Goal: Task Accomplishment & Management: Manage account settings

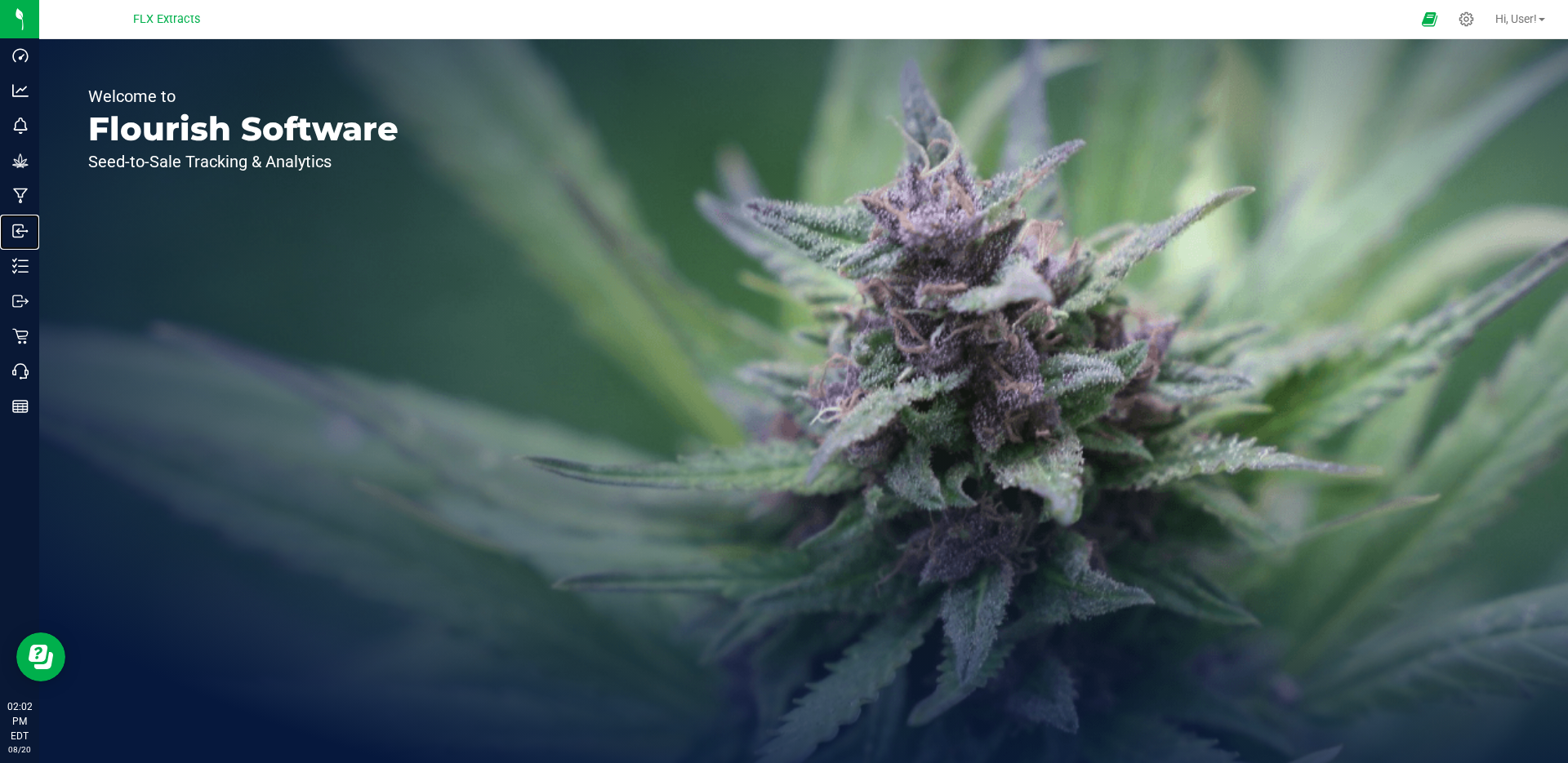
click at [21, 224] on icon at bounding box center [20, 231] width 16 height 16
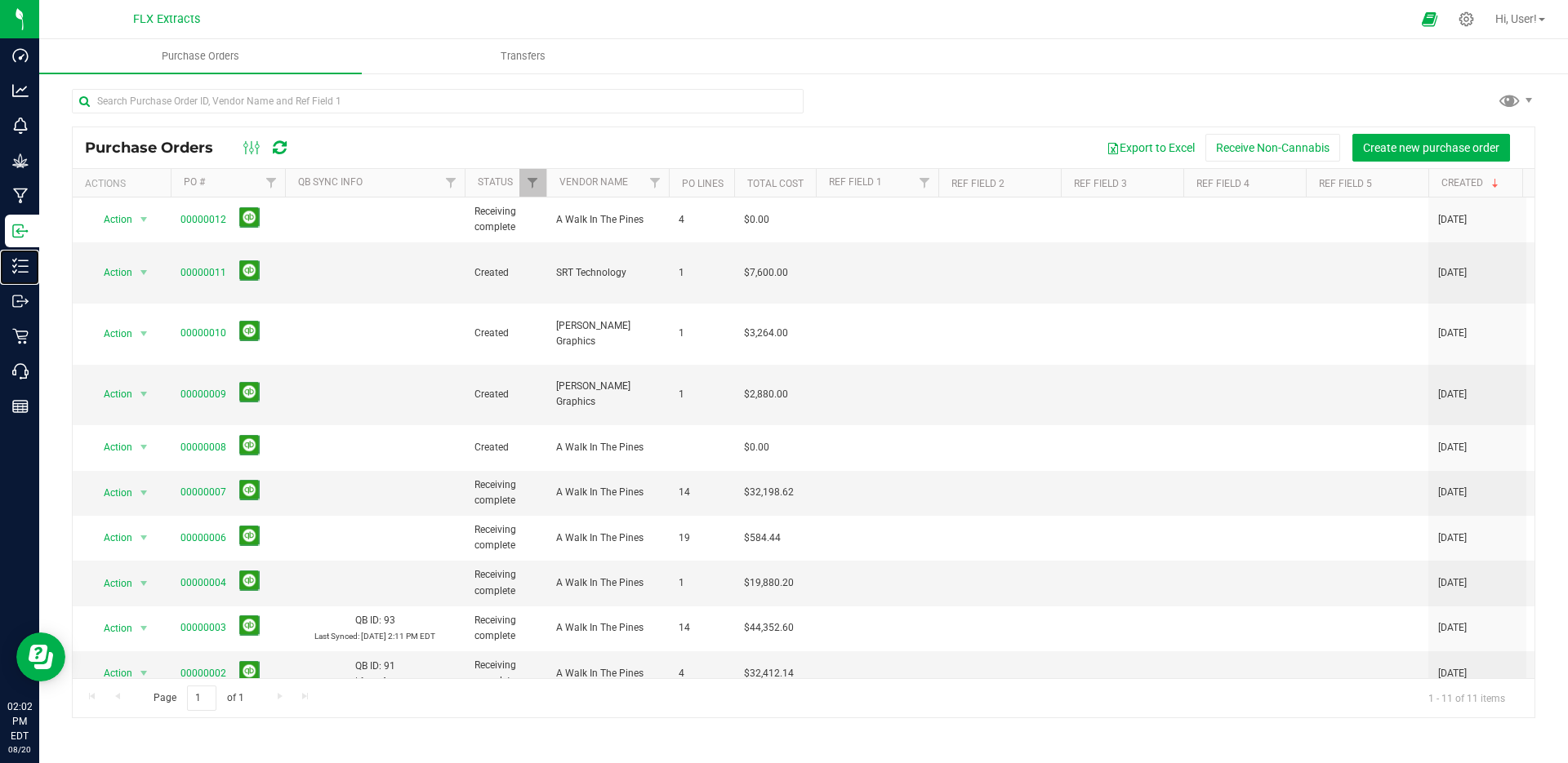
click at [26, 273] on icon at bounding box center [20, 266] width 16 height 16
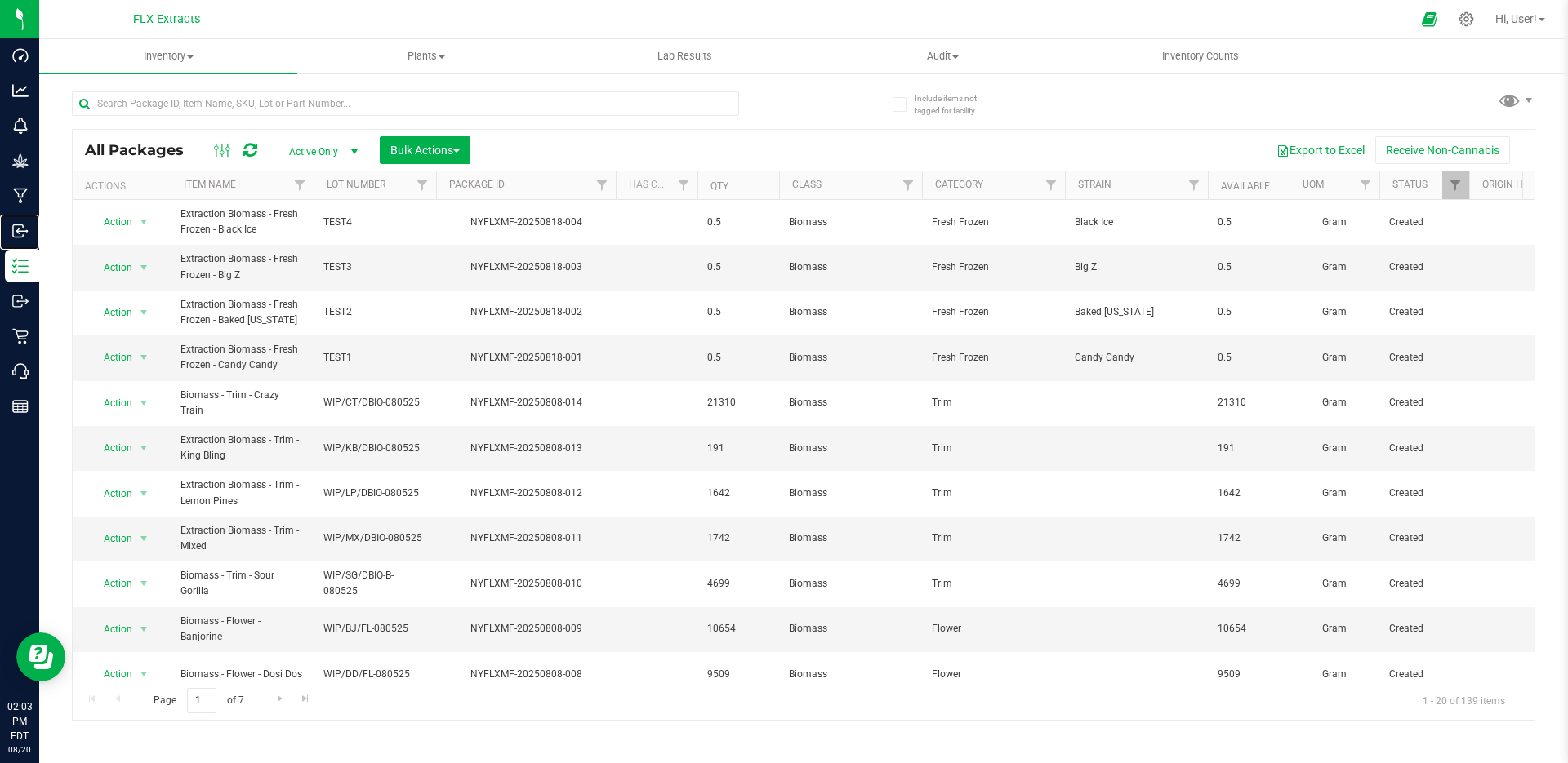
click at [0, 0] on p "Inbound" at bounding box center [0, 0] width 0 height 0
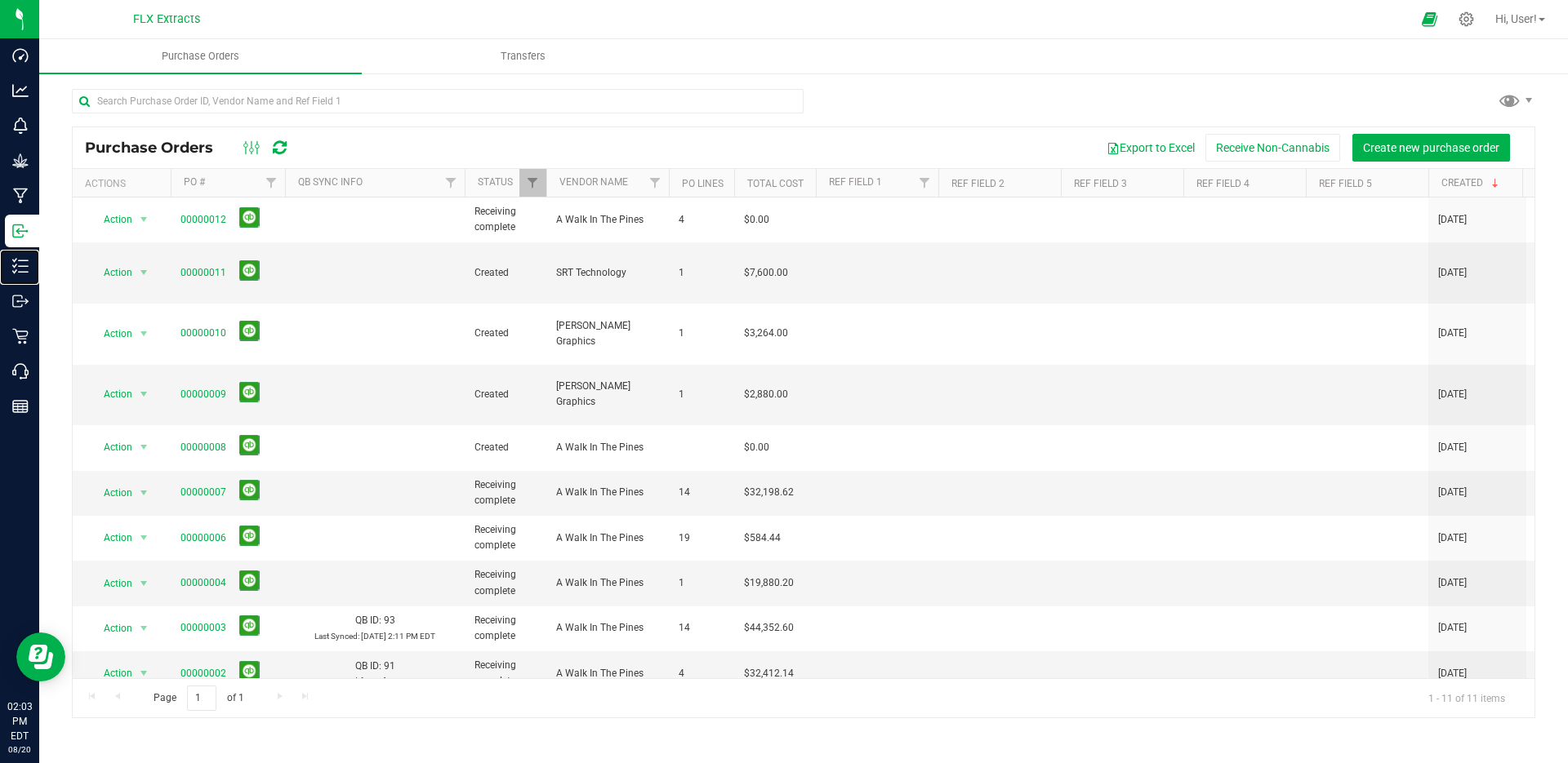
click at [0, 0] on p "Inventory" at bounding box center [0, 0] width 0 height 0
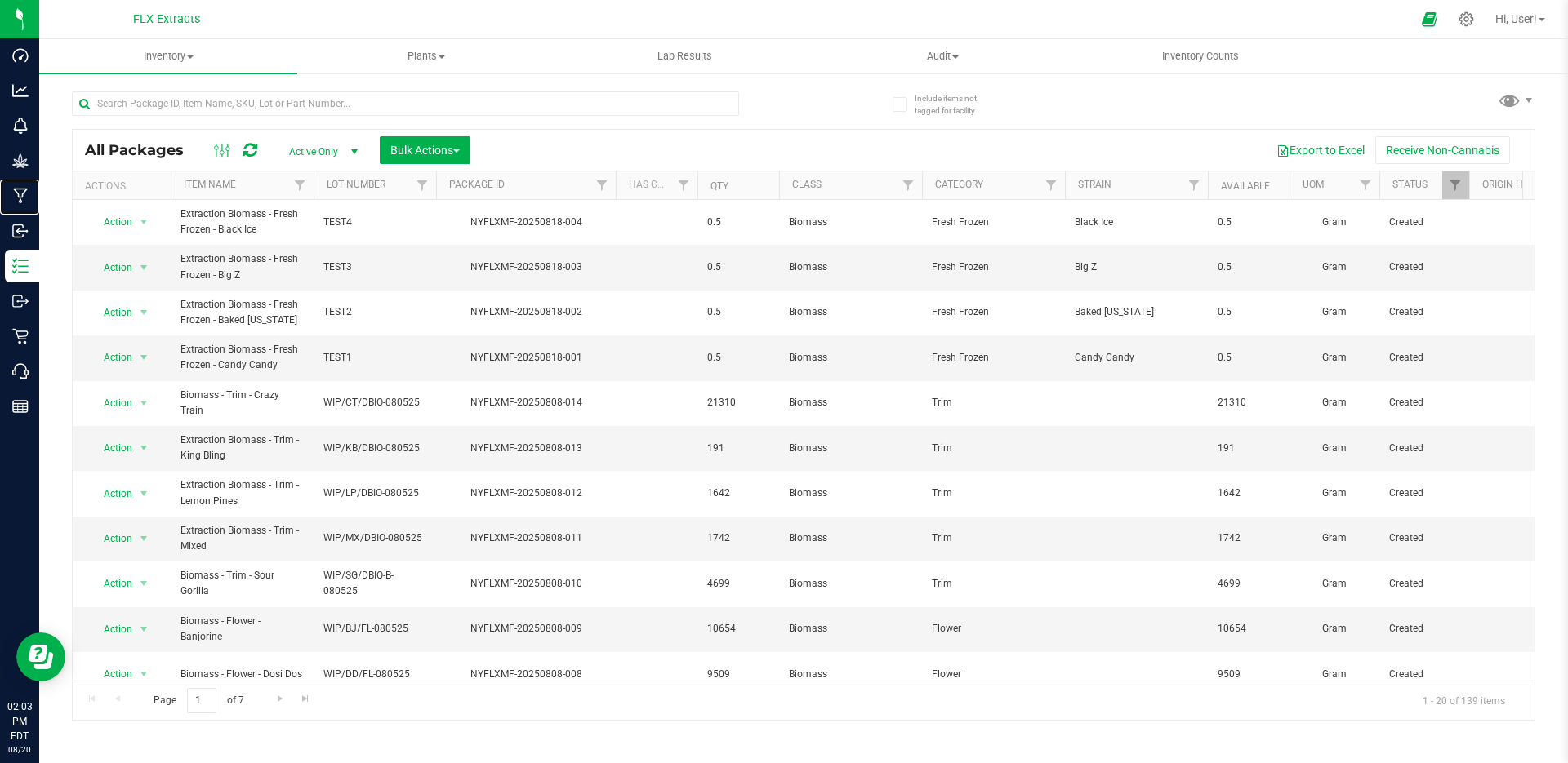
click at [0, 0] on p "Manufacturing" at bounding box center [0, 0] width 0 height 0
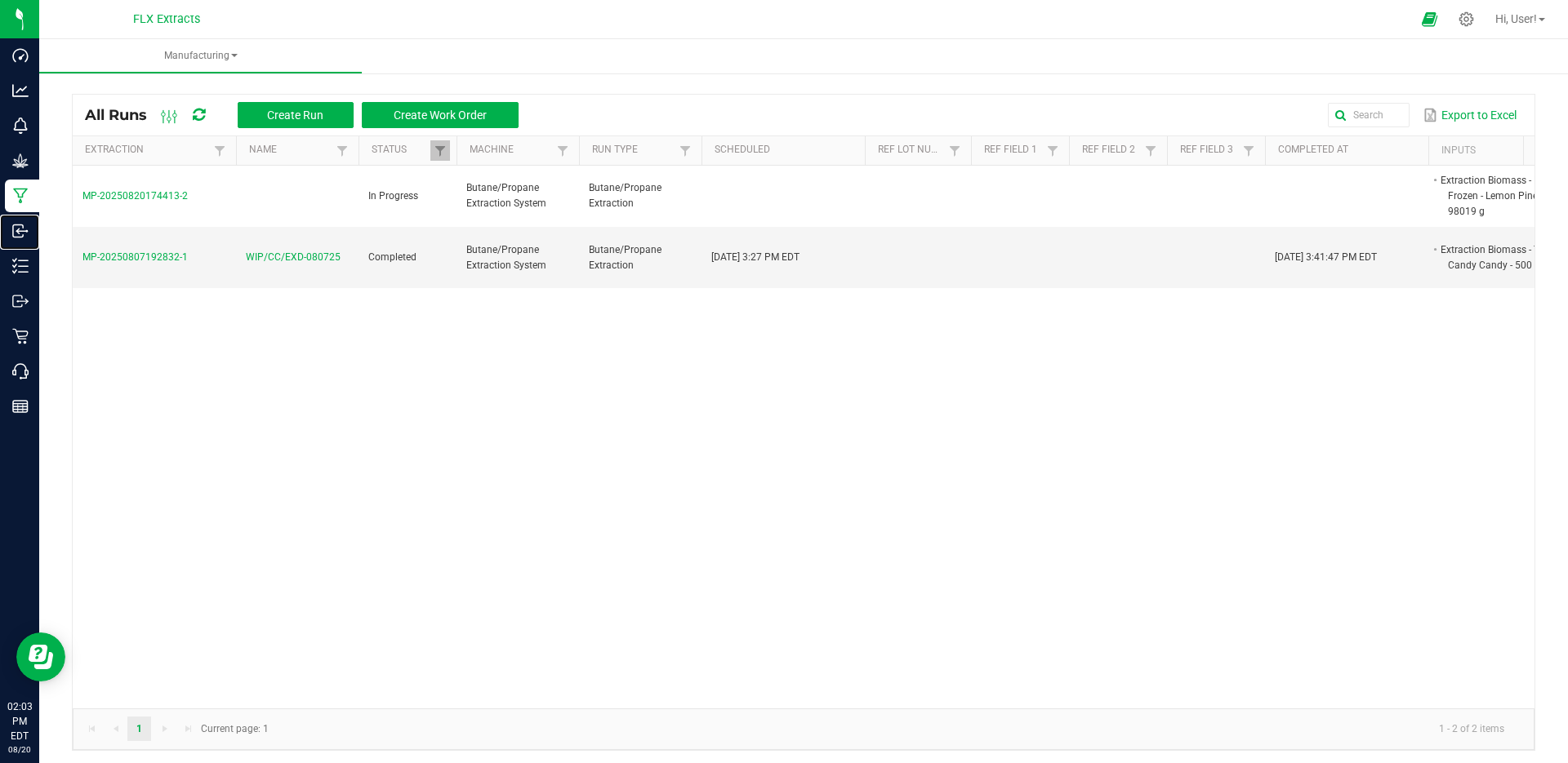
click at [39, 218] on div "Inbound" at bounding box center [22, 231] width 35 height 33
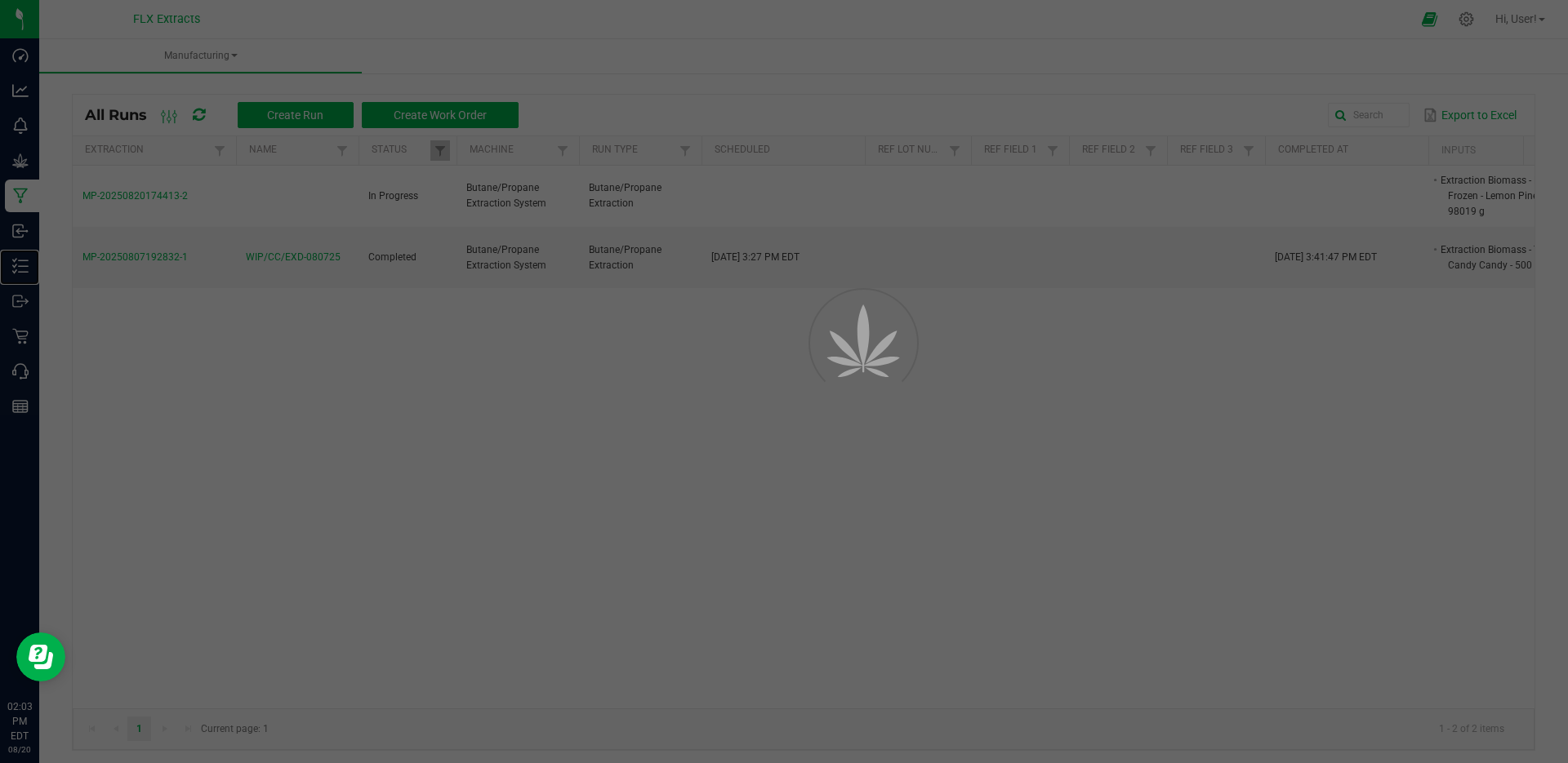
click at [0, 0] on p "Inventory" at bounding box center [0, 0] width 0 height 0
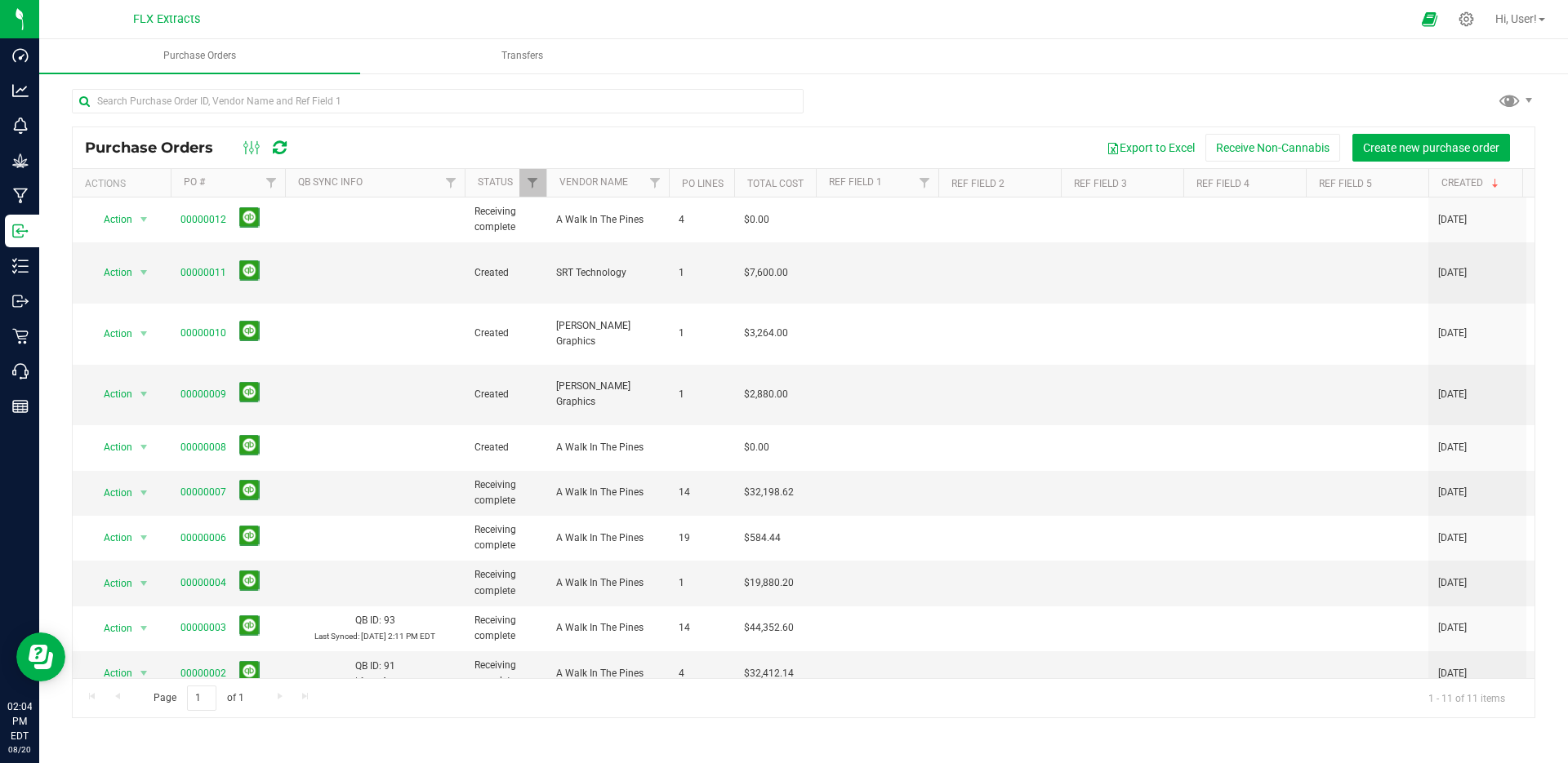
click at [1467, 26] on icon at bounding box center [1467, 19] width 16 height 16
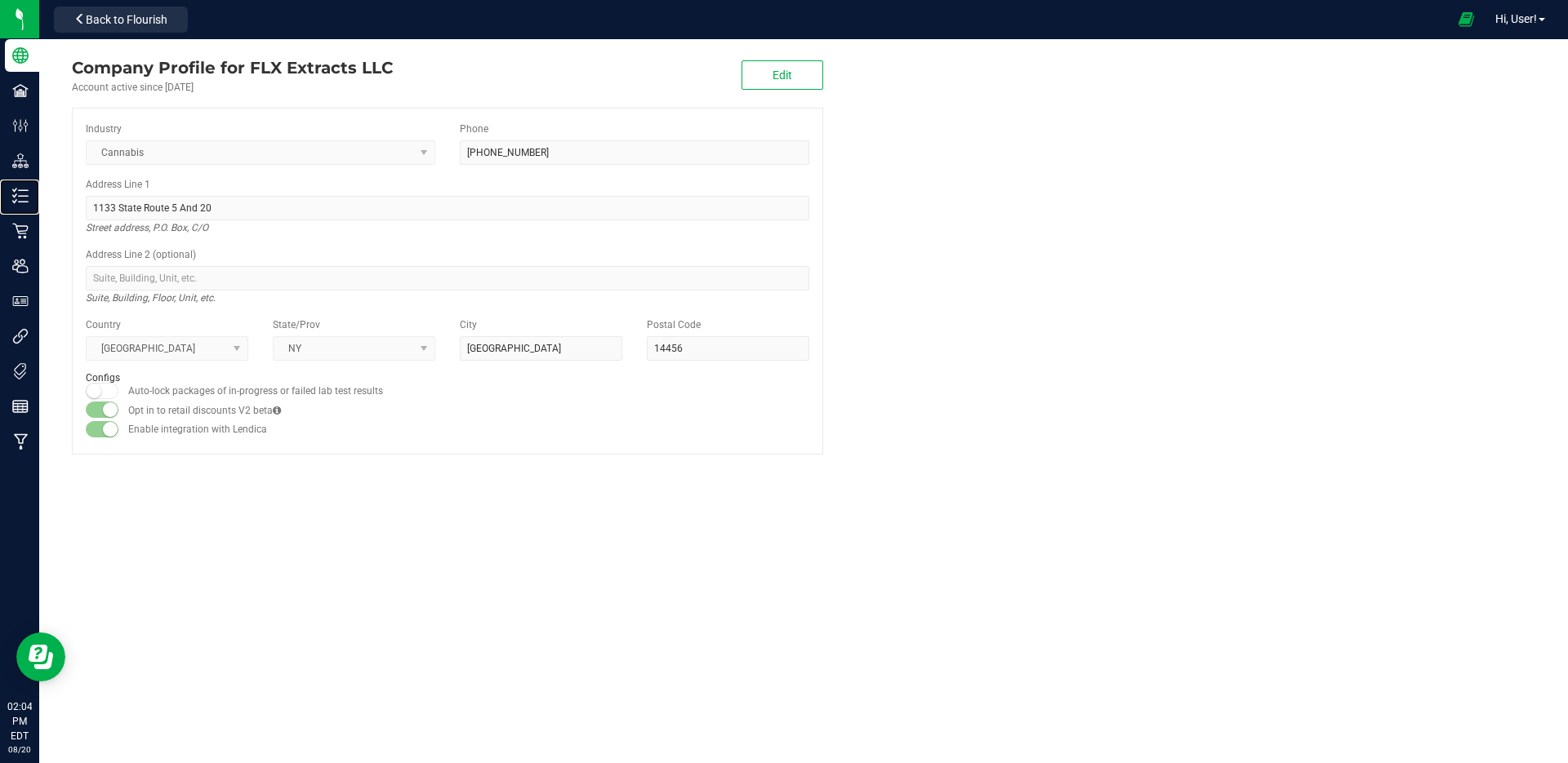
click at [0, 0] on p "Inventory" at bounding box center [0, 0] width 0 height 0
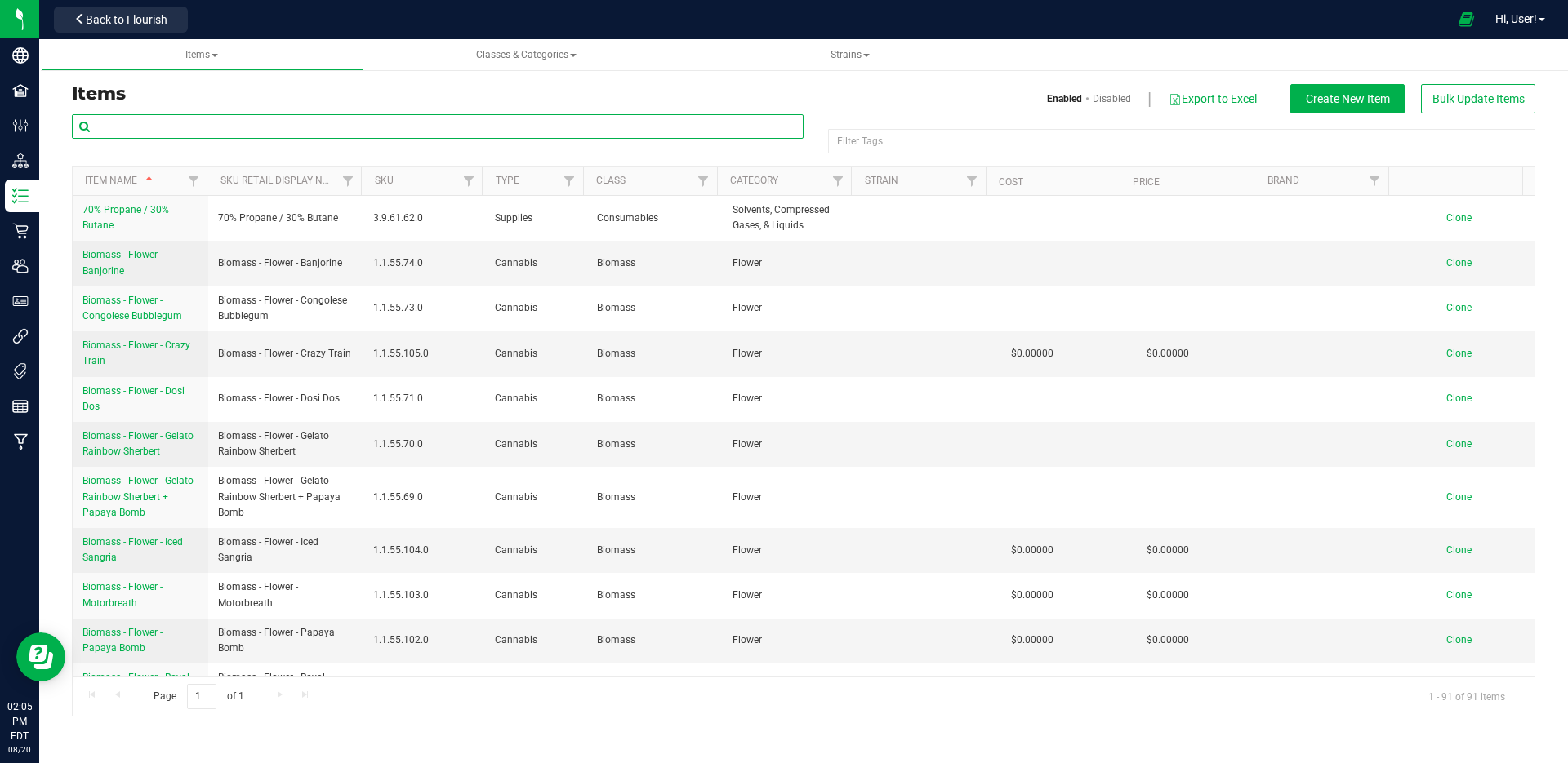
click at [212, 134] on input "text" at bounding box center [438, 126] width 732 height 25
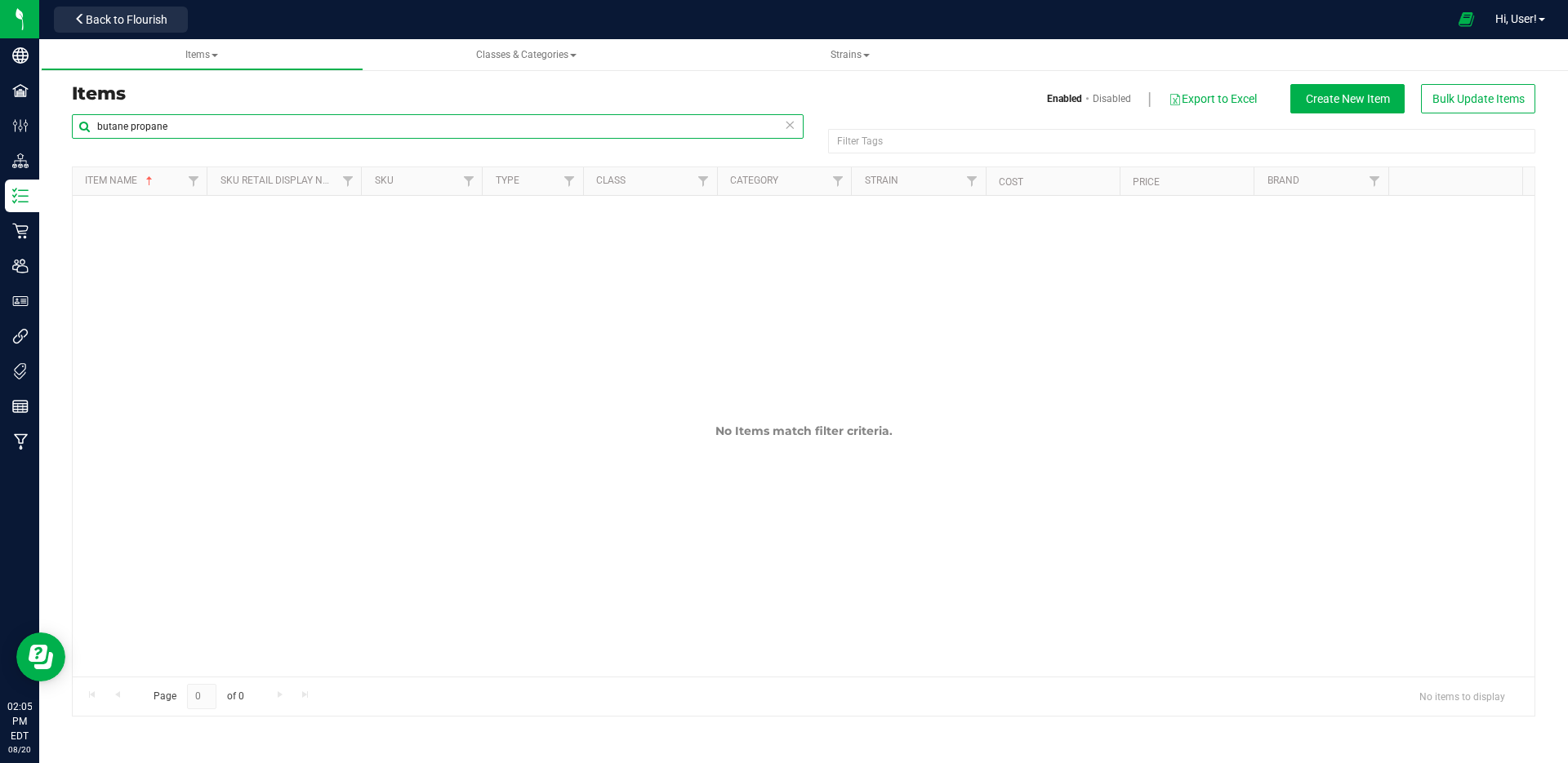
click at [129, 131] on input "butane propane" at bounding box center [438, 126] width 732 height 25
type input "butane/propane"
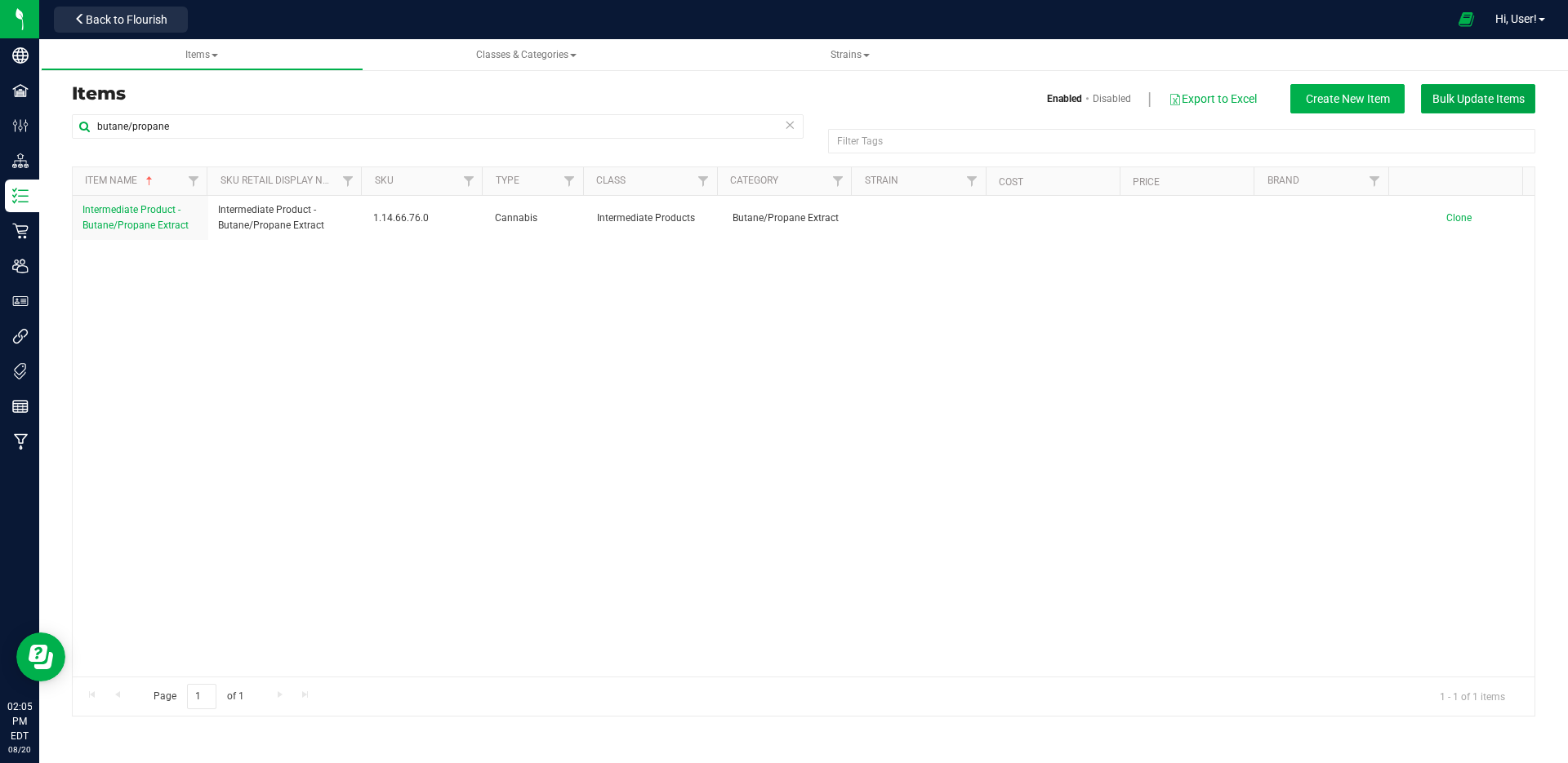
click at [1477, 109] on button "Bulk Update Items" at bounding box center [1478, 99] width 114 height 29
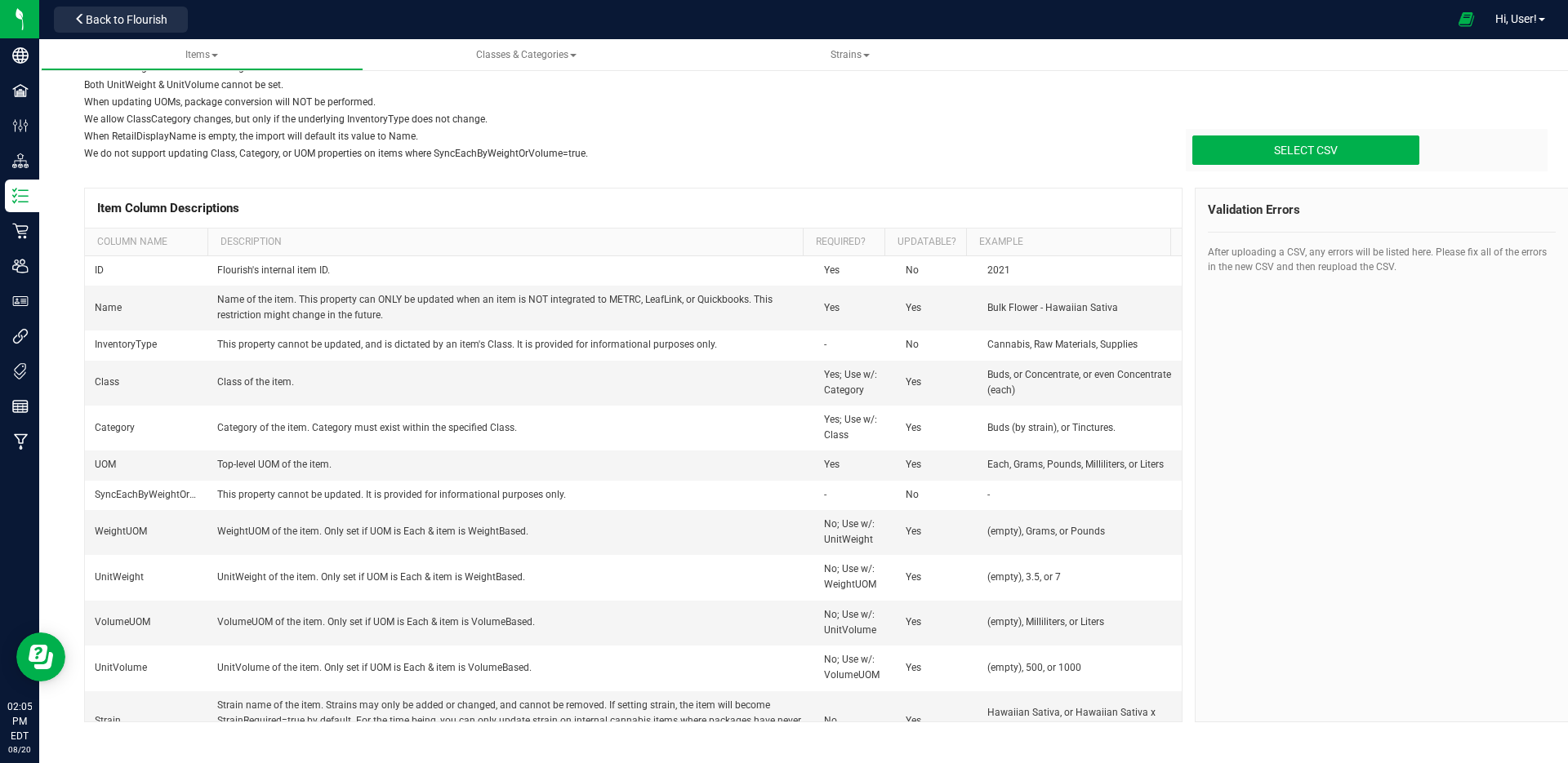
click at [173, 19] on button "Back to Flourish" at bounding box center [121, 19] width 134 height 26
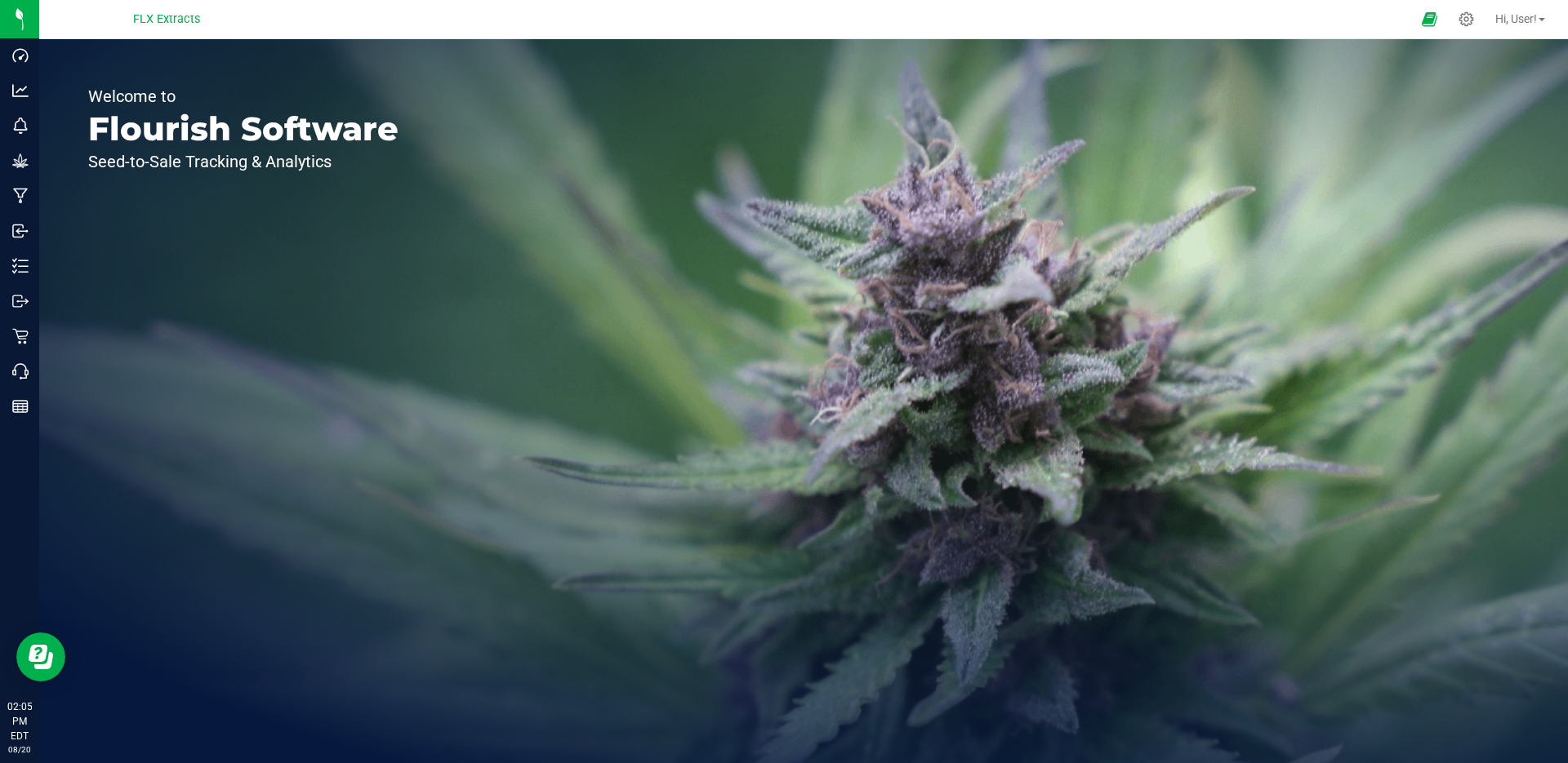
click at [1460, 11] on div at bounding box center [1467, 19] width 37 height 32
click at [1468, 23] on icon at bounding box center [1467, 19] width 16 height 16
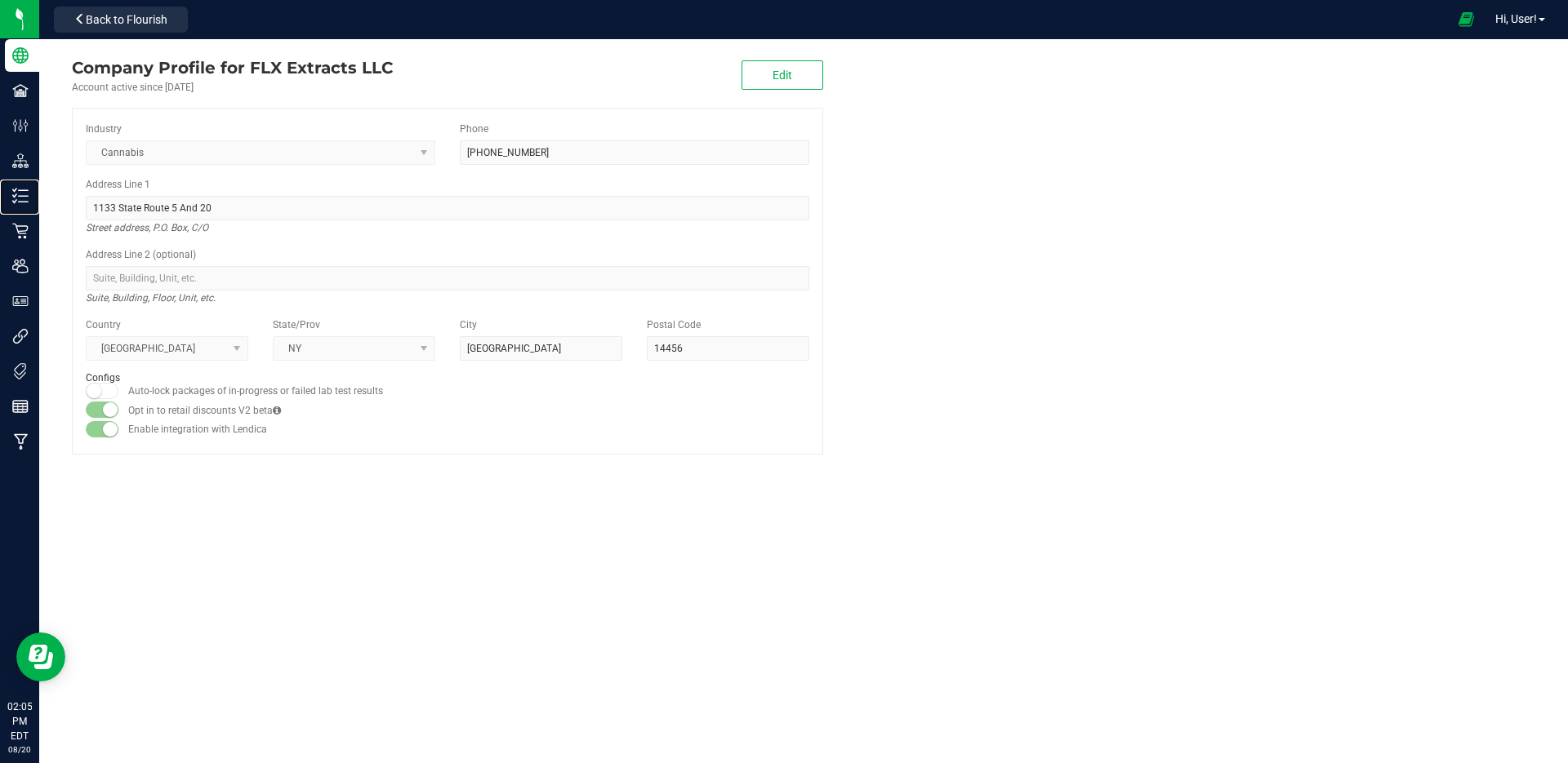
click at [0, 0] on p "Inventory" at bounding box center [0, 0] width 0 height 0
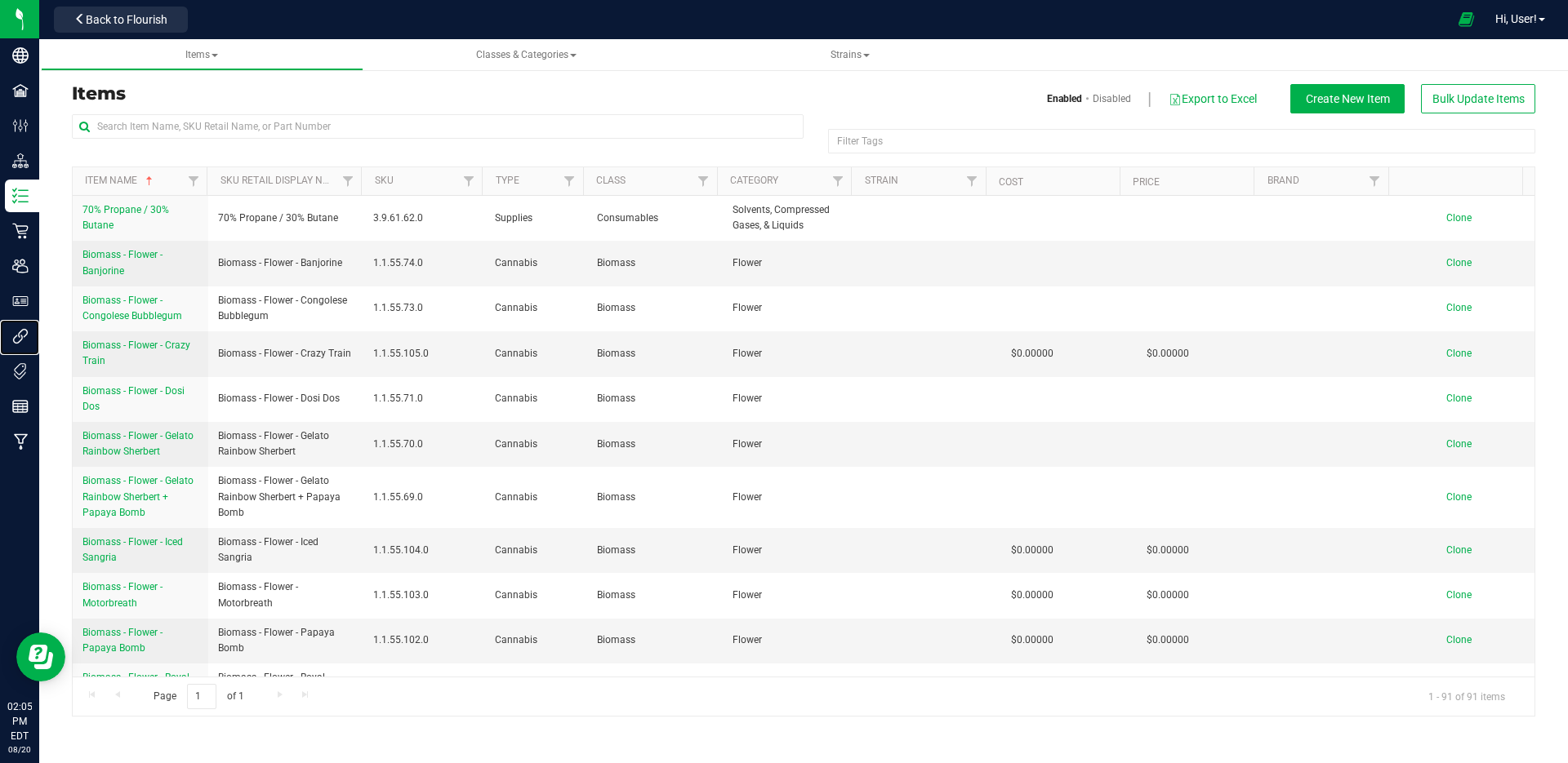
click at [0, 0] on p "Integrations" at bounding box center [0, 0] width 0 height 0
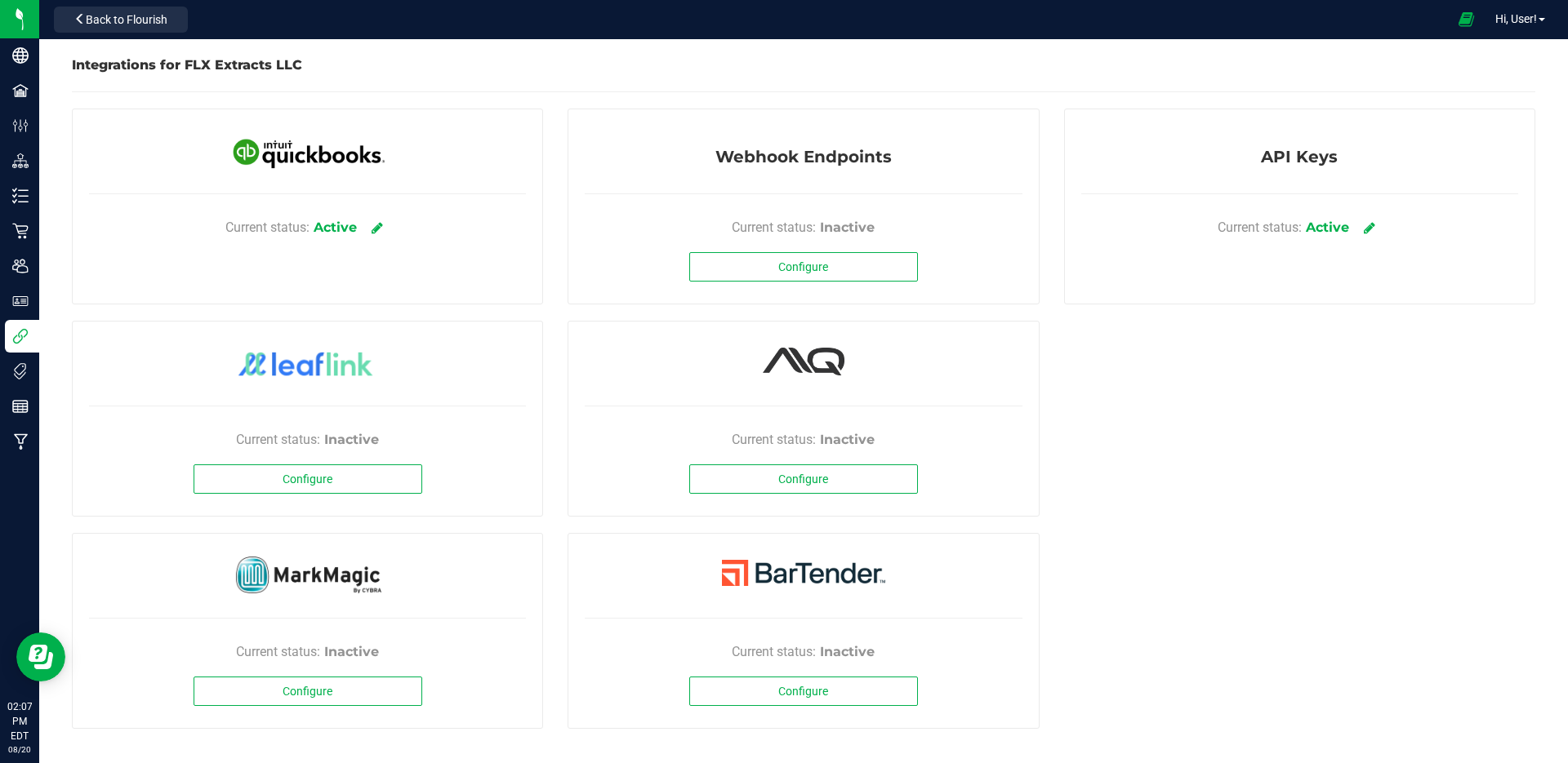
click at [388, 235] on link at bounding box center [377, 228] width 25 height 26
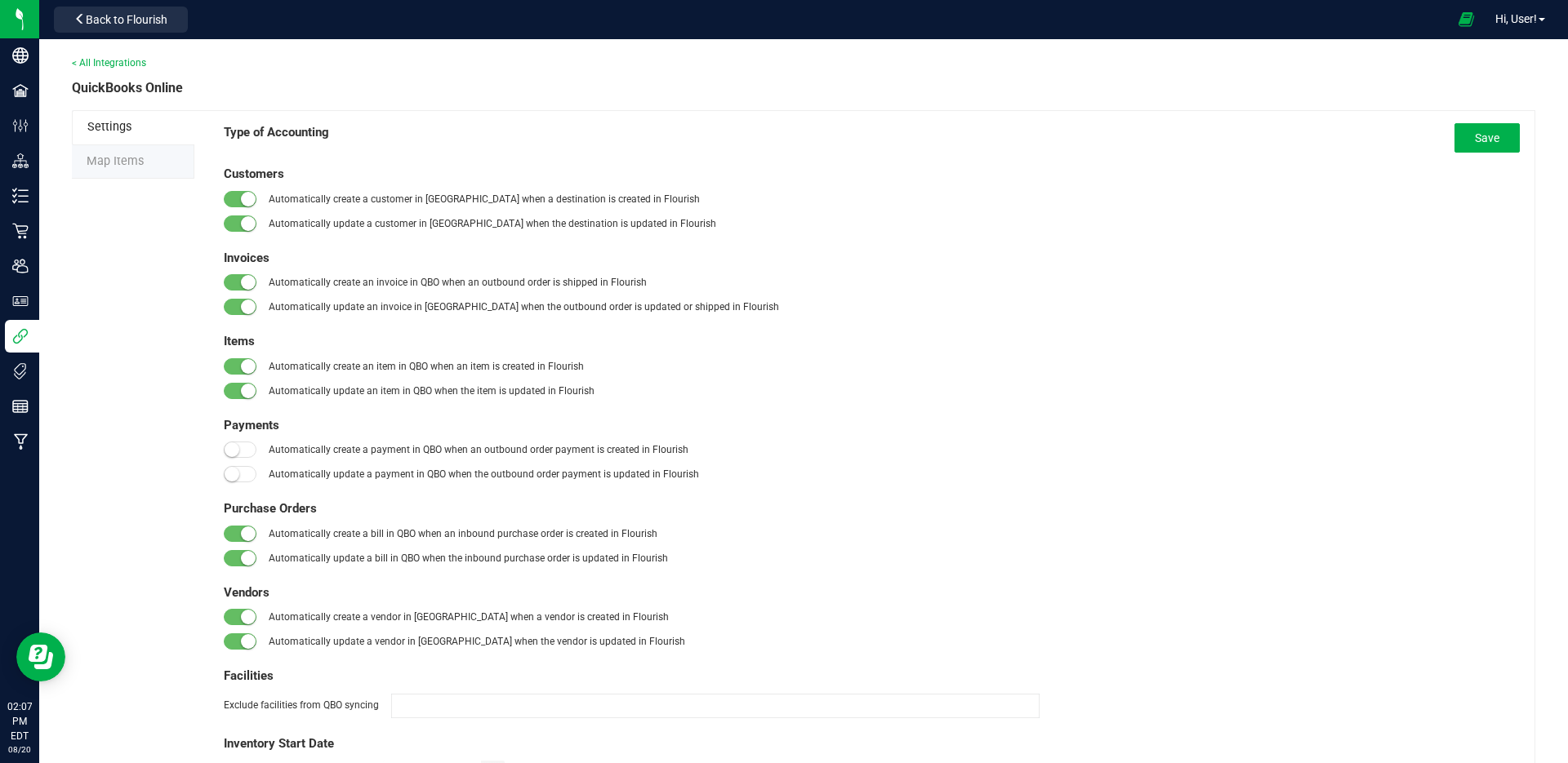
click at [112, 150] on li "Map Items" at bounding box center [133, 163] width 123 height 35
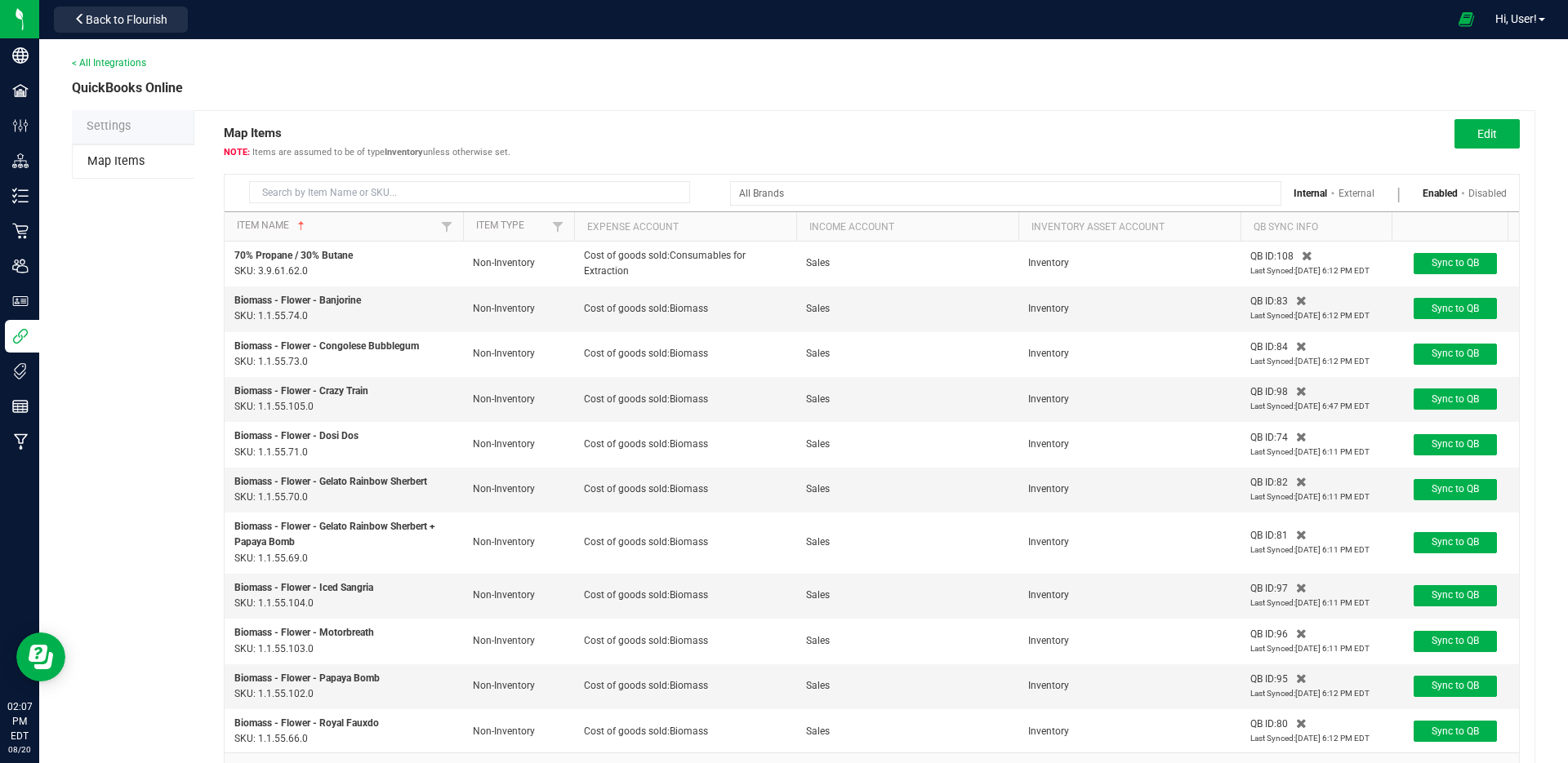
drag, startPoint x: 538, startPoint y: 265, endPoint x: 475, endPoint y: 226, distance: 74.1
click at [475, 226] on div "Item Name Item Type Expense Account Income Account Inventory Asset Account QB S…" at bounding box center [872, 482] width 1295 height 540
click at [504, 292] on td "Non-Inventory" at bounding box center [519, 309] width 112 height 45
drag, startPoint x: 473, startPoint y: 260, endPoint x: 538, endPoint y: 252, distance: 65.5
click at [538, 252] on td "Non-Inventory" at bounding box center [519, 263] width 112 height 45
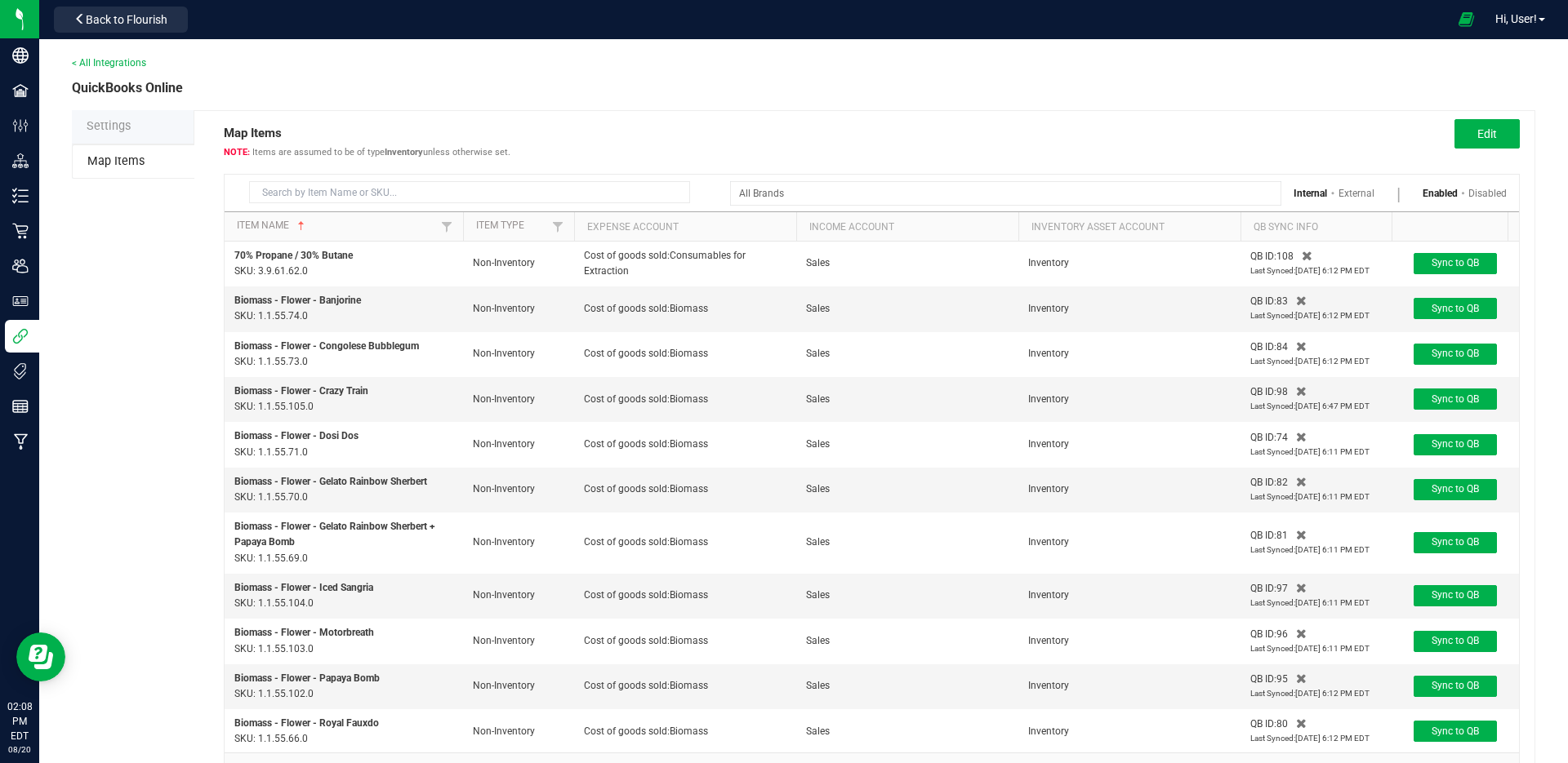
click at [528, 315] on td "Non-Inventory" at bounding box center [519, 309] width 112 height 45
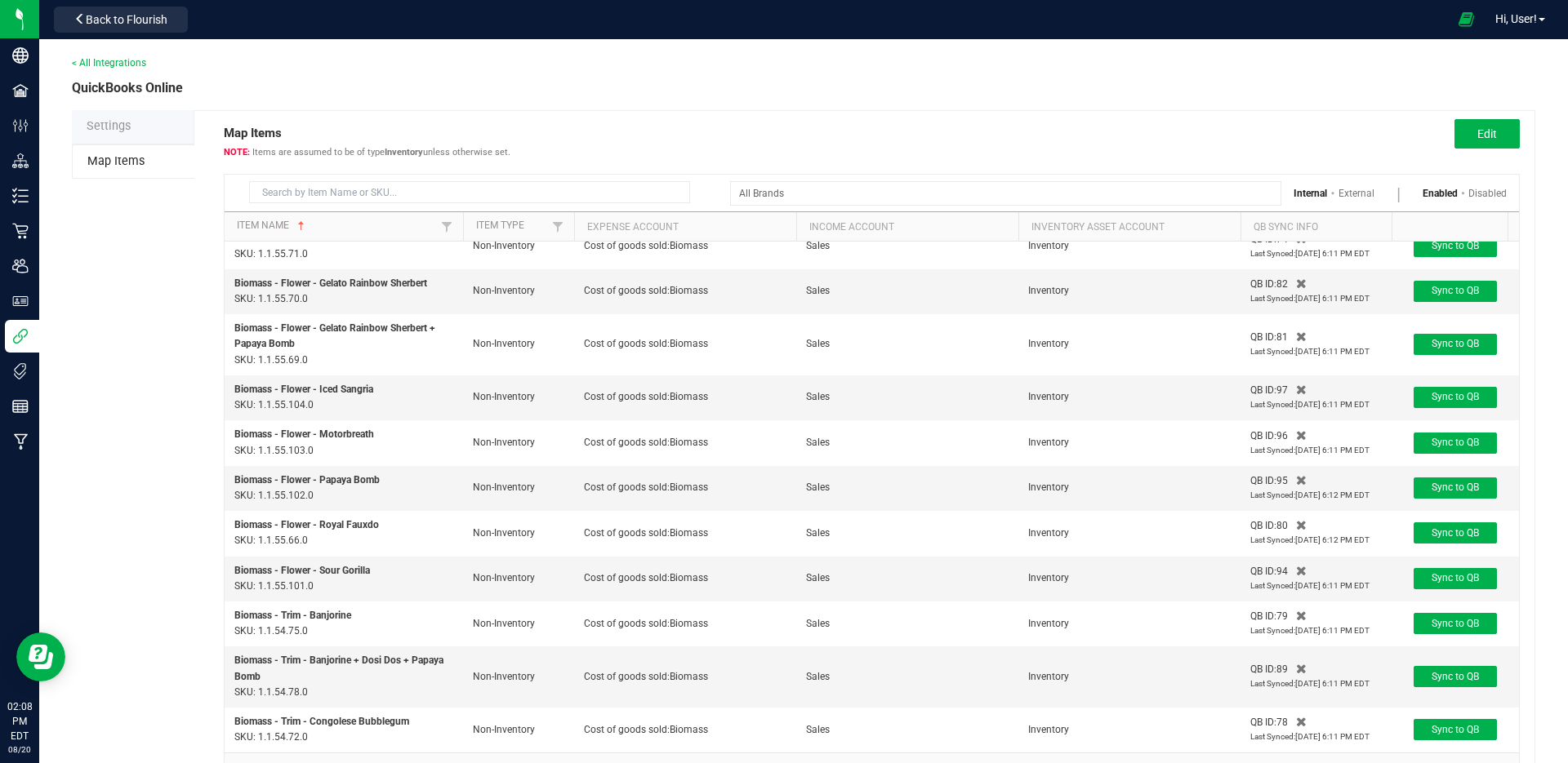
click at [476, 356] on td "Non-Inventory" at bounding box center [519, 344] width 112 height 61
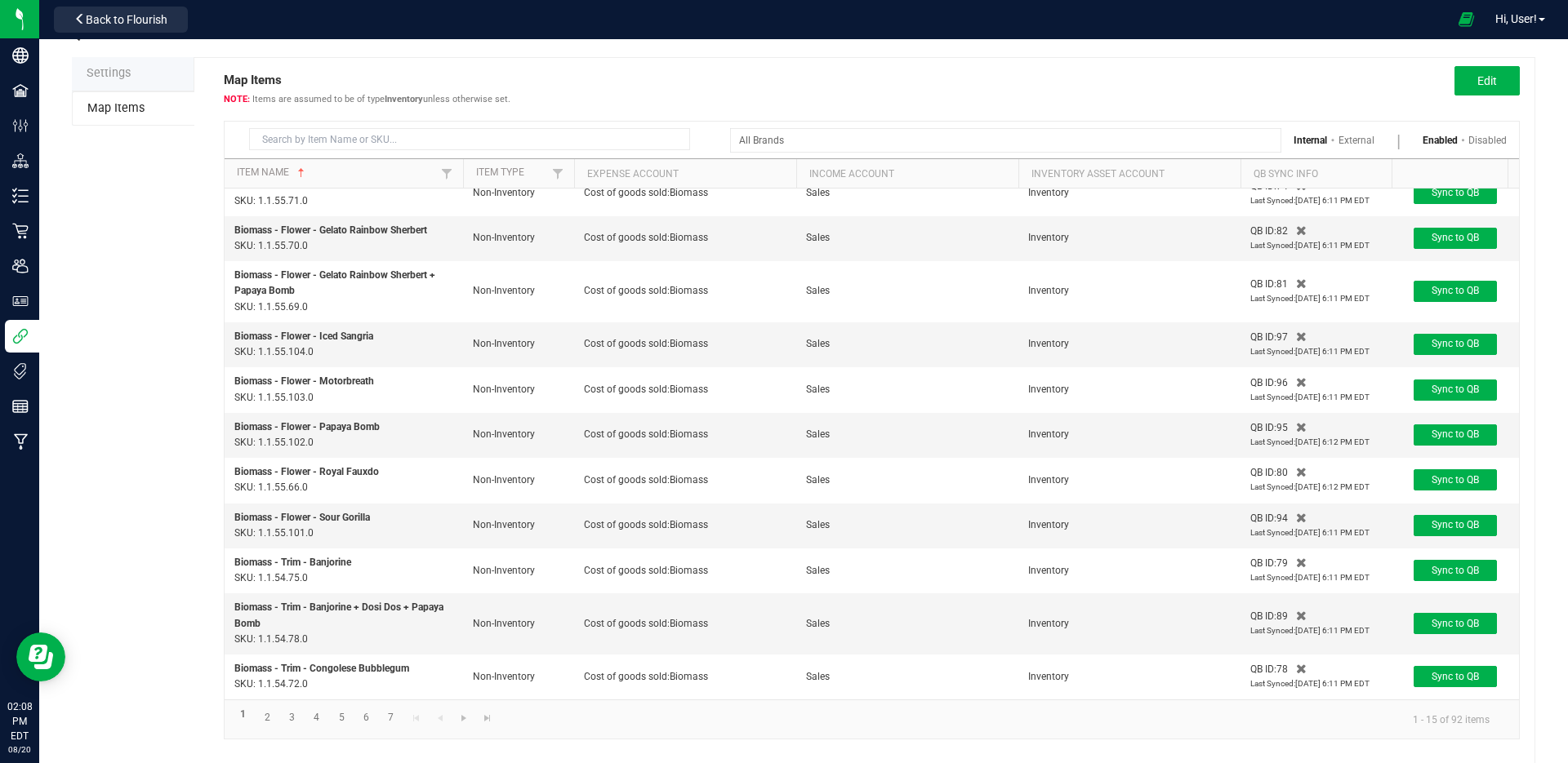
scroll to position [79, 0]
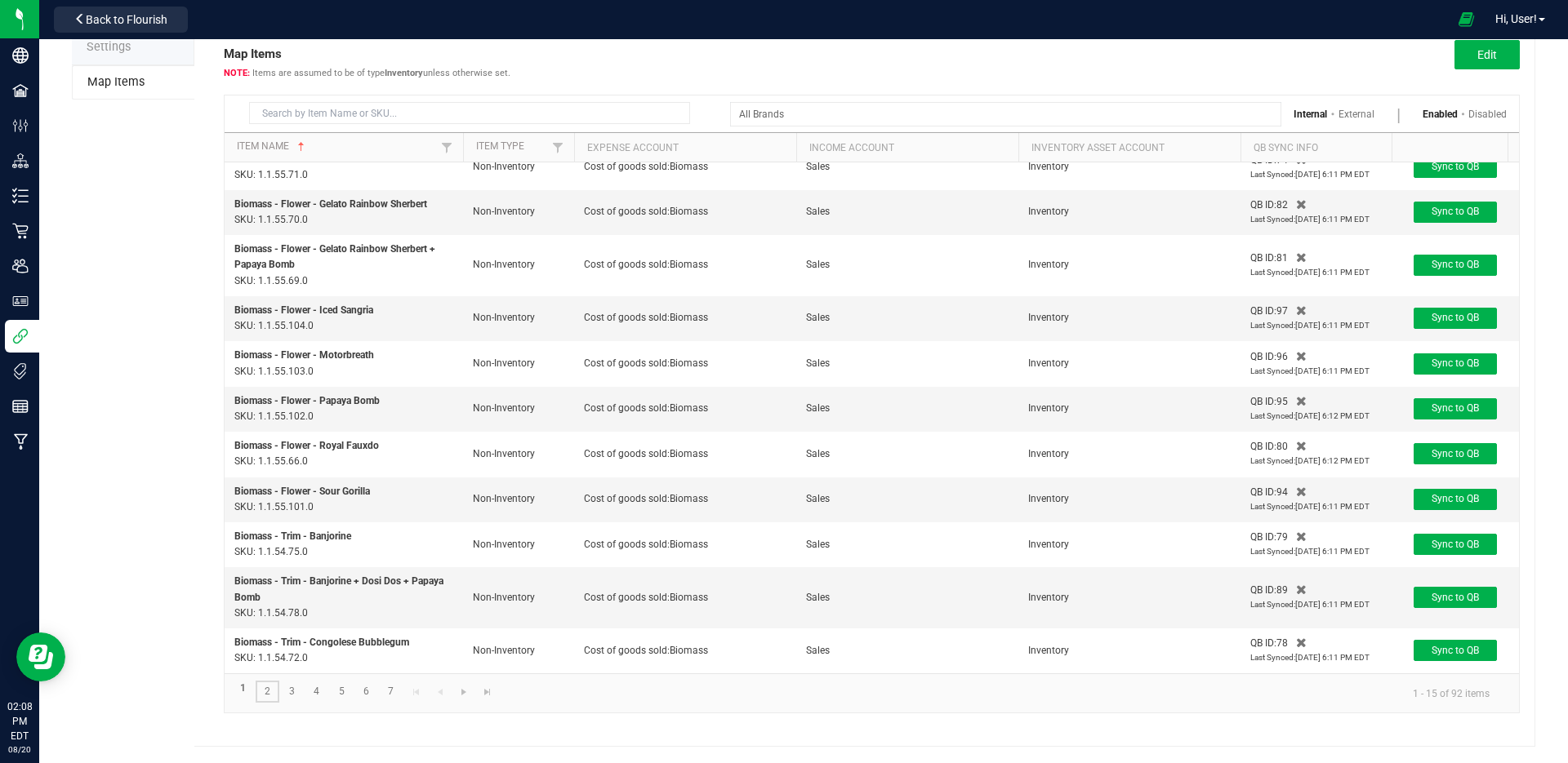
click at [262, 694] on link "2" at bounding box center [268, 692] width 24 height 22
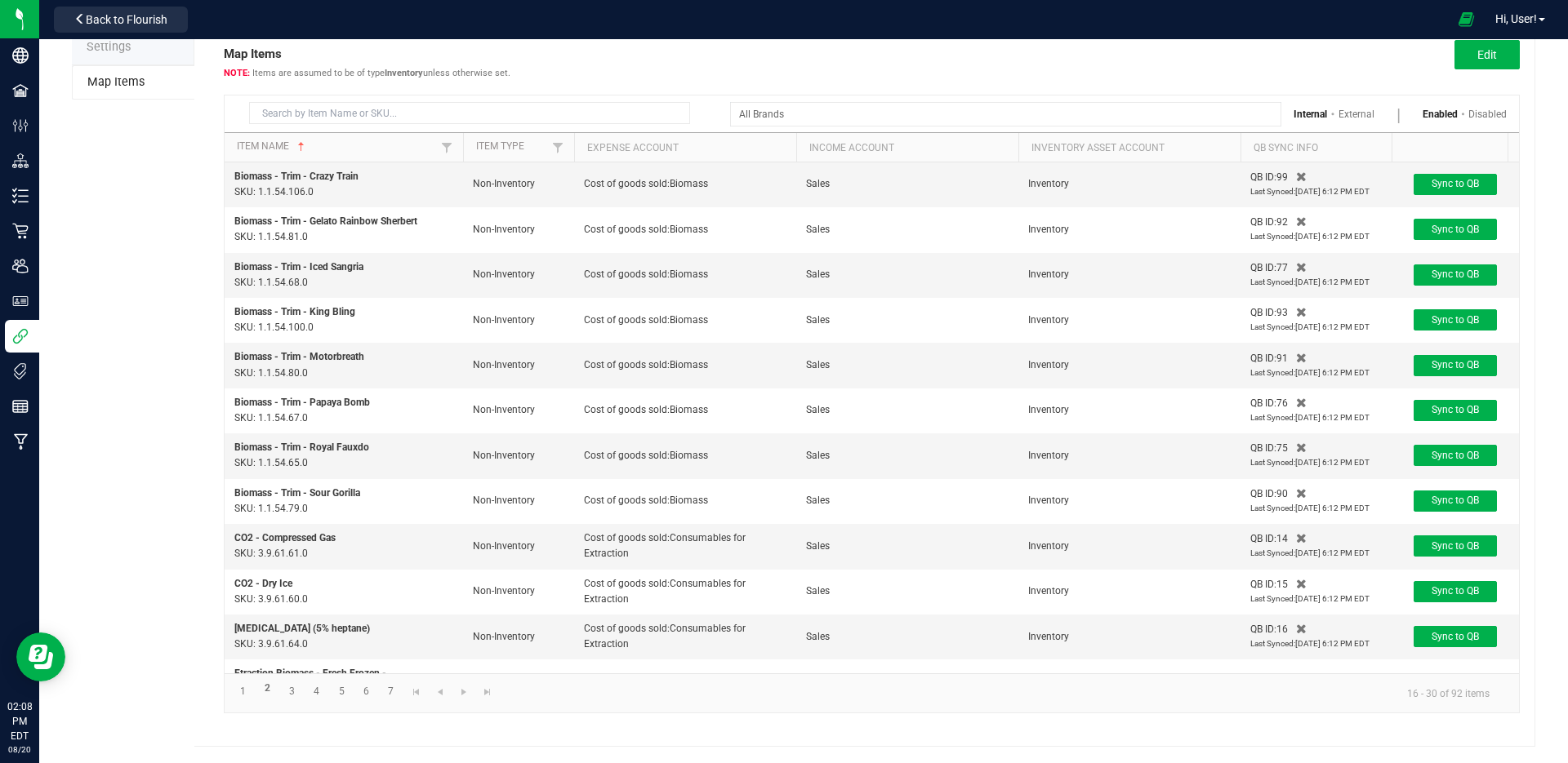
drag, startPoint x: 574, startPoint y: 326, endPoint x: 712, endPoint y: 301, distance: 140.2
click at [712, 301] on td "Cost of goods sold:Biomass" at bounding box center [685, 320] width 222 height 45
click at [701, 359] on span "Cost of goods sold:Biomass" at bounding box center [646, 365] width 124 height 12
click at [292, 692] on link "3" at bounding box center [292, 692] width 24 height 22
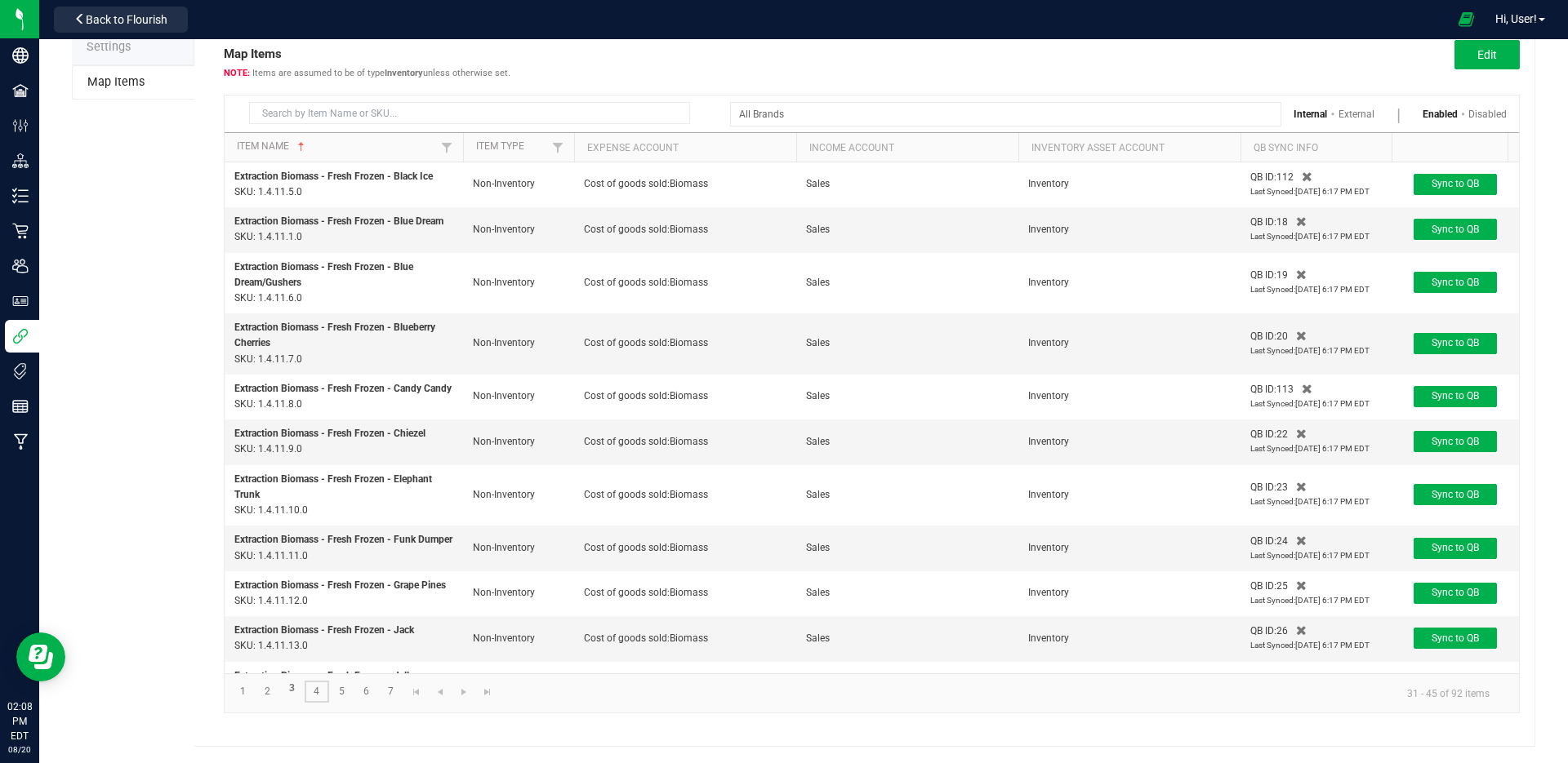
click at [325, 690] on link "4" at bounding box center [316, 692] width 24 height 22
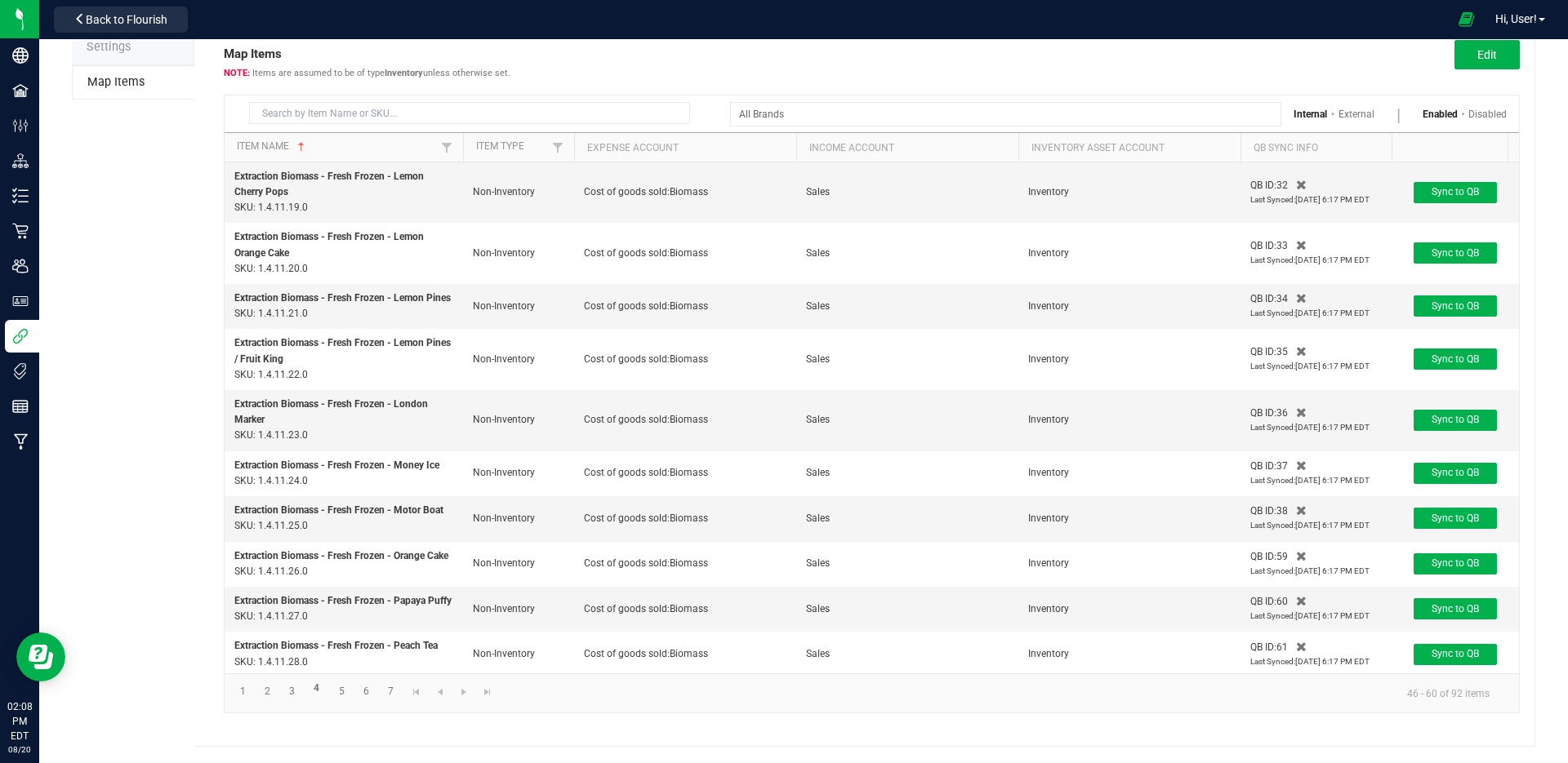
click at [325, 125] on div "Internal External Enabled Disabled" at bounding box center [872, 114] width 1295 height 37
click at [326, 119] on input at bounding box center [470, 113] width 441 height 22
type input "butane"
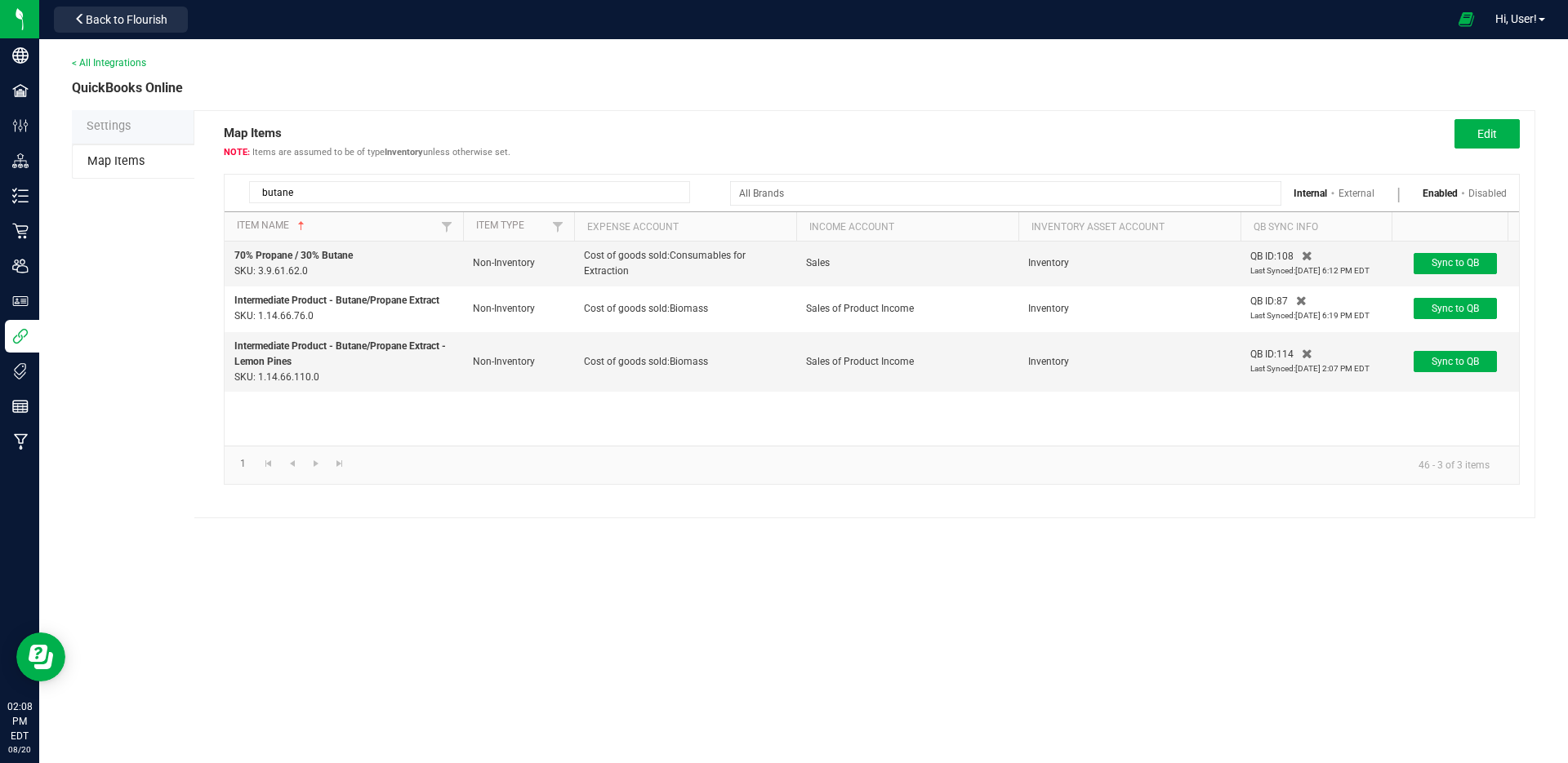
drag, startPoint x: 326, startPoint y: 189, endPoint x: 227, endPoint y: 179, distance: 99.5
click at [227, 179] on div "butane" at bounding box center [457, 188] width 465 height 28
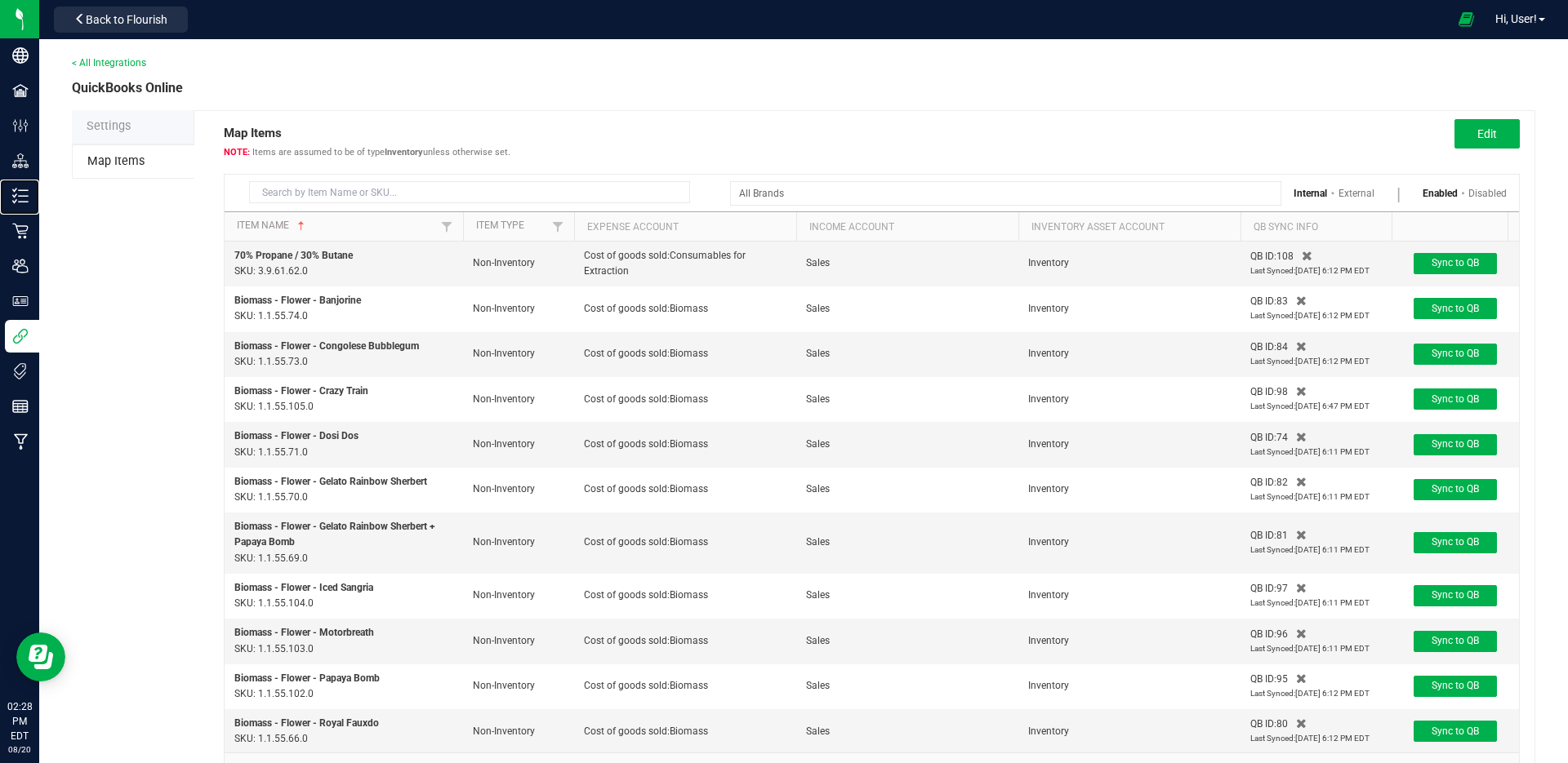
click at [39, 206] on div "Inventory" at bounding box center [22, 196] width 35 height 33
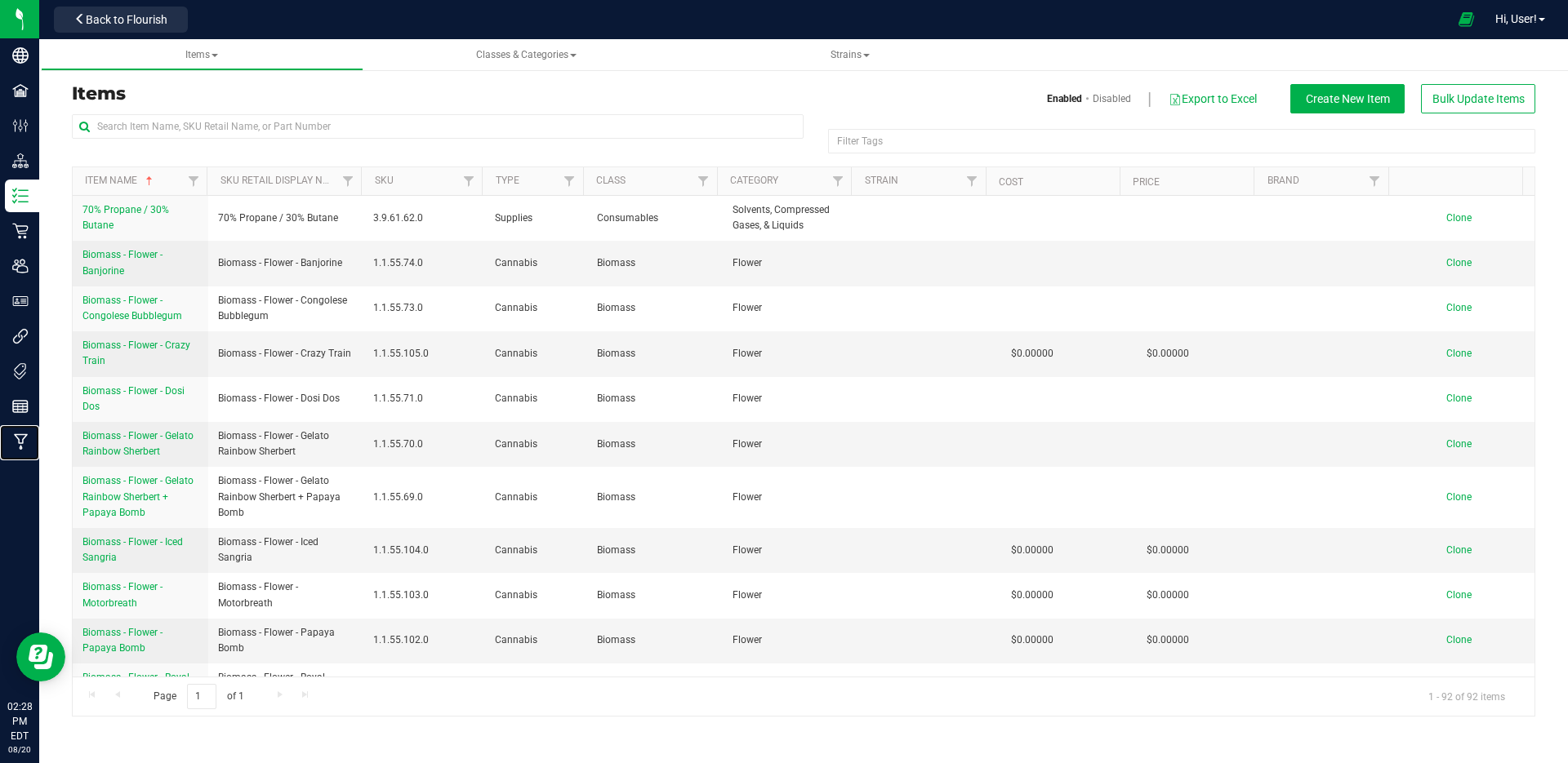
click at [0, 0] on p "Manufacturing" at bounding box center [0, 0] width 0 height 0
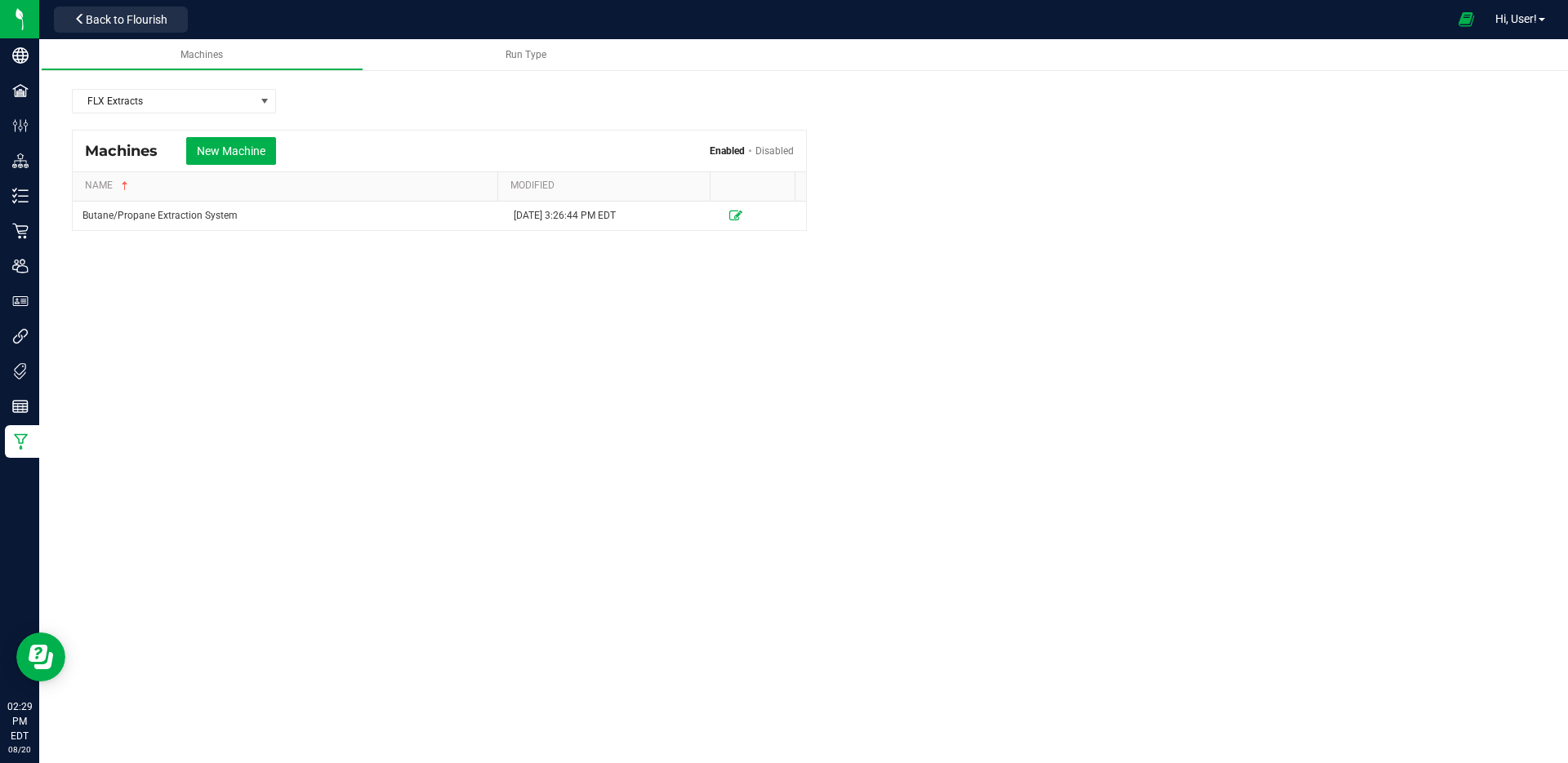
click at [148, 16] on span "Back to Flourish" at bounding box center [126, 19] width 81 height 13
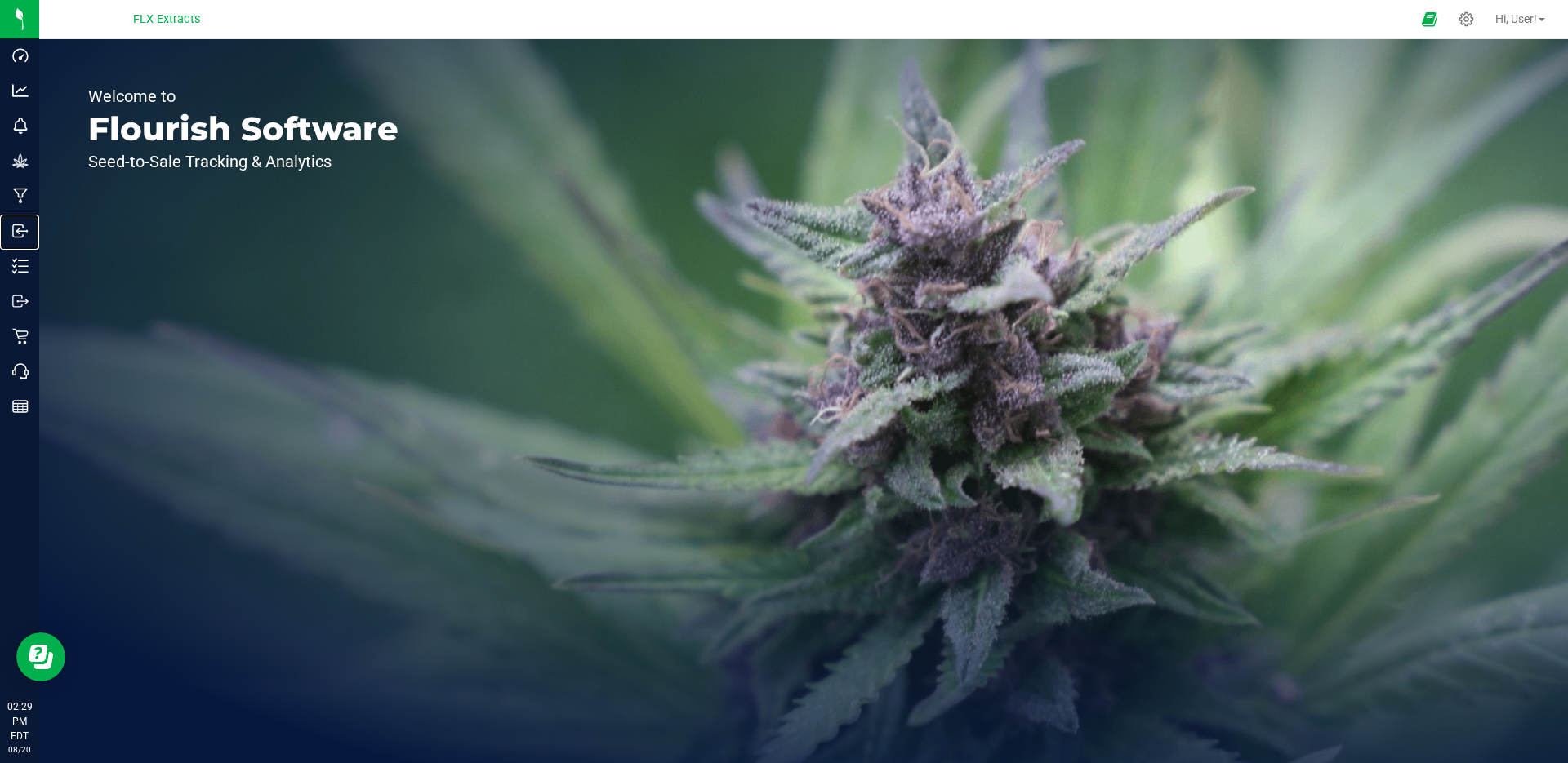
click at [0, 0] on p "Inbound" at bounding box center [0, 0] width 0 height 0
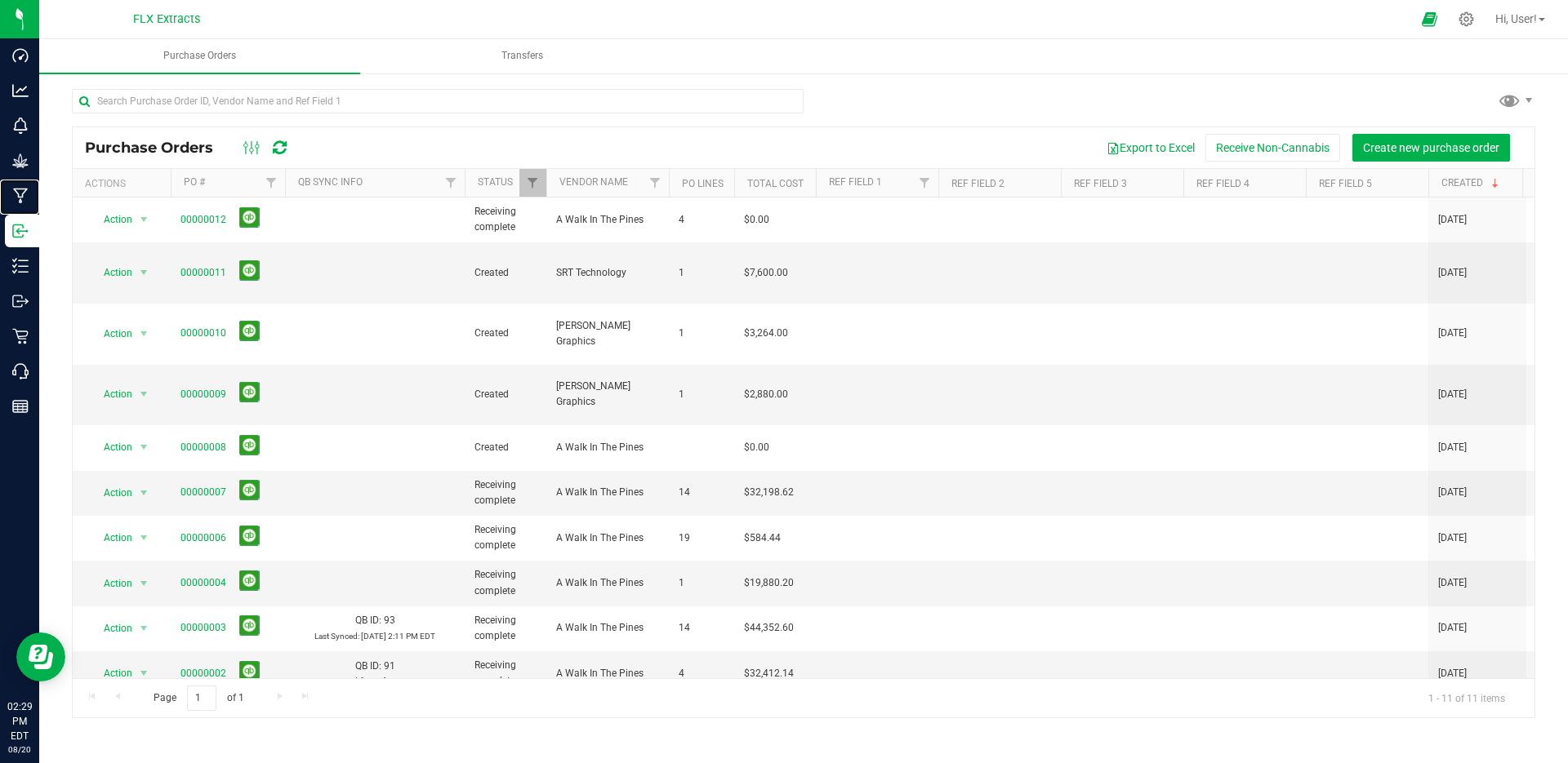
click at [0, 0] on p "Manufacturing" at bounding box center [0, 0] width 0 height 0
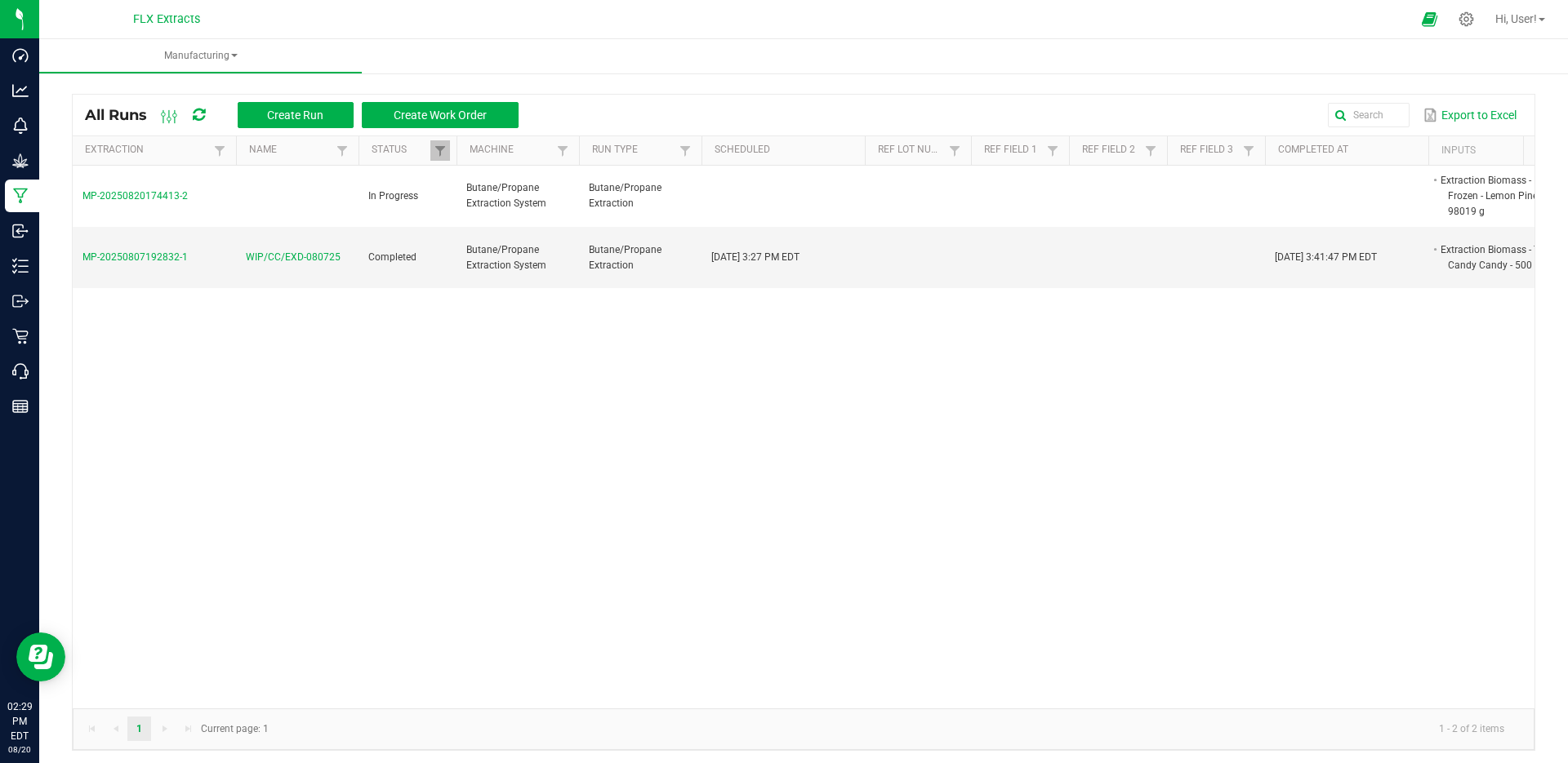
click at [146, 198] on span "MP-20250820174413-2" at bounding box center [134, 196] width 105 height 12
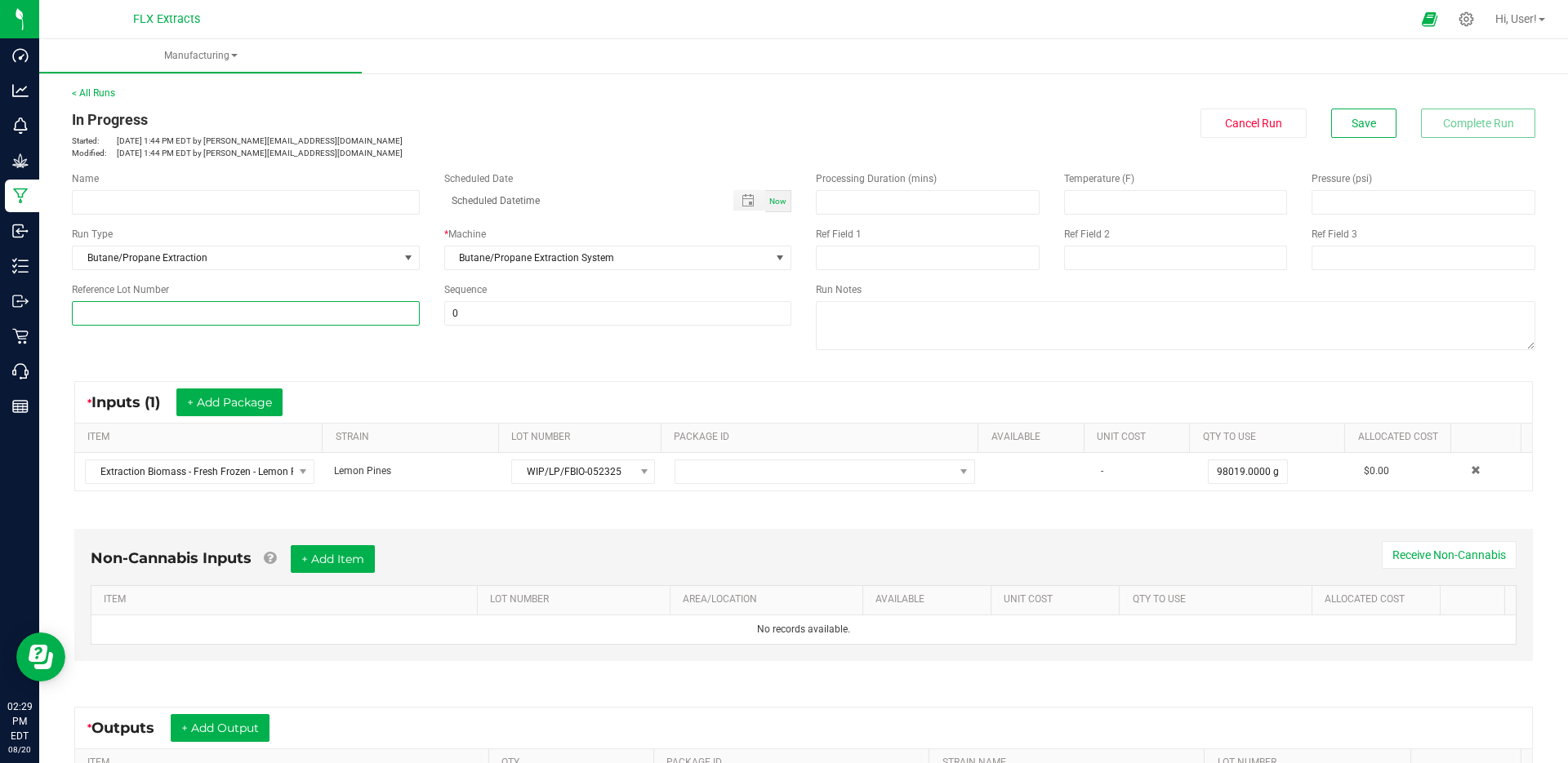
click at [253, 314] on input at bounding box center [246, 313] width 348 height 25
click at [354, 341] on div "Name Scheduled Date Now Run Type Butane/Propane Extraction * Machine Butane/Pro…" at bounding box center [804, 262] width 1488 height 207
click at [357, 313] on input at bounding box center [246, 313] width 348 height 25
click at [540, 471] on span "WIP/LP/FBIO-052325" at bounding box center [572, 472] width 122 height 23
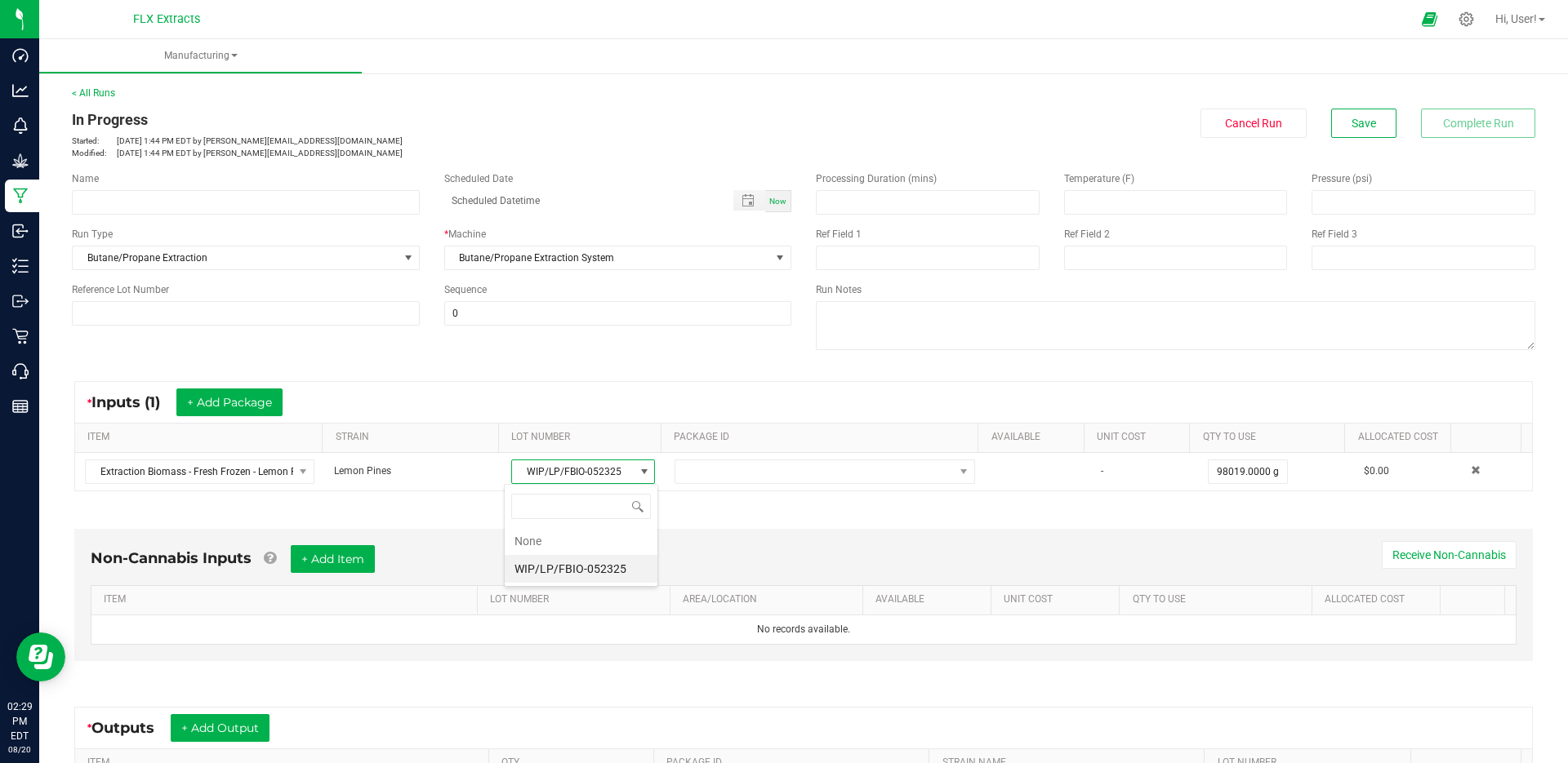
click at [549, 383] on div "* Inputs (1) + Add Package" at bounding box center [804, 402] width 1457 height 41
click at [96, 98] on link "< All Runs" at bounding box center [93, 93] width 43 height 12
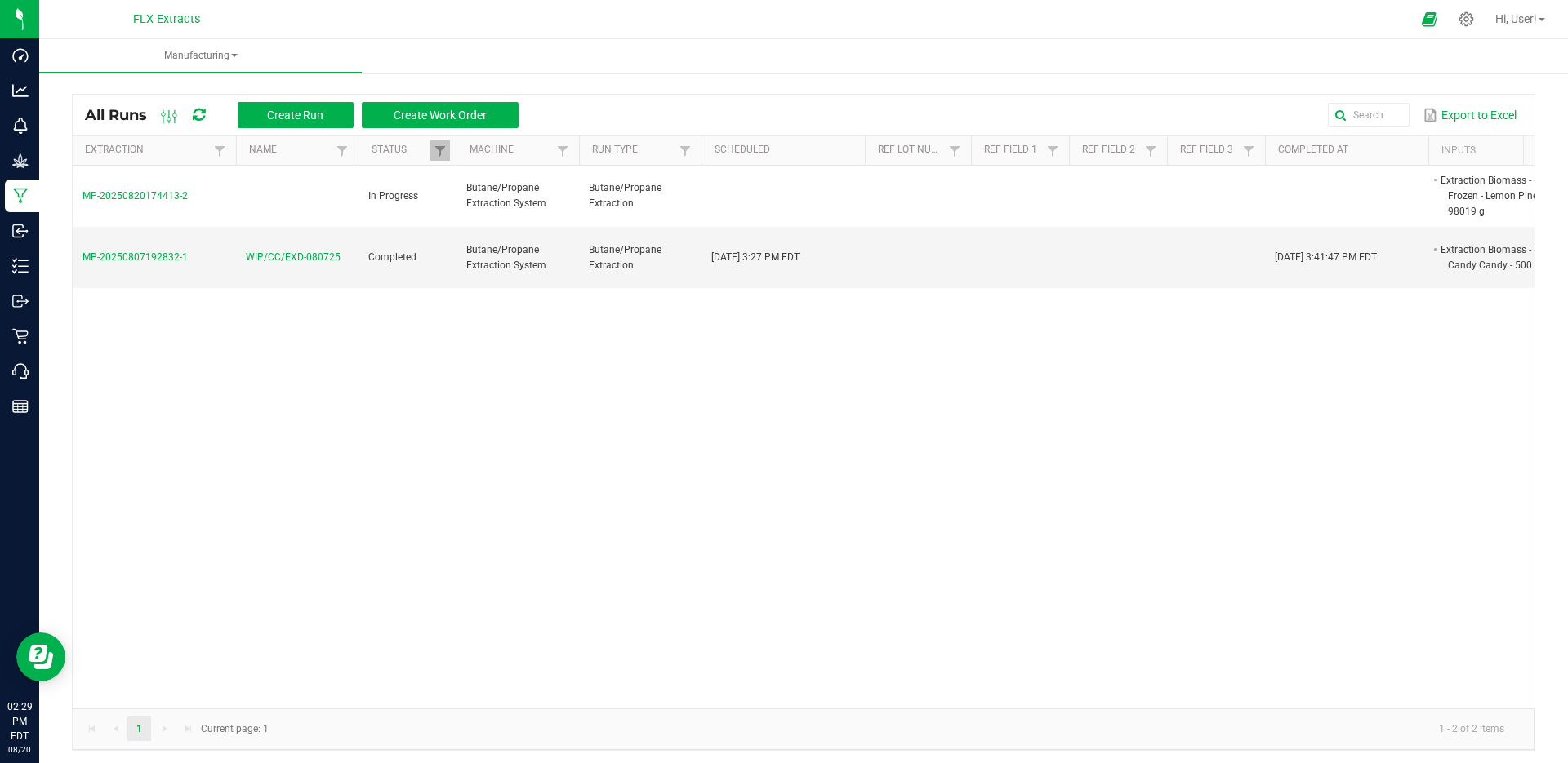
click at [167, 201] on span "MP-20250820174413-2" at bounding box center [134, 196] width 105 height 12
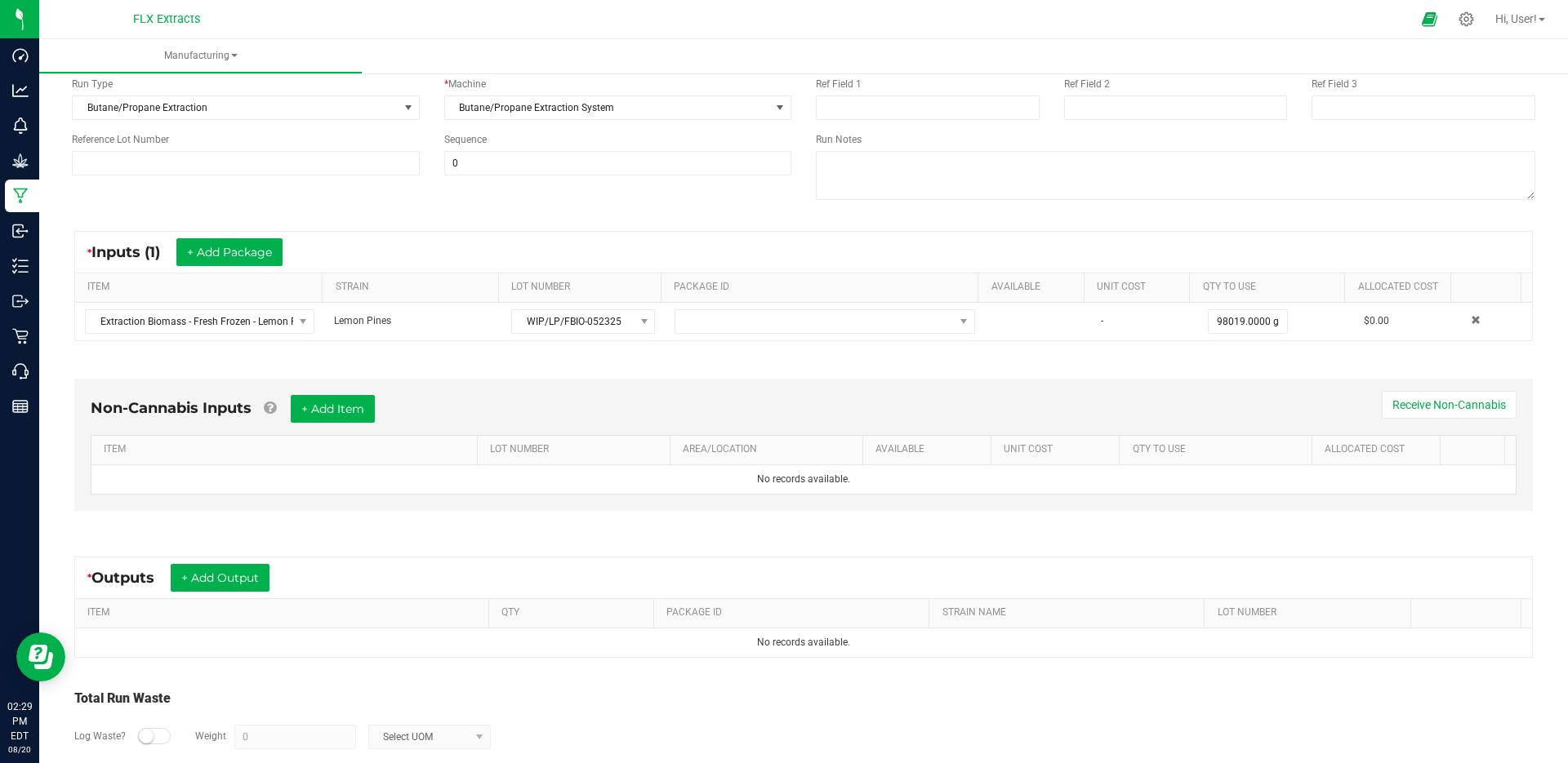
scroll to position [164, 0]
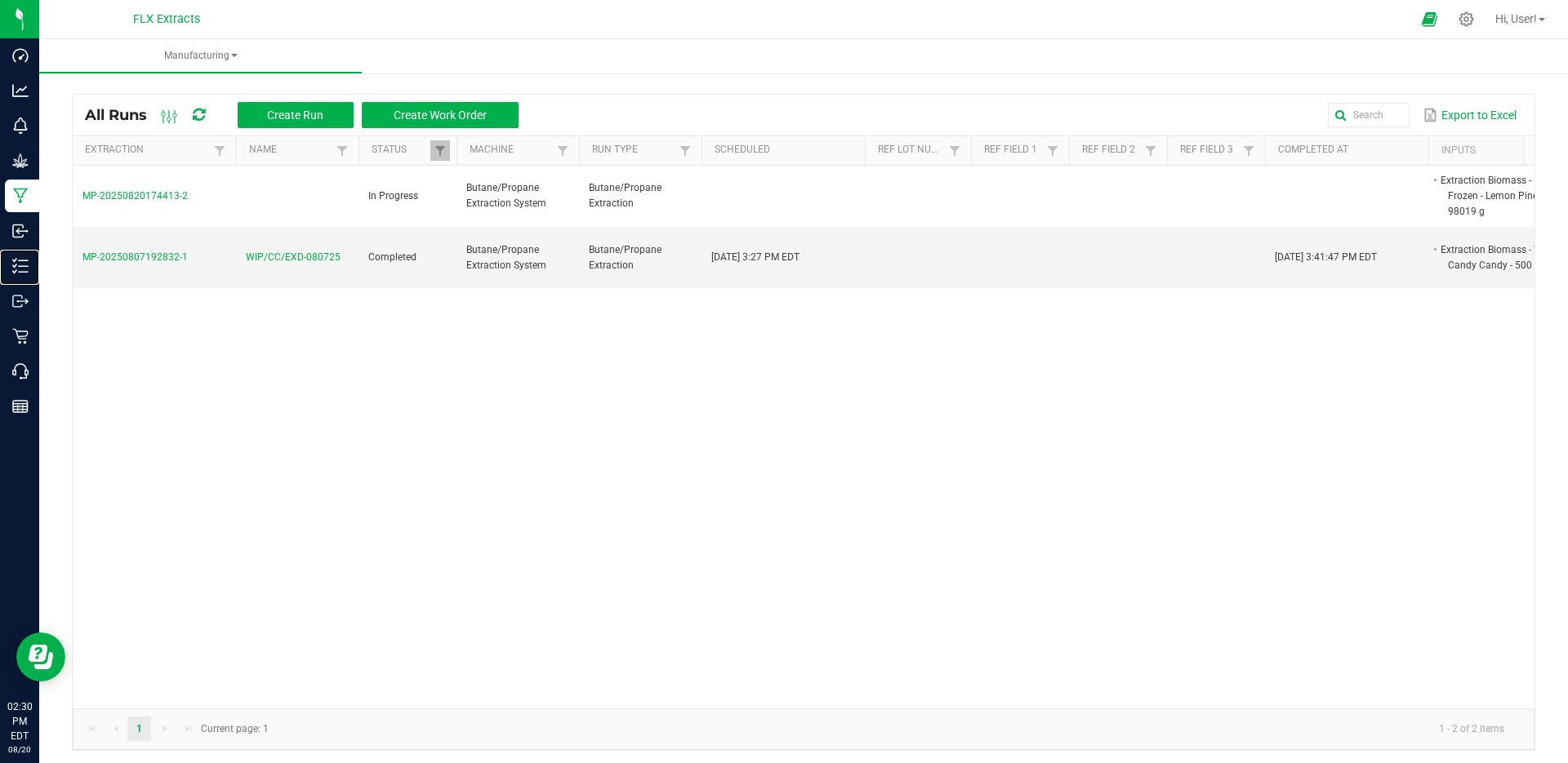
click at [0, 0] on p "Inventory" at bounding box center [0, 0] width 0 height 0
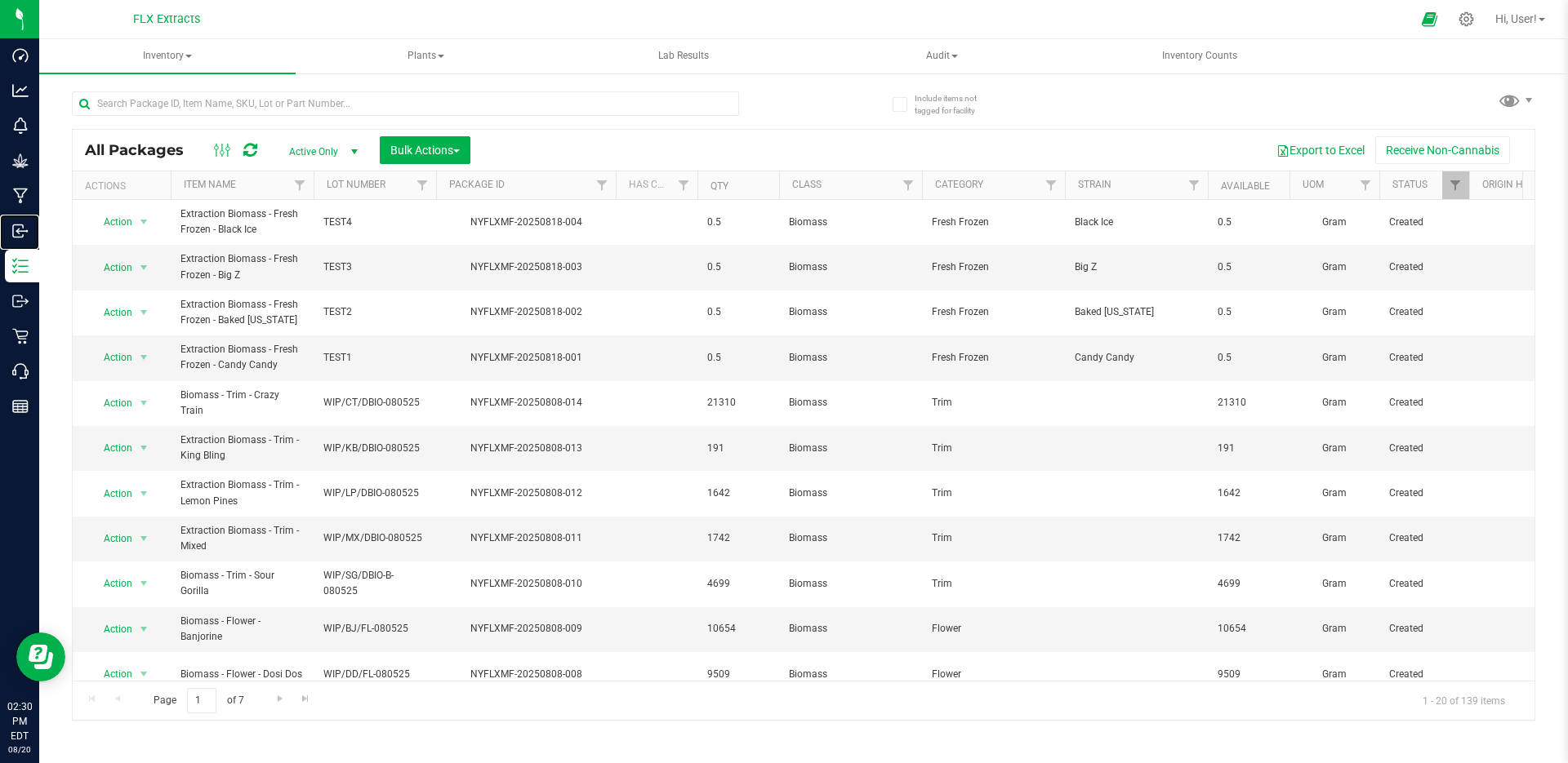
click at [11, 222] on div "Inbound" at bounding box center [22, 231] width 35 height 33
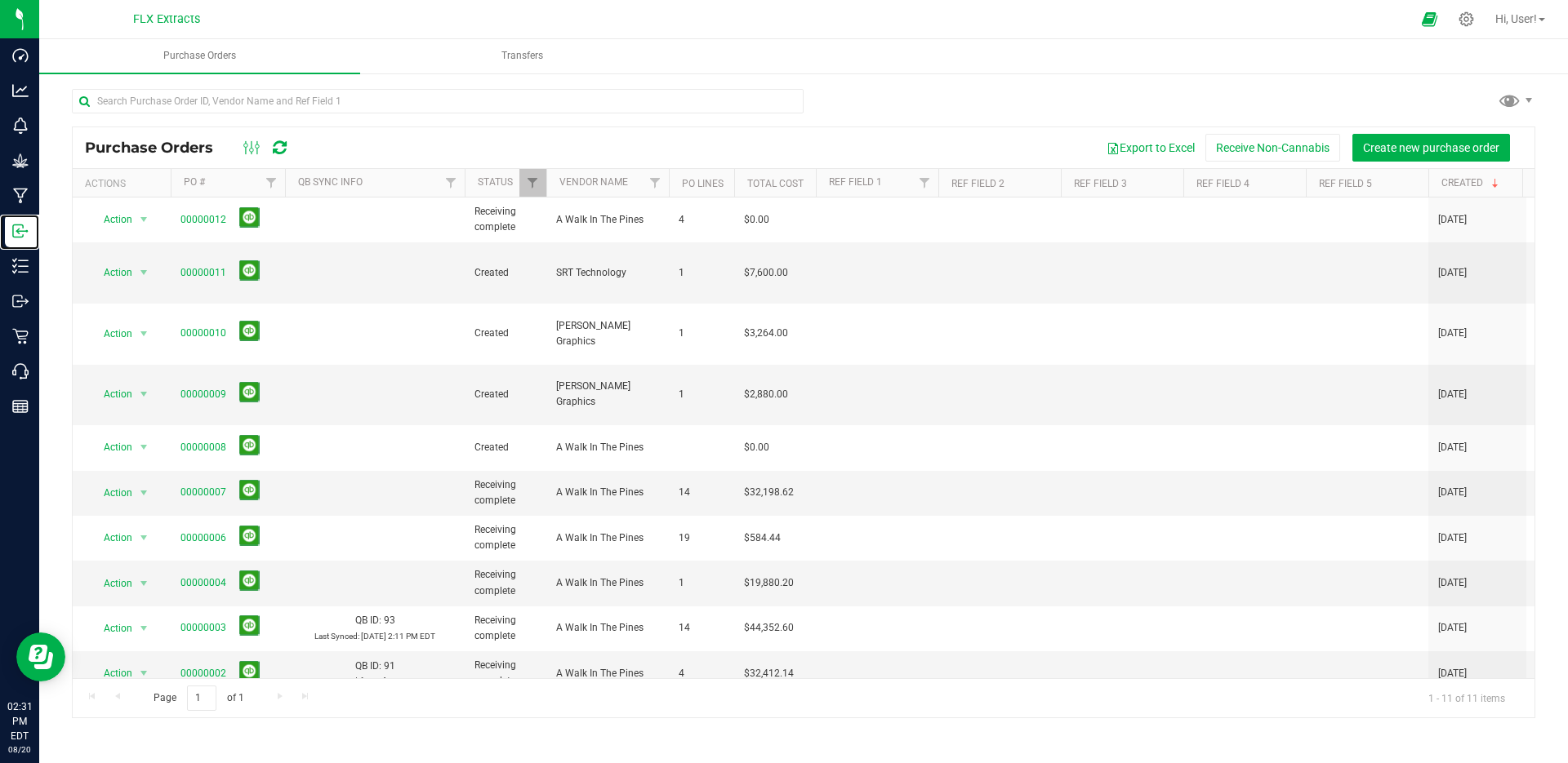
scroll to position [5, 0]
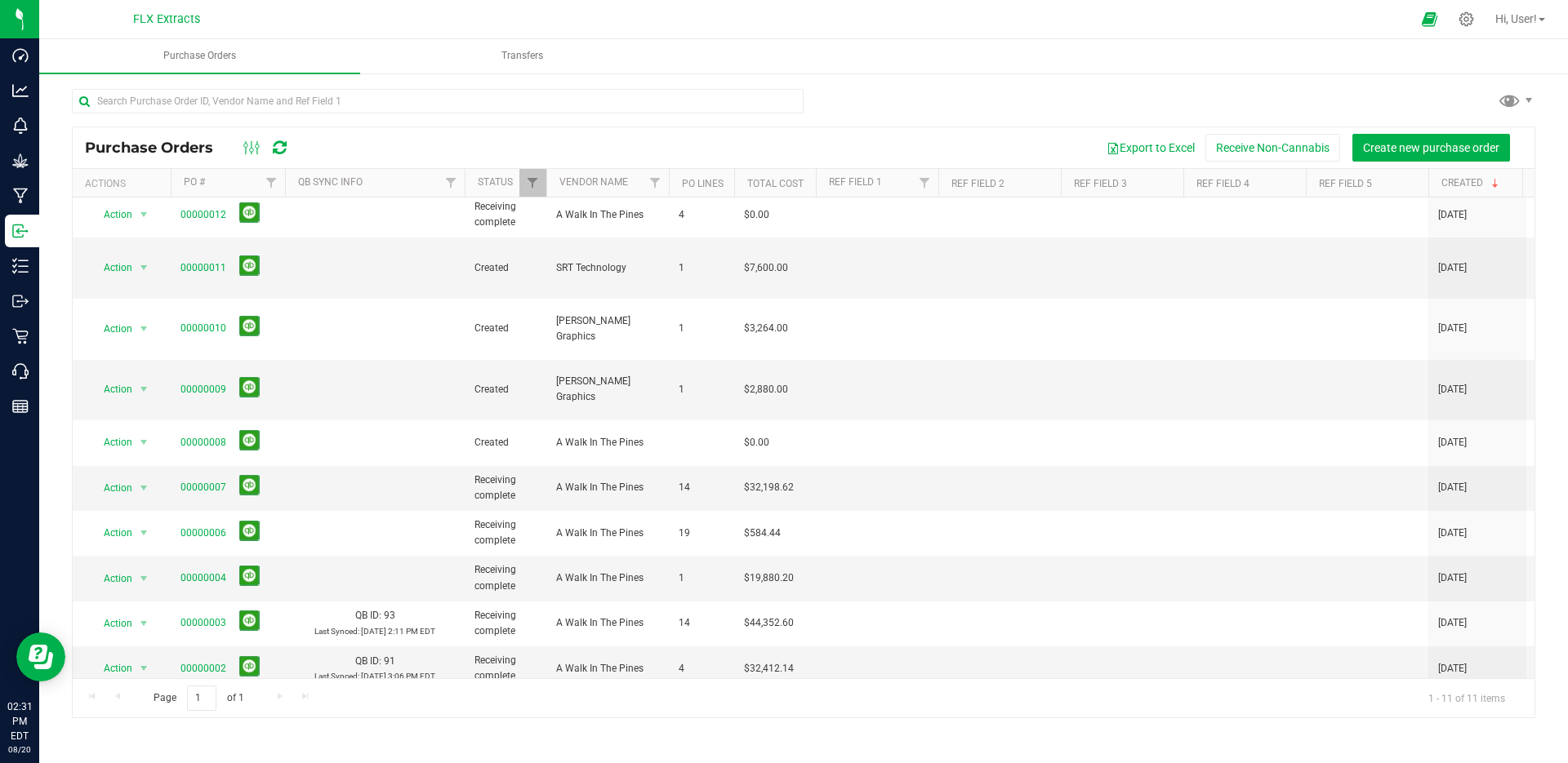
click at [206, 716] on link "00000001" at bounding box center [203, 722] width 46 height 12
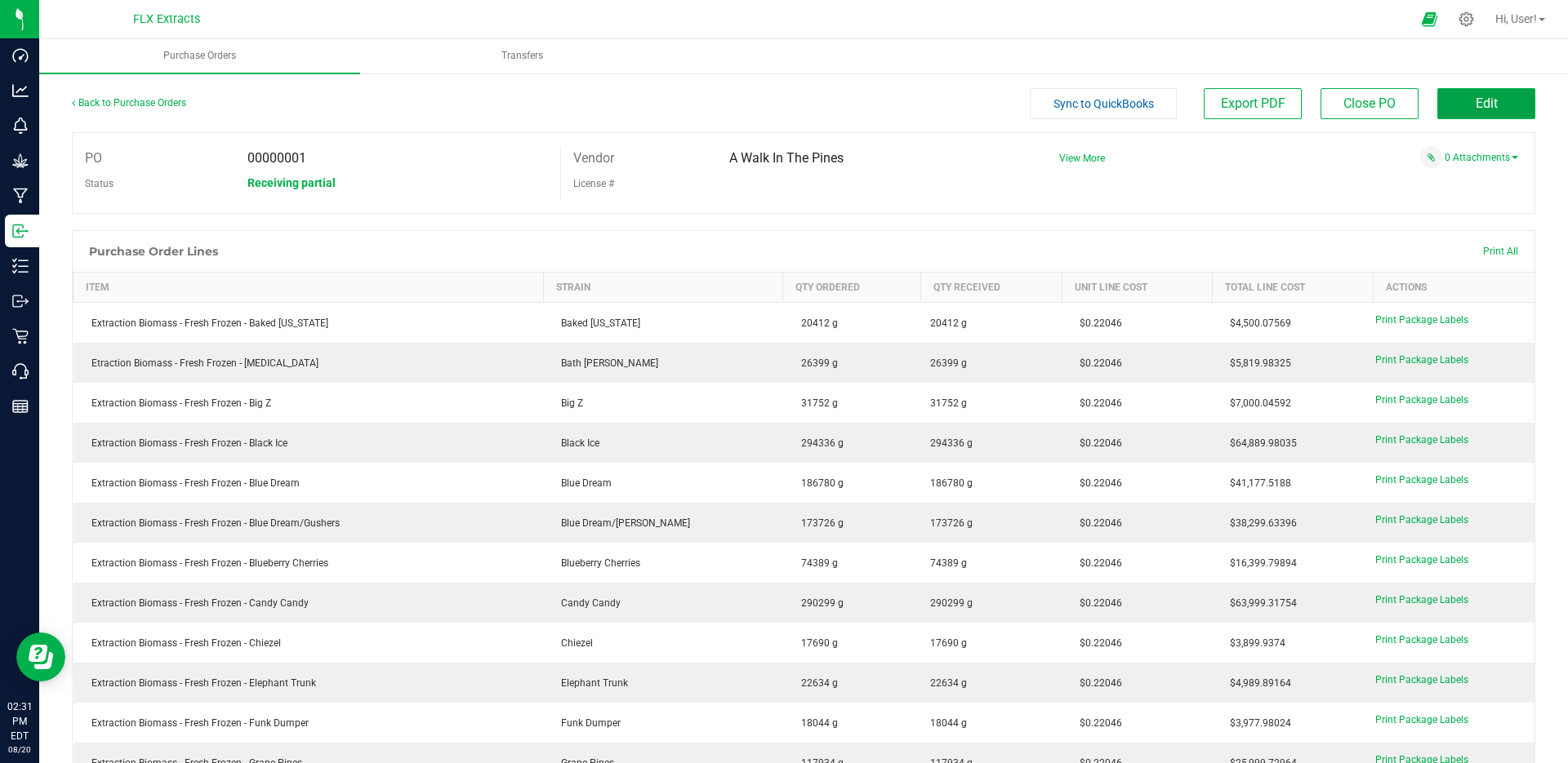
click at [1499, 96] on button "Edit" at bounding box center [1487, 103] width 98 height 31
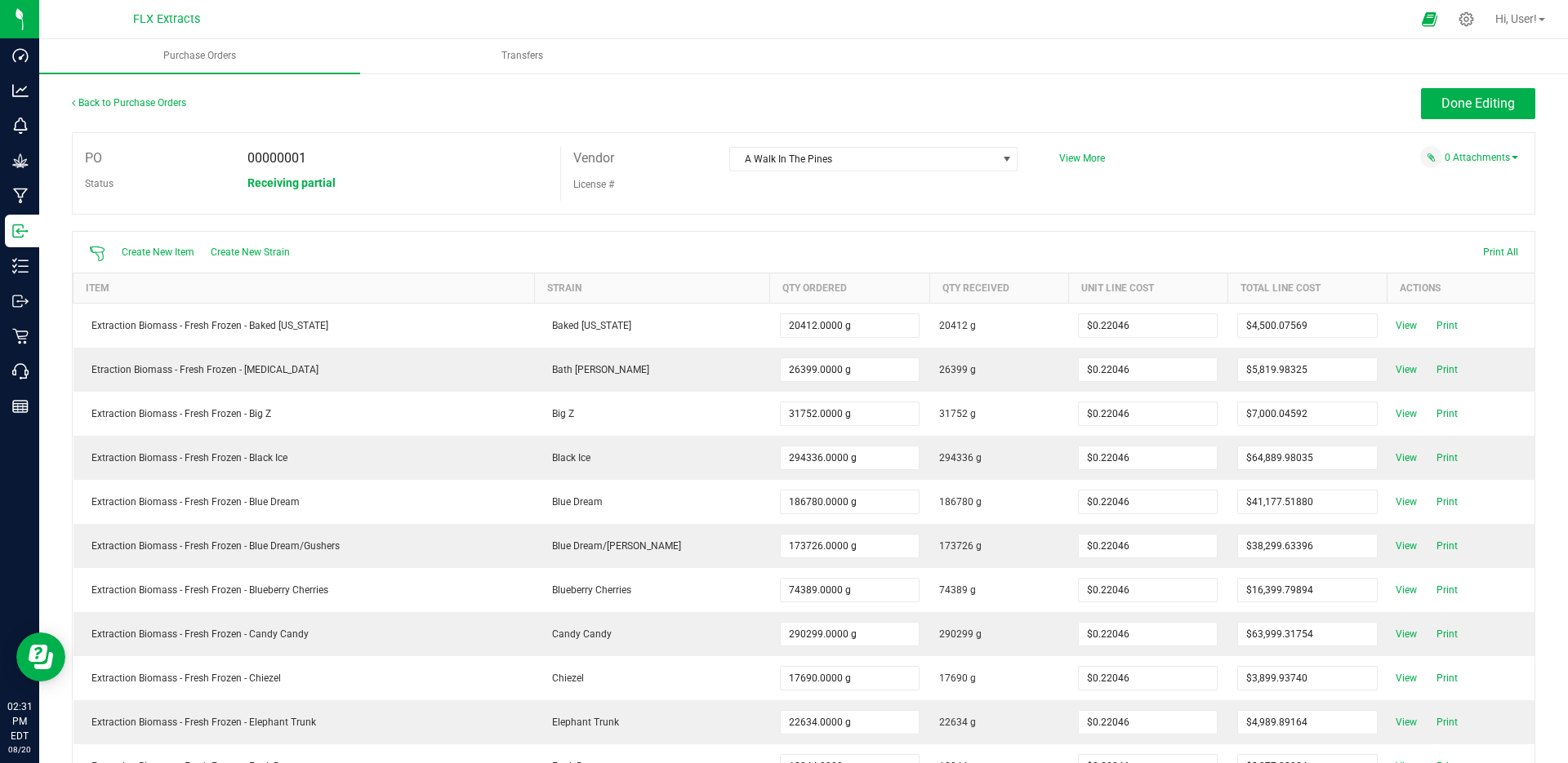
click at [1392, 332] on span "View" at bounding box center [1407, 325] width 33 height 19
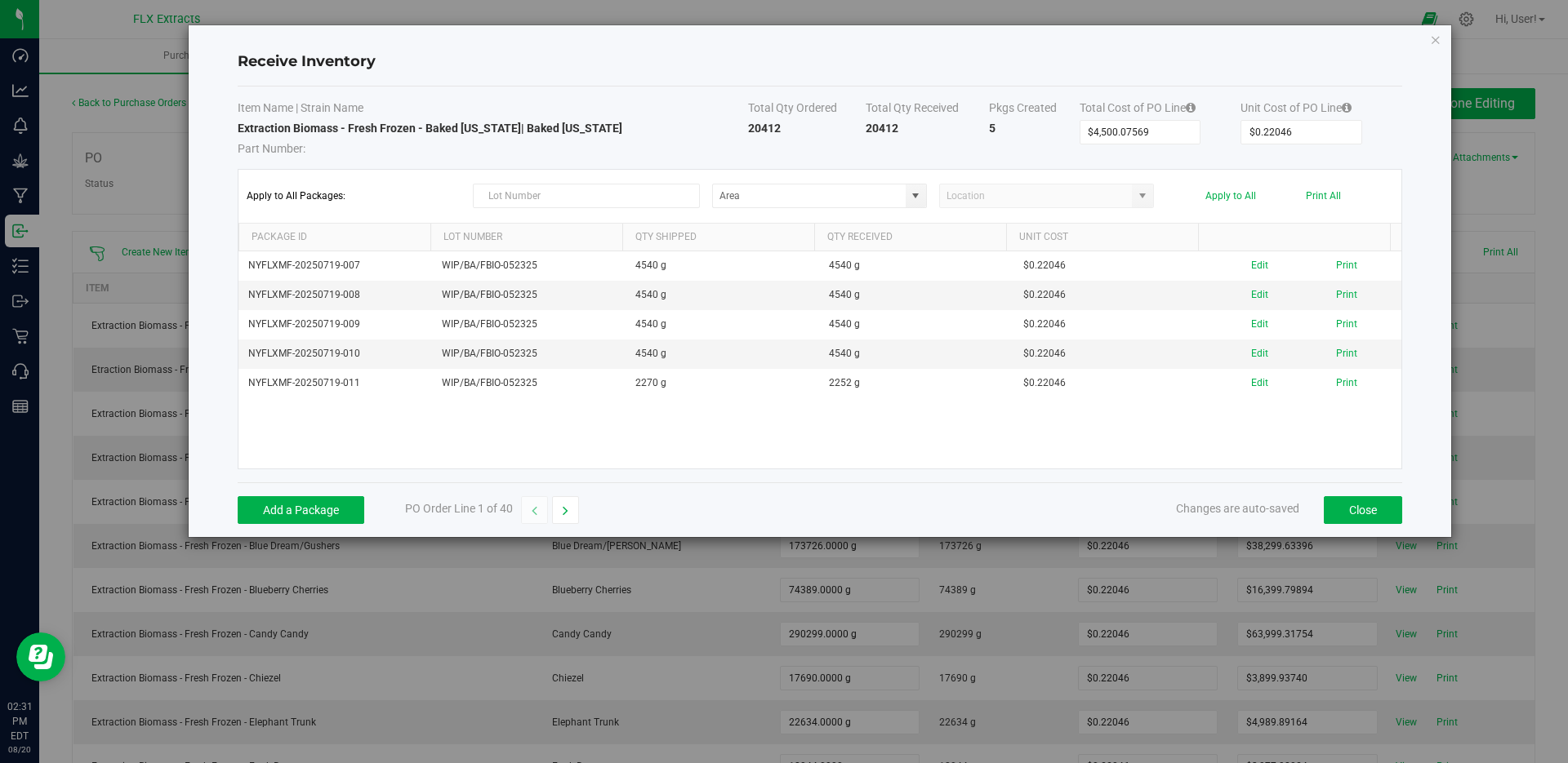
click at [1339, 495] on div "Add a Package PO Order Line 1 of 40 Changes are auto-saved Close" at bounding box center [820, 510] width 1165 height 55
click at [1348, 505] on button "Close" at bounding box center [1363, 510] width 79 height 27
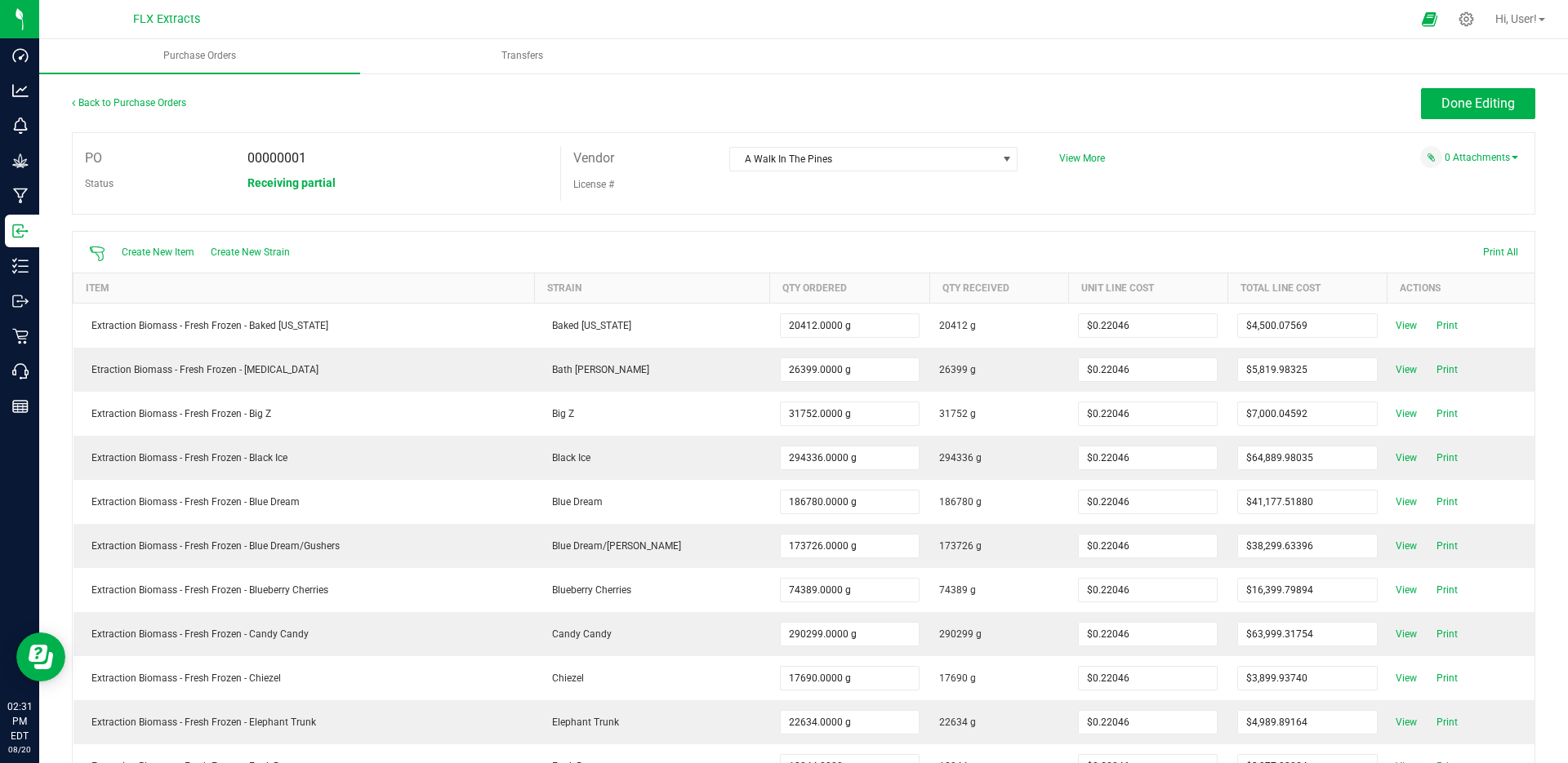
click at [1396, 362] on span "View" at bounding box center [1407, 369] width 33 height 19
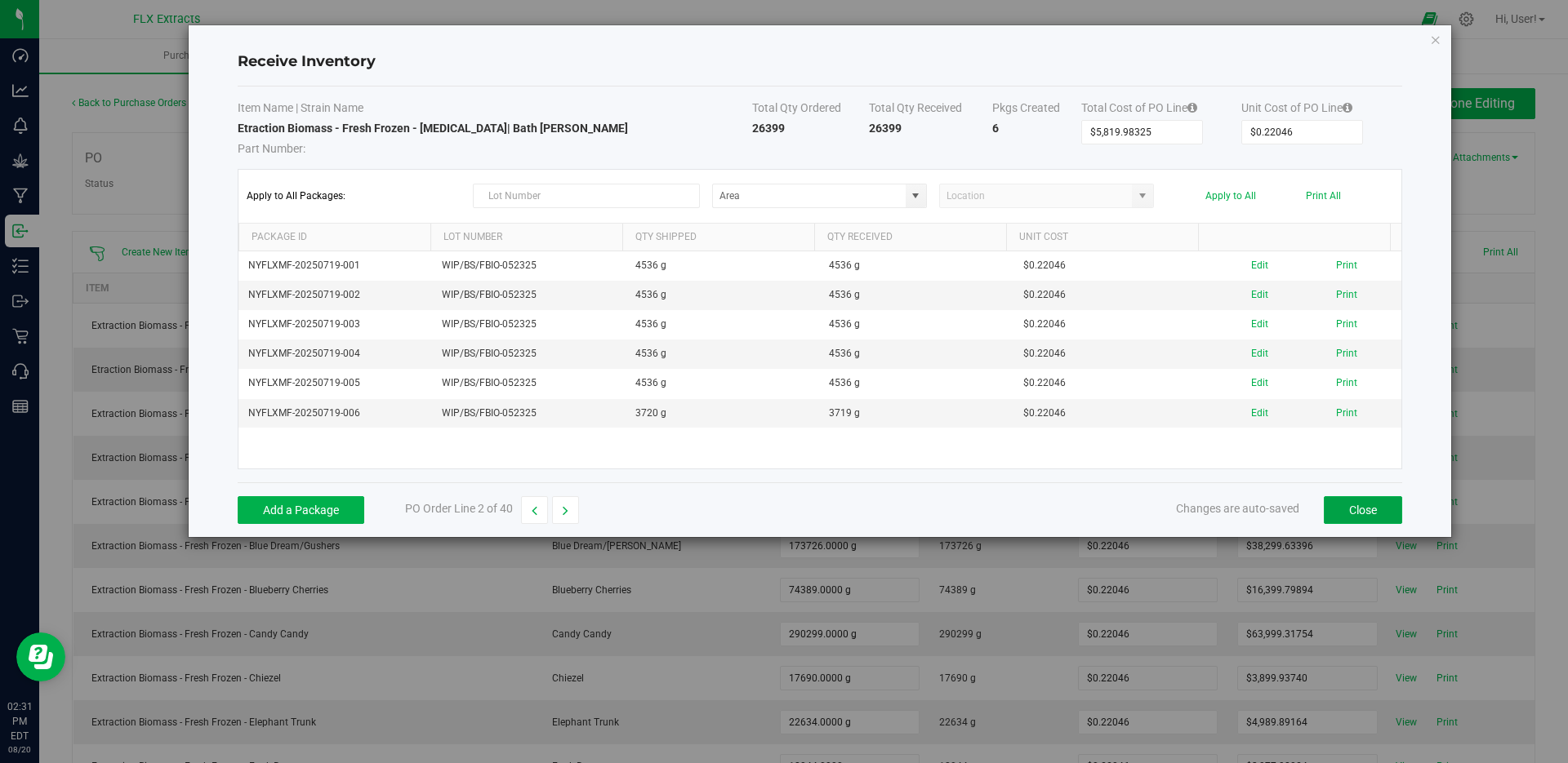
click at [1349, 511] on button "Close" at bounding box center [1363, 510] width 79 height 27
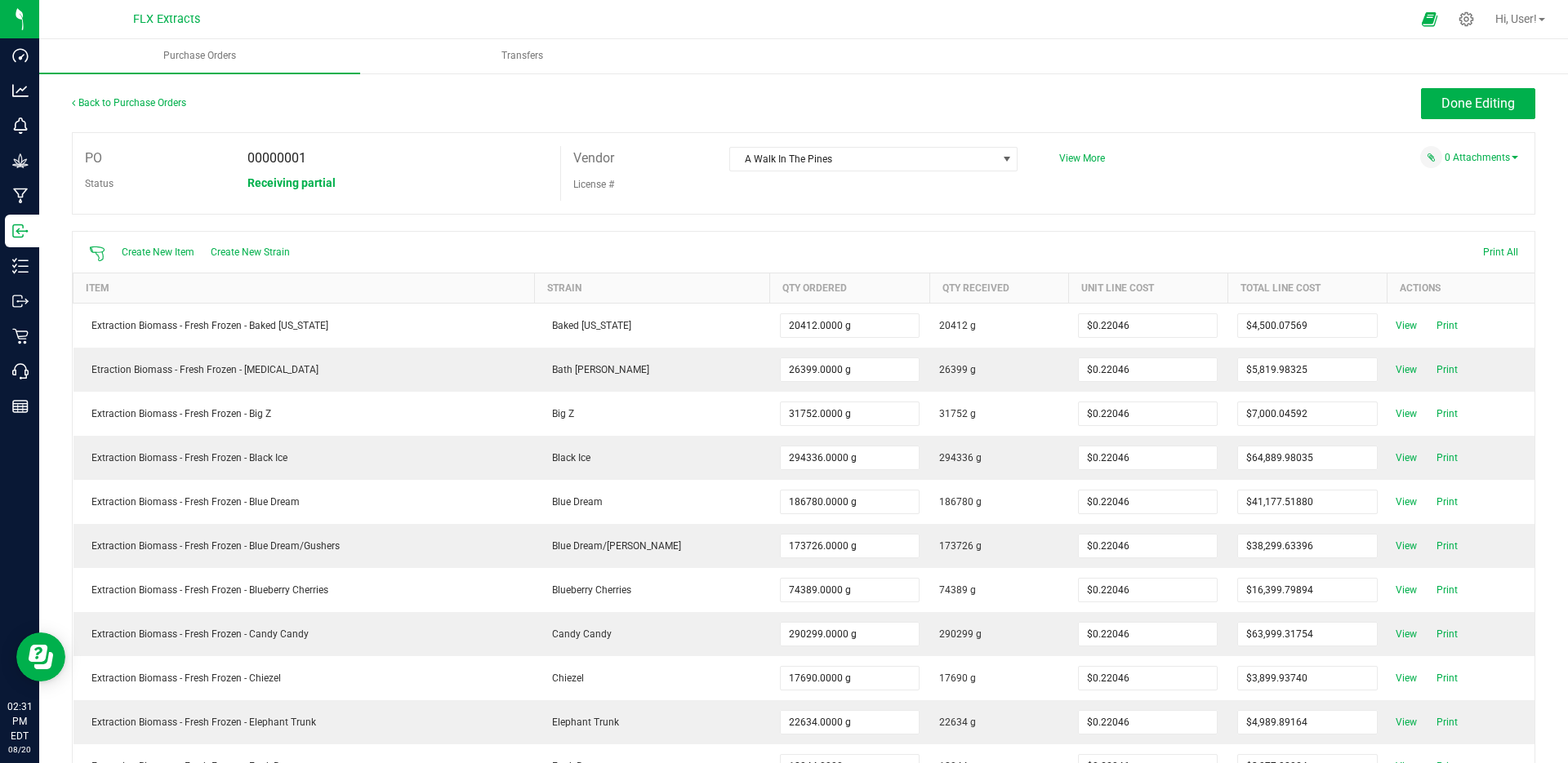
click at [1401, 589] on span "View" at bounding box center [1407, 589] width 33 height 19
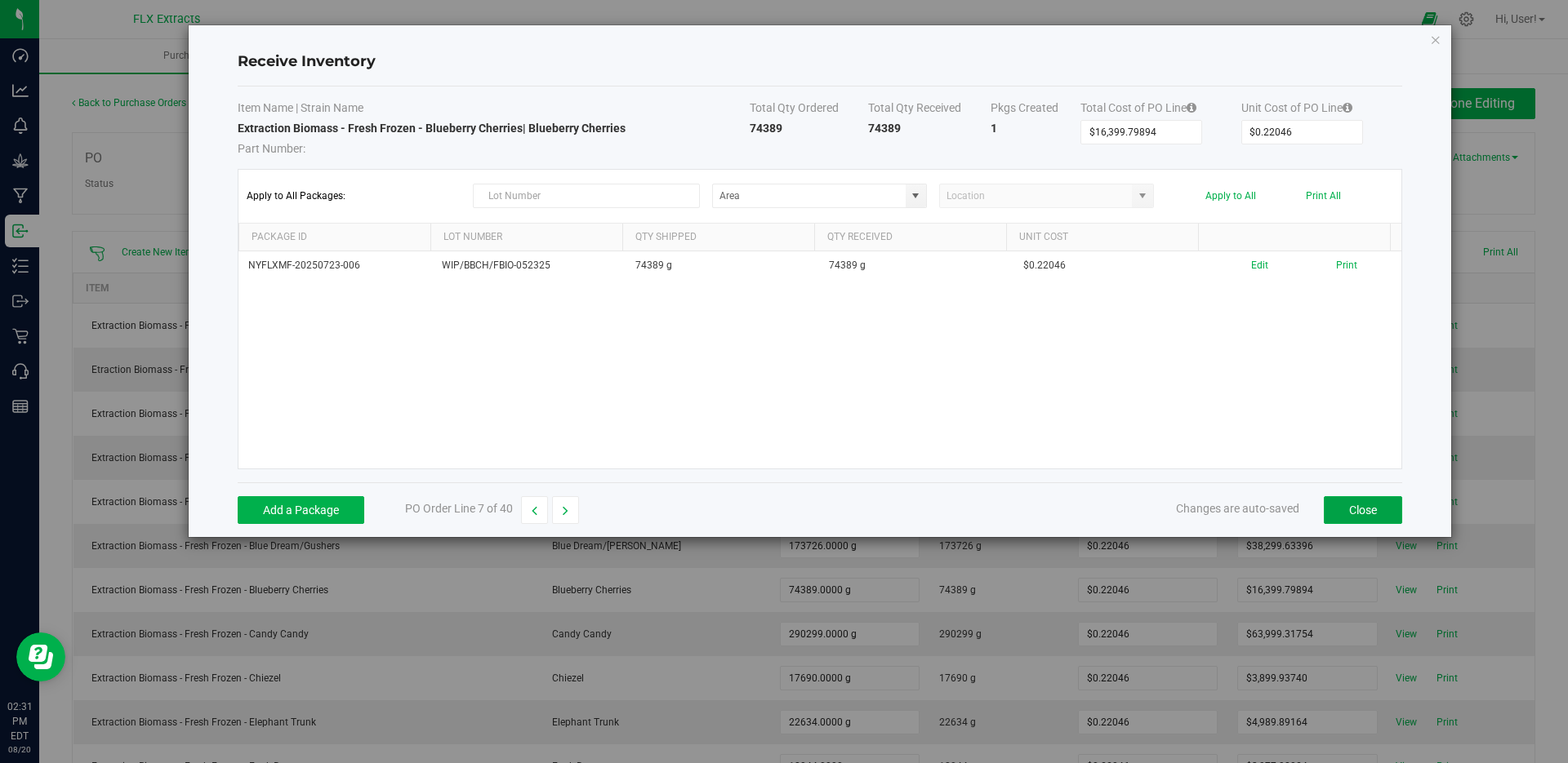
click at [1344, 511] on button "Close" at bounding box center [1363, 510] width 79 height 27
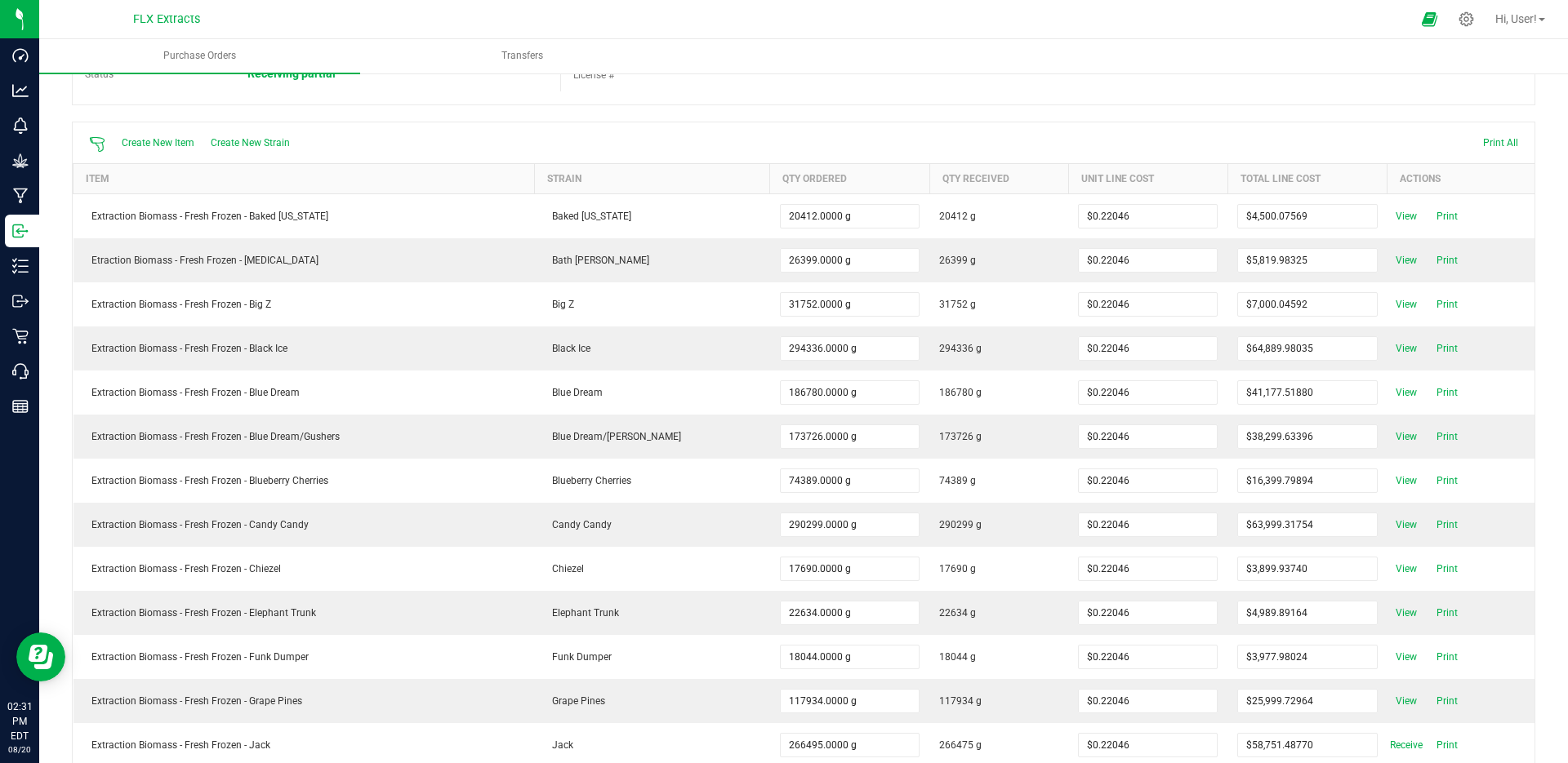
scroll to position [408, 0]
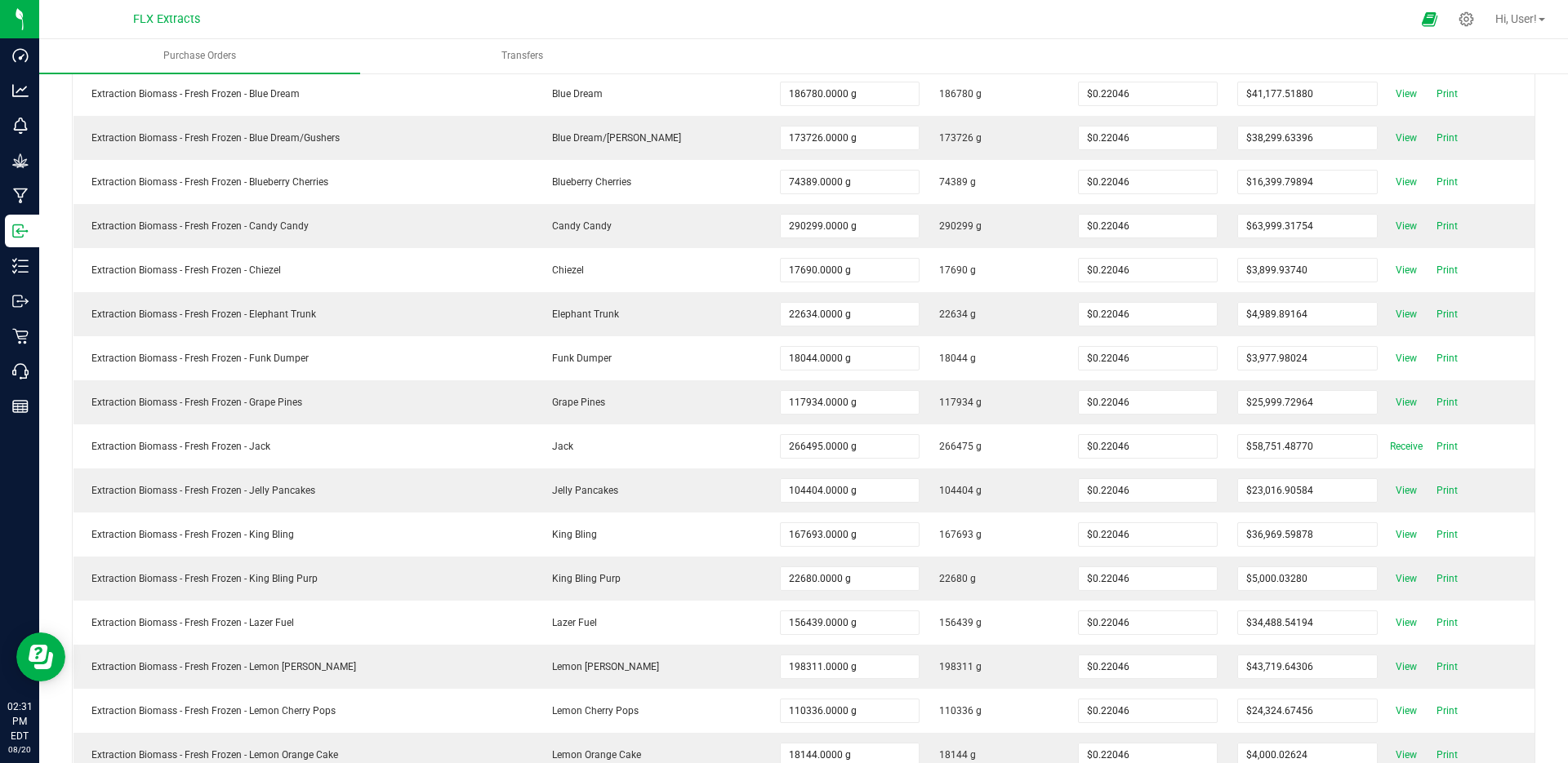
click at [1388, 563] on td "View Print" at bounding box center [1461, 578] width 147 height 44
click at [1391, 578] on span "View" at bounding box center [1407, 578] width 33 height 19
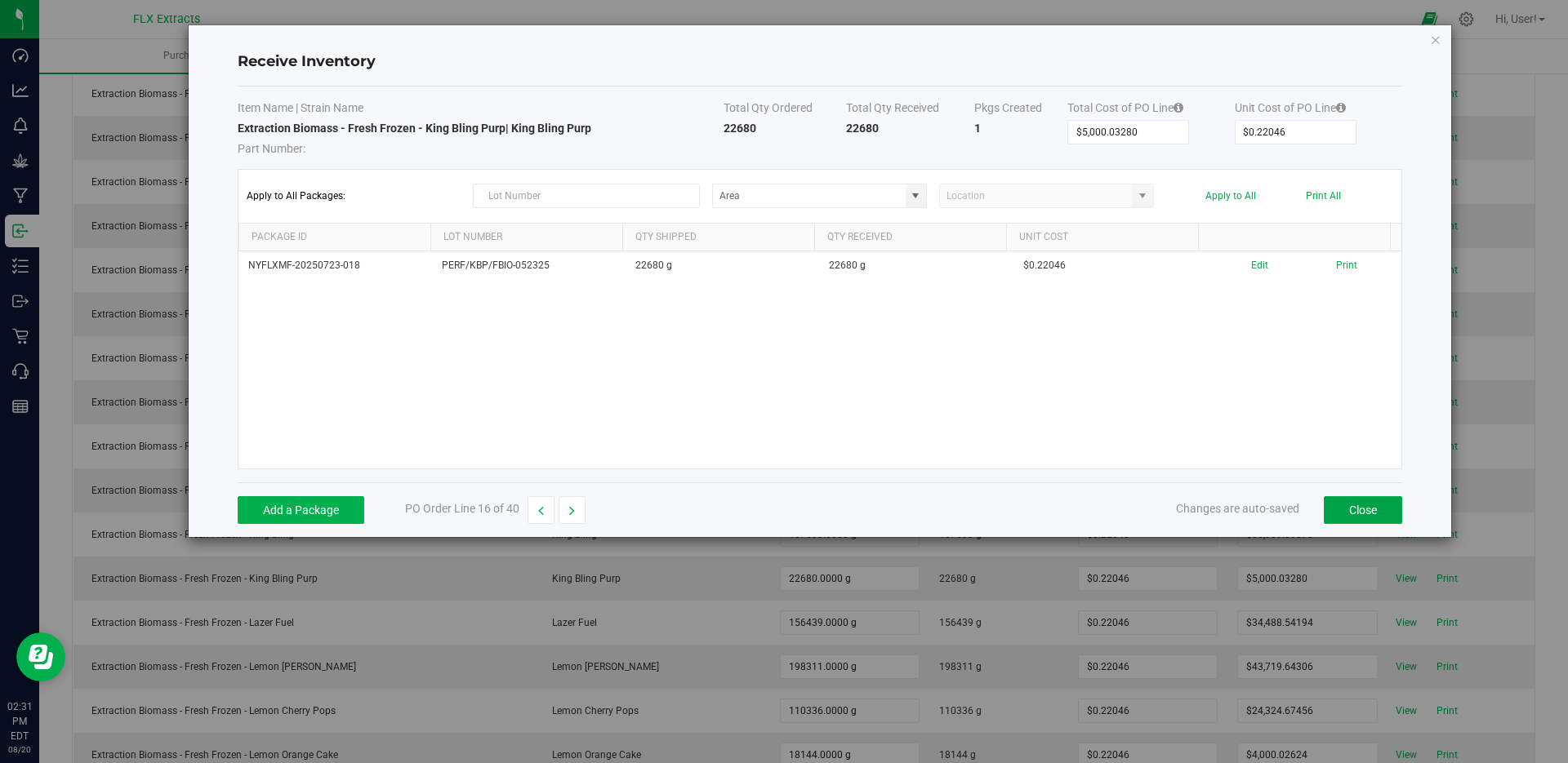
click at [1361, 513] on button "Close" at bounding box center [1363, 510] width 79 height 27
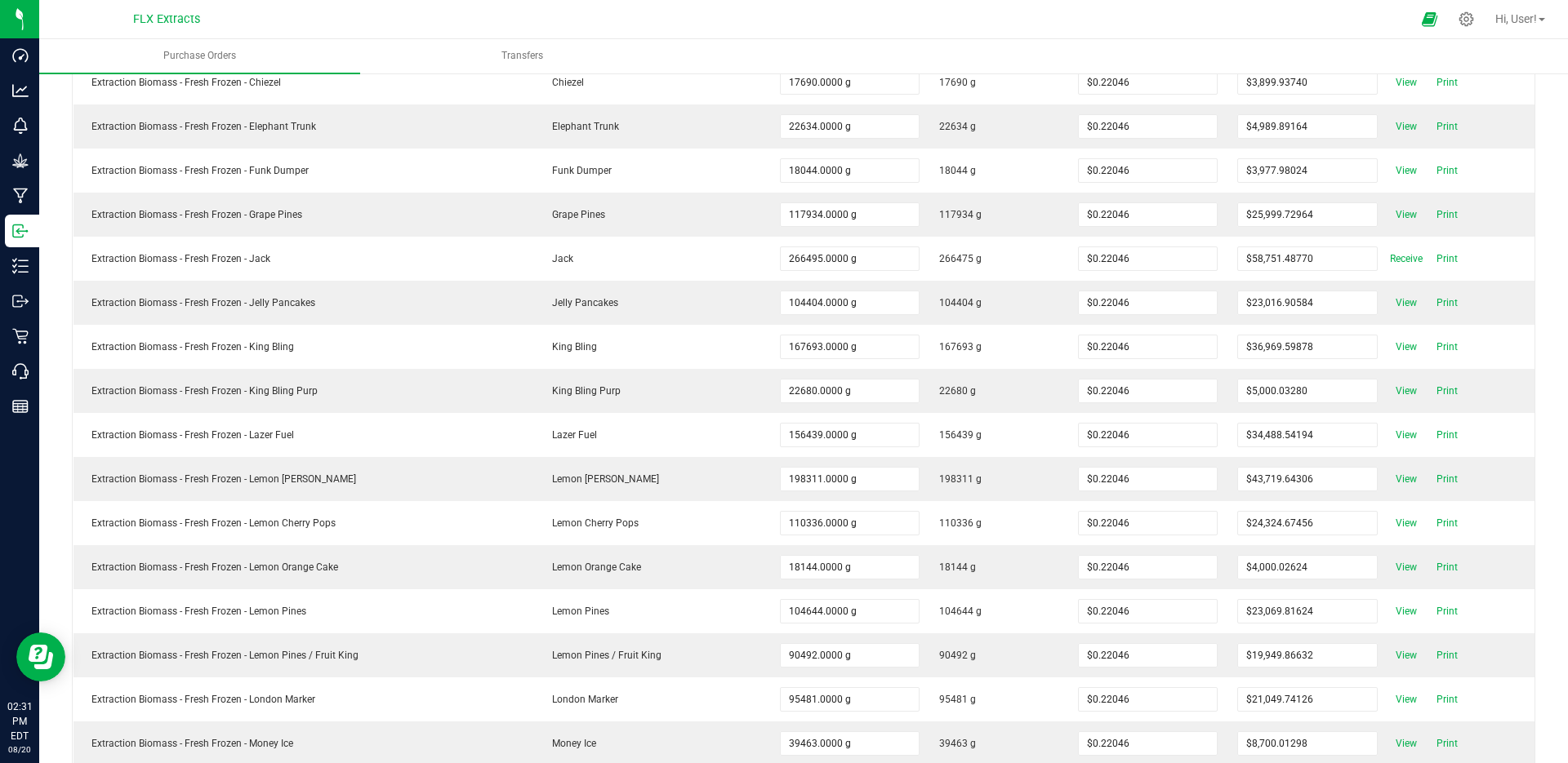
scroll to position [653, 0]
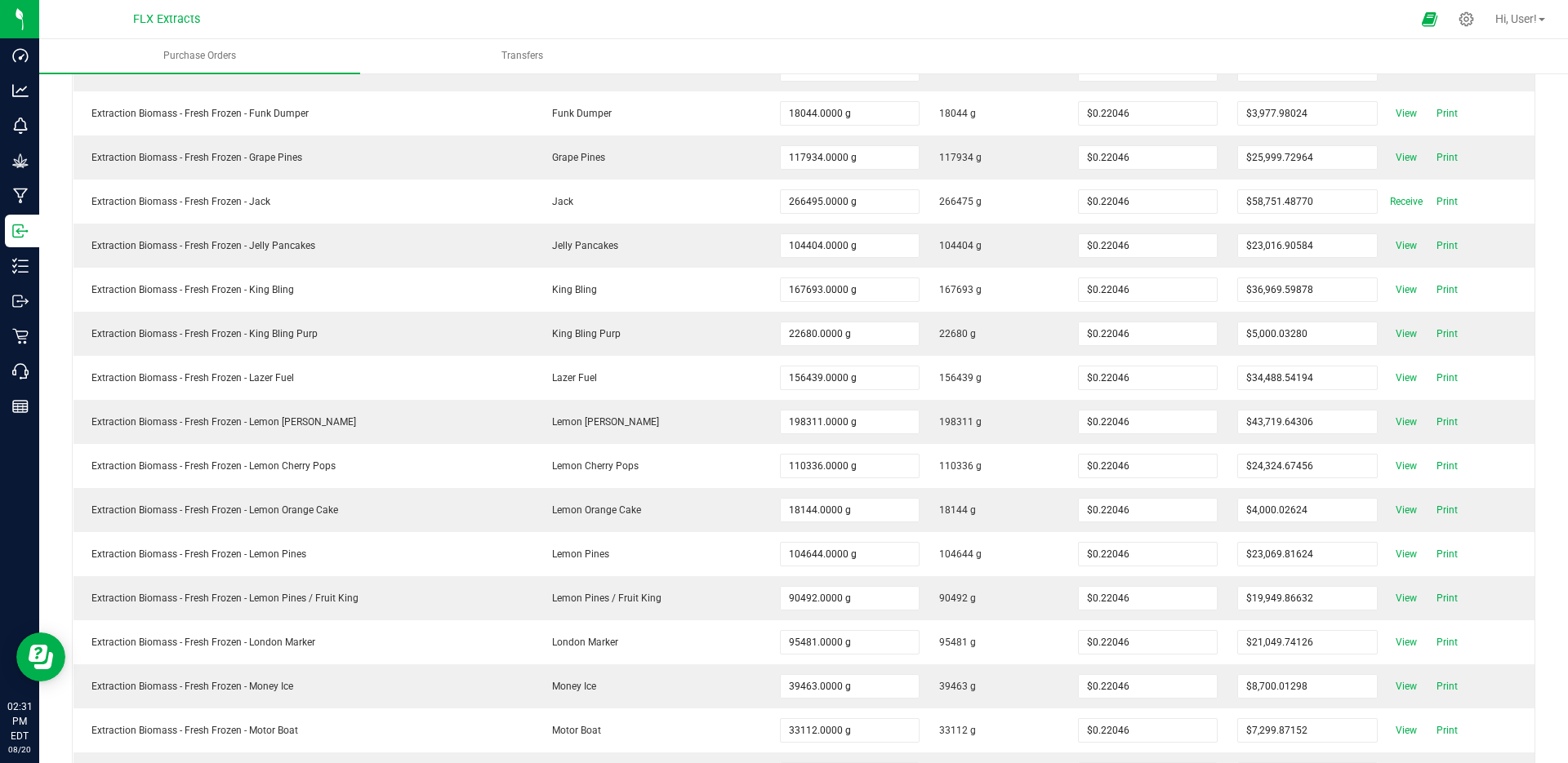
click at [1403, 601] on span "View" at bounding box center [1407, 598] width 33 height 19
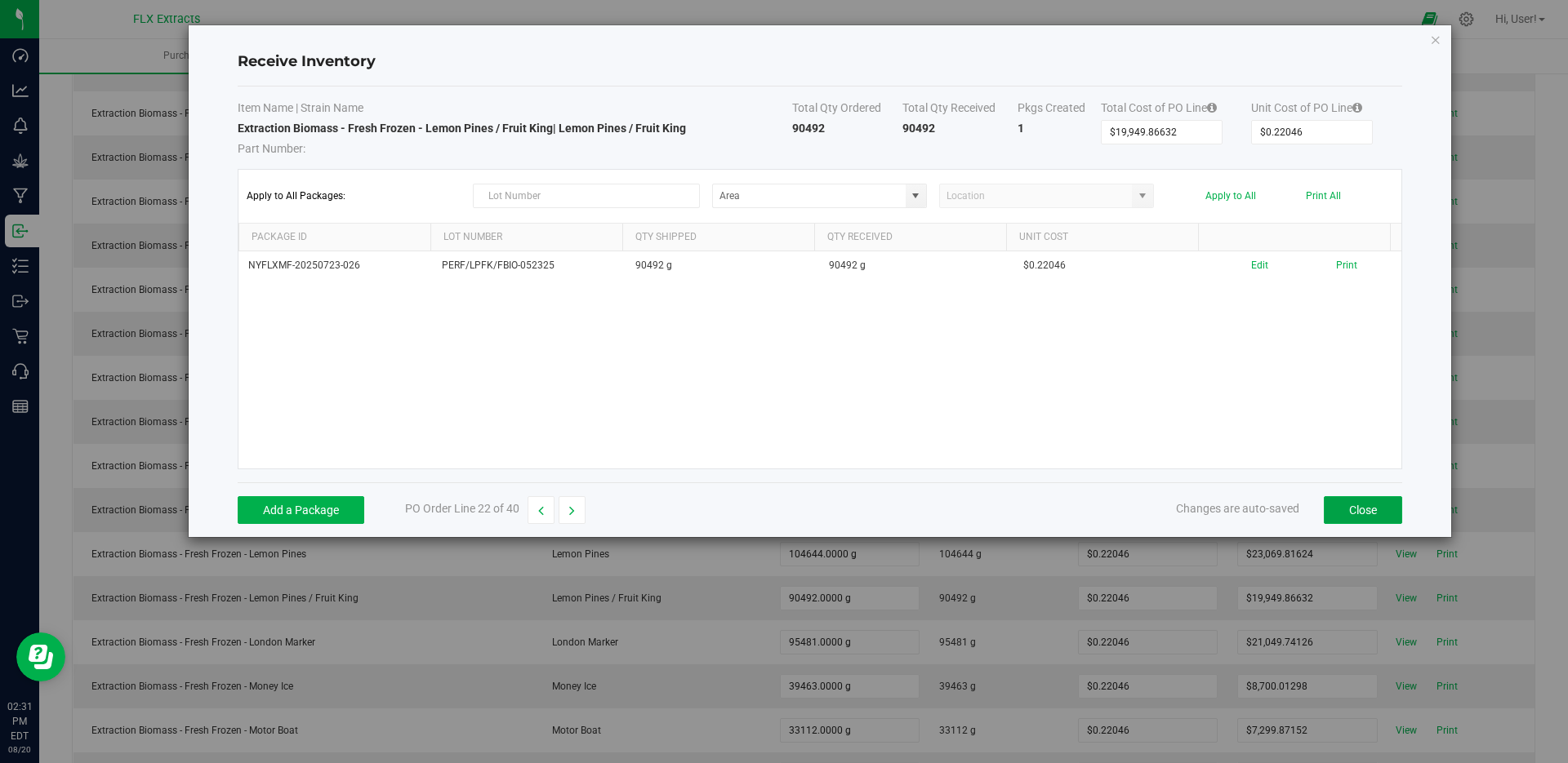
click at [1363, 500] on button "Close" at bounding box center [1363, 510] width 79 height 27
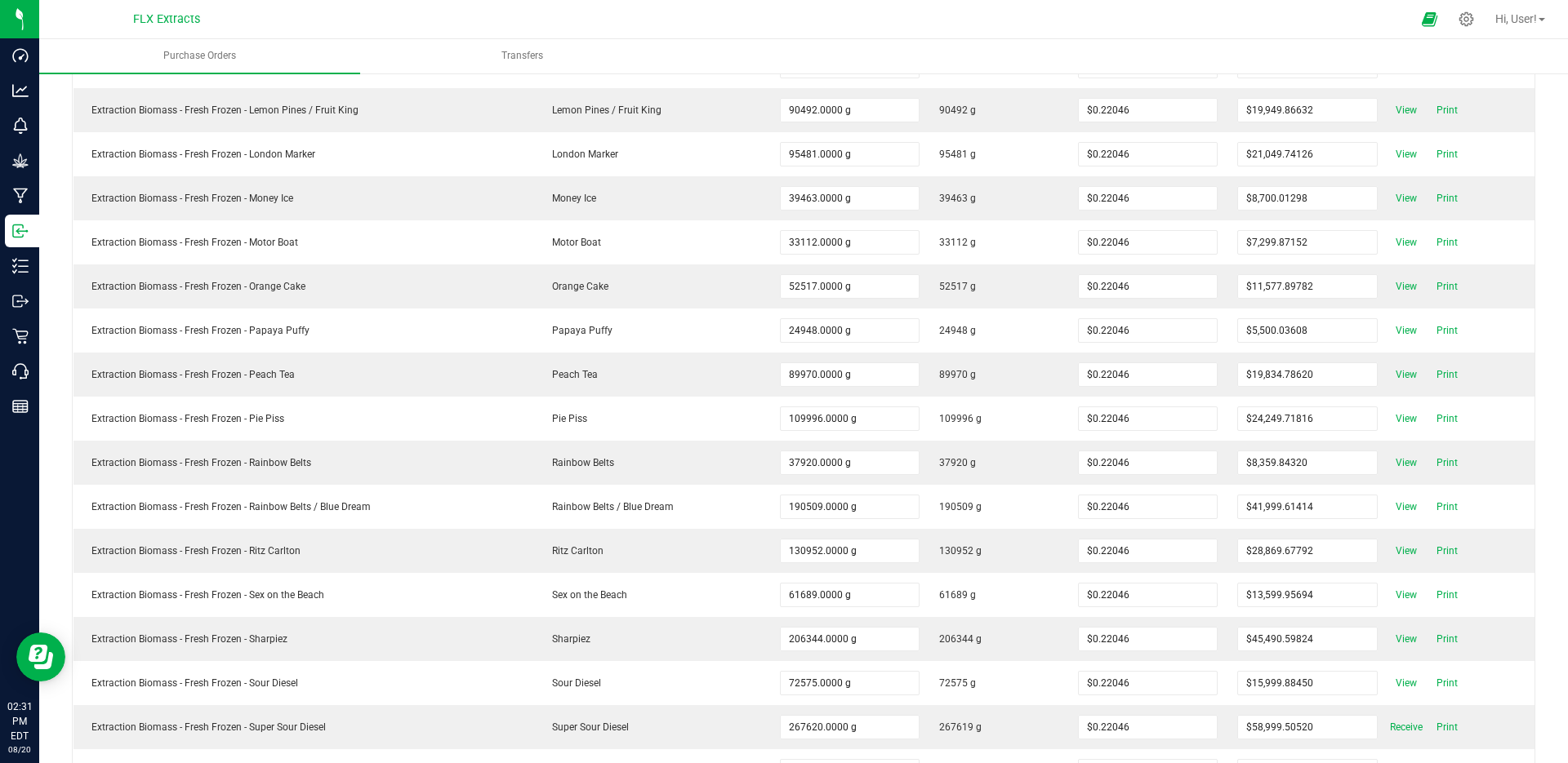
scroll to position [1143, 0]
click at [1397, 550] on span "View" at bounding box center [1407, 549] width 33 height 19
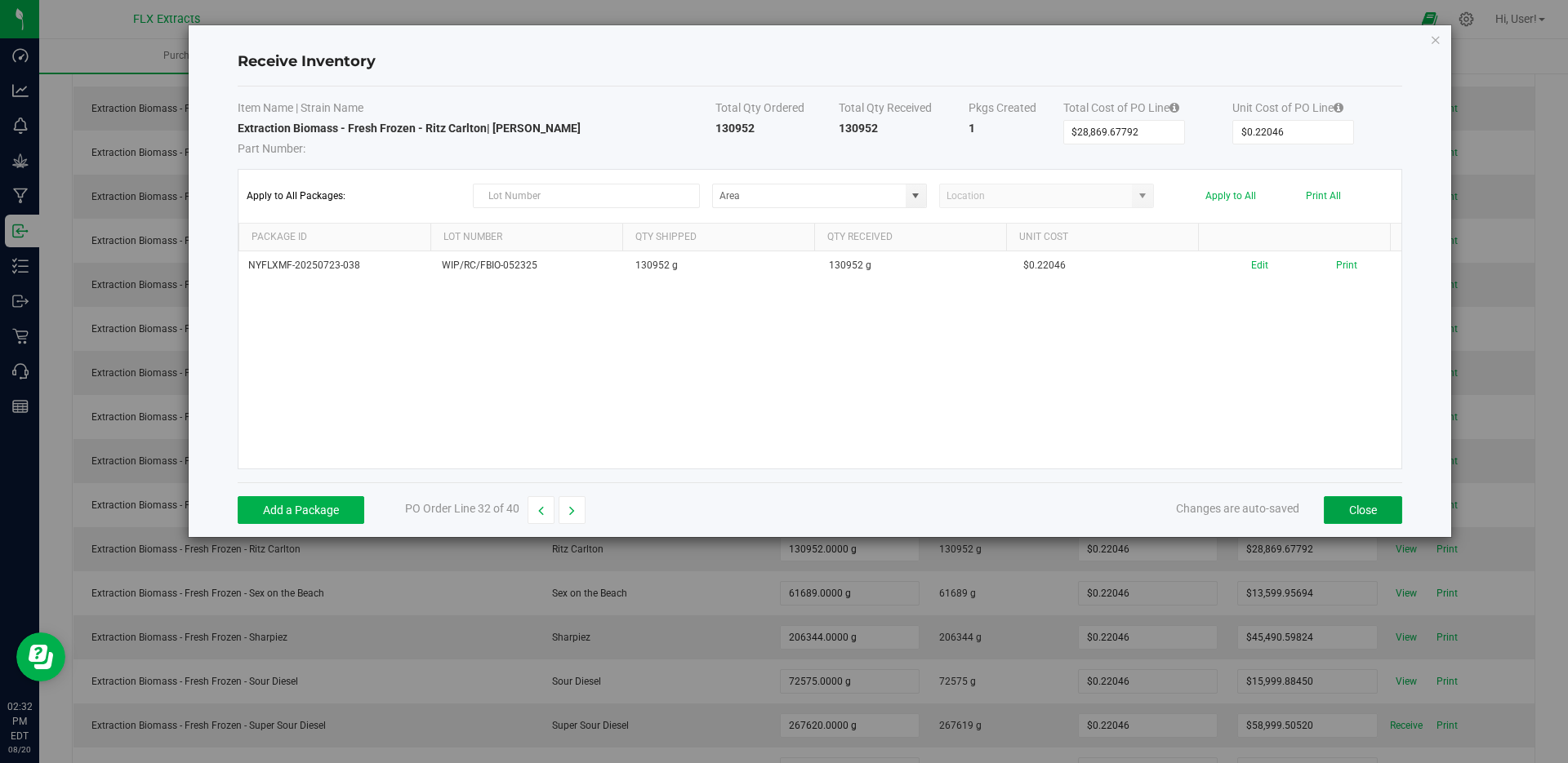
drag, startPoint x: 1380, startPoint y: 512, endPoint x: 550, endPoint y: 0, distance: 975.2
click at [563, 11] on div "Receive Inventory Item Name | Strain Name Total Qty Ordered Total Qty Received …" at bounding box center [790, 381] width 1581 height 763
click at [63, 138] on div "Receive Inventory Item Name | Strain Name Total Qty Ordered Total Qty Received …" at bounding box center [790, 381] width 1581 height 763
click at [28, 238] on div "Receive Inventory Item Name | Strain Name Total Qty Ordered Total Qty Received …" at bounding box center [790, 381] width 1581 height 763
click at [1372, 511] on button "Close" at bounding box center [1363, 510] width 79 height 27
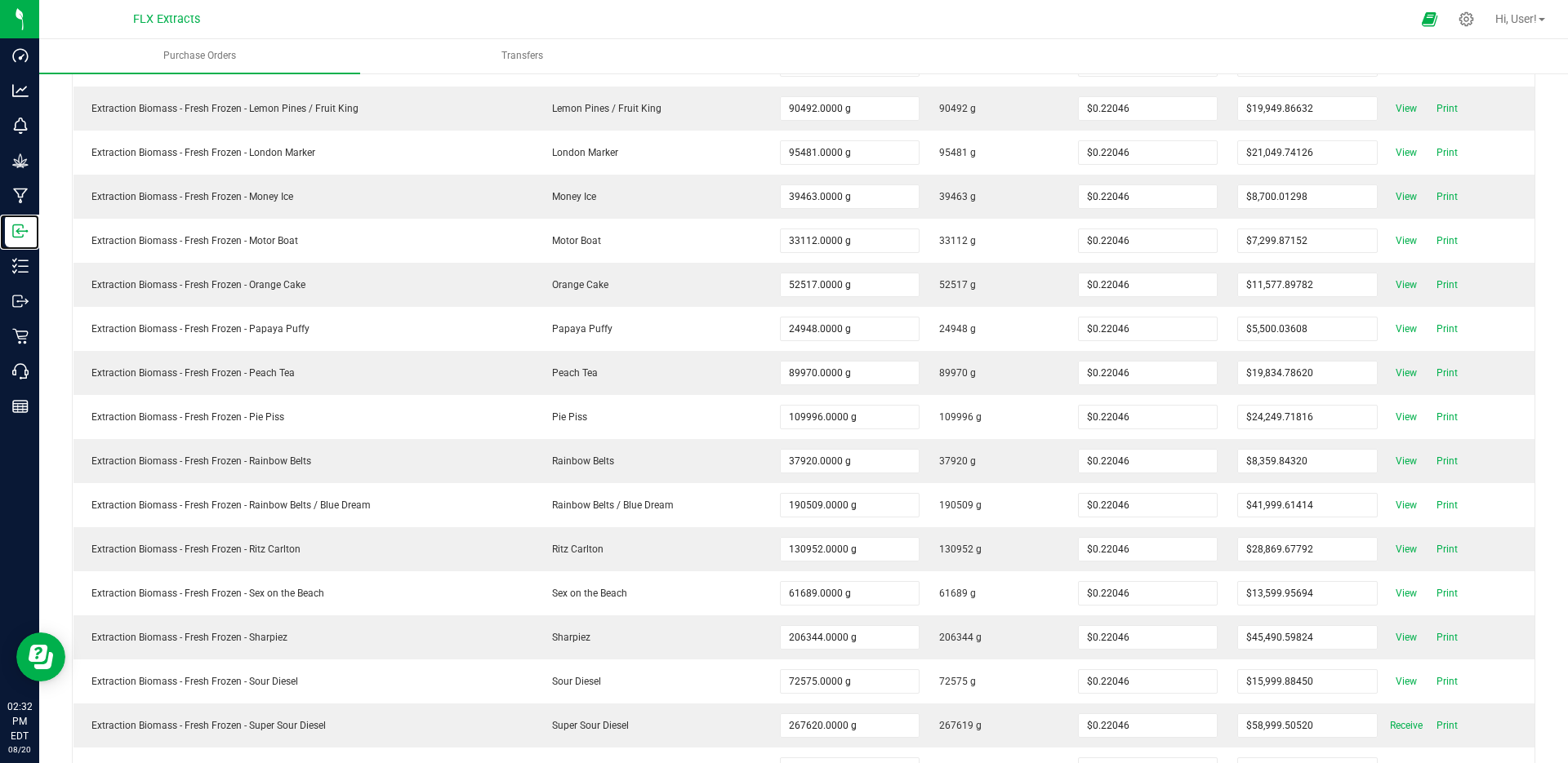
click at [0, 0] on p "Inbound" at bounding box center [0, 0] width 0 height 0
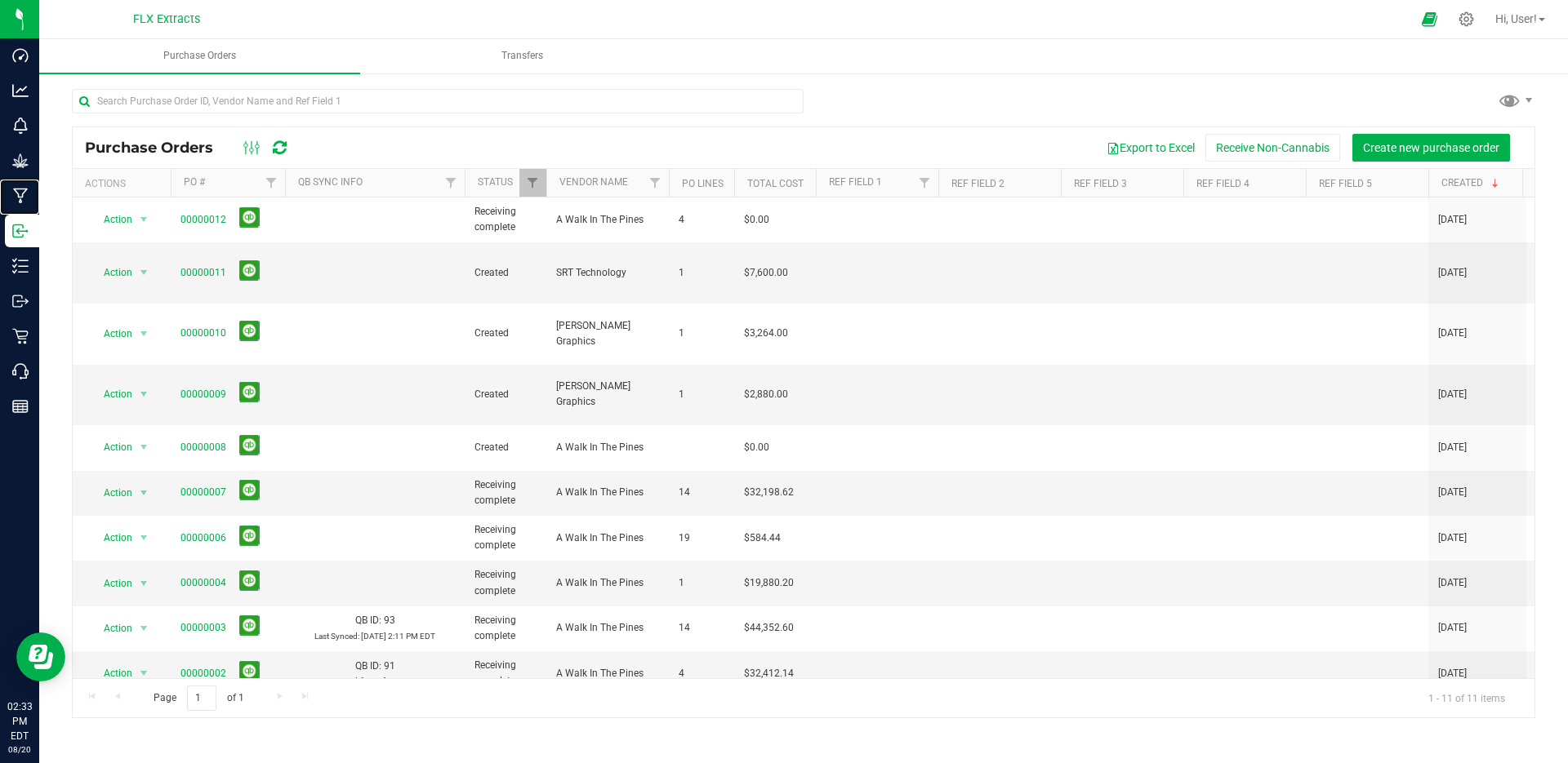
click at [0, 0] on p "Manufacturing" at bounding box center [0, 0] width 0 height 0
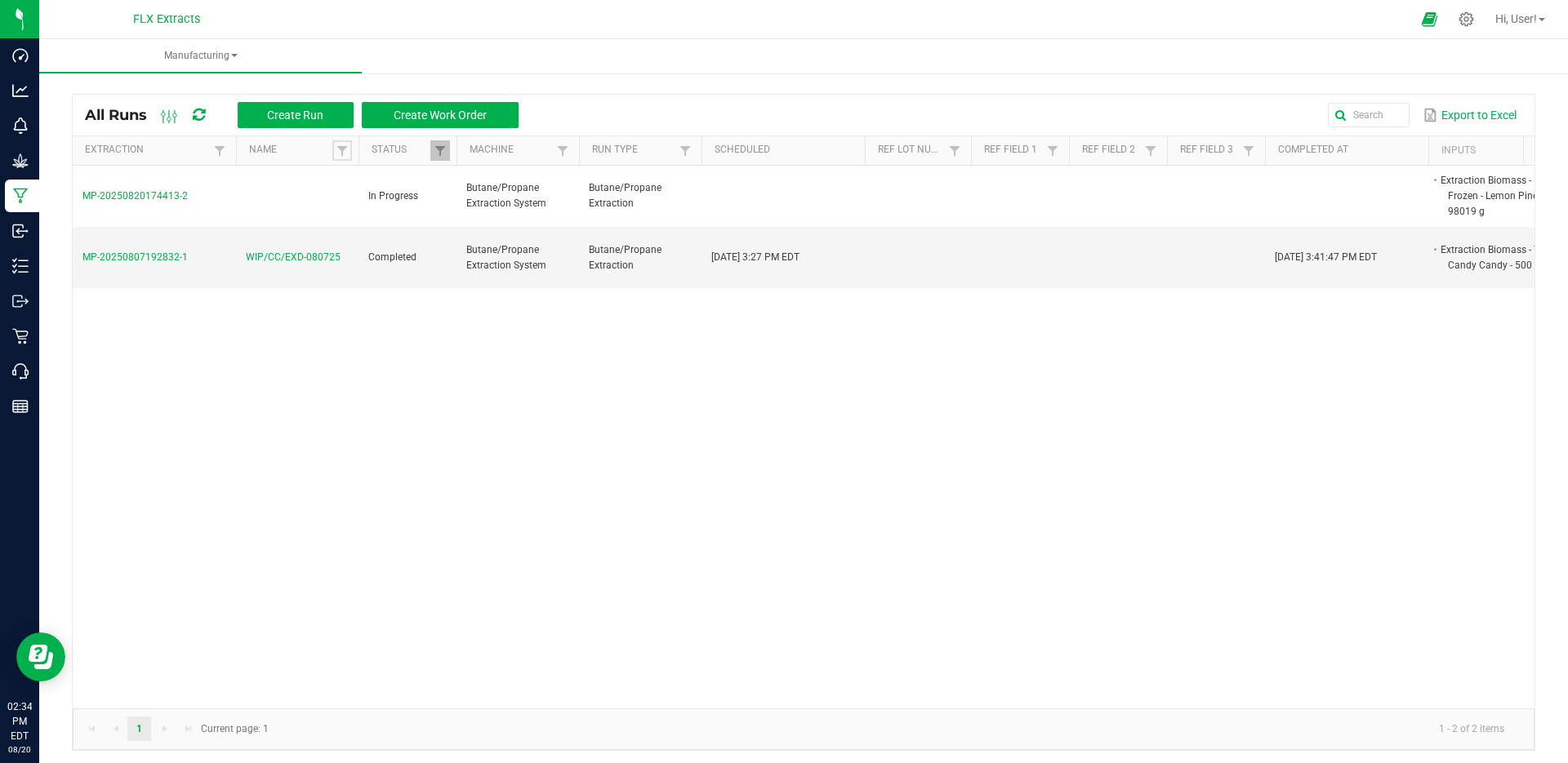
click at [342, 144] on span at bounding box center [342, 151] width 13 height 13
click at [341, 149] on span at bounding box center [342, 151] width 13 height 13
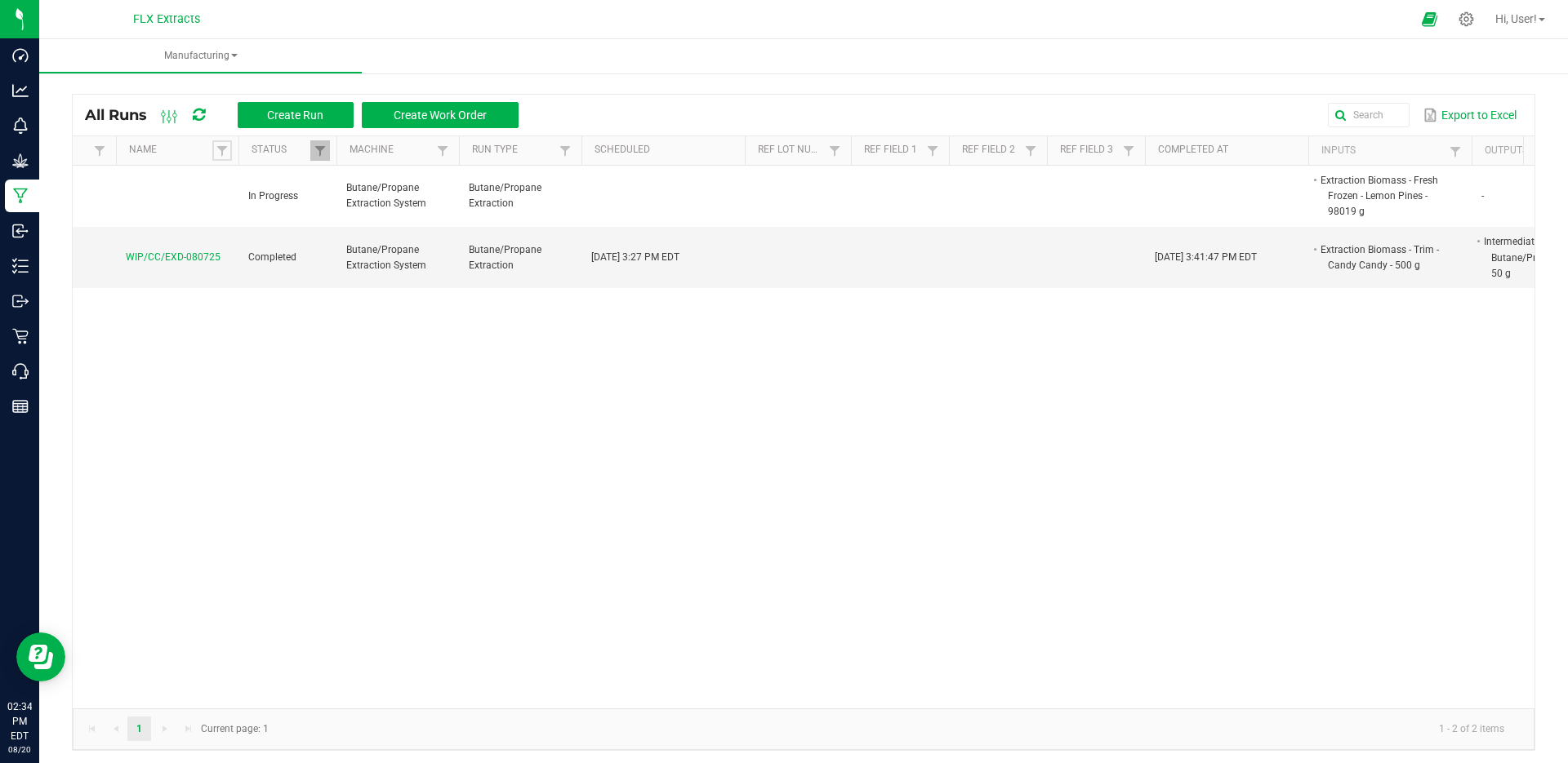
scroll to position [0, 22]
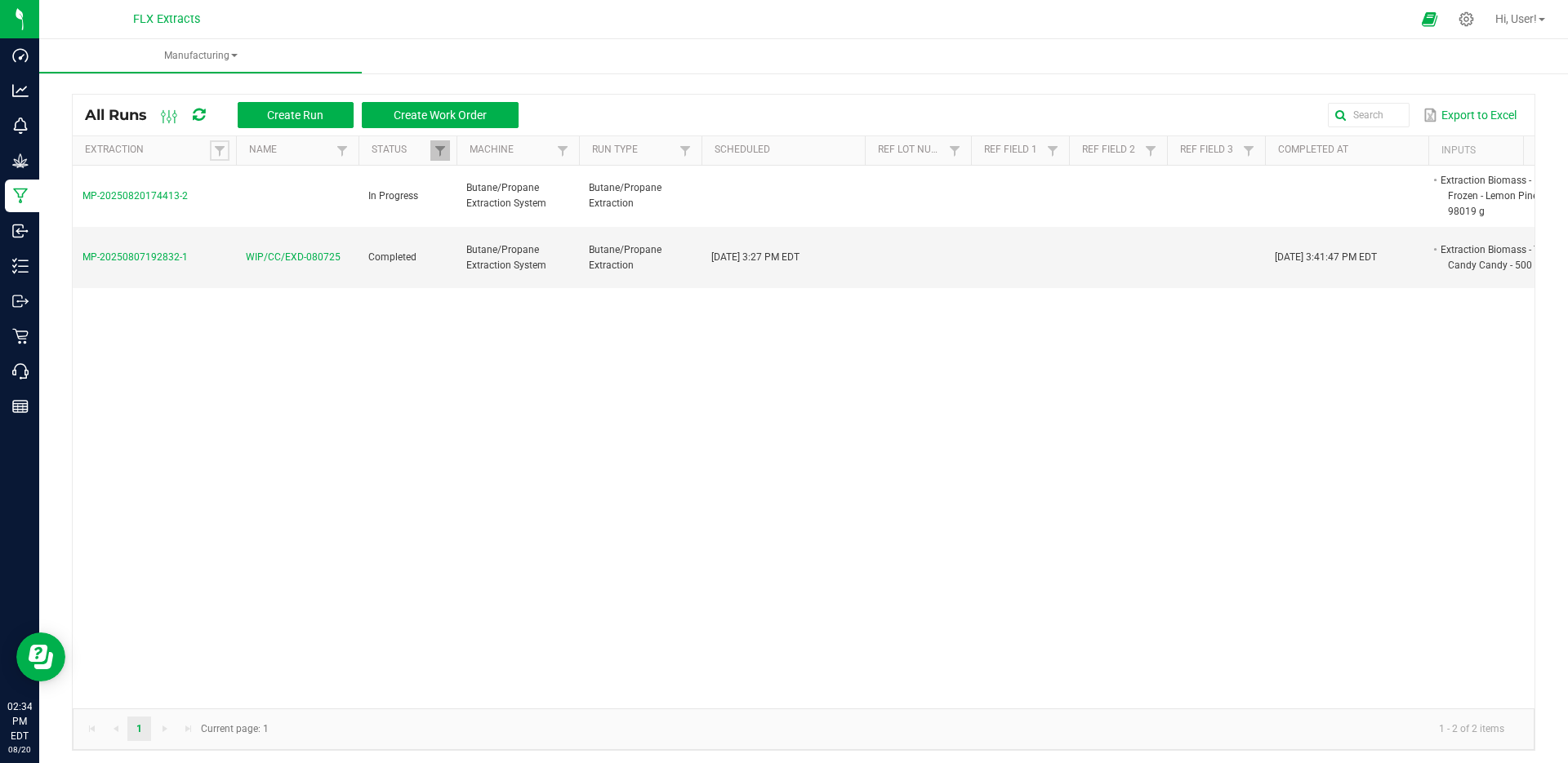
click at [219, 150] on span at bounding box center [219, 151] width 13 height 13
drag, startPoint x: 241, startPoint y: 400, endPoint x: 222, endPoint y: 372, distance: 33.8
click at [241, 400] on div "MP-20250820174413-2 In Progress Butane/Propane Extraction System Butane/Propane…" at bounding box center [804, 437] width 1462 height 543
click at [279, 185] on td at bounding box center [297, 196] width 123 height 62
click at [167, 198] on span "MP-20250820174413-2" at bounding box center [134, 196] width 105 height 12
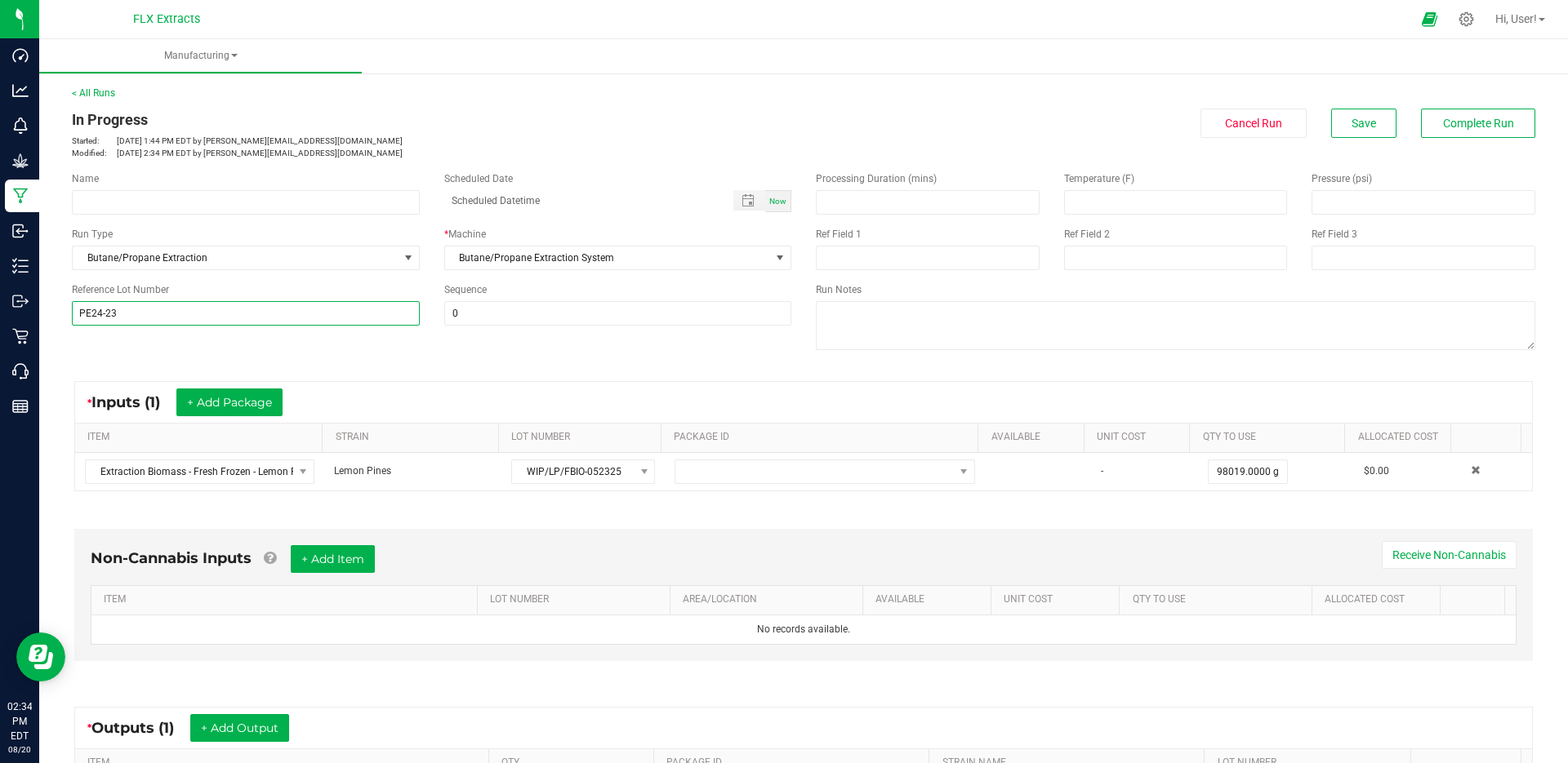
drag, startPoint x: 293, startPoint y: 316, endPoint x: 0, endPoint y: 332, distance: 293.4
click at [0, 332] on div "Dashboard Analytics Monitoring Grow Manufacturing Inbound Inventory Outbound Re…" at bounding box center [784, 381] width 1568 height 763
click at [505, 376] on div "* Inputs (1) + Add Package ITEM STRAIN LOT NUMBER PACKAGE ID AVAILABLE Unit Cos…" at bounding box center [804, 436] width 1488 height 140
click at [88, 94] on link "< All Runs" at bounding box center [93, 93] width 43 height 12
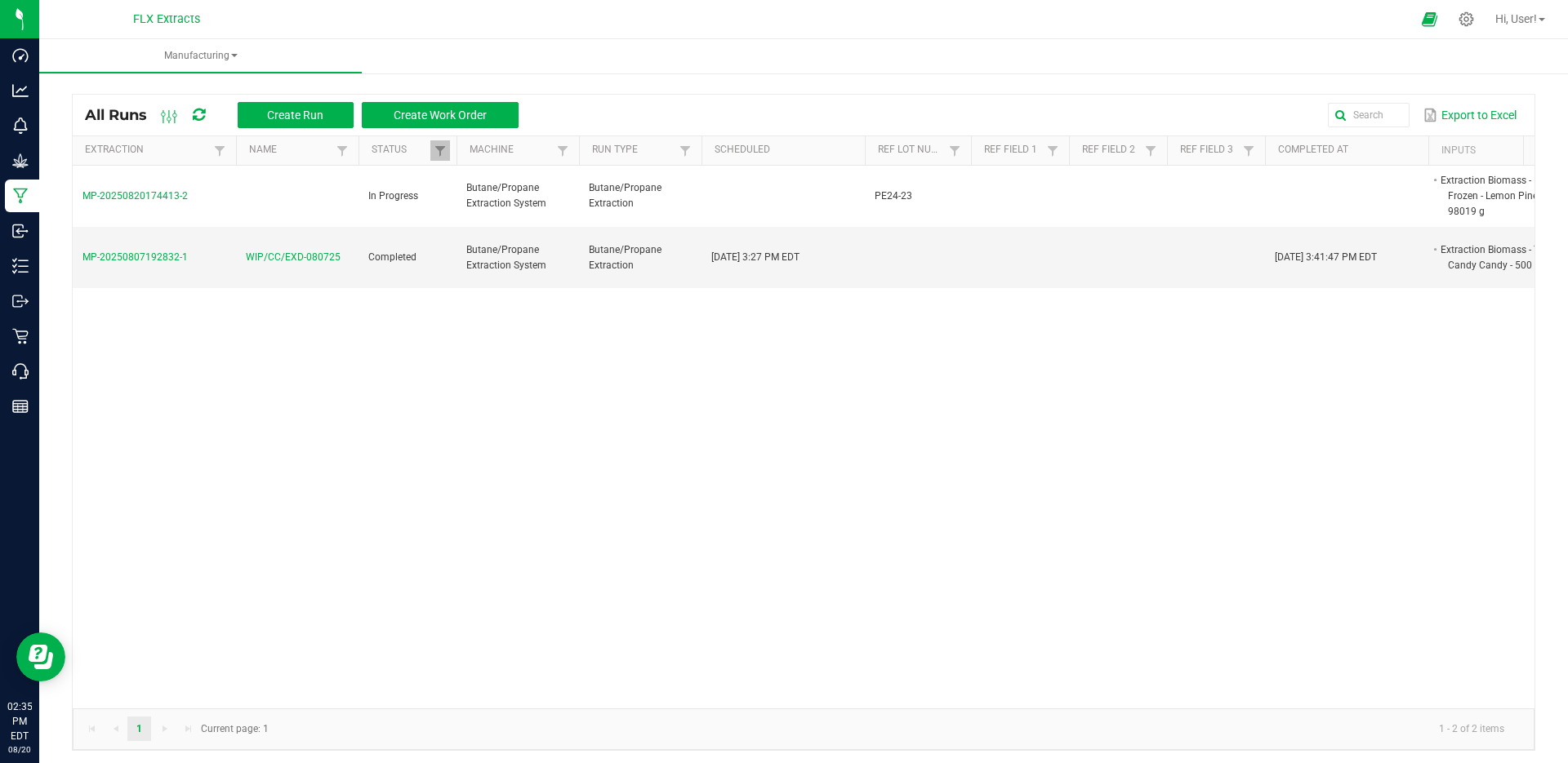
drag, startPoint x: 367, startPoint y: 196, endPoint x: 422, endPoint y: 235, distance: 67.4
click at [422, 235] on tbody "MP-20250820174413-2 In Progress Butane/Propane Extraction System Butane/Propane…" at bounding box center [996, 227] width 1846 height 122
click at [426, 269] on td "Completed" at bounding box center [407, 257] width 98 height 61
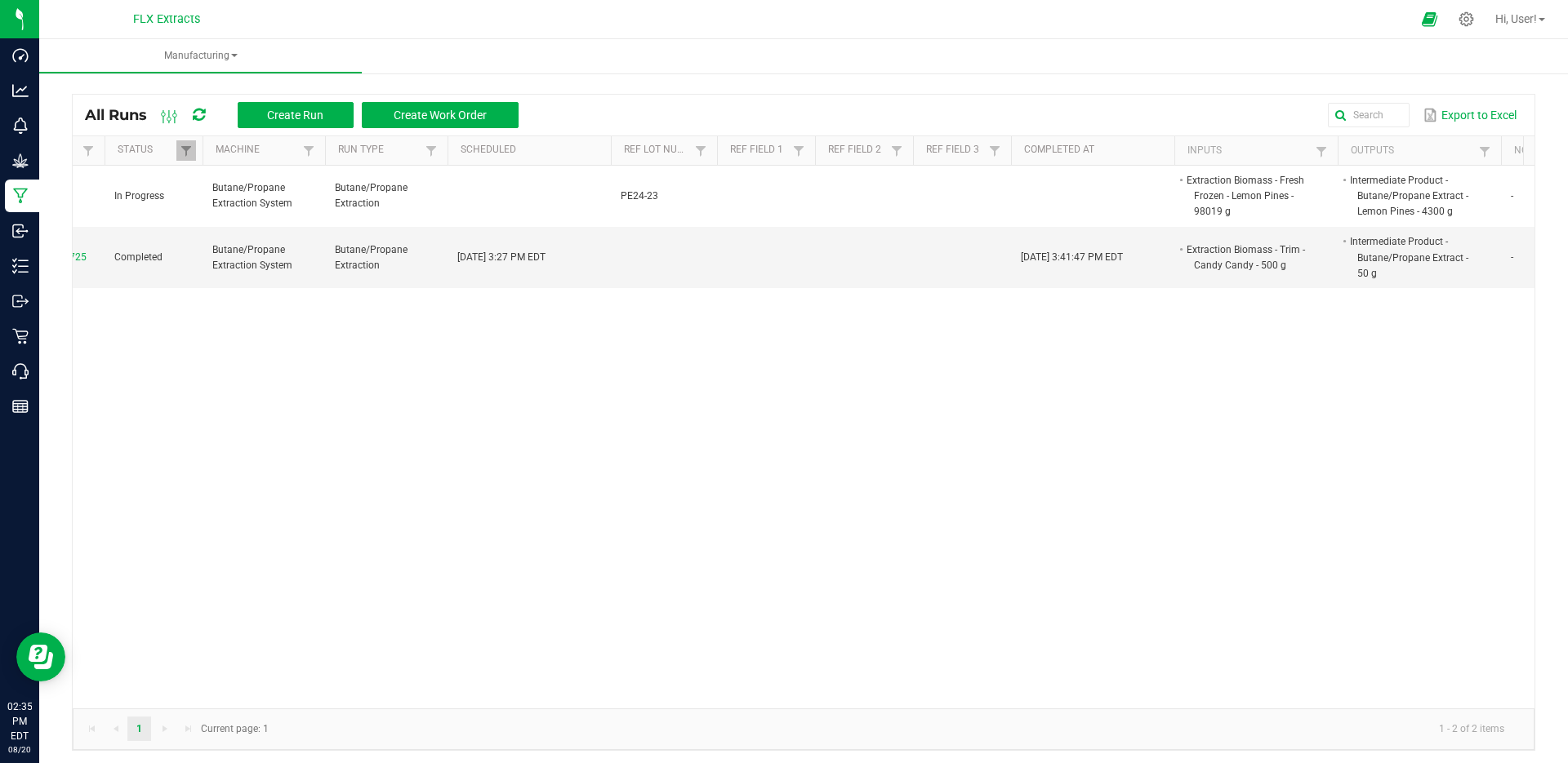
scroll to position [0, 68]
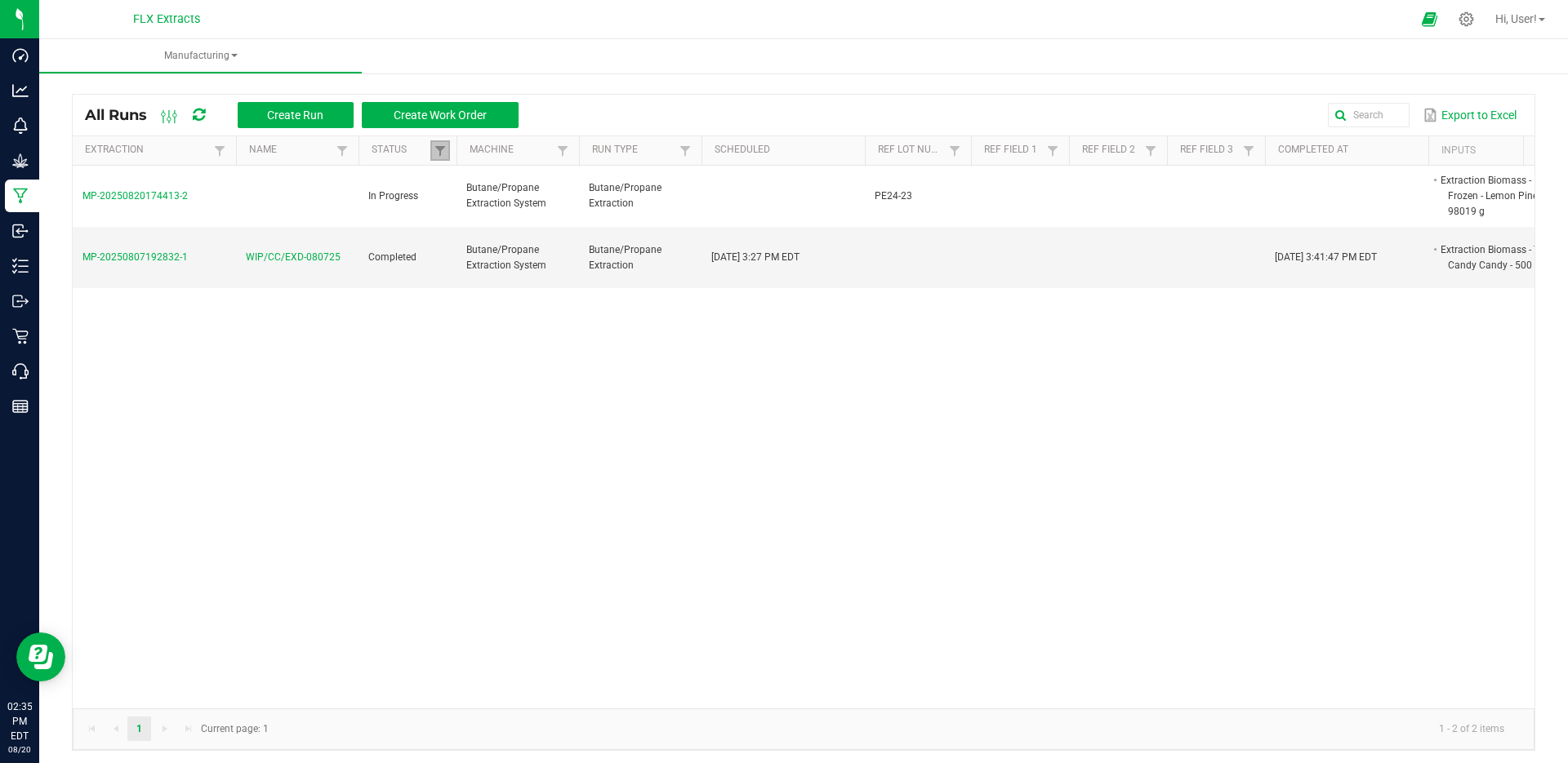
click at [446, 153] on link at bounding box center [440, 151] width 19 height 20
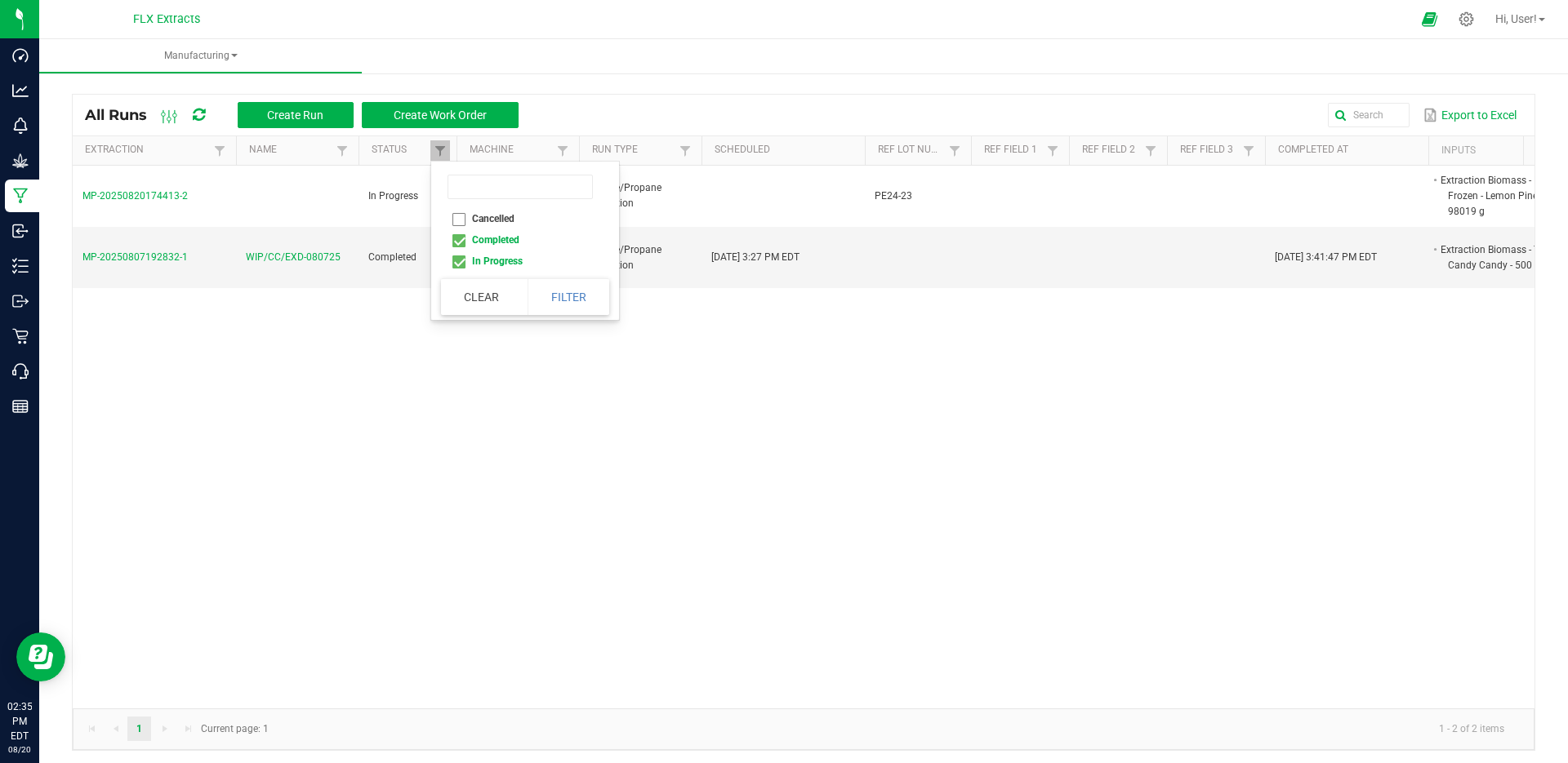
drag, startPoint x: 477, startPoint y: 415, endPoint x: 467, endPoint y: 415, distance: 10.0
click at [477, 414] on div "MP-20250820174413-2 In Progress Butane/Propane Extraction System Butane/Propane…" at bounding box center [804, 437] width 1462 height 543
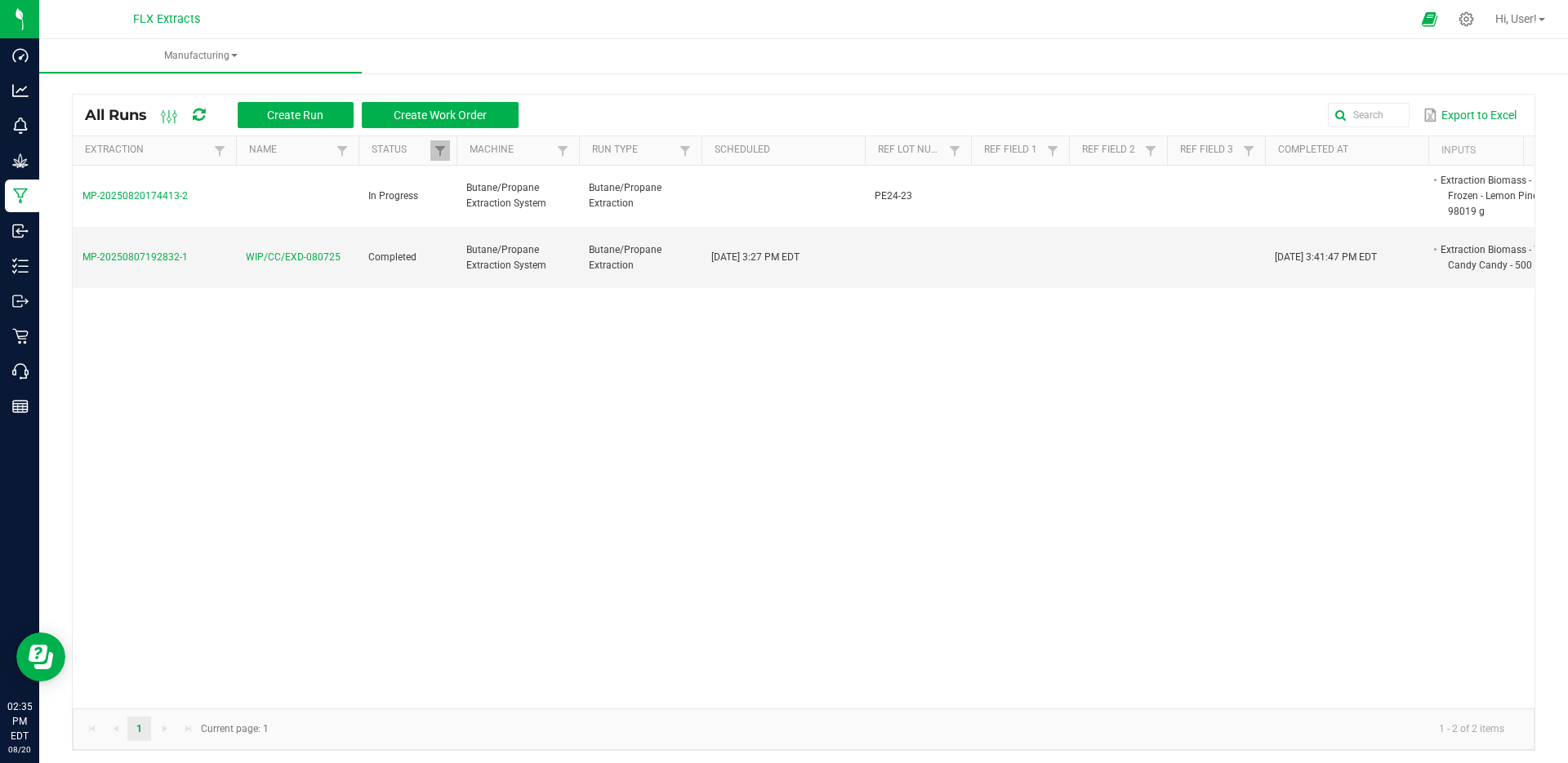
click at [269, 259] on span "WIP/CC/EXD-080725" at bounding box center [293, 257] width 95 height 16
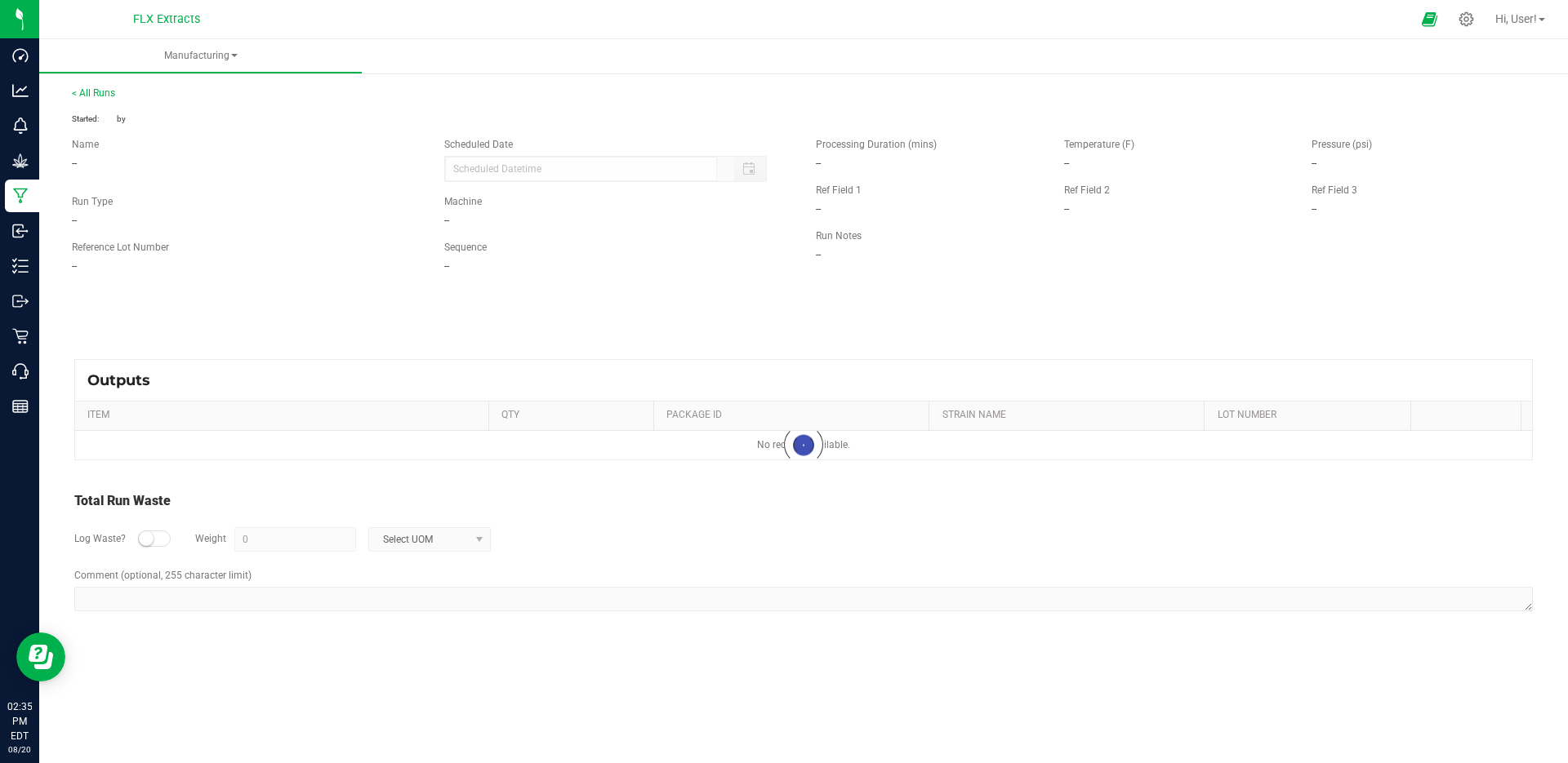
type input "[DATE] 3:27 PM"
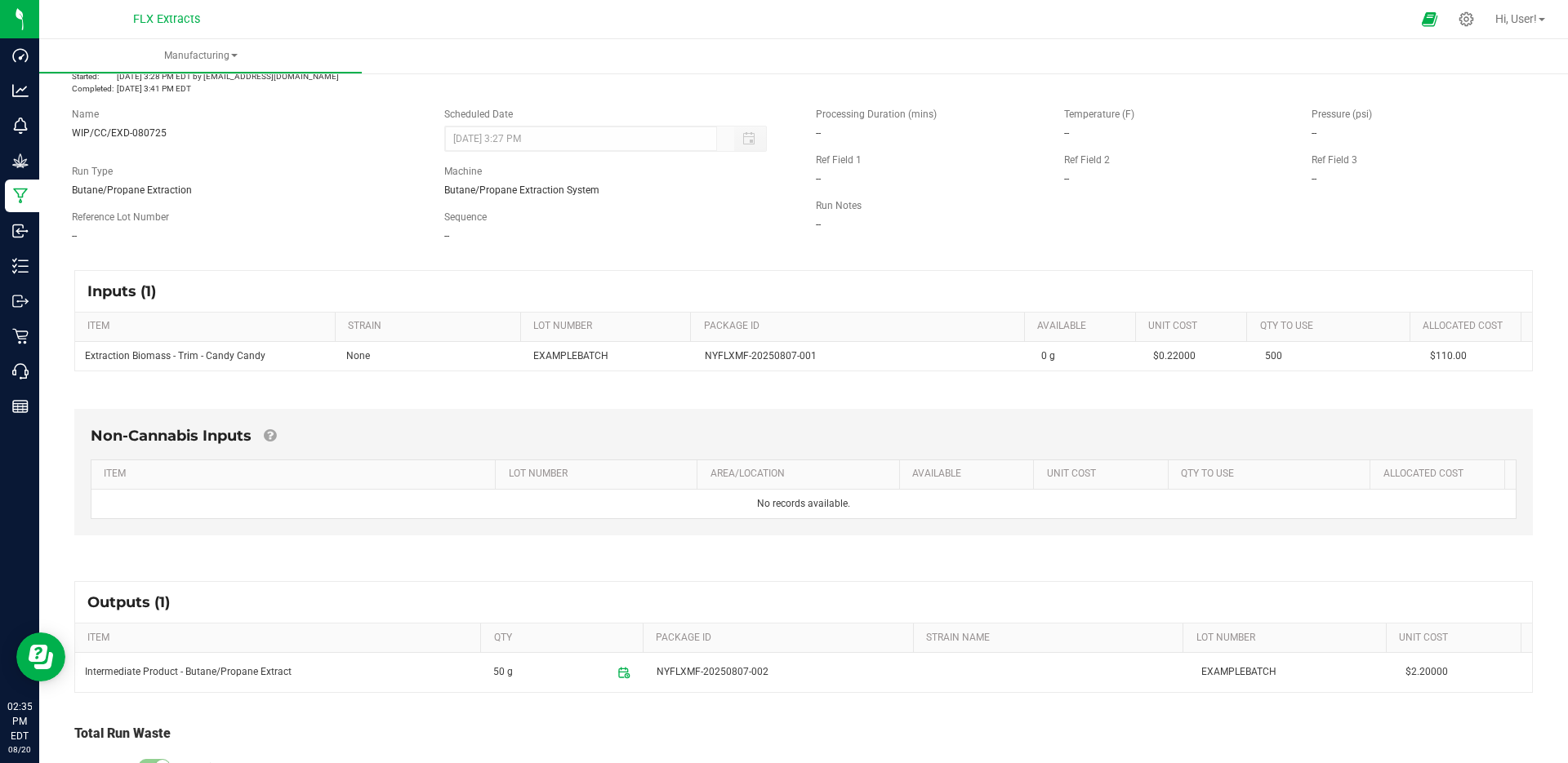
scroll to position [146, 0]
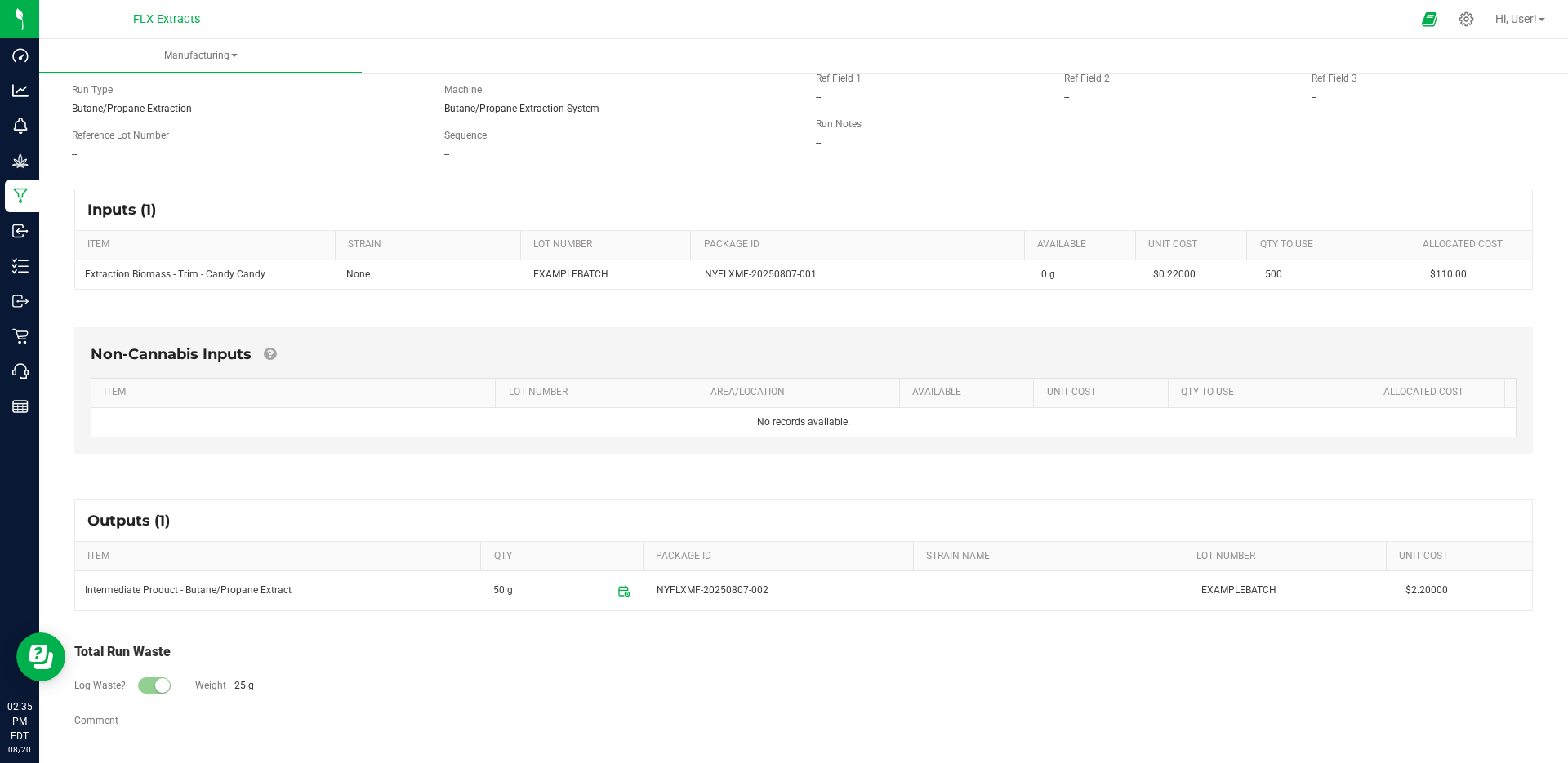
drag, startPoint x: 609, startPoint y: 277, endPoint x: 479, endPoint y: 286, distance: 130.3
click at [479, 286] on tr "Extraction Biomass - Trim - Candy Candy None EXAMPLEBATCH NYFLXMF-20250807-001 …" at bounding box center [804, 274] width 1457 height 28
click at [547, 164] on div "Name WIP/CC/EXD-080725 Scheduled Date [DATE] 3:27 PM Run Type Butane/Propane Ex…" at bounding box center [432, 93] width 744 height 161
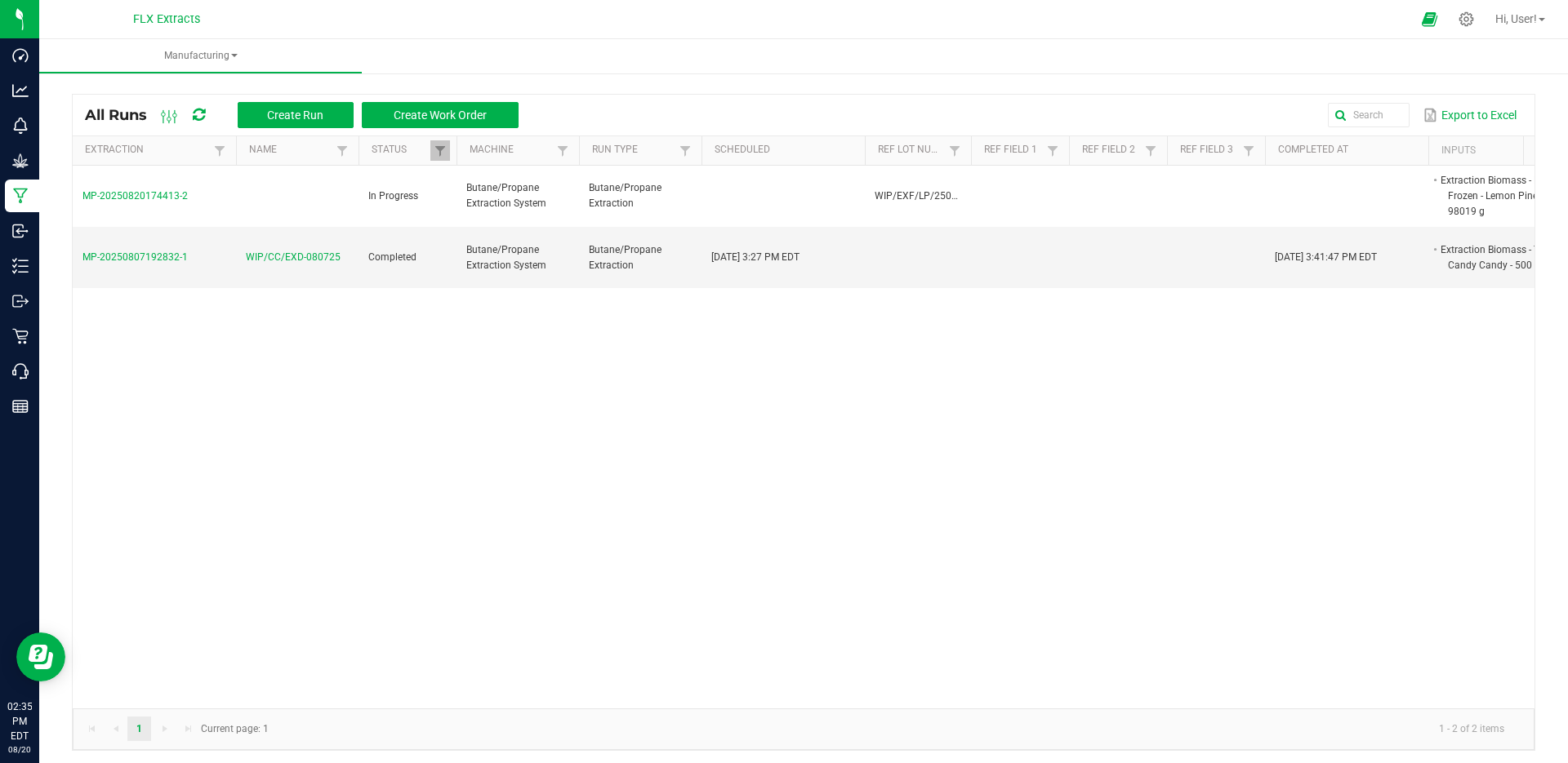
click at [166, 199] on span "MP-20250820174413-2" at bounding box center [134, 196] width 105 height 12
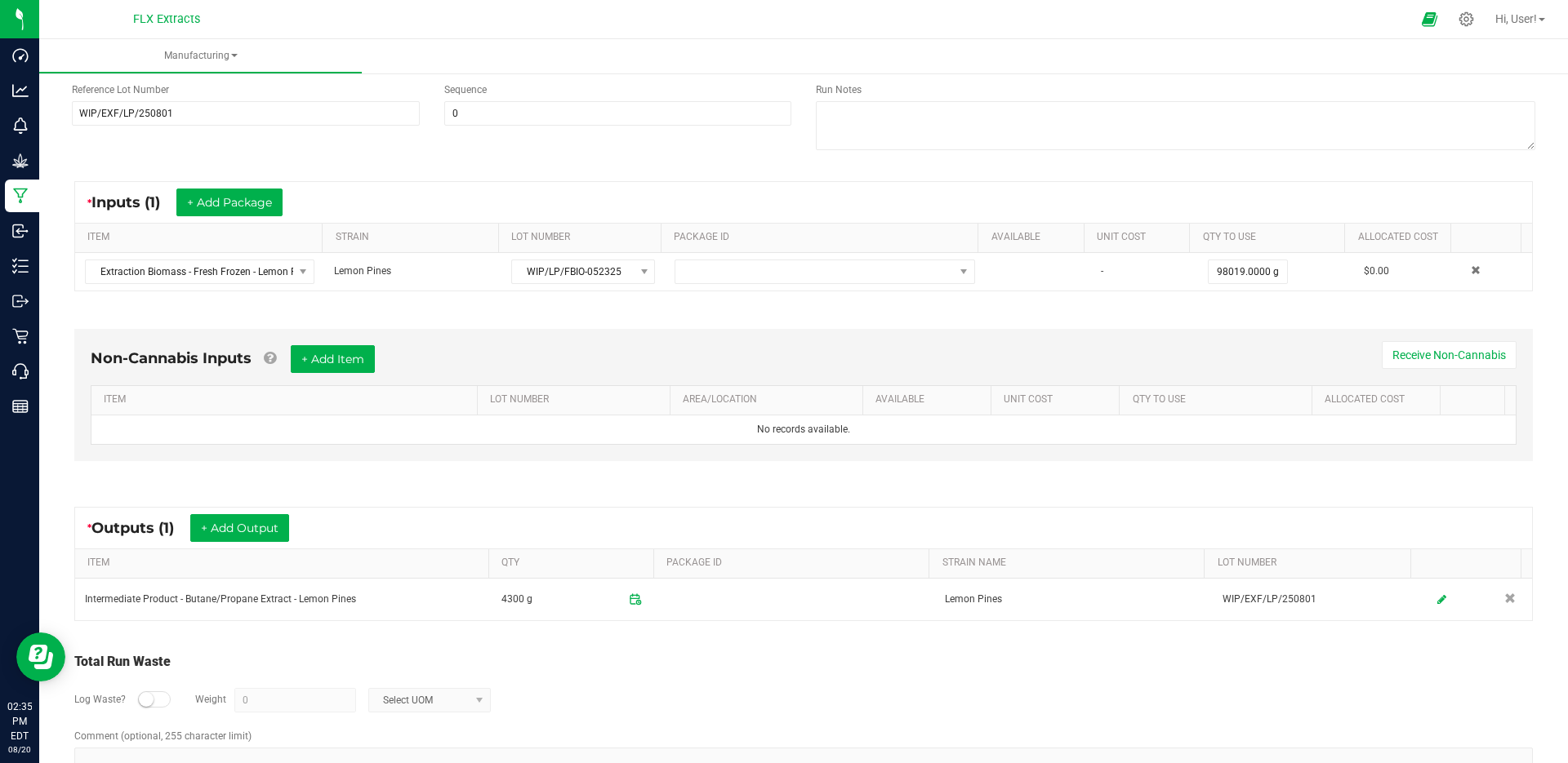
scroll to position [244, 0]
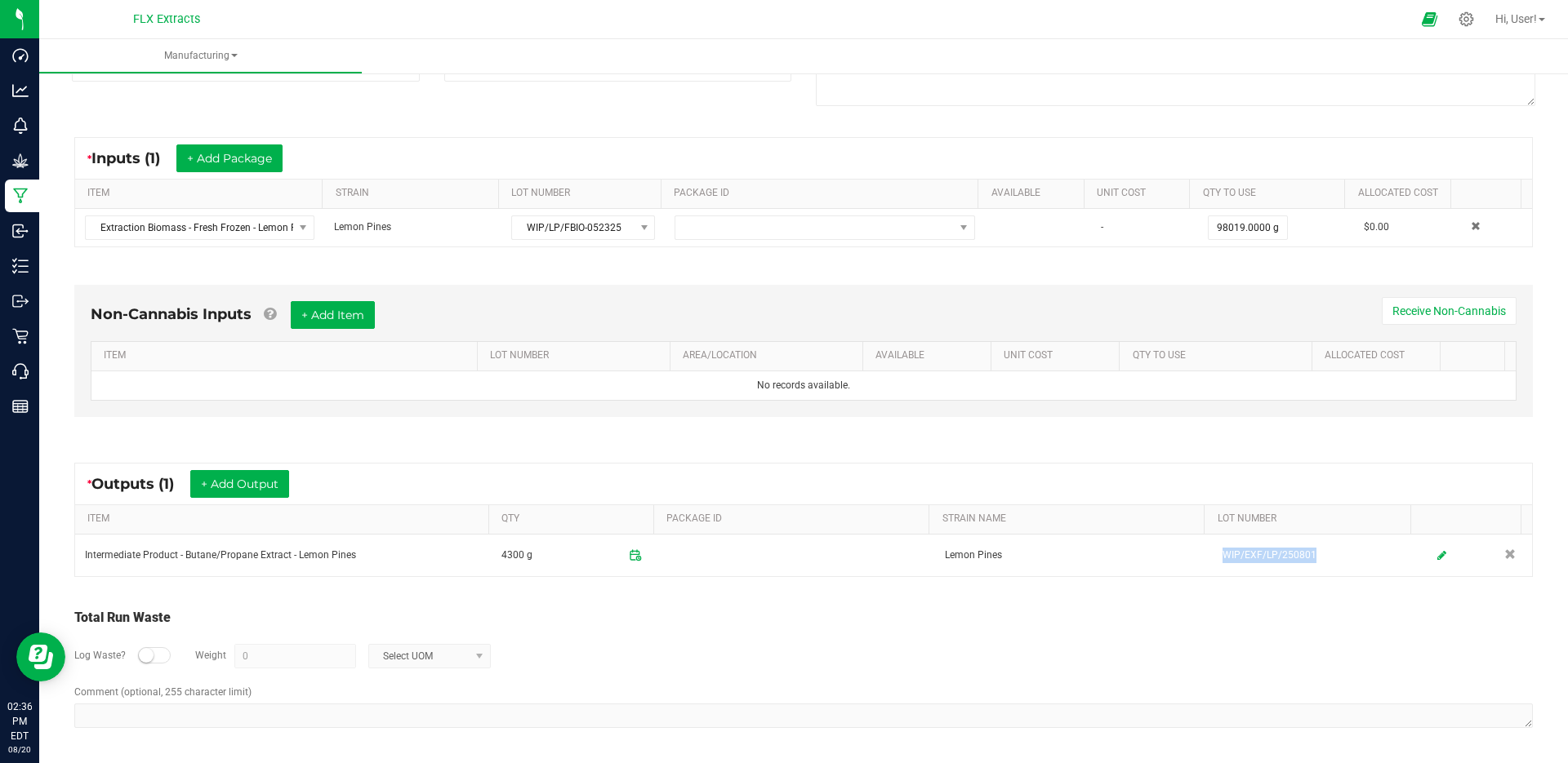
drag, startPoint x: 1306, startPoint y: 556, endPoint x: 1201, endPoint y: 555, distance: 105.0
click at [1213, 555] on td "WIP/EXF/LP/250801" at bounding box center [1317, 556] width 208 height 42
click at [940, 450] on div "* Outputs (1) + Add Output ITEM QTY PACKAGE ID STRAIN NAME LOT NUMBER Intermedi…" at bounding box center [804, 520] width 1488 height 143
click at [26, 194] on icon at bounding box center [20, 196] width 16 height 16
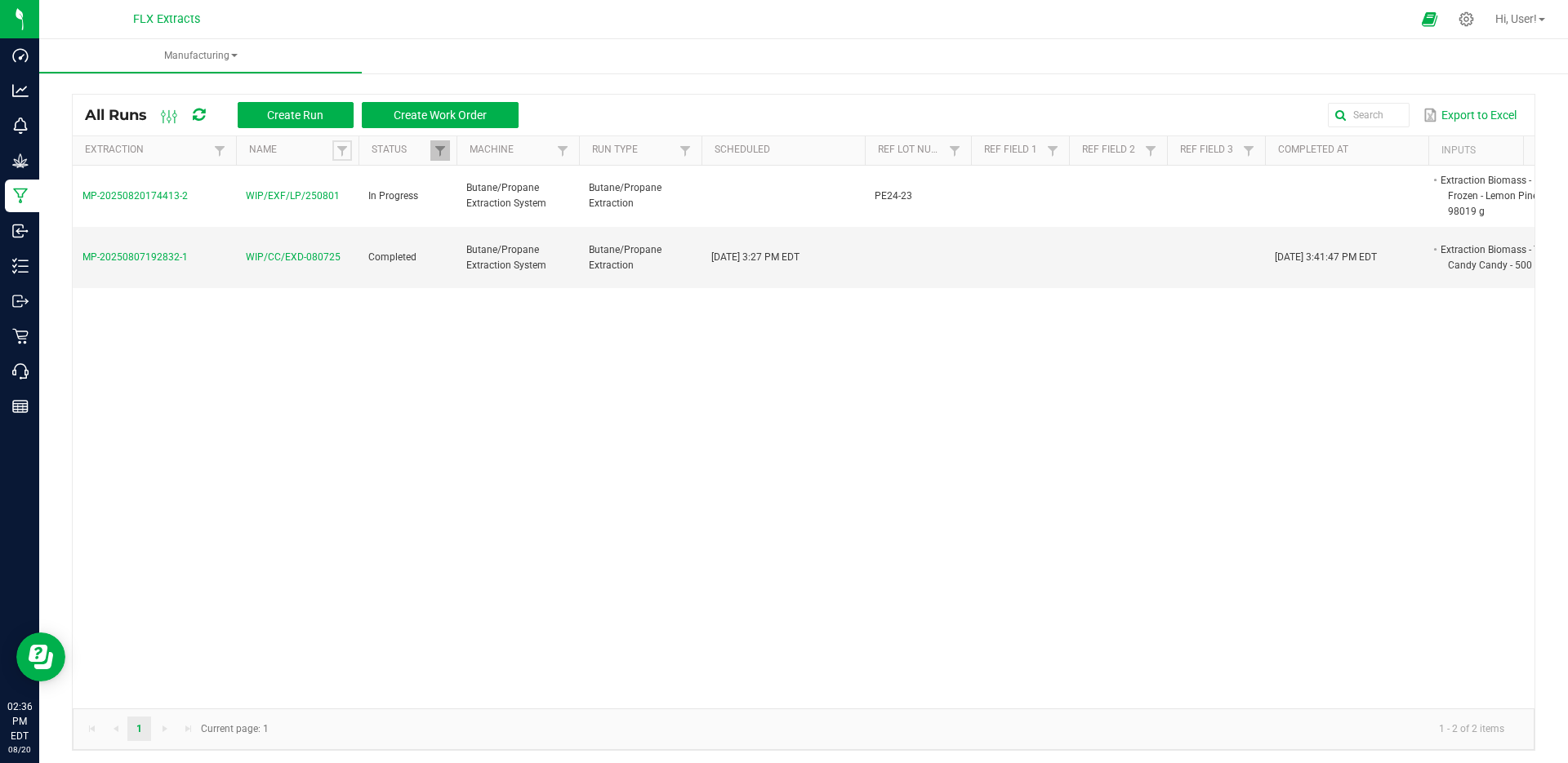
click at [341, 148] on span at bounding box center [342, 151] width 13 height 13
click at [349, 150] on link at bounding box center [342, 151] width 19 height 20
click at [305, 148] on link "Name" at bounding box center [291, 150] width 82 height 13
click at [309, 148] on link "Name" at bounding box center [291, 150] width 82 height 13
click at [303, 142] on th "Name Sorted Descending" at bounding box center [297, 151] width 123 height 29
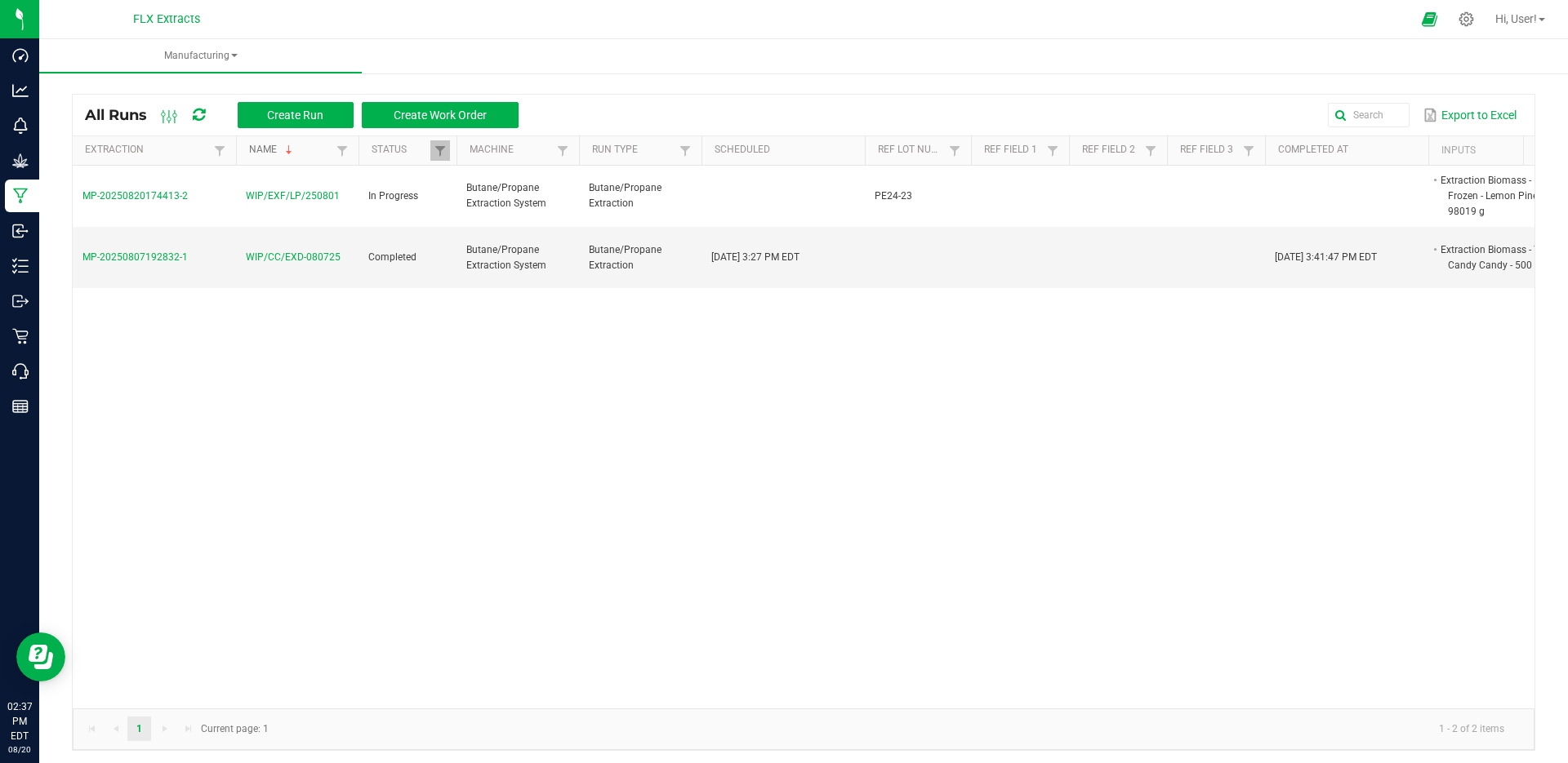
click at [294, 147] on span "Sortable" at bounding box center [289, 150] width 13 height 13
click at [239, 216] on td "WIP/EXF/LP/250801" at bounding box center [297, 196] width 123 height 62
click at [229, 197] on td "MP-20250820174413-2" at bounding box center [155, 196] width 164 height 62
click at [156, 202] on td "MP-20250820174413-2" at bounding box center [155, 196] width 164 height 62
click at [155, 196] on span "MP-20250820174413-2" at bounding box center [134, 196] width 105 height 12
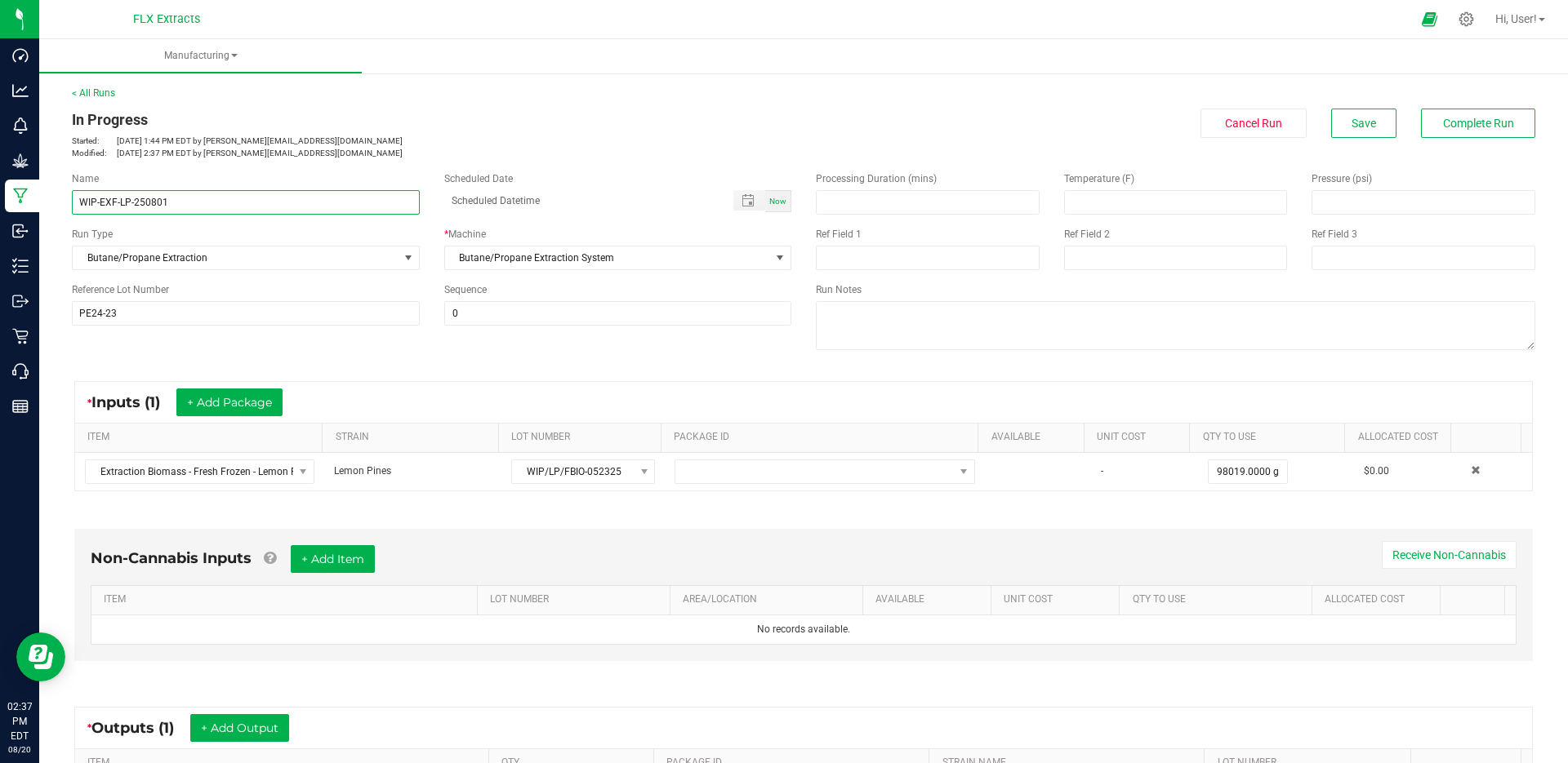
drag, startPoint x: 317, startPoint y: 196, endPoint x: 23, endPoint y: 220, distance: 295.0
click at [23, 220] on div "Dashboard Analytics Monitoring Grow Manufacturing Inbound Inventory Outbound Re…" at bounding box center [784, 381] width 1568 height 763
click at [390, 206] on input "WIP-EXF-LP-250801" at bounding box center [246, 202] width 348 height 25
drag, startPoint x: 390, startPoint y: 206, endPoint x: 58, endPoint y: 200, distance: 332.1
click at [58, 200] on div "< All Runs In Progress Started: [DATE] 1:44 PM EDT by [PERSON_NAME][EMAIL_ADDRE…" at bounding box center [804, 538] width 1530 height 938
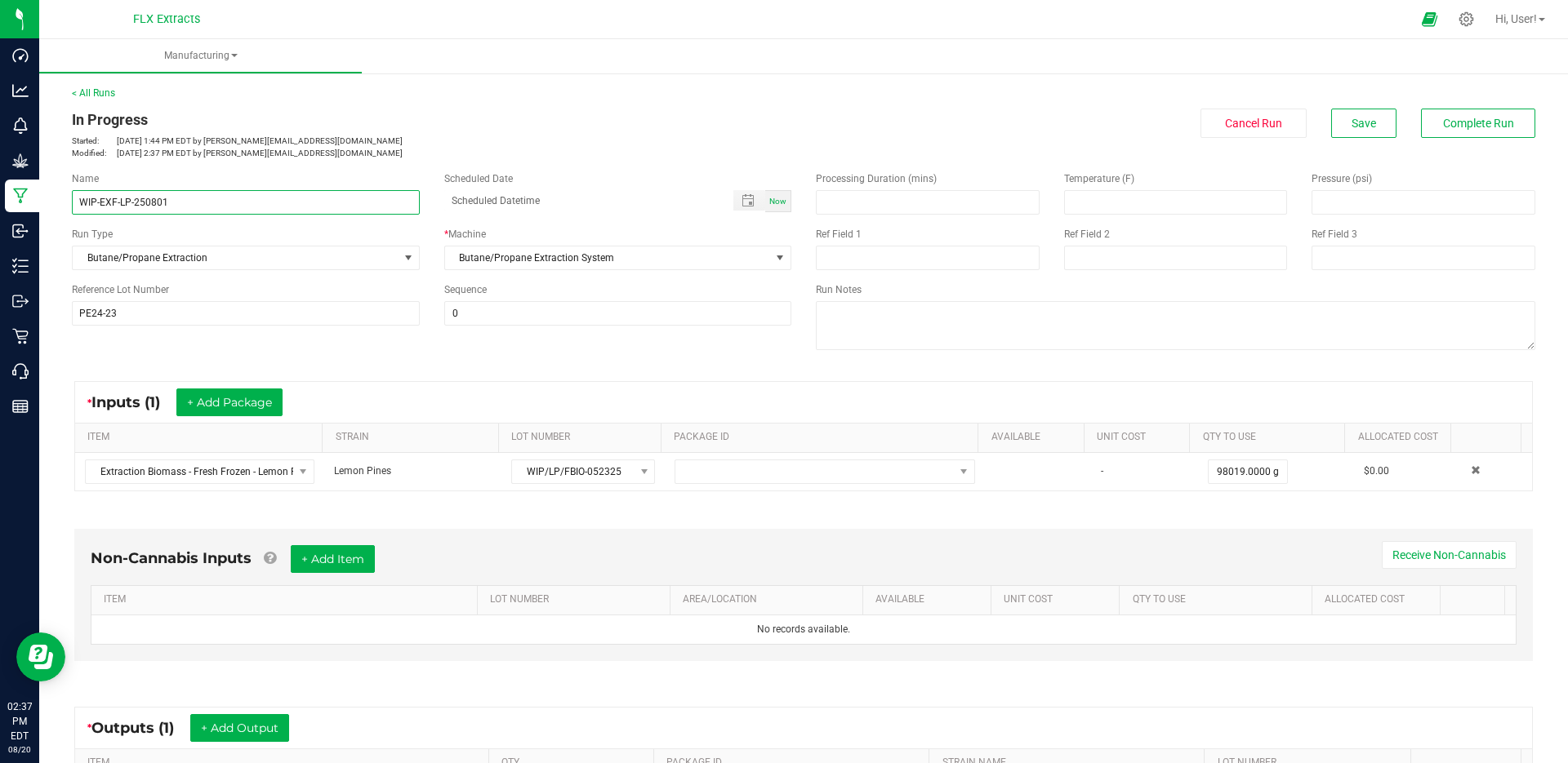
click at [219, 206] on input "WIP-EXF-LP-250801" at bounding box center [246, 202] width 348 height 25
drag, startPoint x: 127, startPoint y: 311, endPoint x: 2, endPoint y: 331, distance: 126.6
click at [2, 331] on div "Dashboard Analytics Monitoring Grow Manufacturing Inbound Inventory Outbound Re…" at bounding box center [784, 381] width 1568 height 763
click at [222, 311] on input "PE24-23" at bounding box center [246, 313] width 348 height 25
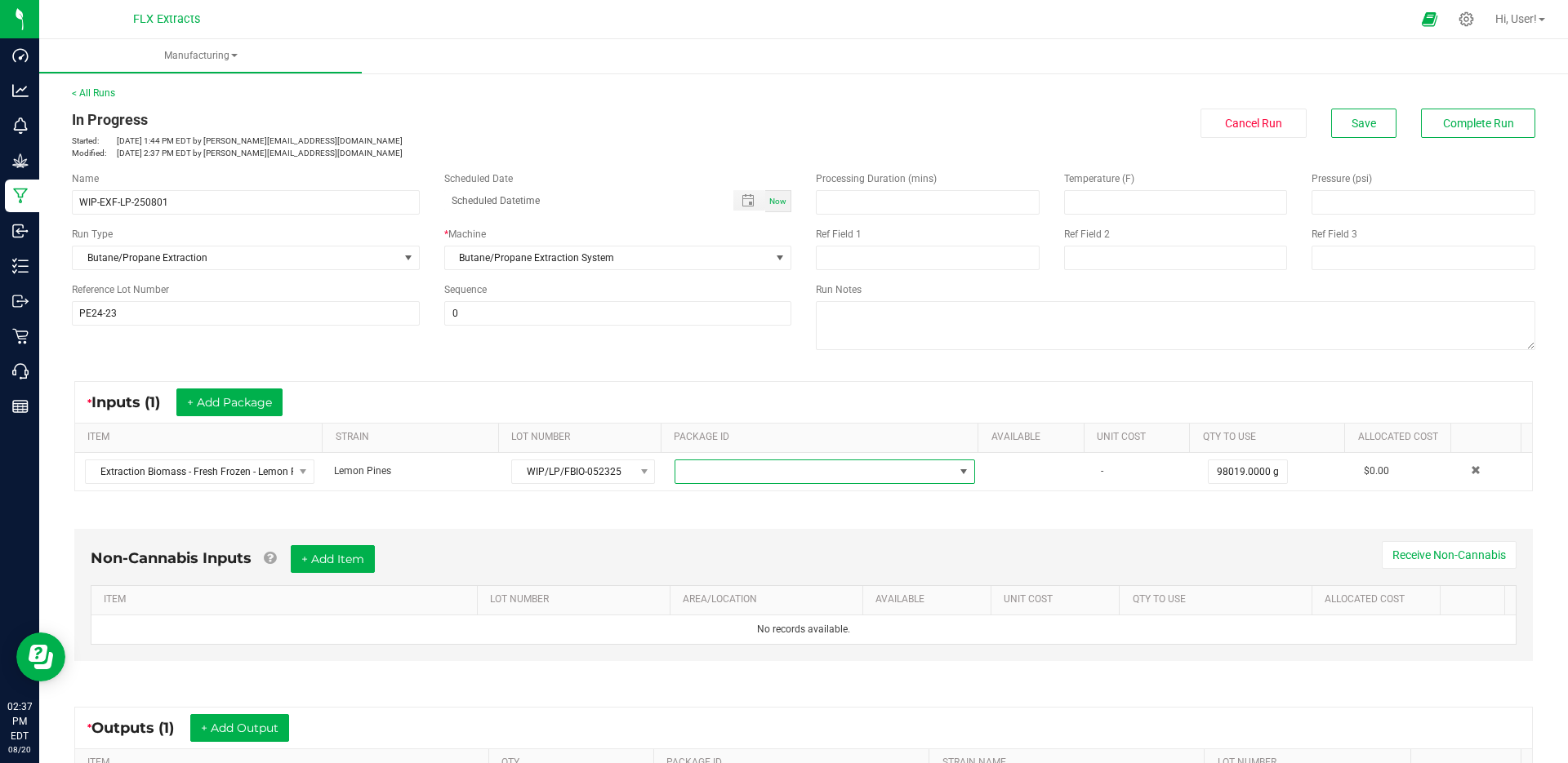
click at [713, 483] on span at bounding box center [825, 472] width 301 height 25
click at [719, 344] on div "Name WIP-EXF-LP-250801 Scheduled Date Now Run Type Butane/Propane Extraction * …" at bounding box center [804, 262] width 1488 height 207
click at [695, 470] on span at bounding box center [815, 472] width 279 height 23
click at [731, 395] on div "* Inputs (1) + Add Package" at bounding box center [804, 402] width 1457 height 41
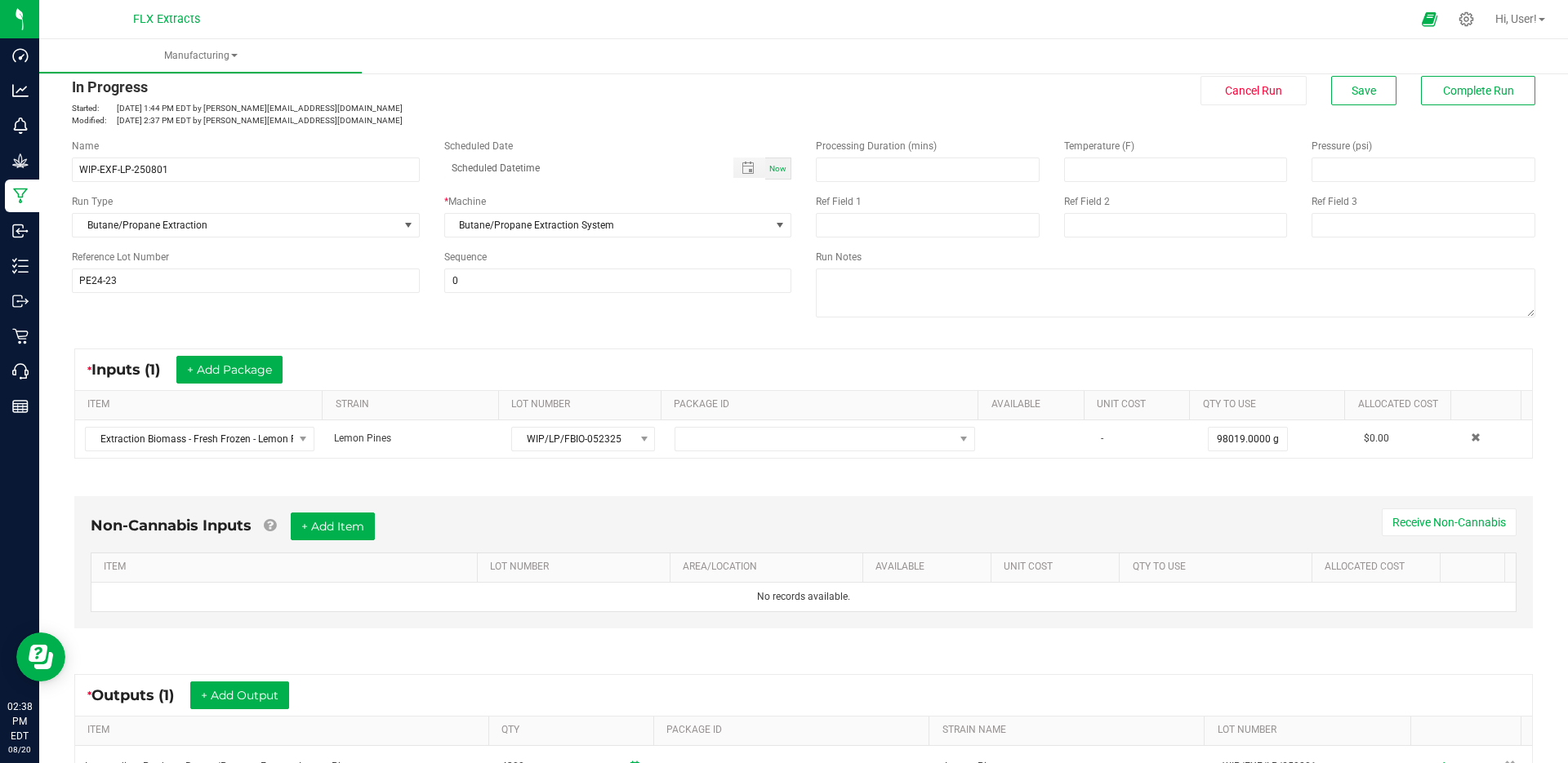
scroll to position [0, 0]
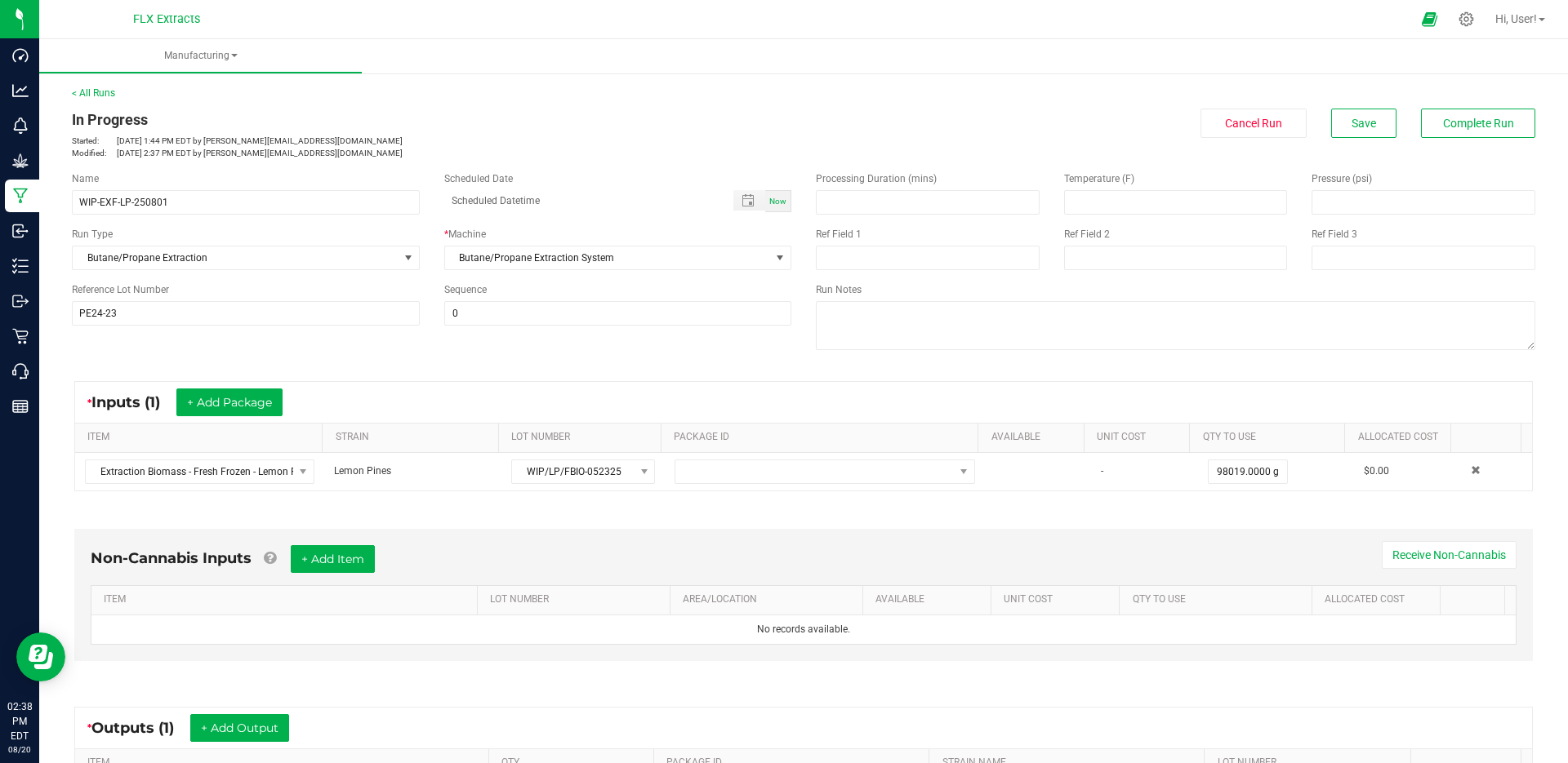
click at [279, 164] on div "Name WIP-EXF-LP-250801 Scheduled Date Now Run Type Butane/Propane Extraction * …" at bounding box center [432, 249] width 744 height 179
click at [0, 0] on p "Inventory" at bounding box center [0, 0] width 0 height 0
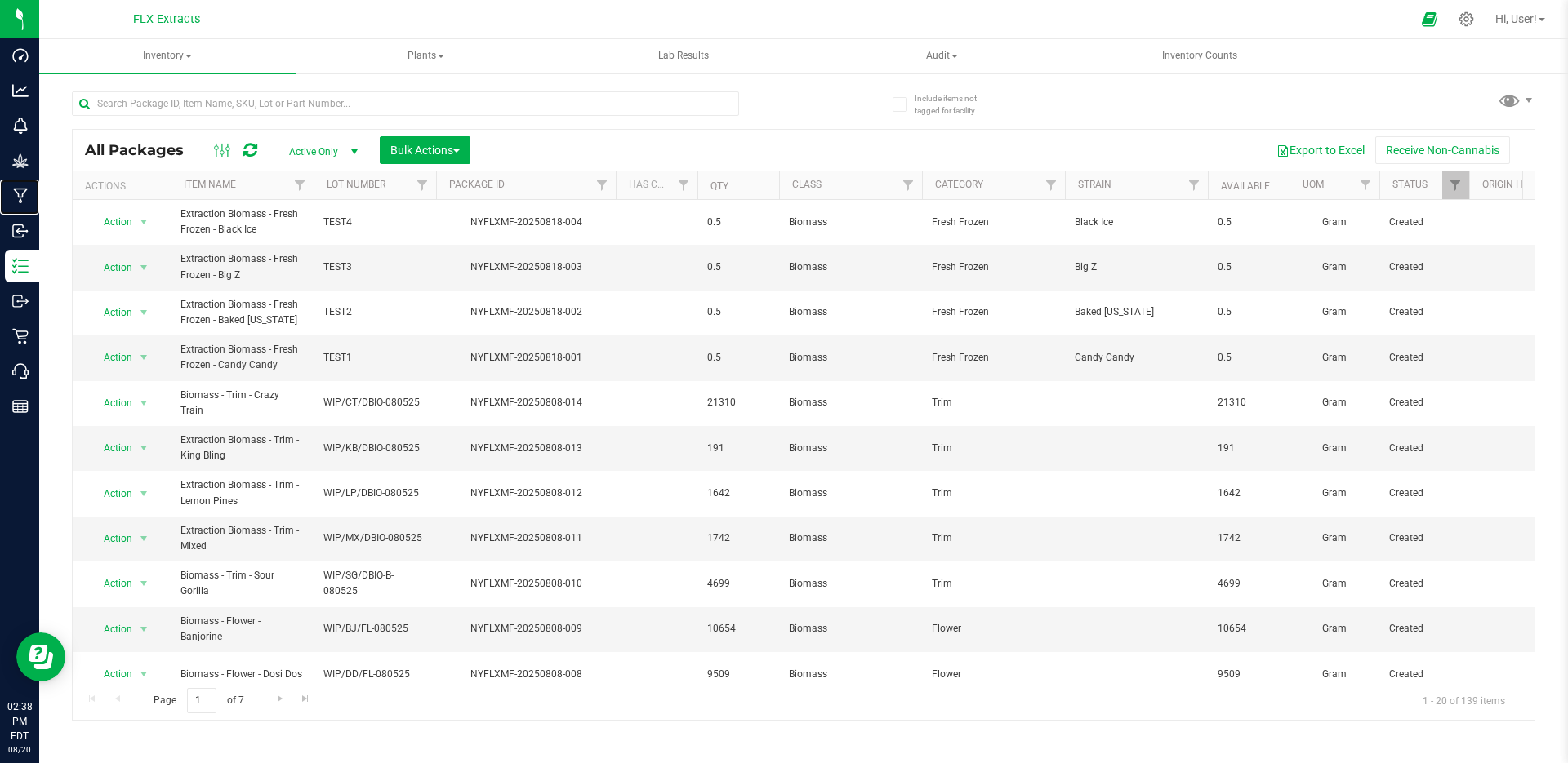
click at [0, 0] on p "Manufacturing" at bounding box center [0, 0] width 0 height 0
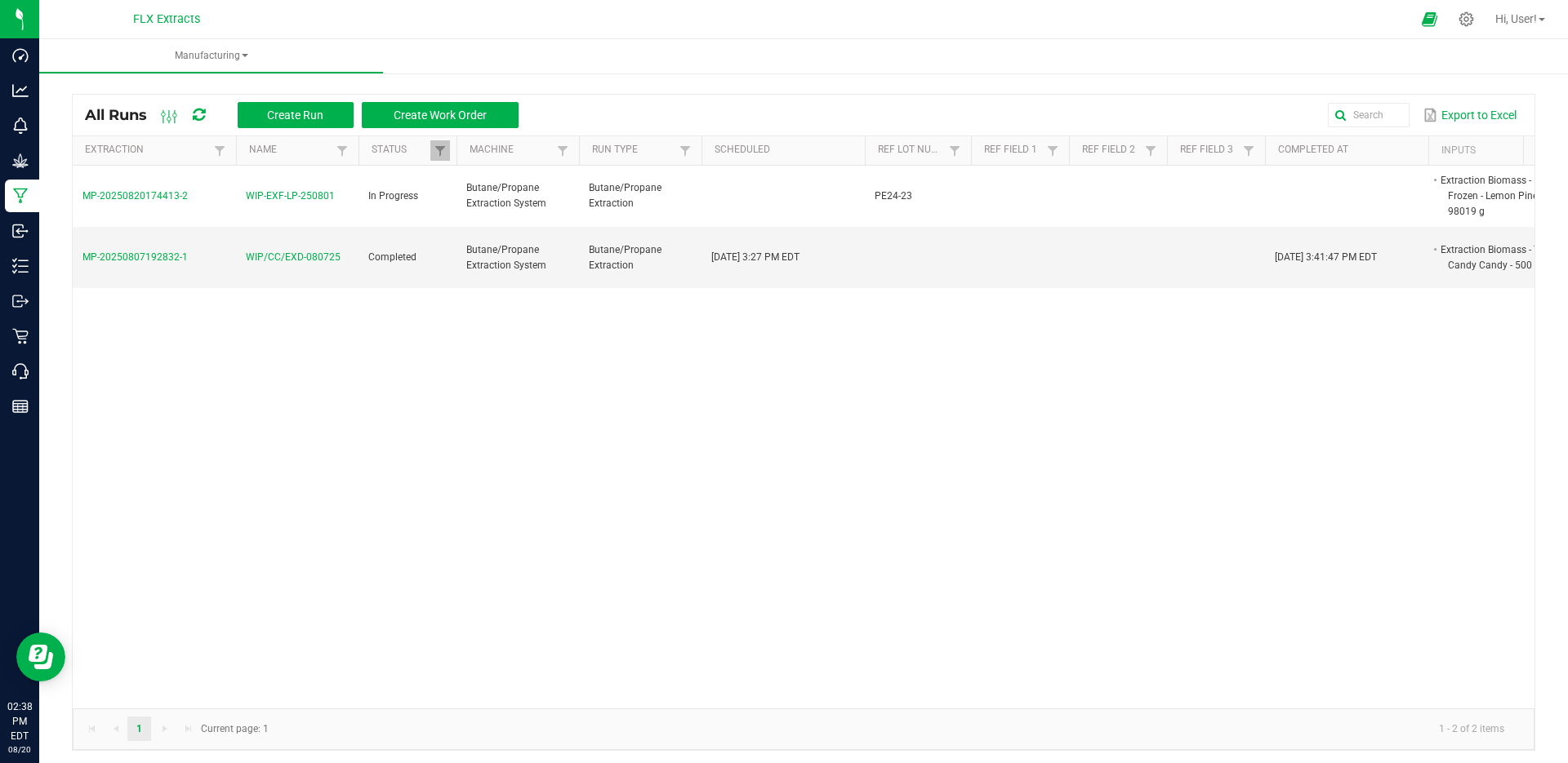
click at [159, 114] on div "All Runs Create Run Create Work Order" at bounding box center [308, 115] width 446 height 27
click at [180, 118] on span at bounding box center [170, 116] width 29 height 19
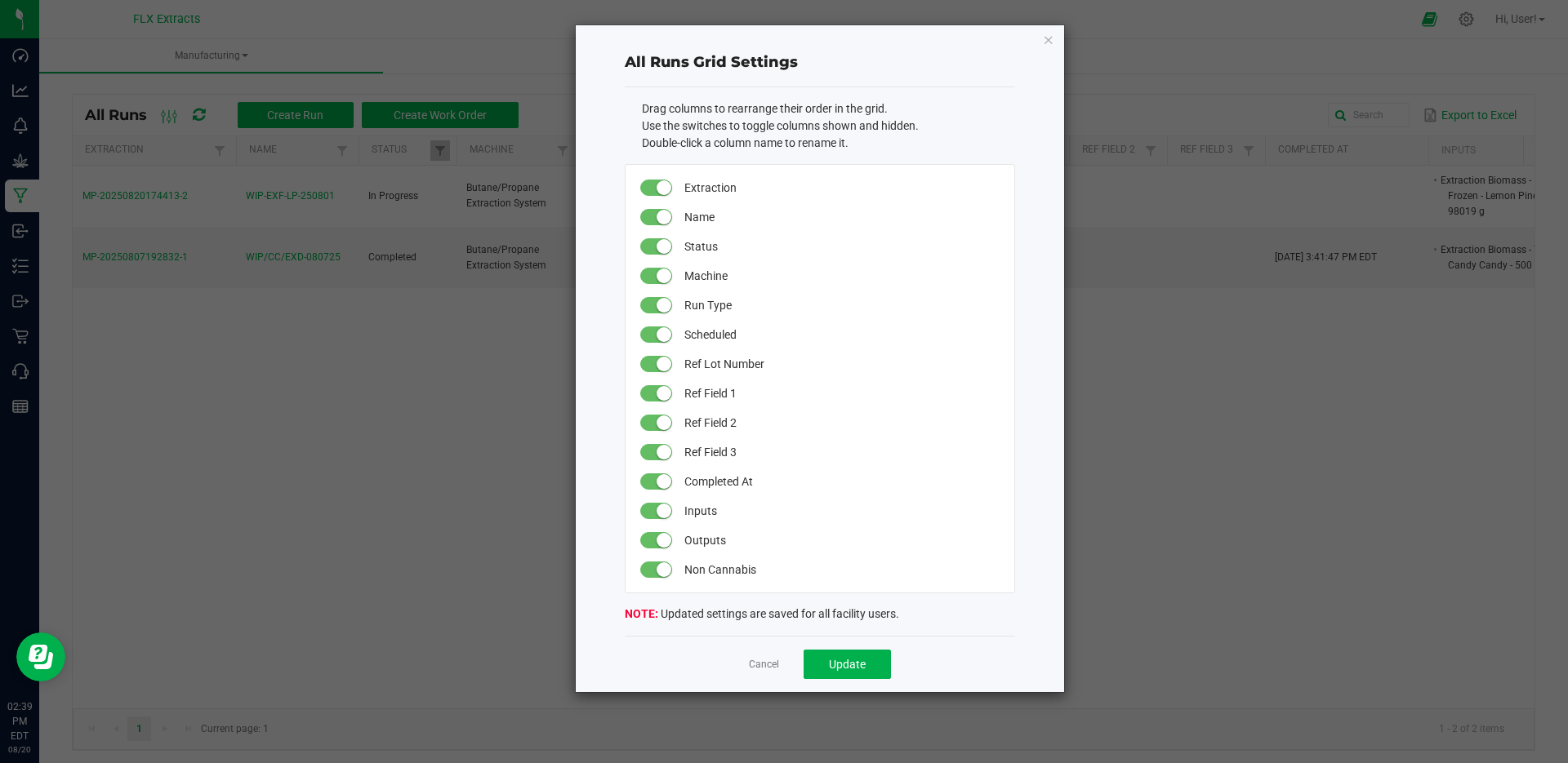
click at [767, 662] on link "Cancel" at bounding box center [763, 664] width 30 height 14
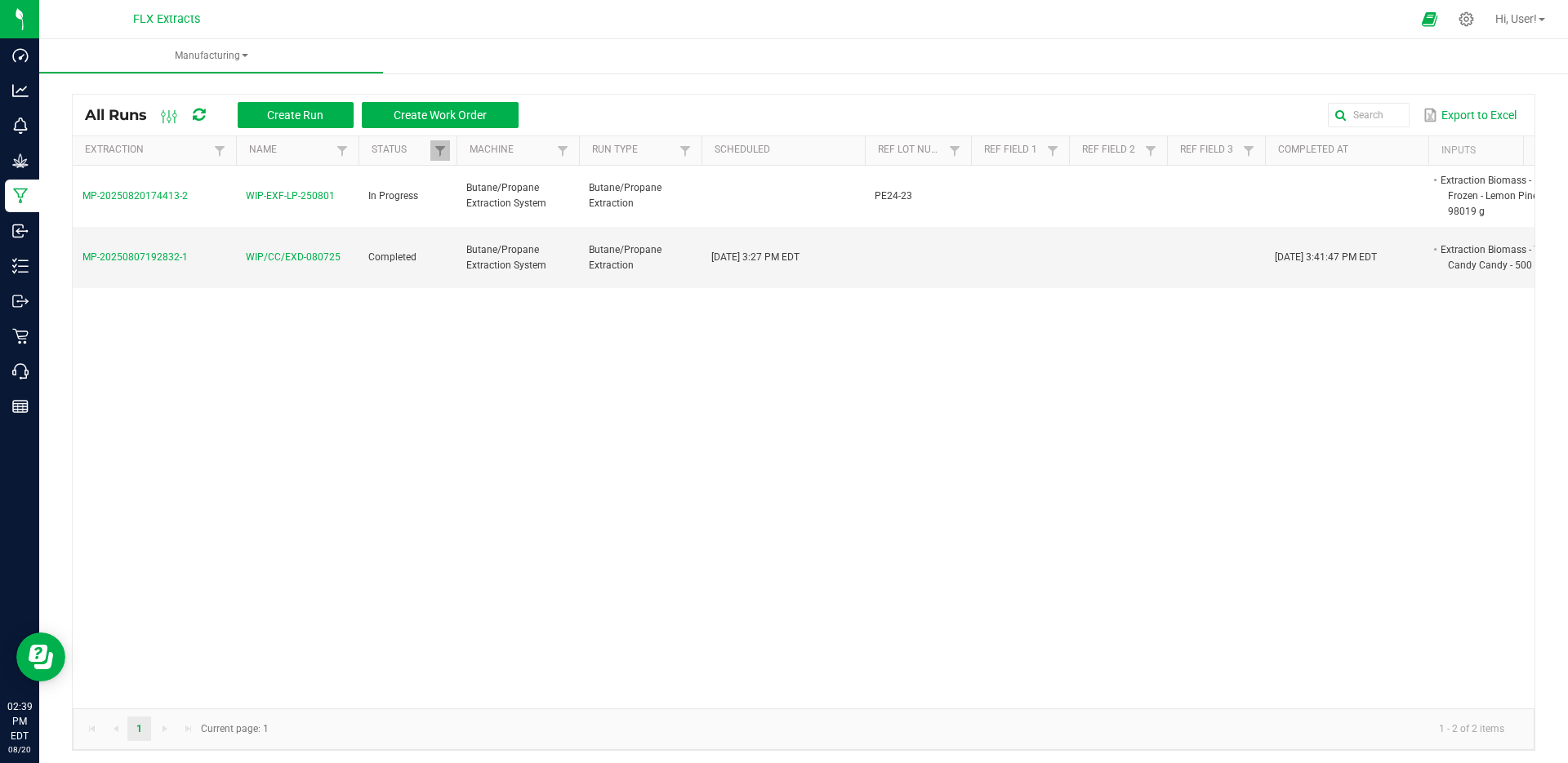
drag, startPoint x: 196, startPoint y: 197, endPoint x: 93, endPoint y: 193, distance: 103.1
click at [93, 193] on td "MP-20250820174413-2" at bounding box center [155, 196] width 164 height 62
click at [119, 190] on span "MP-20250820174413-2" at bounding box center [134, 196] width 105 height 12
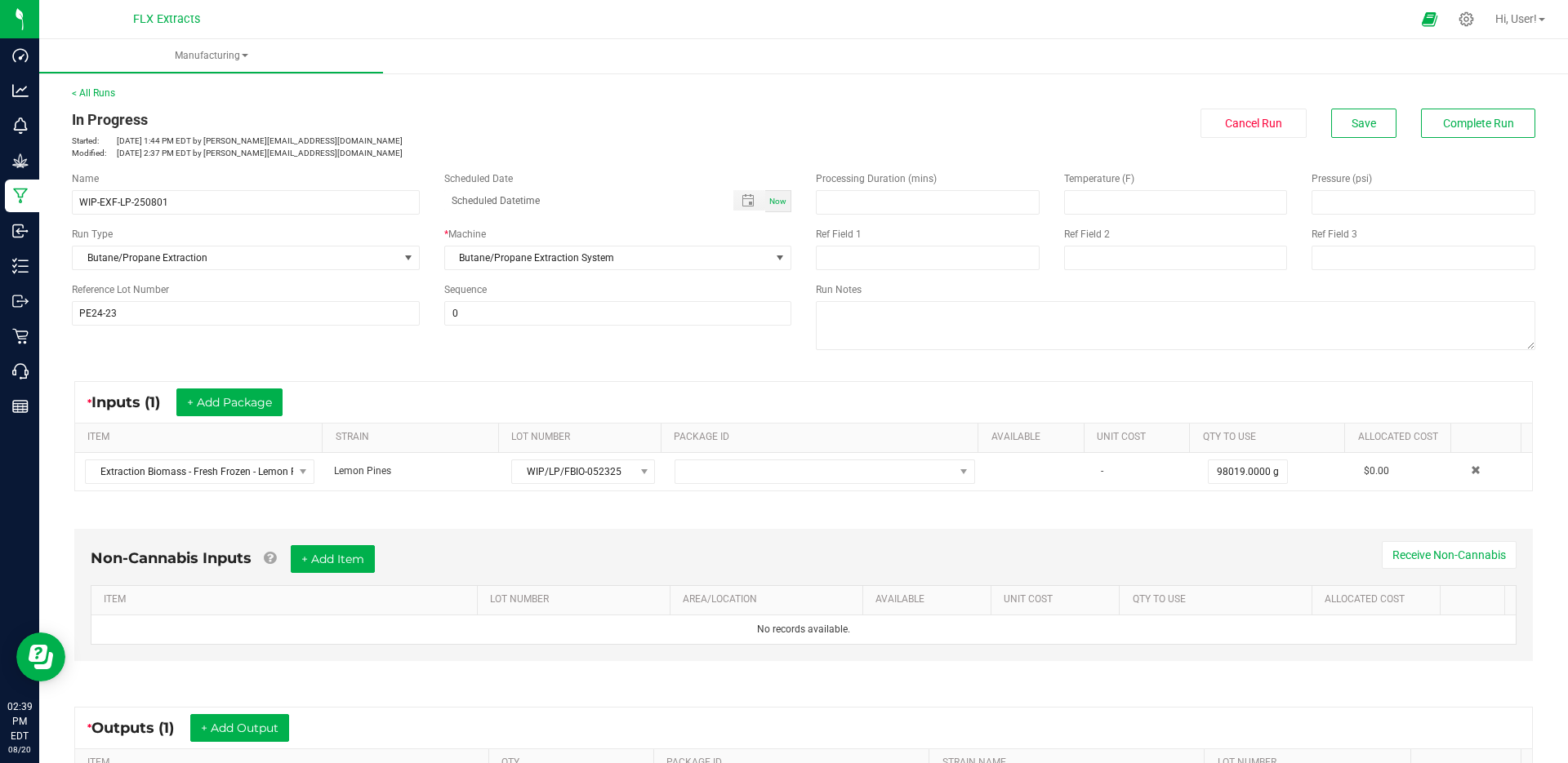
drag, startPoint x: 218, startPoint y: 295, endPoint x: 230, endPoint y: 302, distance: 13.9
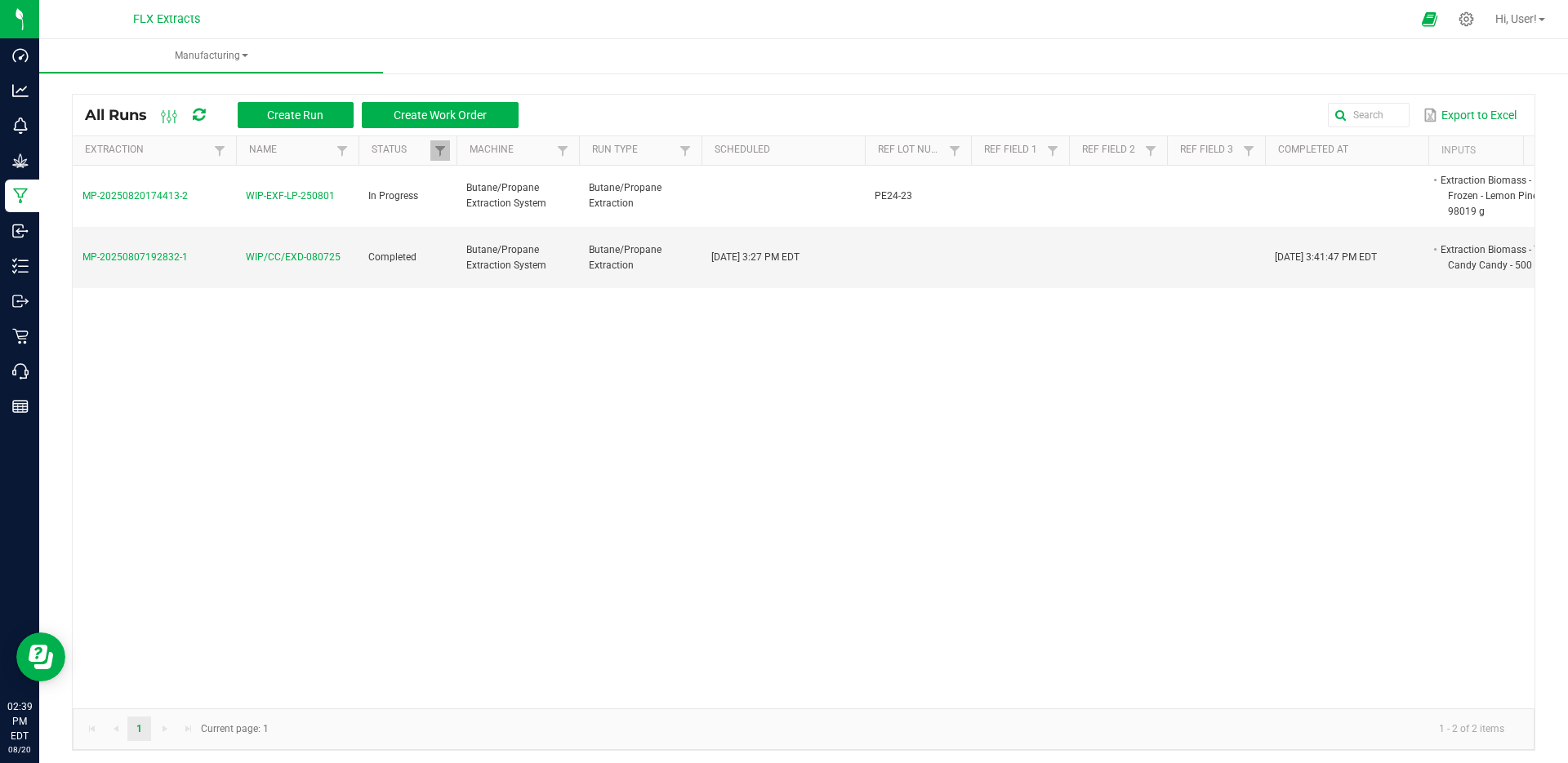
click at [178, 202] on td "MP-20250820174413-2" at bounding box center [155, 196] width 164 height 62
click at [174, 196] on span "MP-20250820174413-2" at bounding box center [134, 196] width 105 height 12
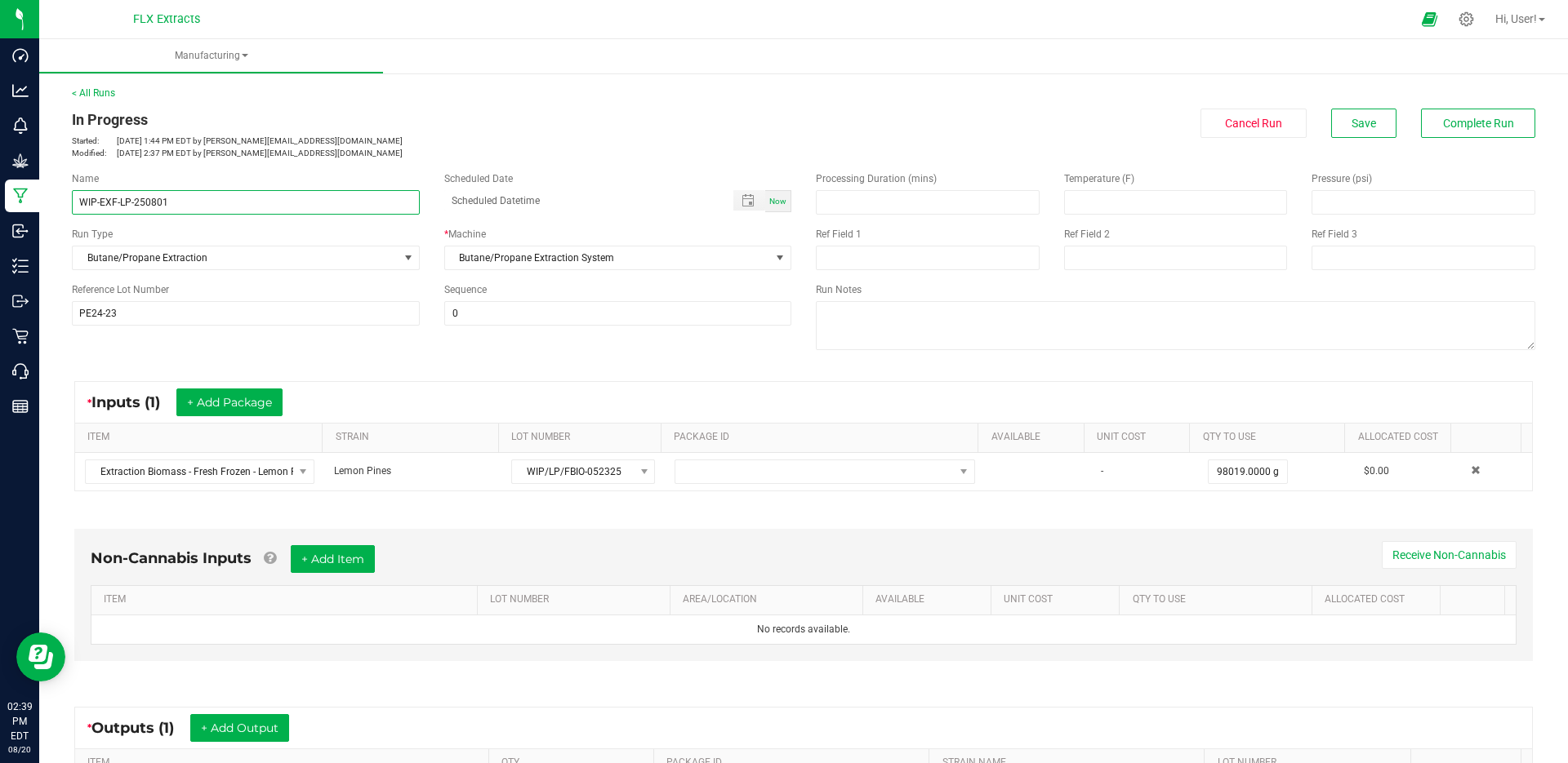
drag, startPoint x: 244, startPoint y: 206, endPoint x: 19, endPoint y: 199, distance: 225.1
click at [19, 199] on div "Dashboard Analytics Monitoring Grow Manufacturing Inbound Inventory Outbound Re…" at bounding box center [784, 381] width 1568 height 763
click at [625, 144] on p "Started: [DATE] 1:44 PM EDT by [PERSON_NAME][EMAIL_ADDRESS][DOMAIN_NAME]" at bounding box center [432, 140] width 720 height 12
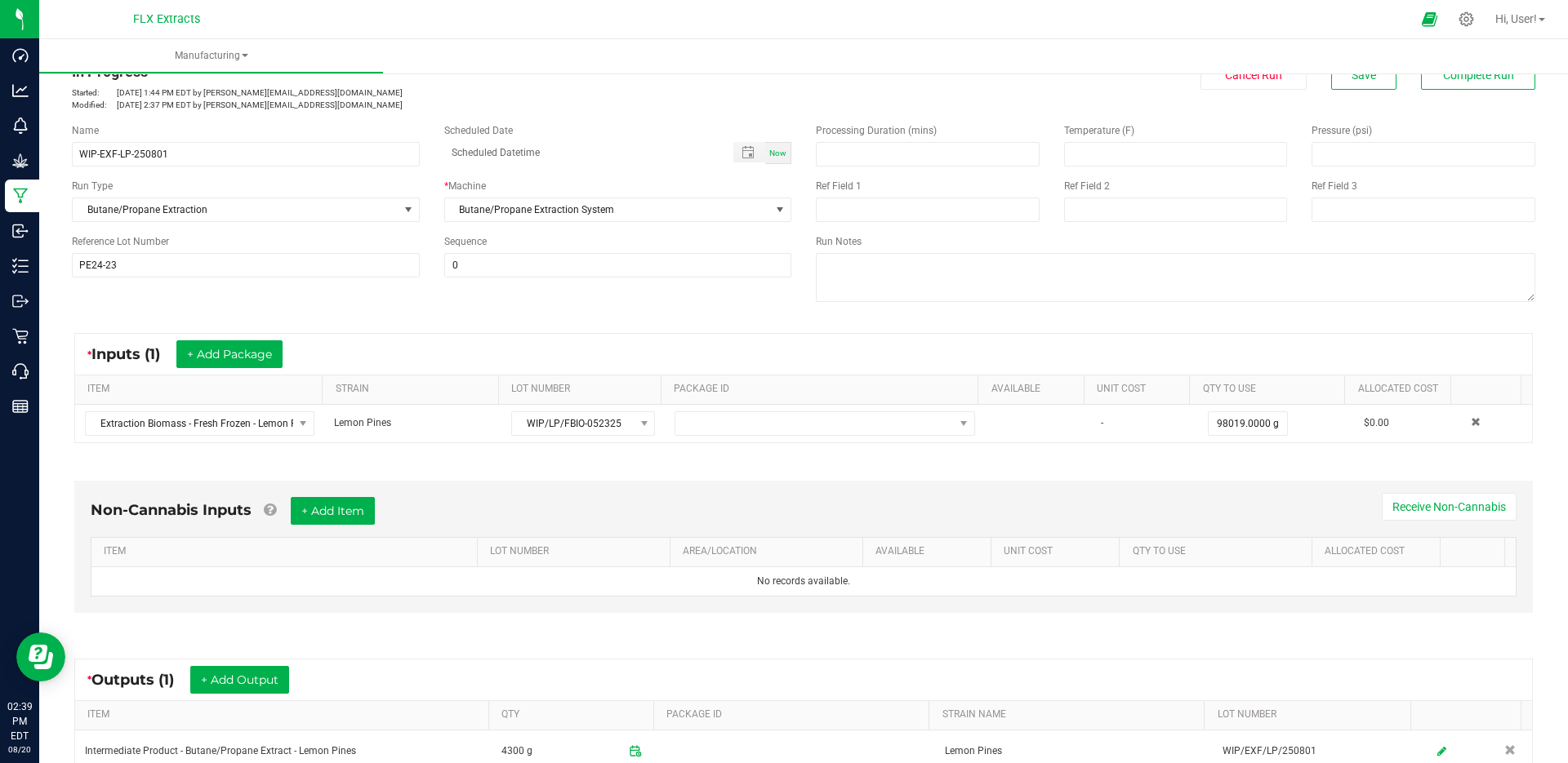
scroll to position [244, 0]
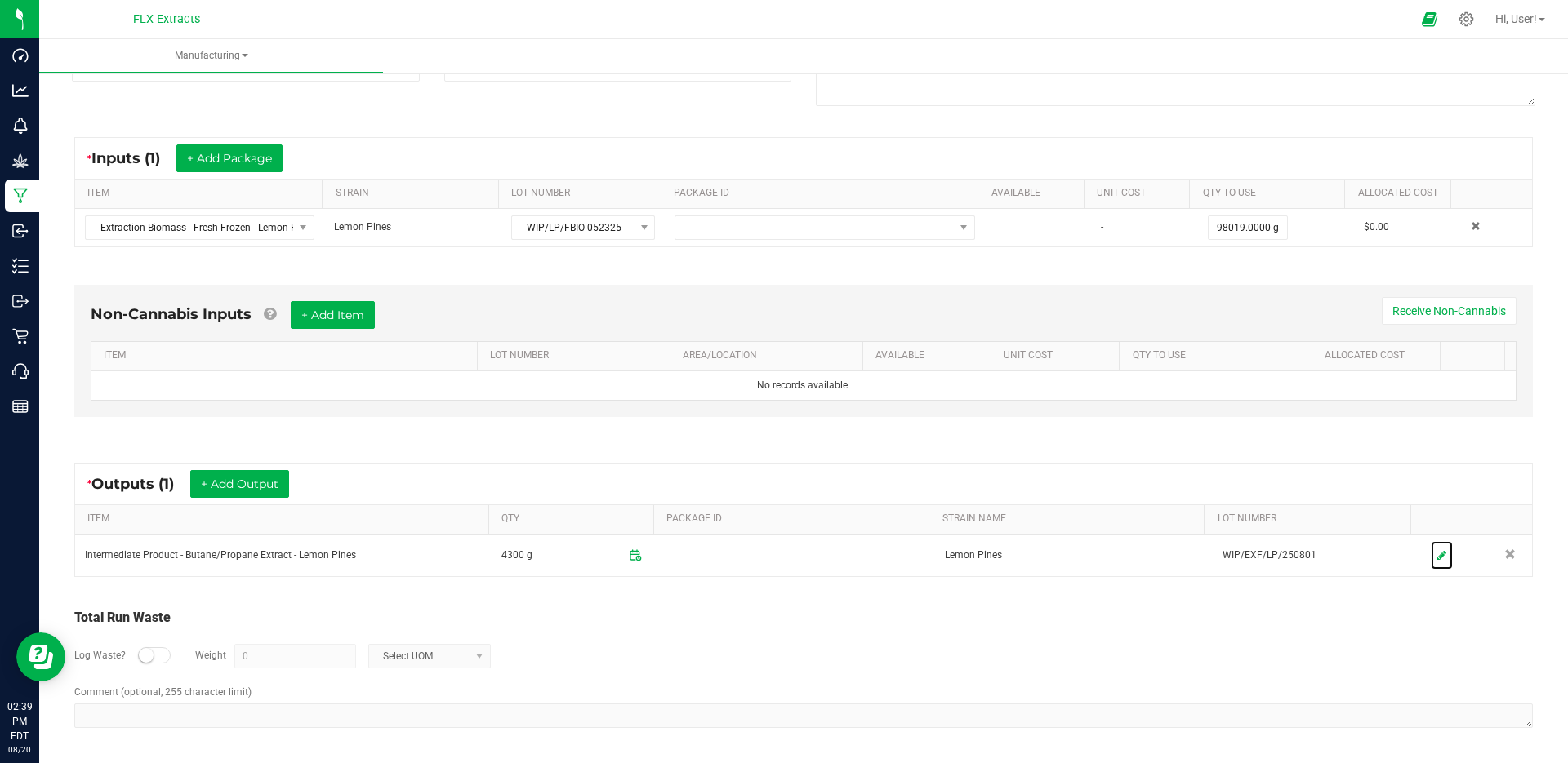
click at [1431, 564] on link at bounding box center [1442, 555] width 22 height 28
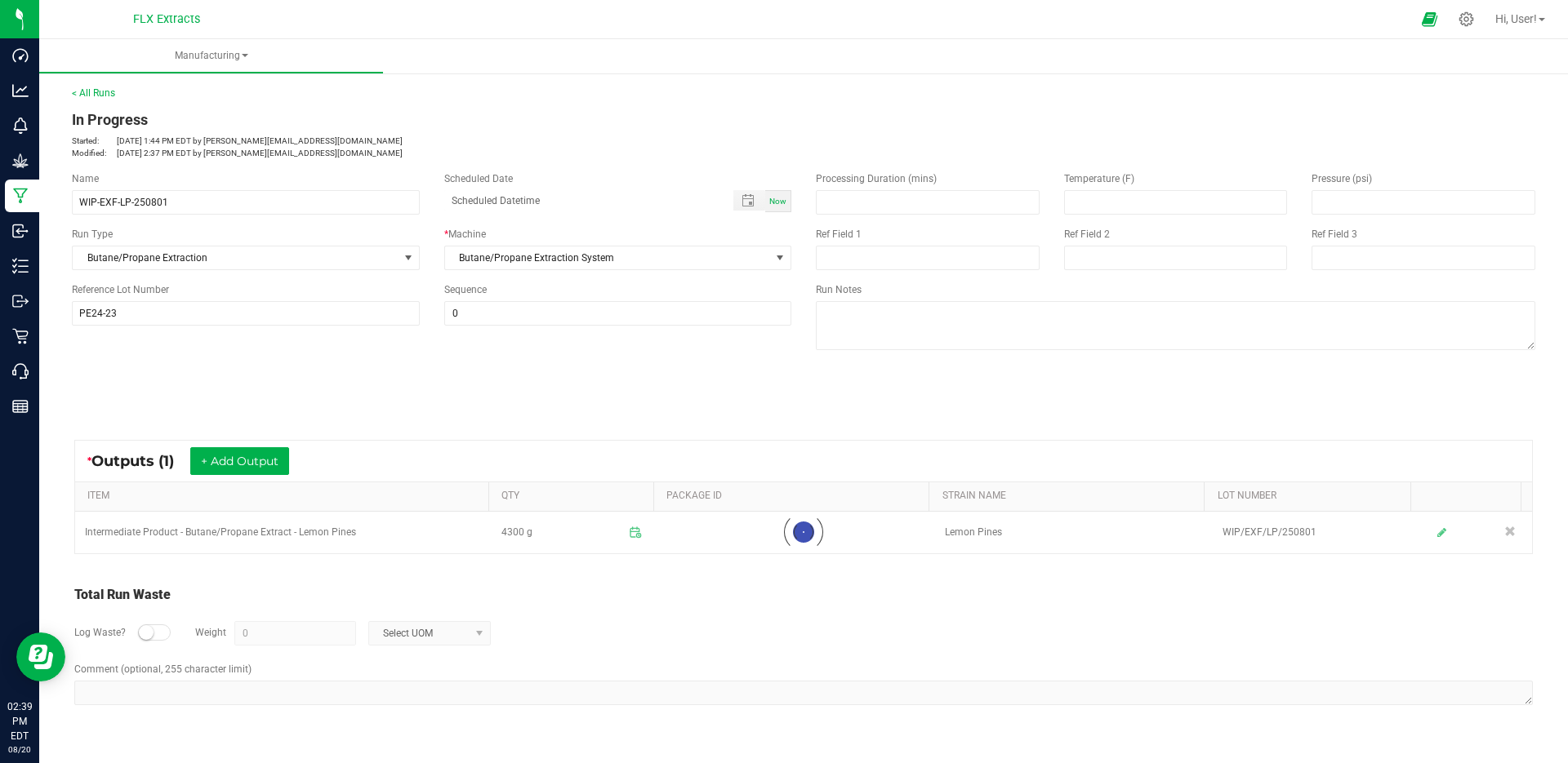
scroll to position [0, 0]
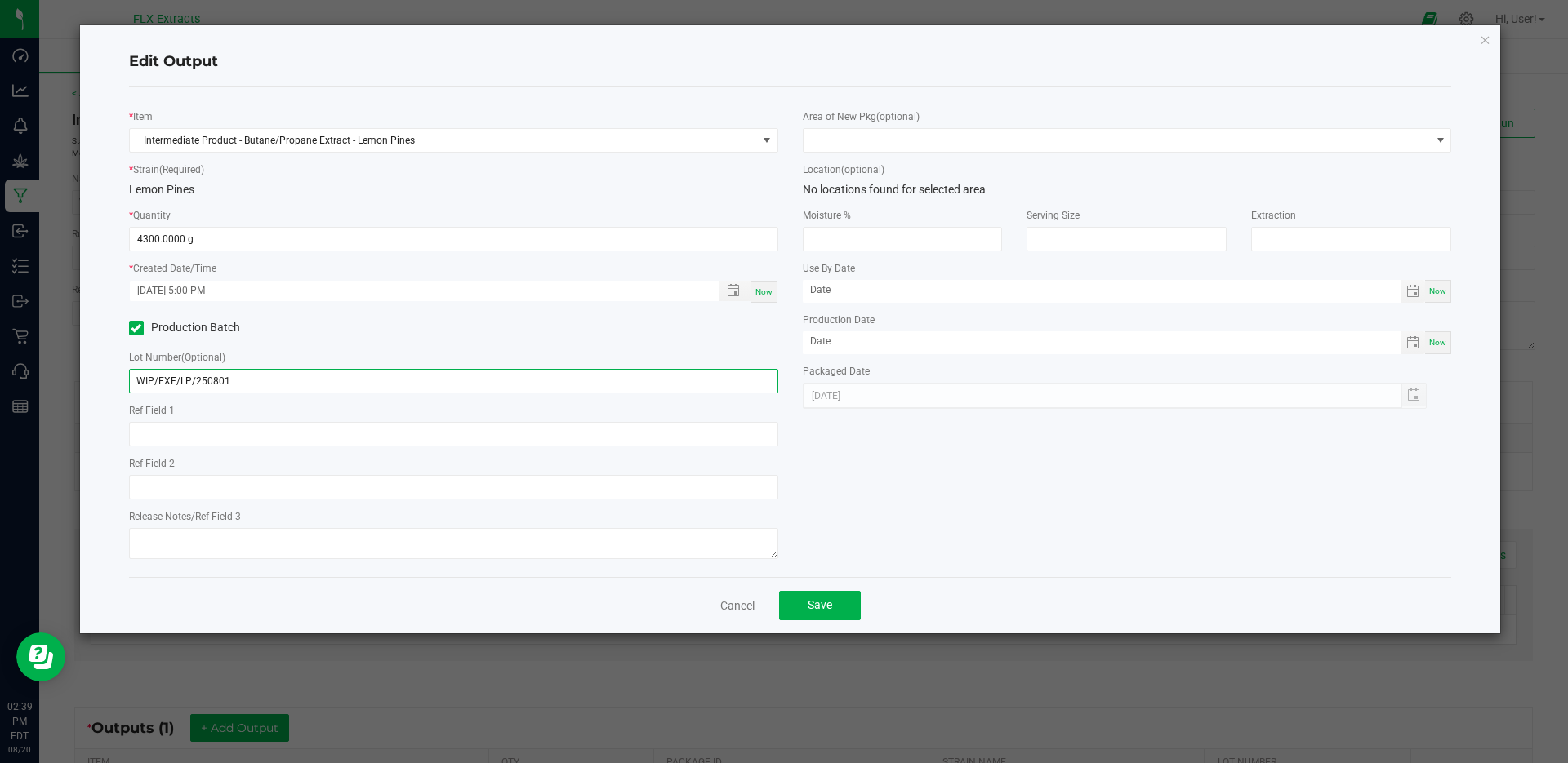
click at [195, 384] on input "WIP/EXF/LP/250801" at bounding box center [453, 381] width 649 height 25
type input "WIP-EXF-LP-250801"
click at [814, 609] on span "Save" at bounding box center [820, 605] width 25 height 13
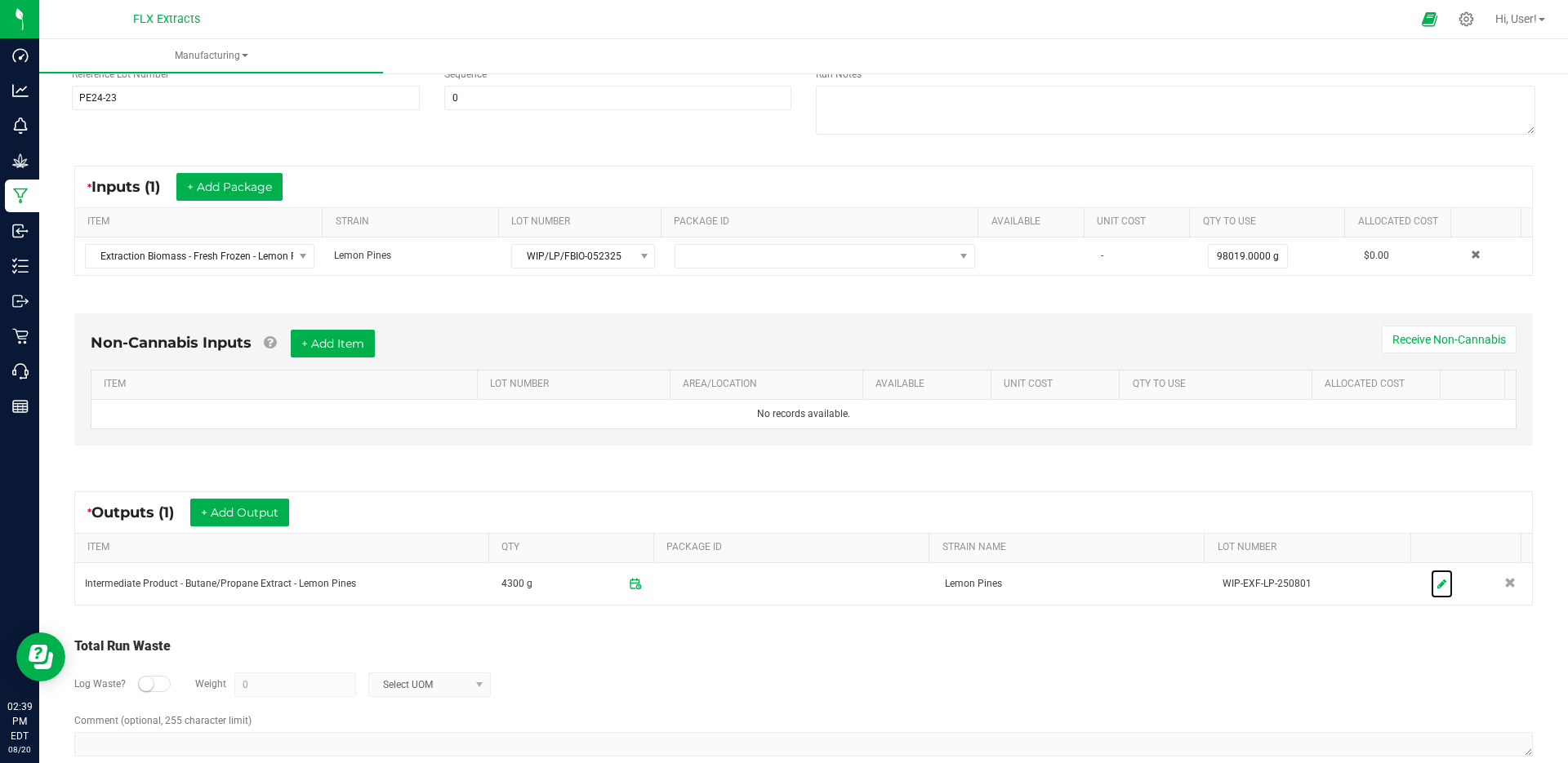
scroll to position [244, 0]
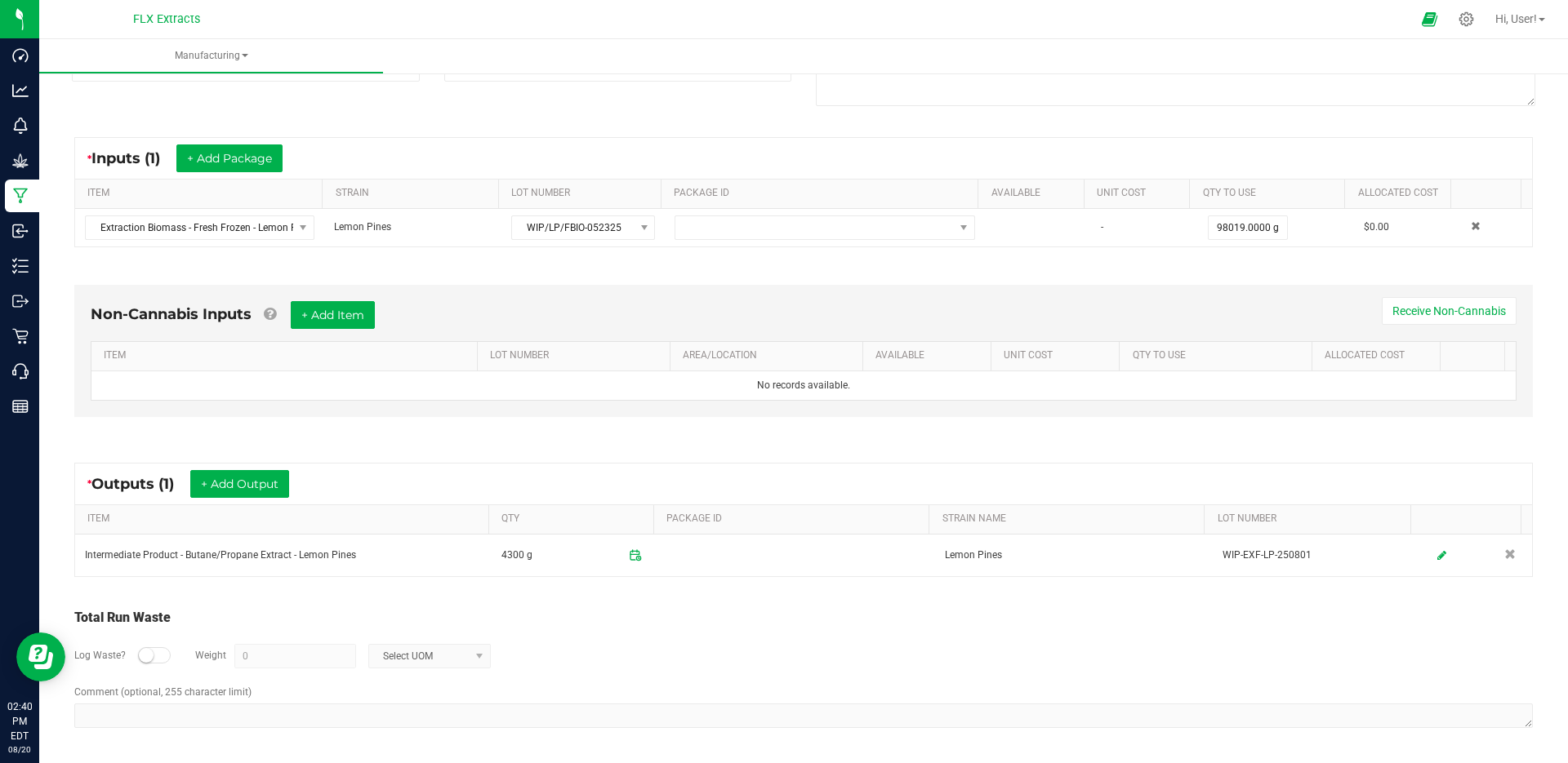
click at [1474, 26] on div at bounding box center [1467, 19] width 37 height 32
click at [1468, 25] on icon at bounding box center [1467, 19] width 16 height 16
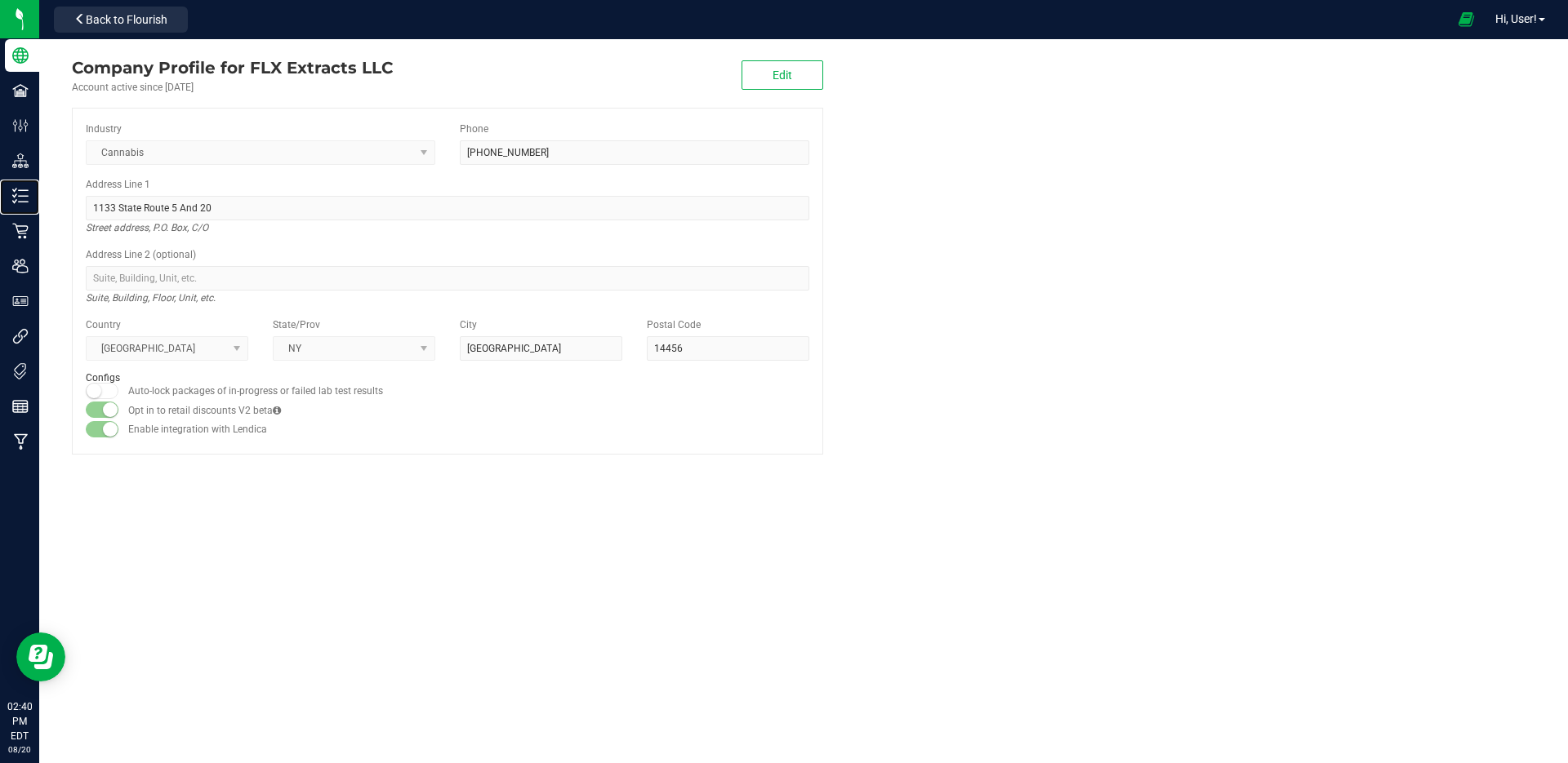
click at [15, 203] on icon at bounding box center [15, 201] width 4 height 3
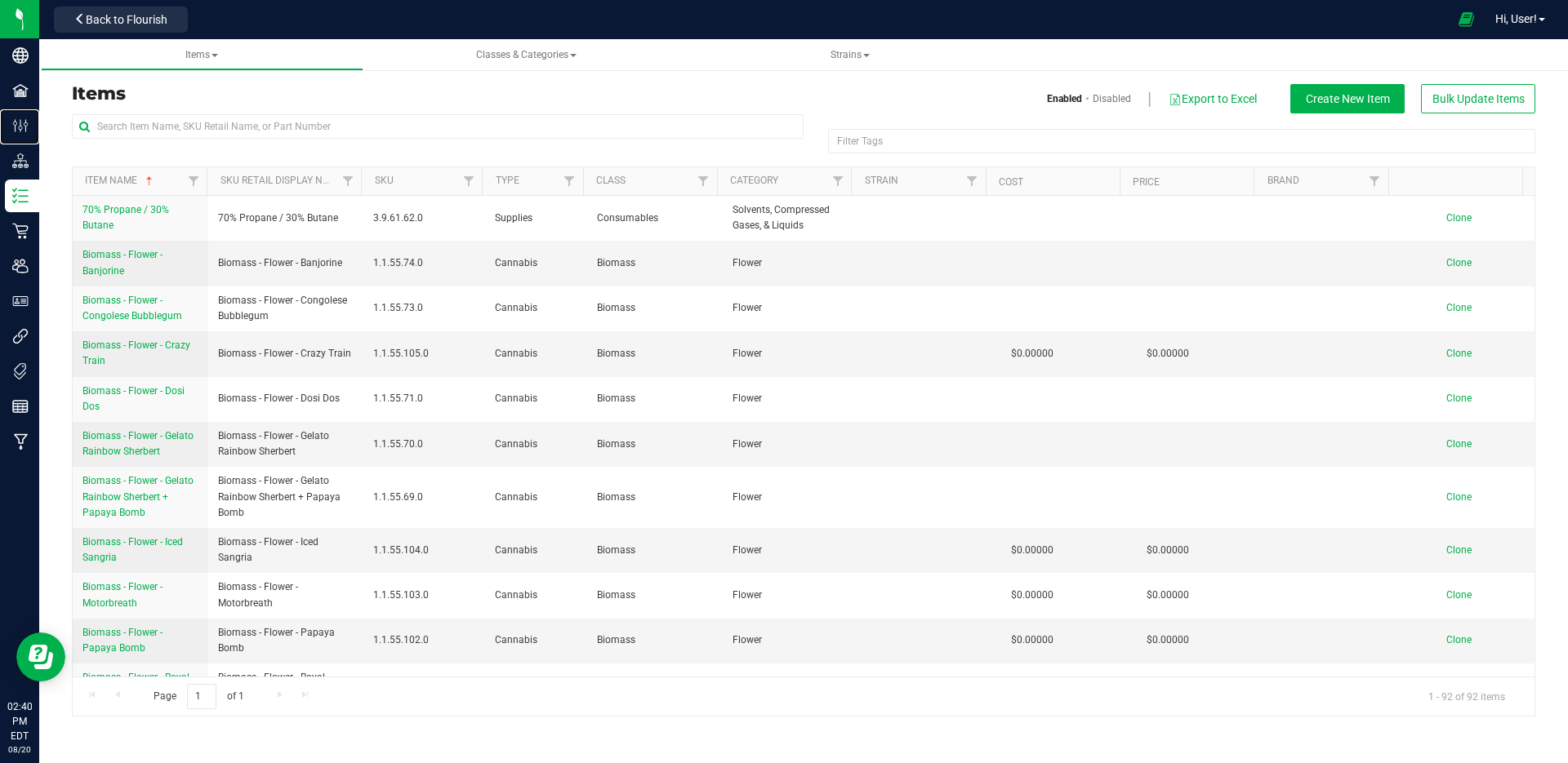
click at [0, 0] on p "Configuration" at bounding box center [0, 0] width 0 height 0
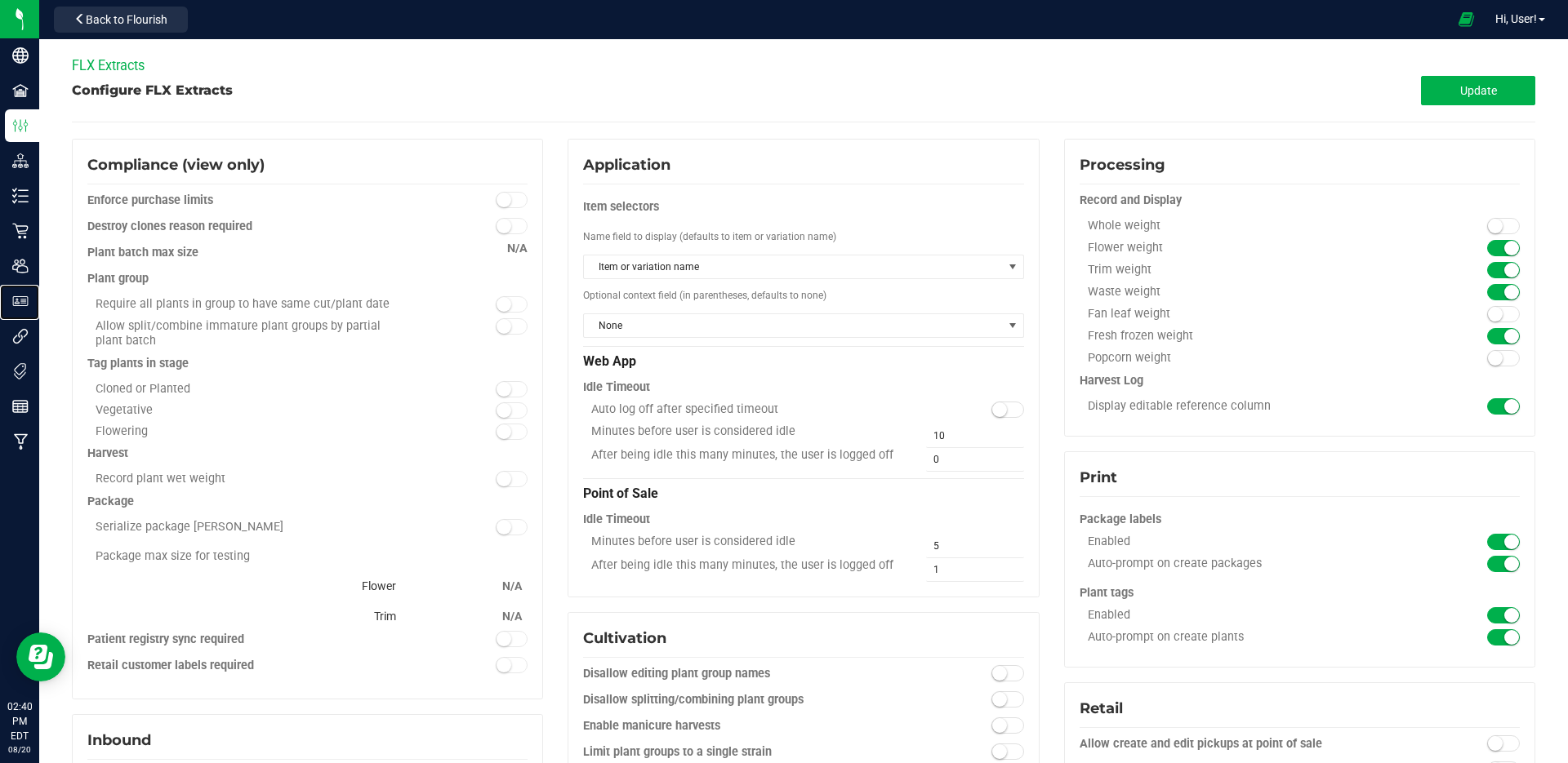
click at [0, 0] on p "User Roles" at bounding box center [0, 0] width 0 height 0
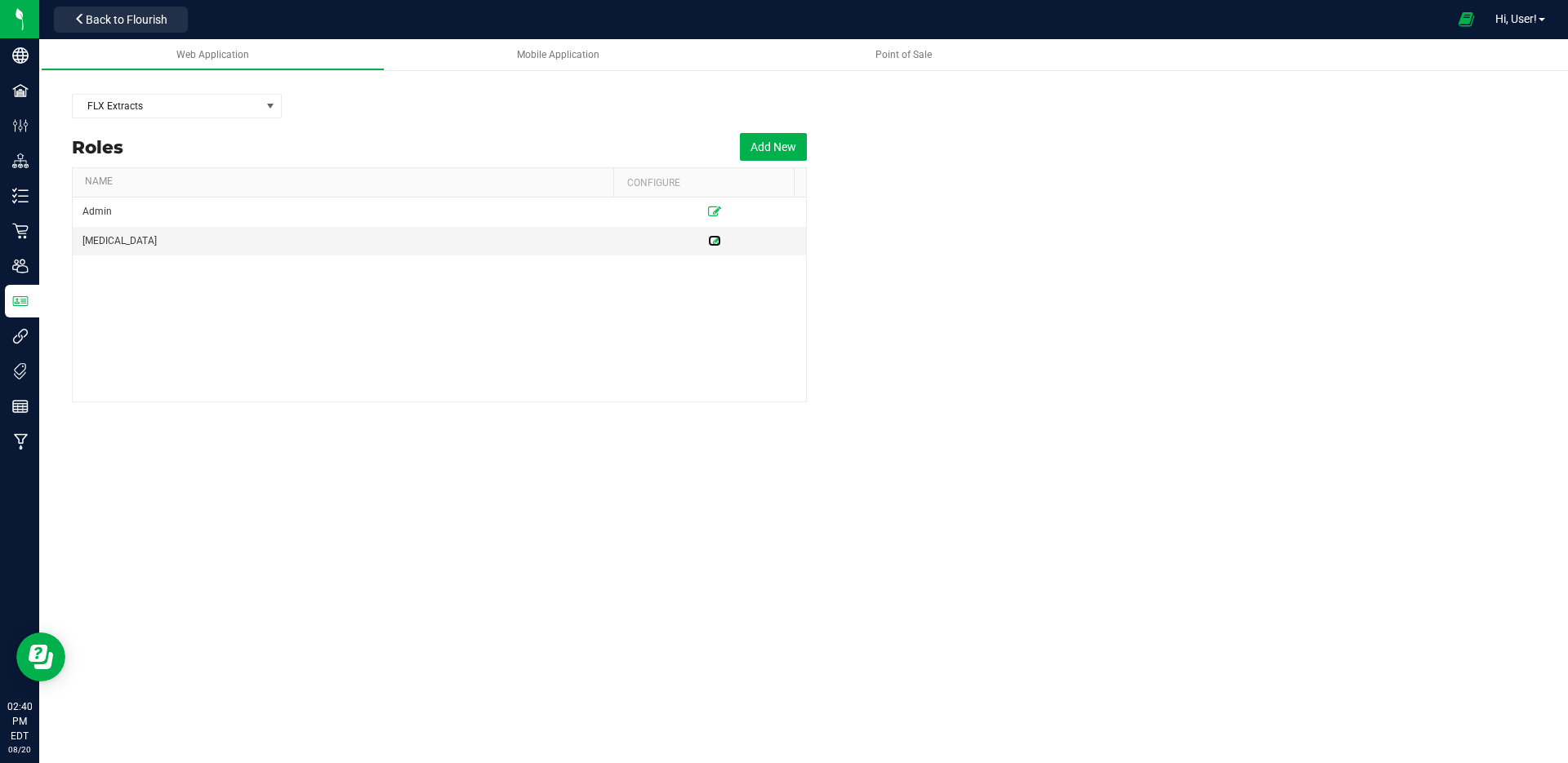
click at [709, 238] on icon at bounding box center [715, 240] width 13 height 10
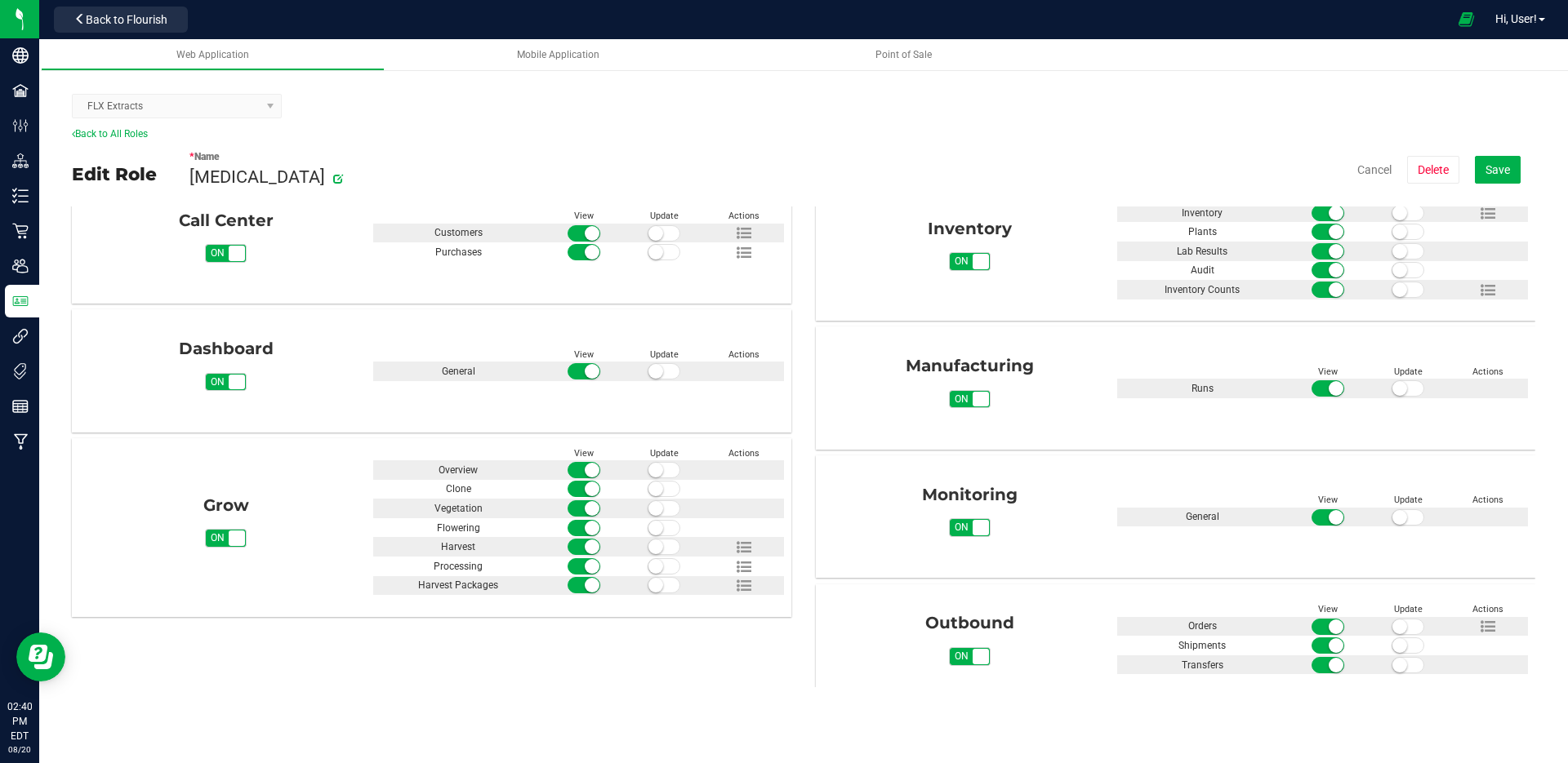
scroll to position [245, 0]
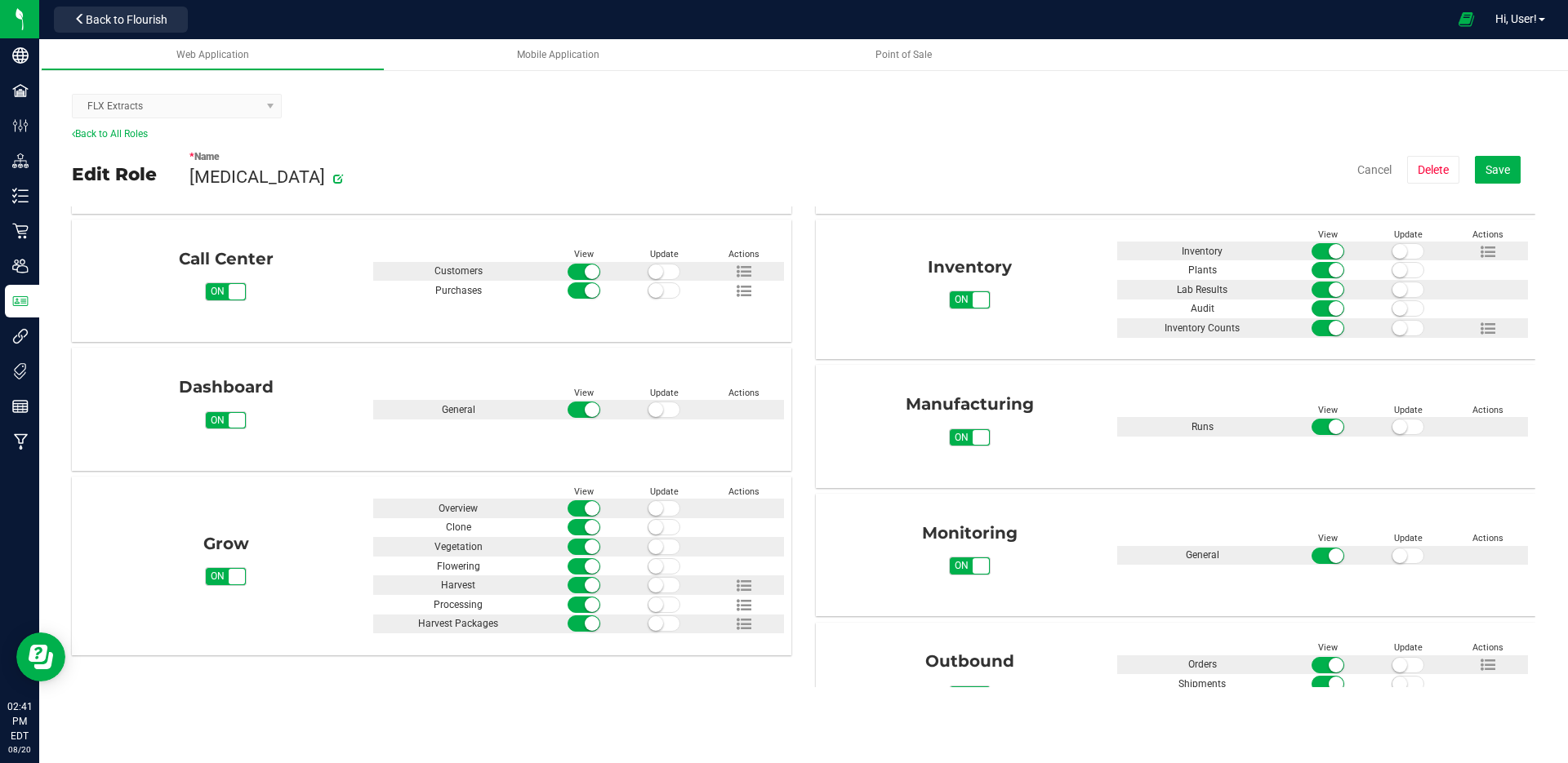
click at [143, 23] on span "Back to Flourish" at bounding box center [126, 19] width 81 height 13
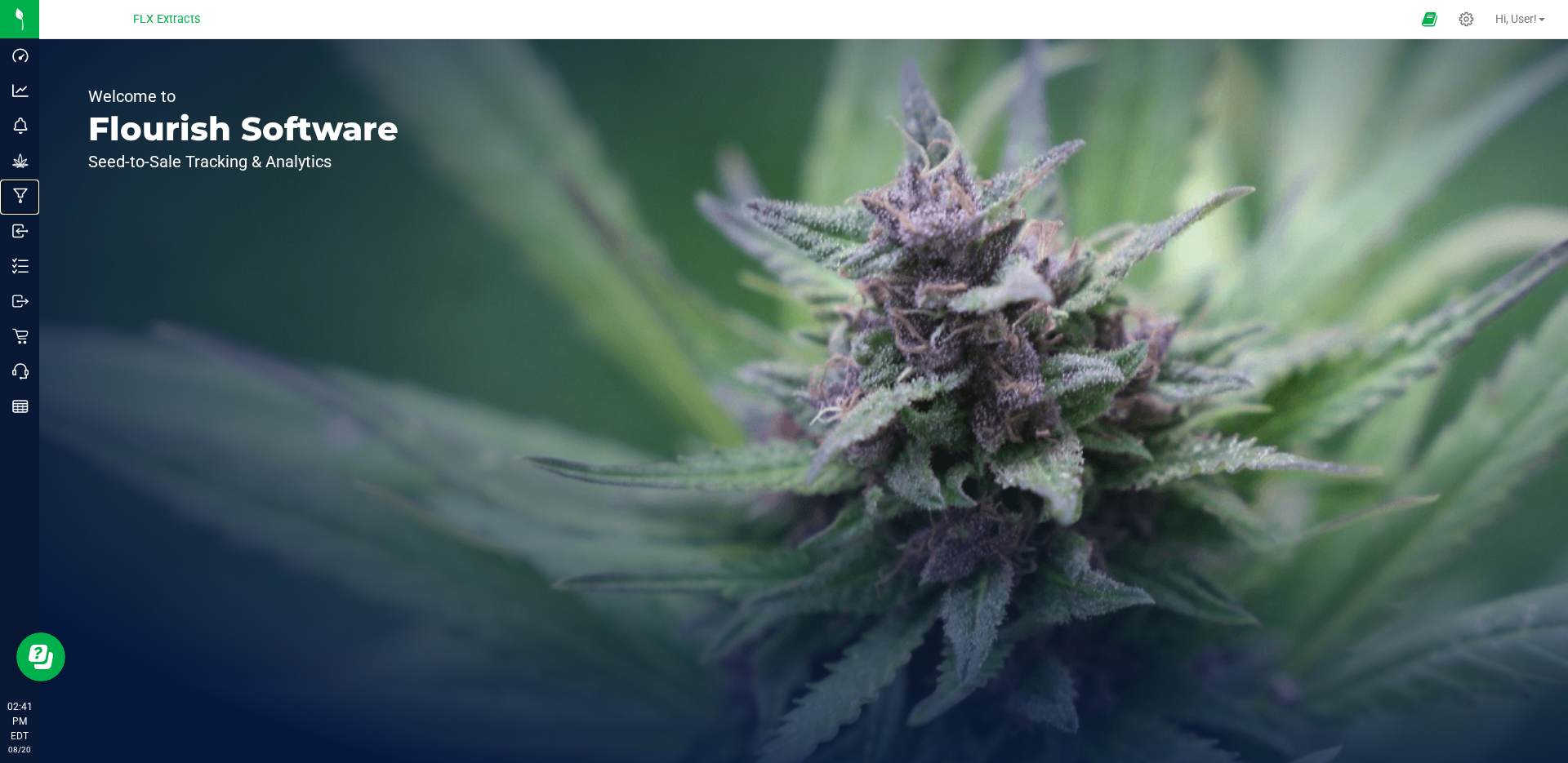
click at [0, 0] on p "Manufacturing" at bounding box center [0, 0] width 0 height 0
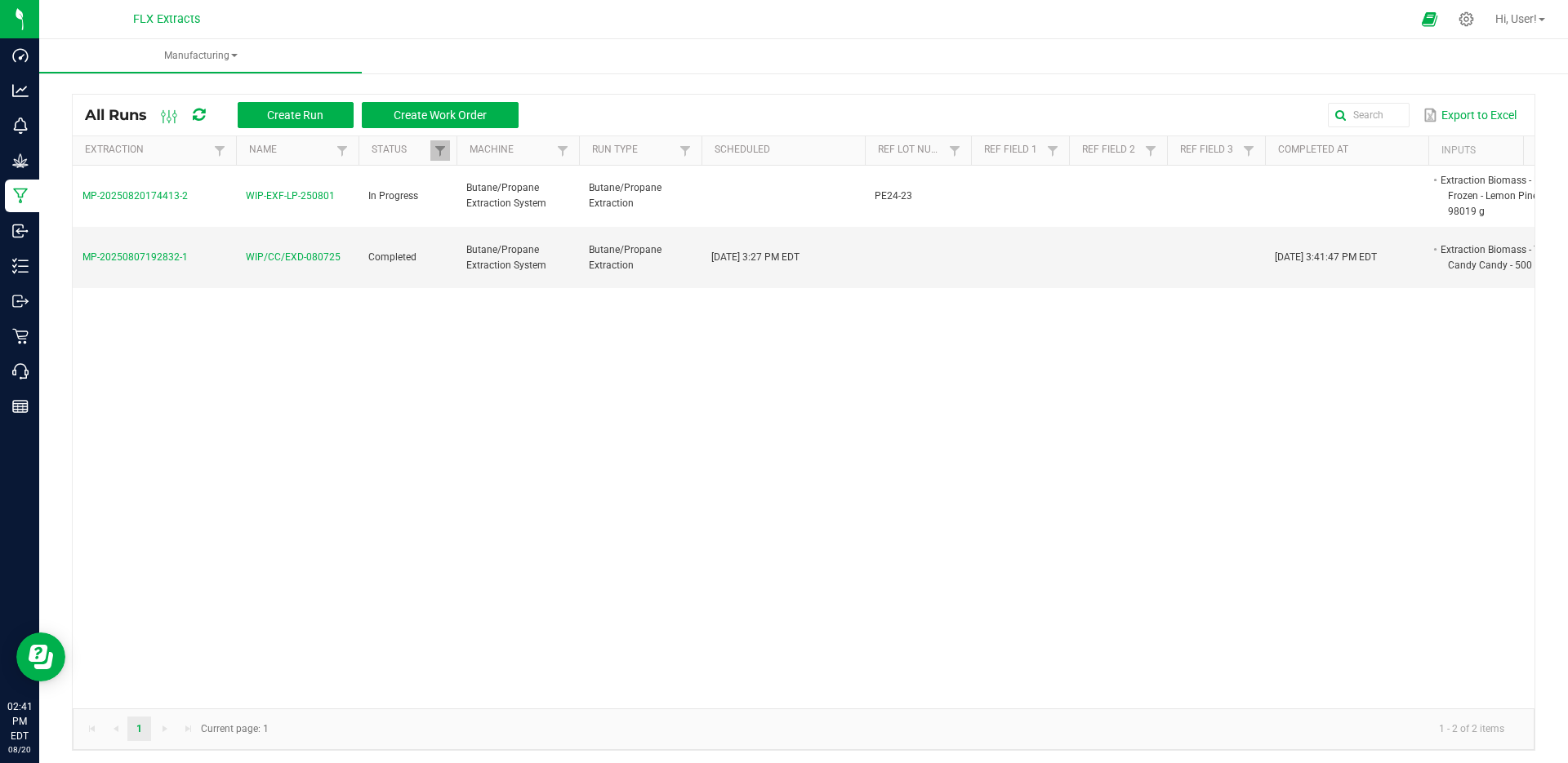
click at [283, 189] on span "WIP-EXF-LP-250801" at bounding box center [290, 196] width 89 height 16
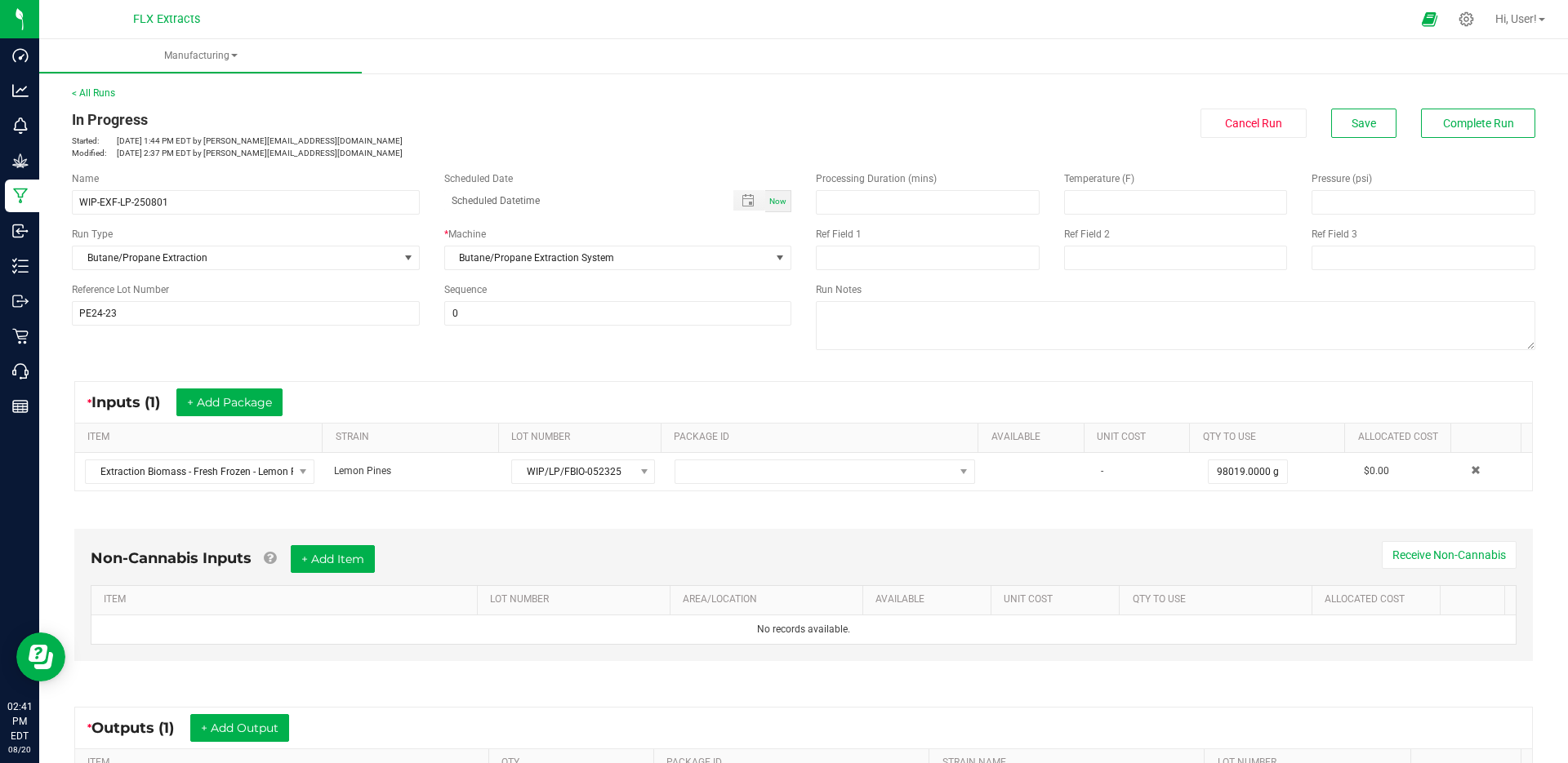
click at [543, 364] on div "Name WIP-EXF-LP-250801 Scheduled Date Now Run Type Butane/Propane Extraction * …" at bounding box center [804, 262] width 1488 height 207
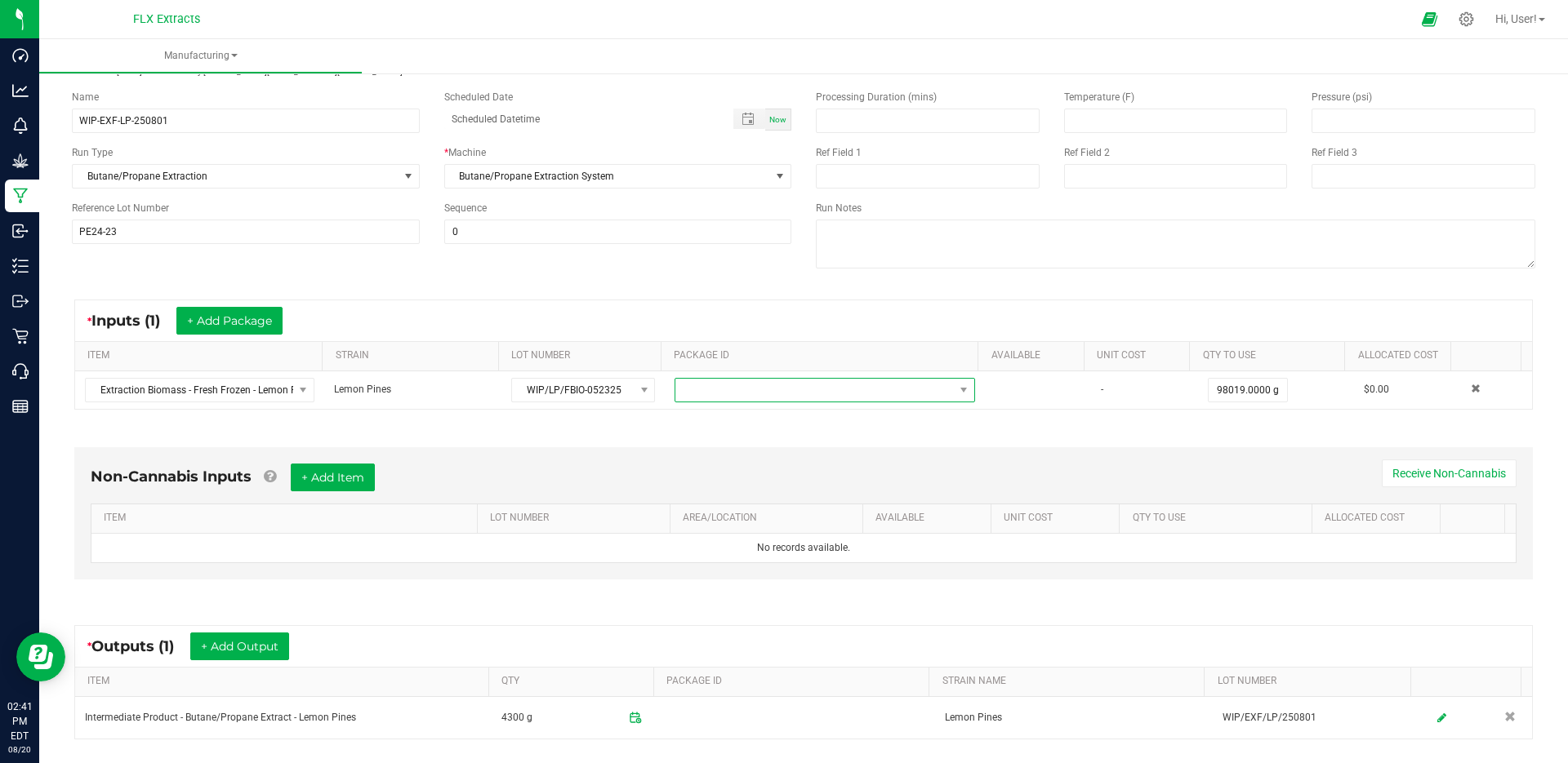
click at [768, 393] on span at bounding box center [815, 390] width 279 height 23
click at [825, 313] on div "* Inputs (1) + Add Package" at bounding box center [804, 321] width 1457 height 41
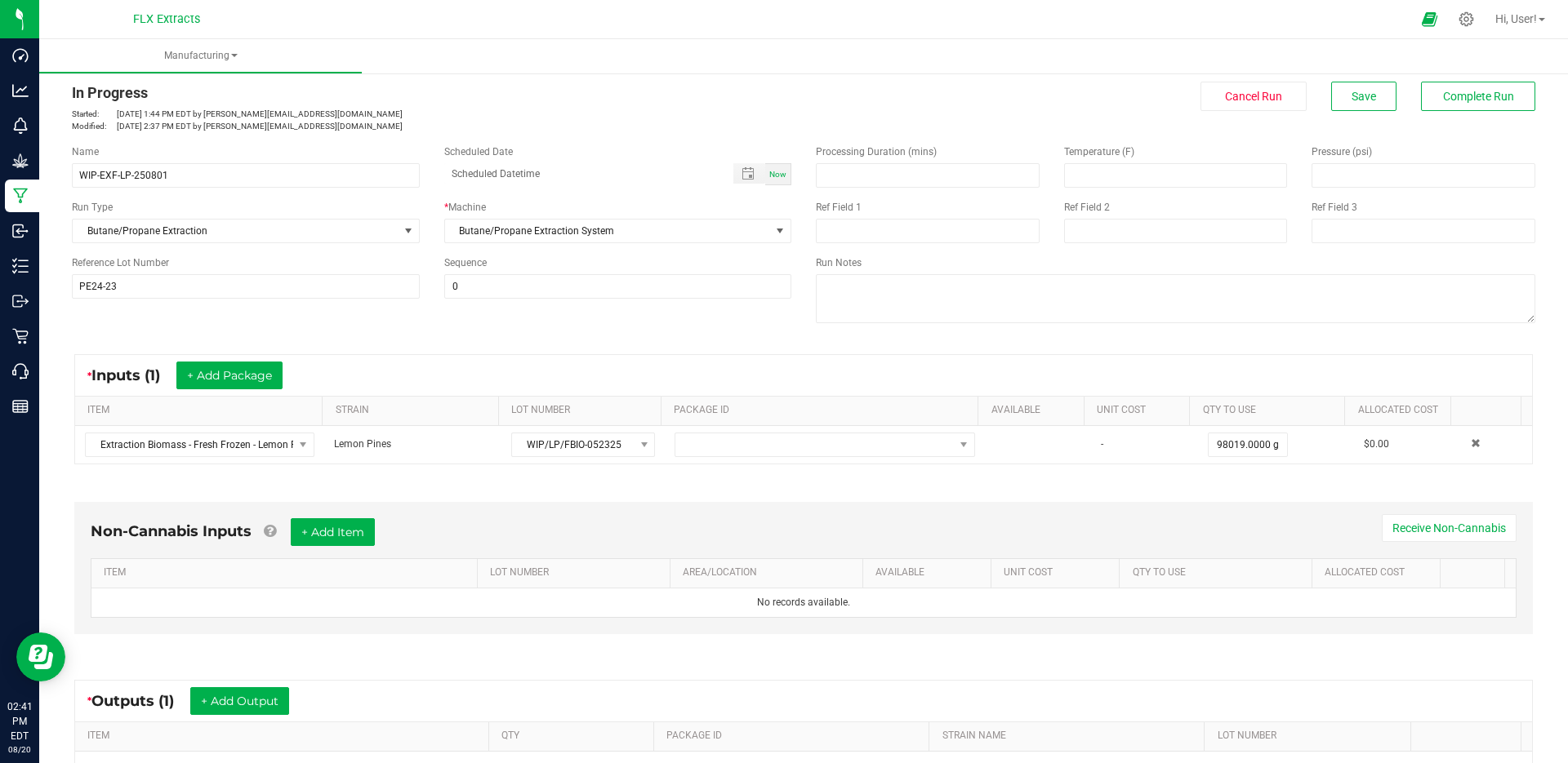
scroll to position [0, 0]
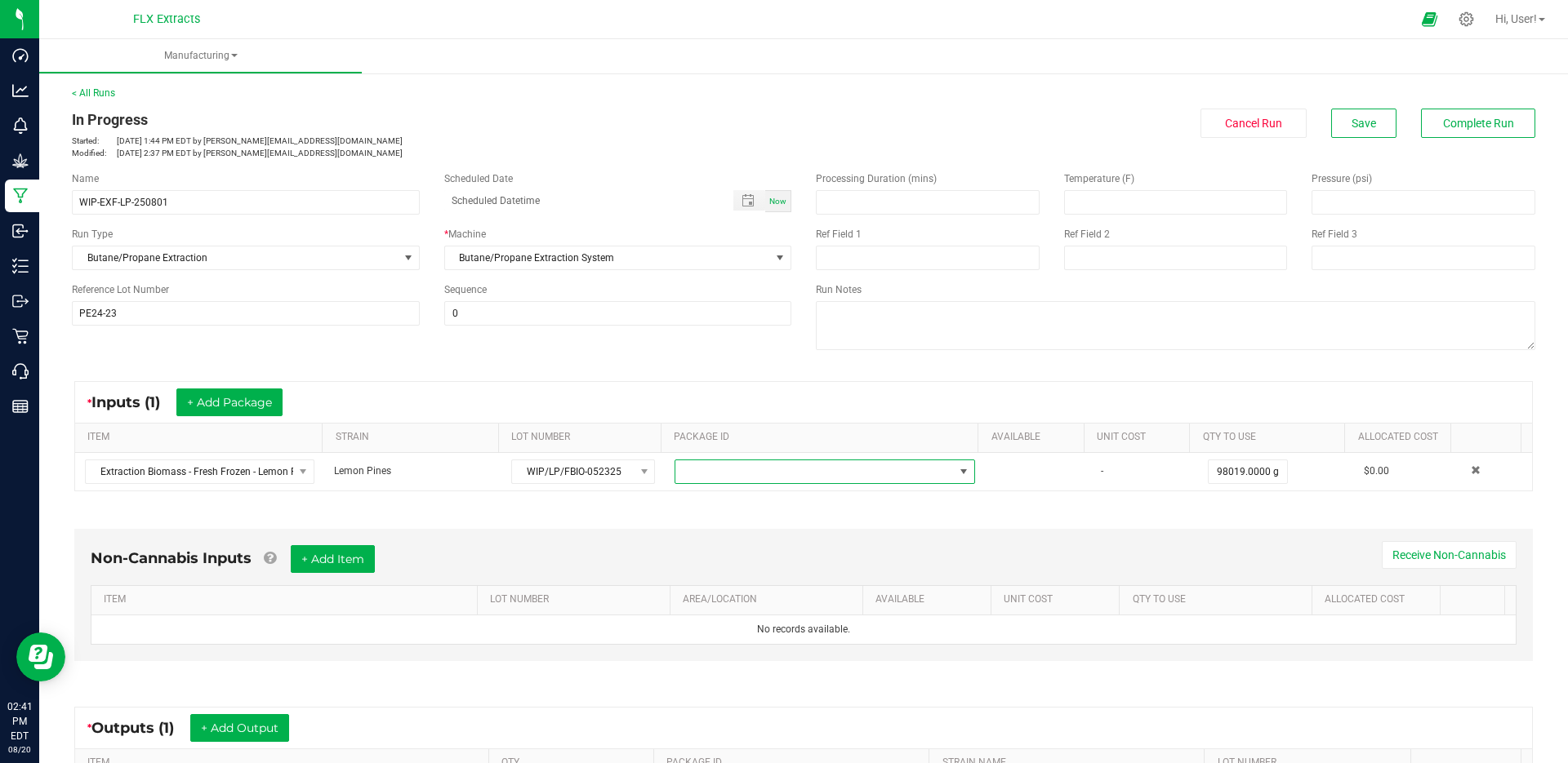
click at [771, 481] on span at bounding box center [815, 472] width 279 height 23
click at [825, 541] on li "NYFLXMF-20250723-025" at bounding box center [812, 541] width 293 height 27
click at [106, 88] on link "< All Runs" at bounding box center [93, 93] width 43 height 12
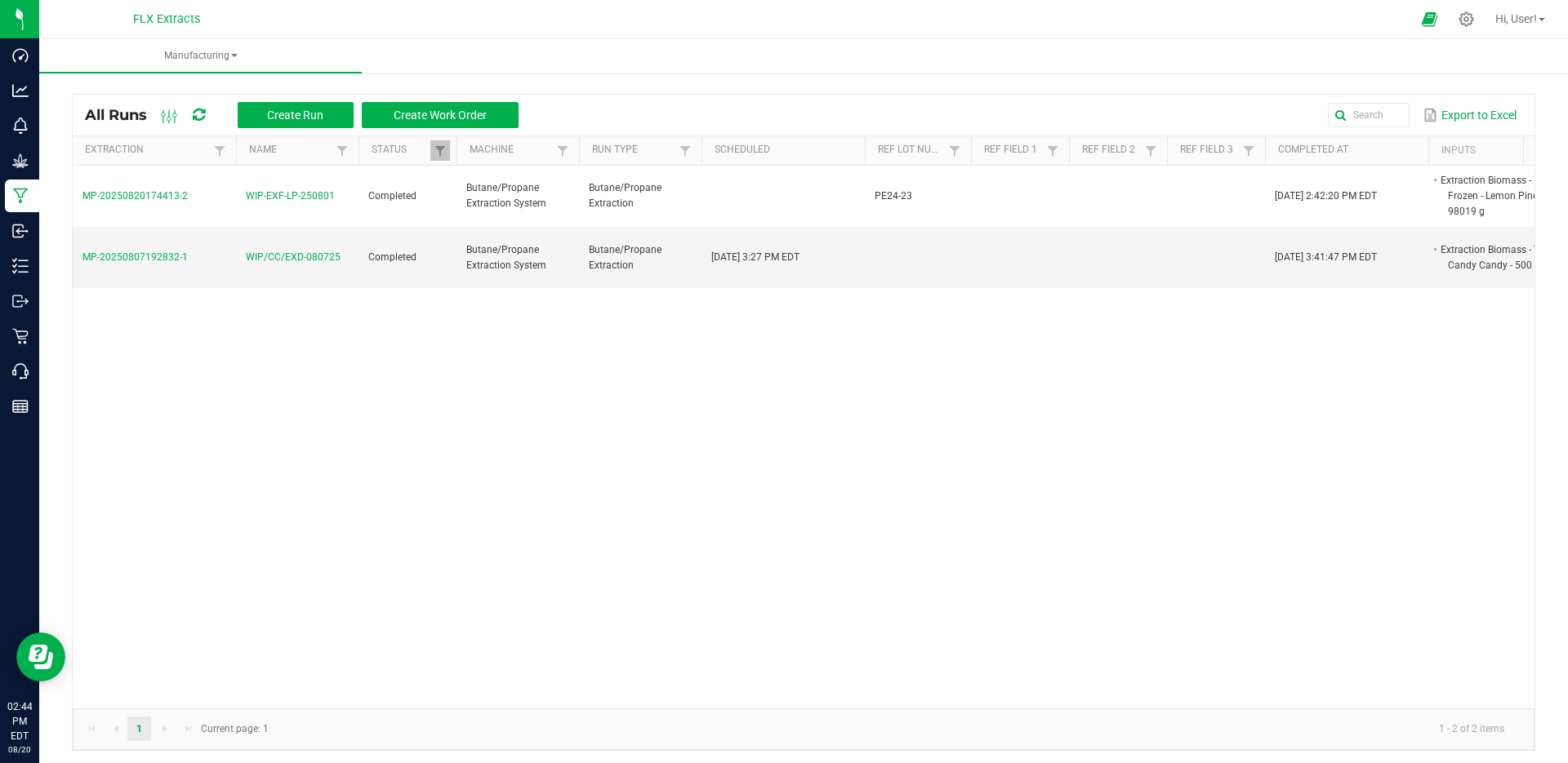
click at [223, 207] on td "MP-20250820174413-2" at bounding box center [155, 196] width 164 height 62
click at [169, 199] on span "MP-20250820174413-2" at bounding box center [134, 196] width 105 height 12
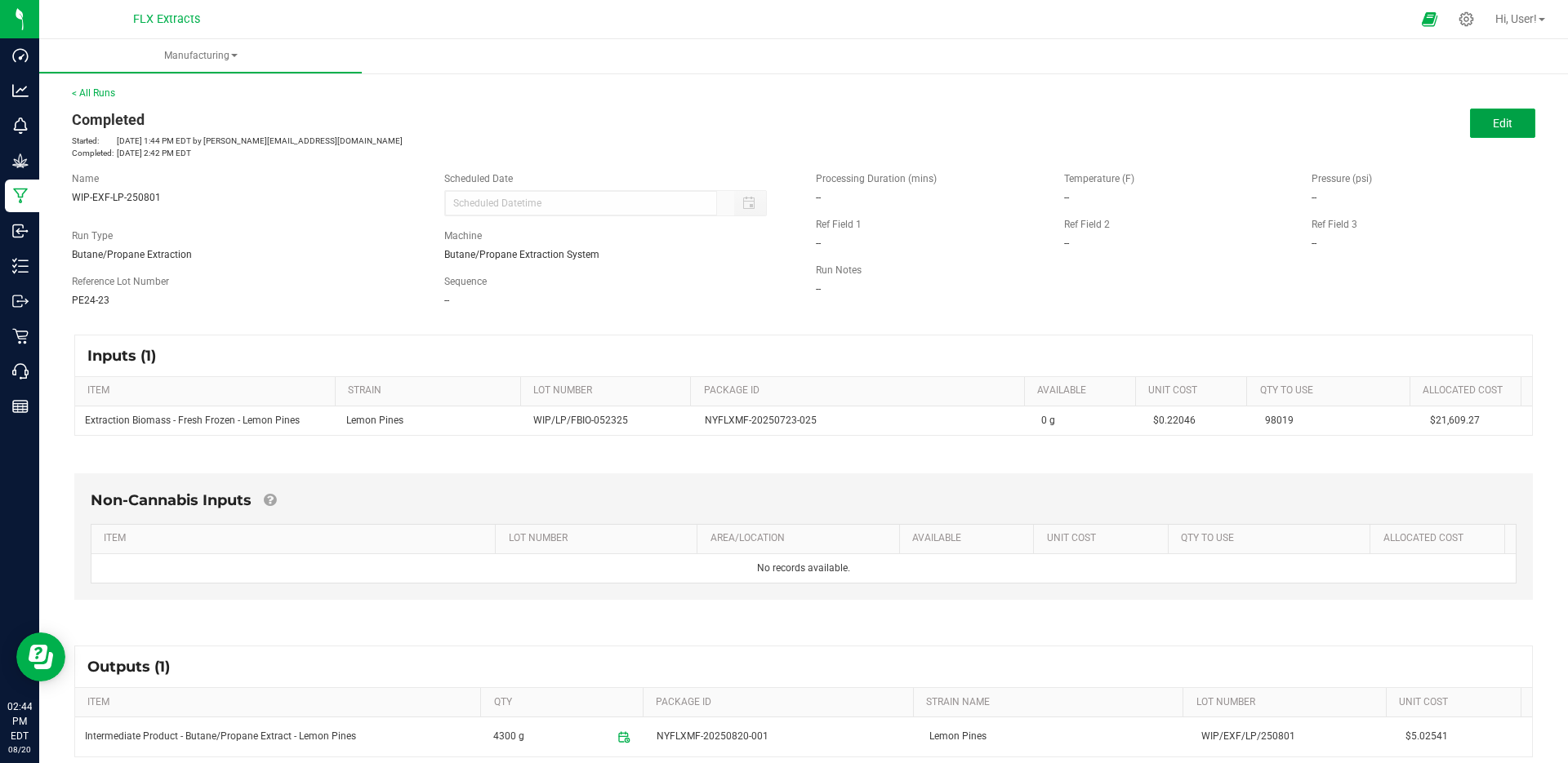
click at [1477, 128] on button "Edit" at bounding box center [1502, 123] width 65 height 29
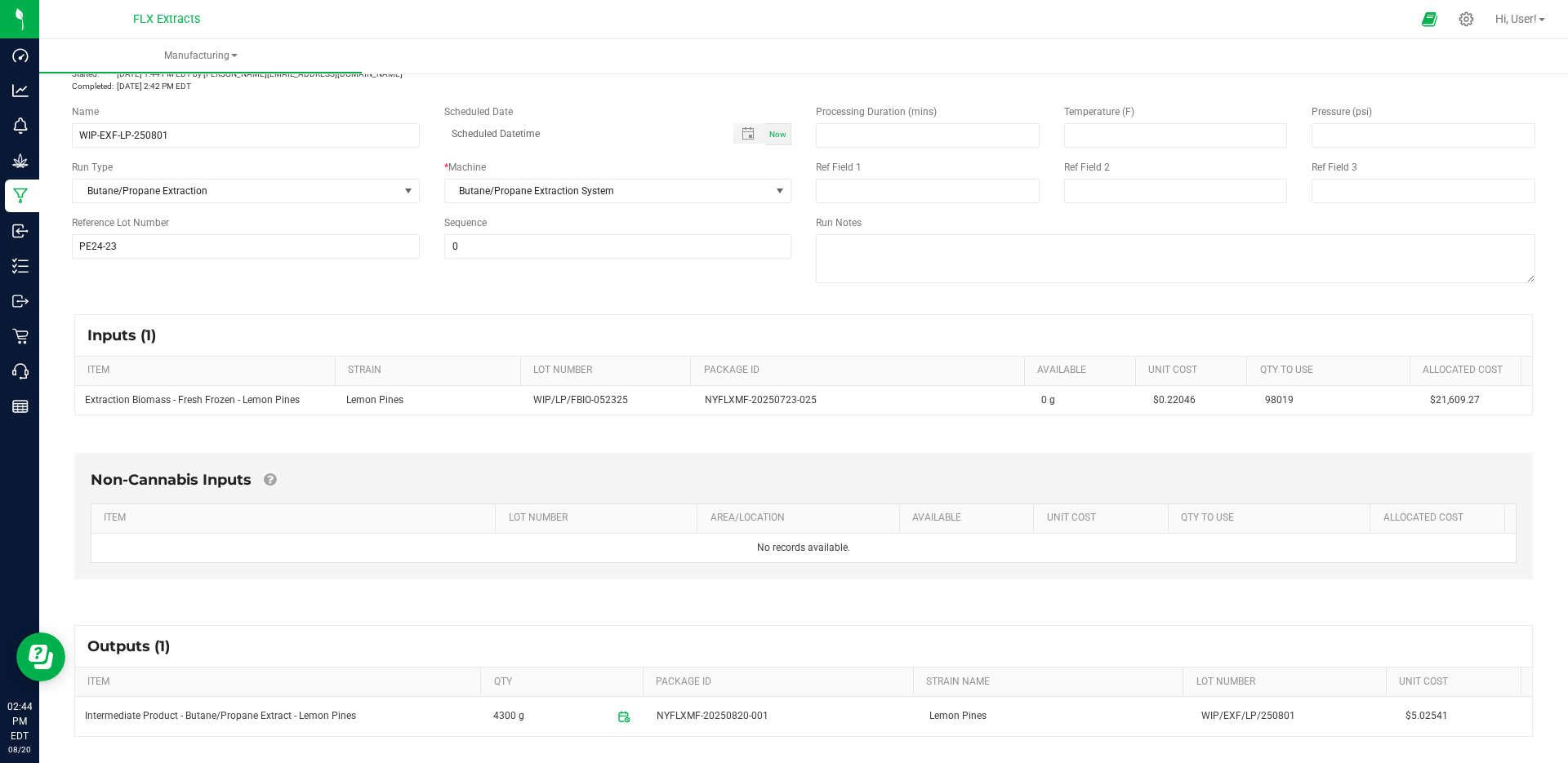
scroll to position [193, 0]
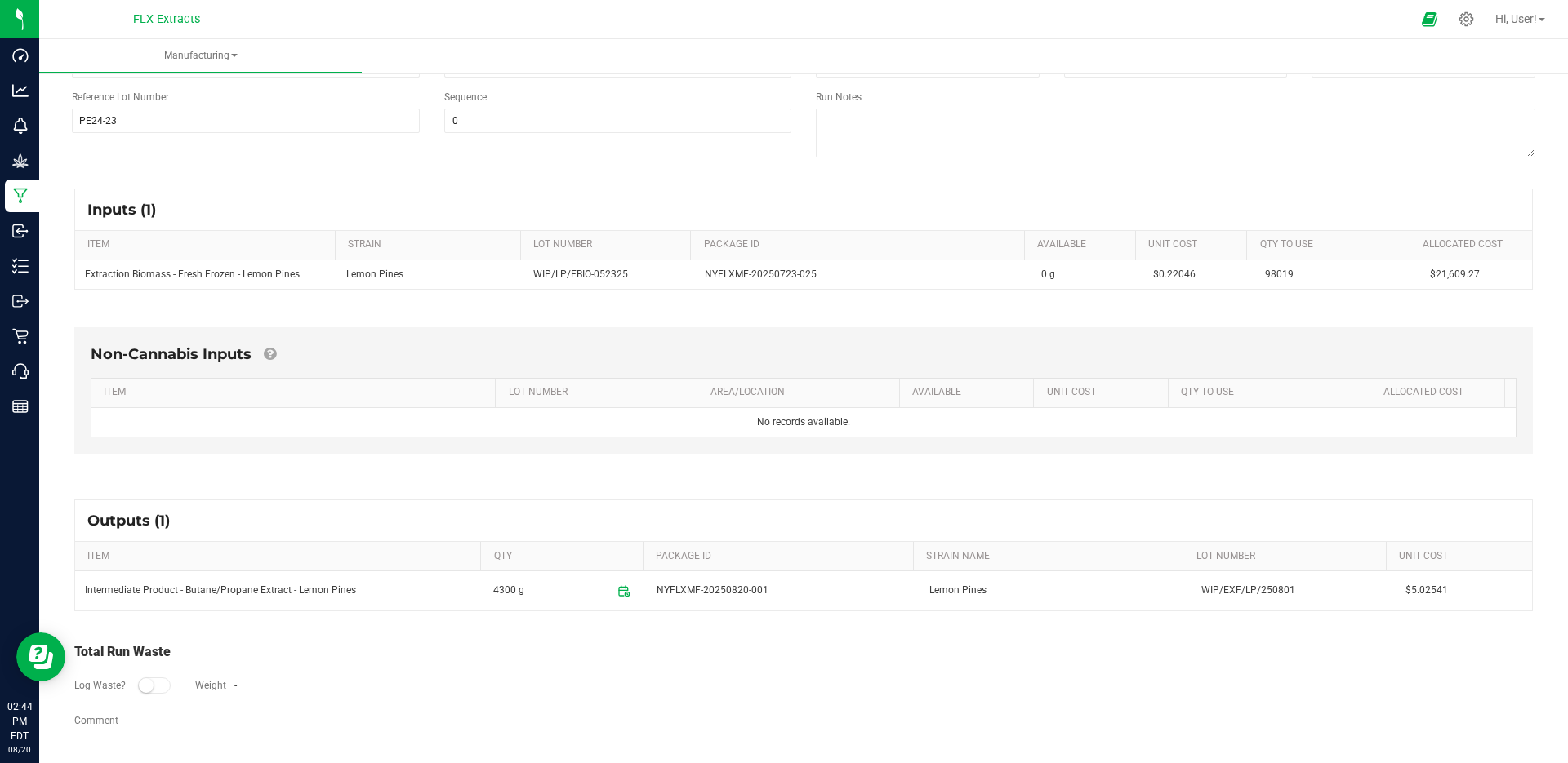
click at [720, 253] on th "PACKAGE ID" at bounding box center [857, 246] width 334 height 29
click at [717, 274] on span "NYFLXMF-20250723-025" at bounding box center [761, 274] width 112 height 16
click at [604, 271] on span "WIP/LP/FBIO-052325" at bounding box center [581, 274] width 95 height 12
drag, startPoint x: 367, startPoint y: 262, endPoint x: 362, endPoint y: 280, distance: 18.7
click at [364, 266] on td "Lemon Pines" at bounding box center [430, 274] width 187 height 28
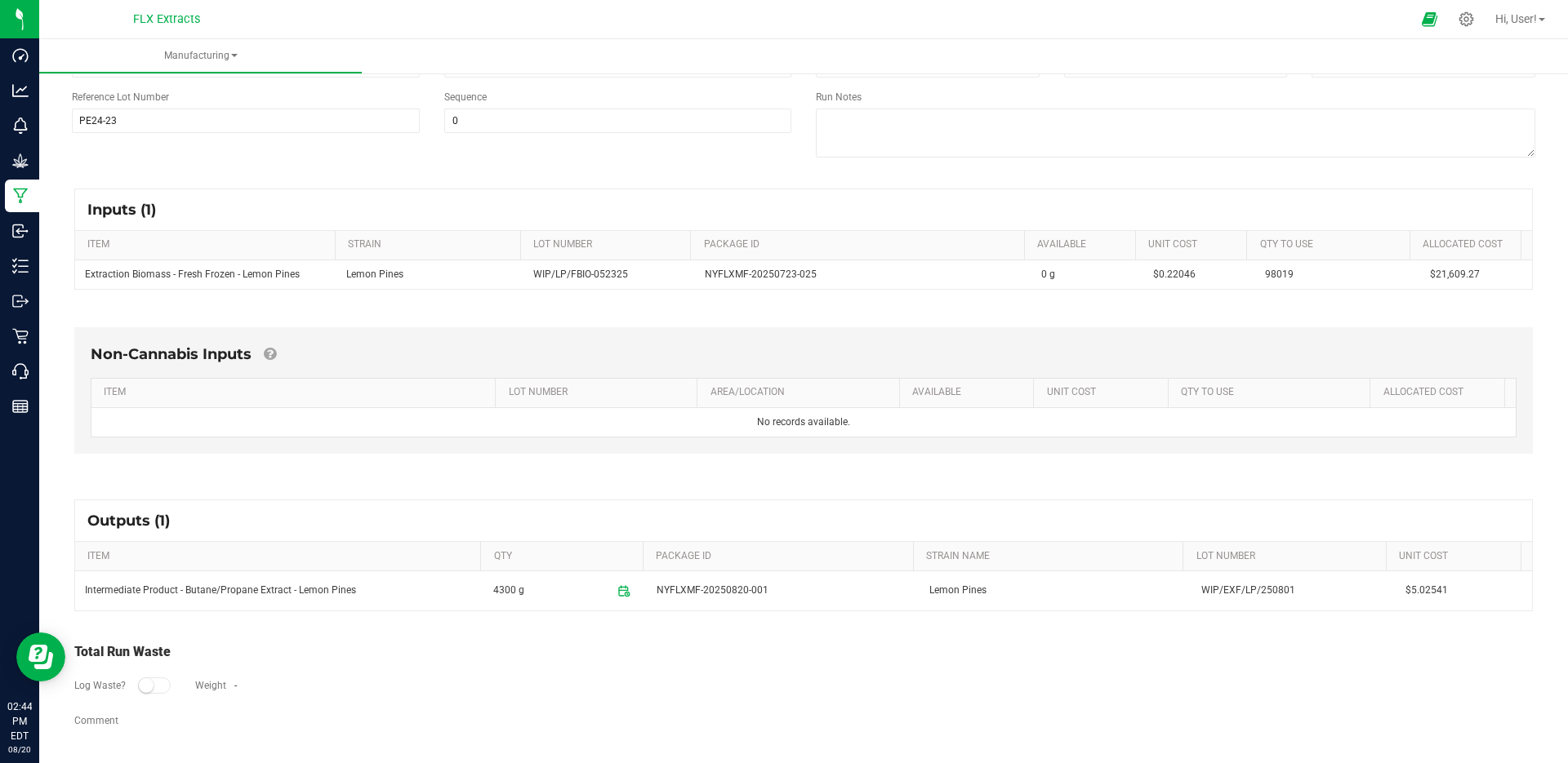
click at [325, 587] on td "Intermediate Product - Butane/Propane Extract - Lemon Pines" at bounding box center [279, 590] width 409 height 39
click at [750, 588] on span "NYFLXMF-20250820-001" at bounding box center [712, 590] width 112 height 16
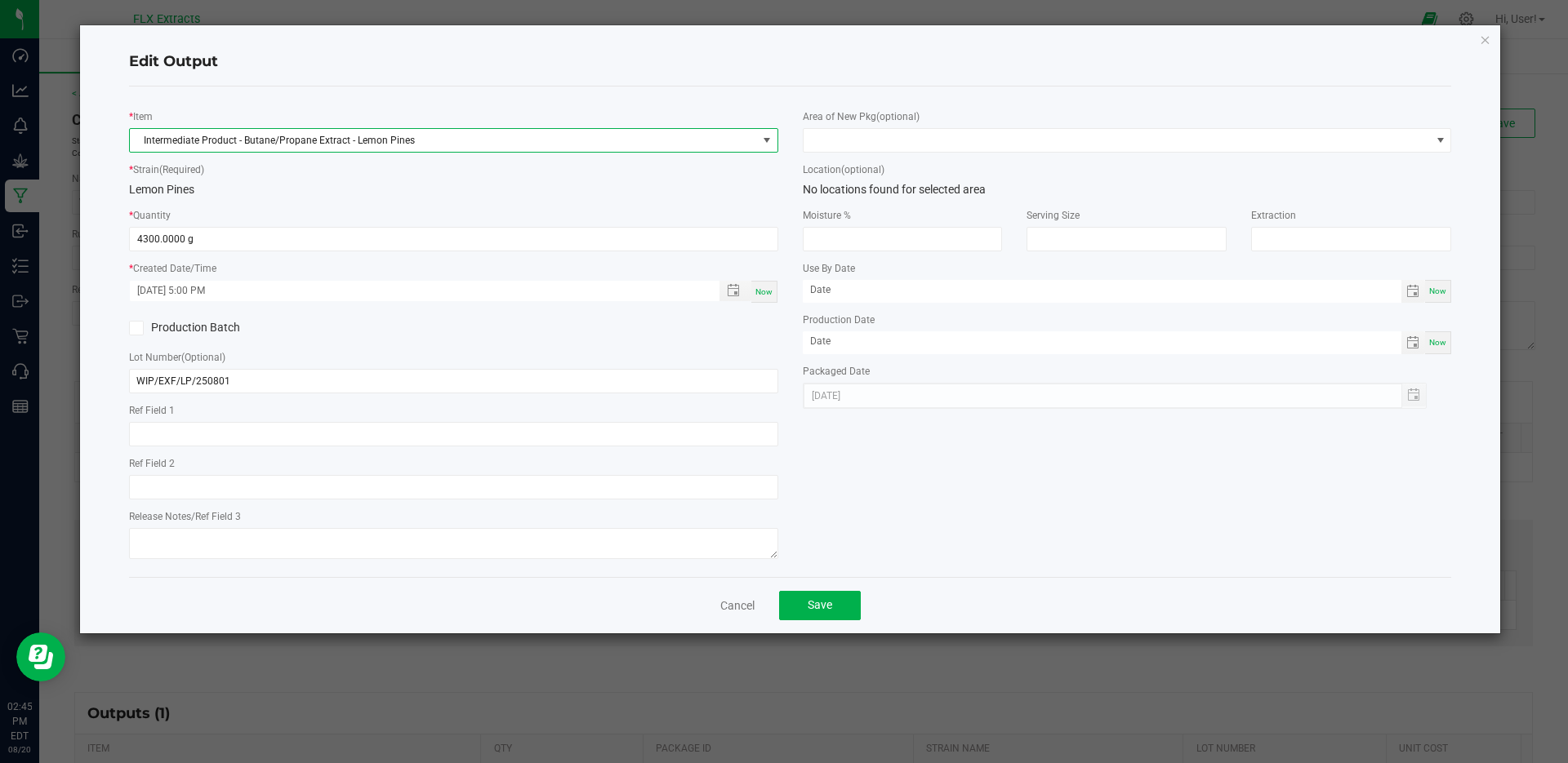
click at [275, 138] on span "Intermediate Product - Butane/Propane Extract - Lemon Pines" at bounding box center [443, 140] width 627 height 23
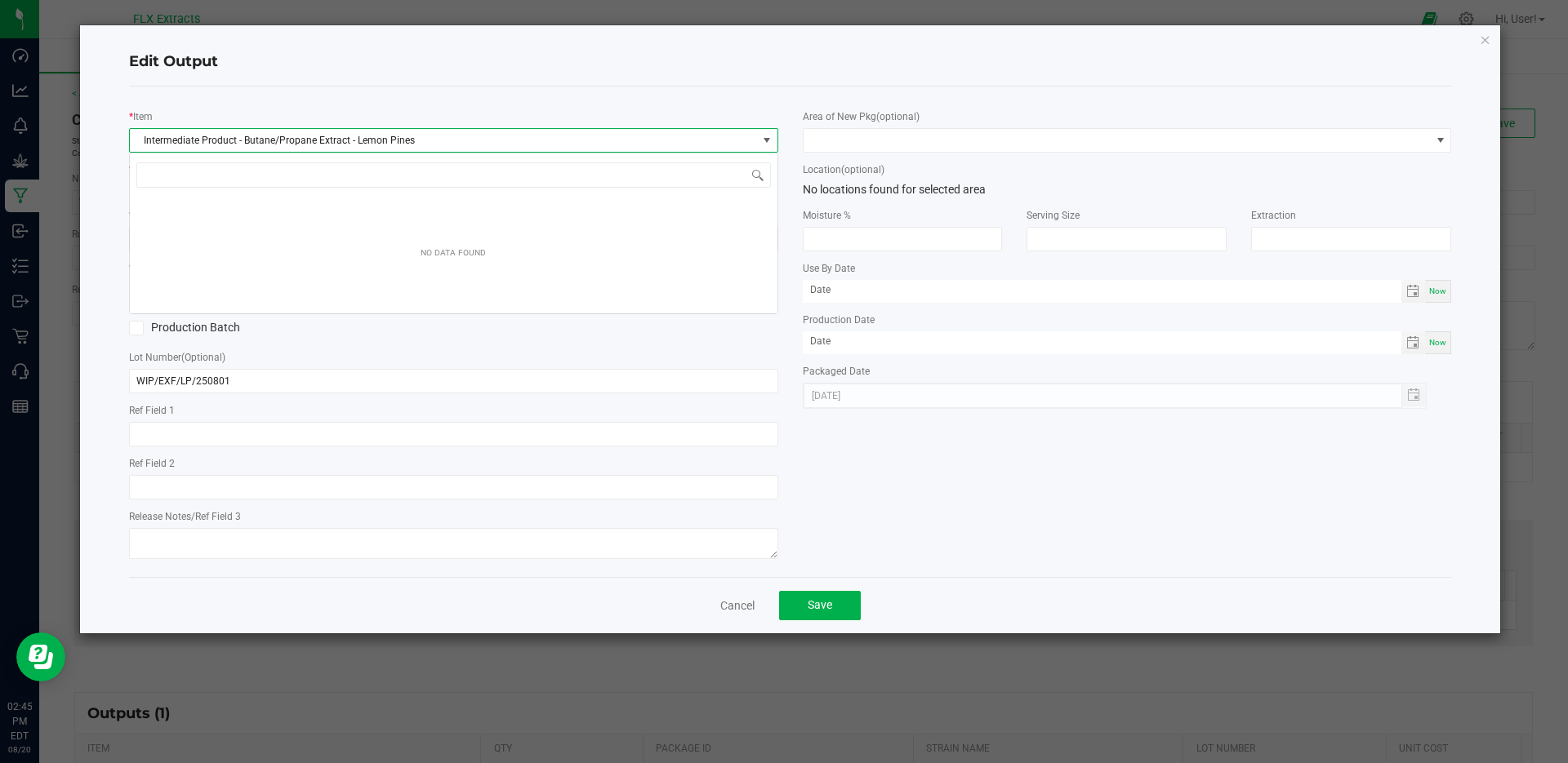
scroll to position [25, 649]
click at [280, 138] on span "Intermediate Product - Butane/Propane Extract - Lemon Pines" at bounding box center [443, 140] width 627 height 23
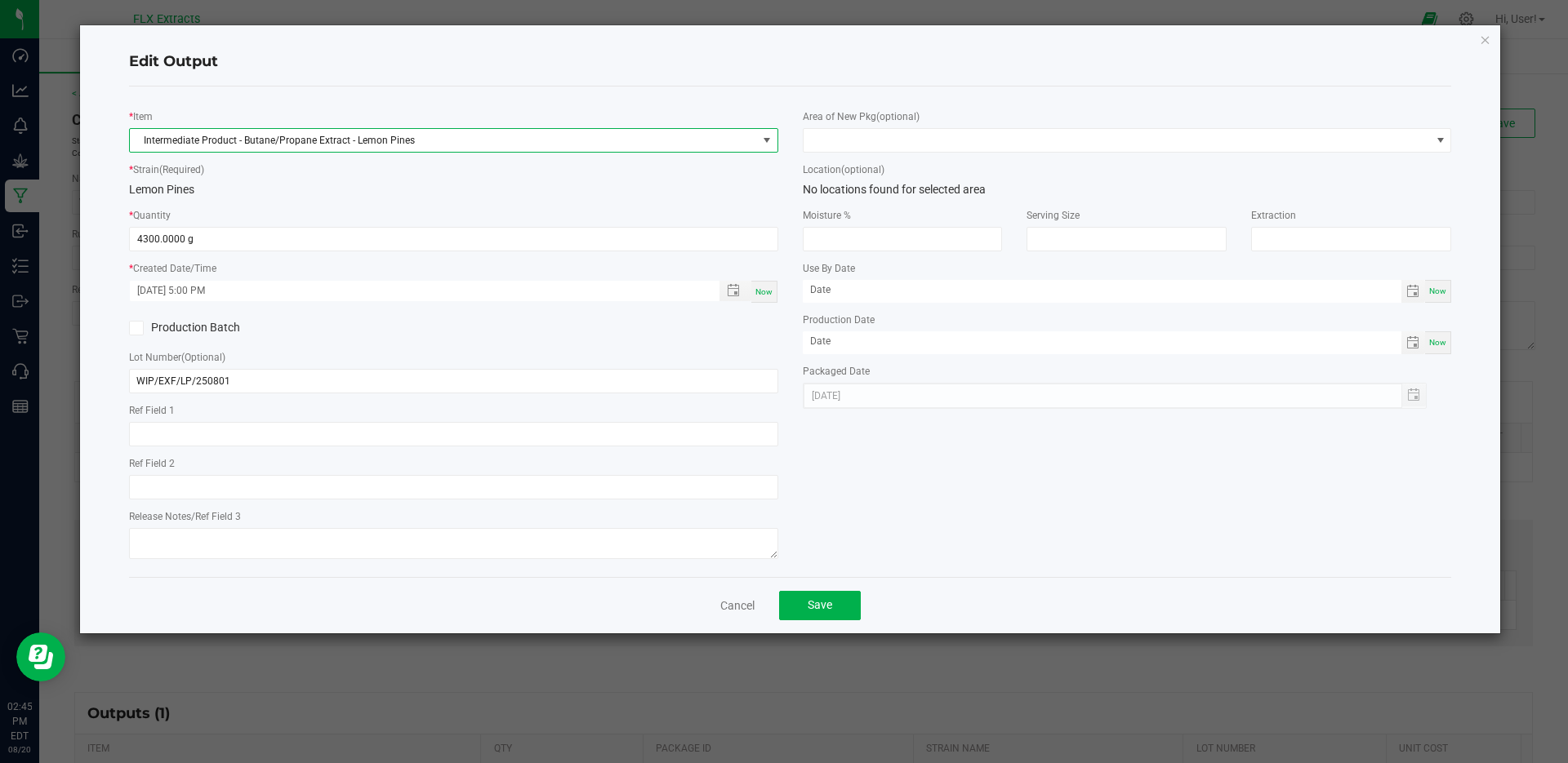
click at [729, 607] on link "Cancel" at bounding box center [738, 606] width 35 height 16
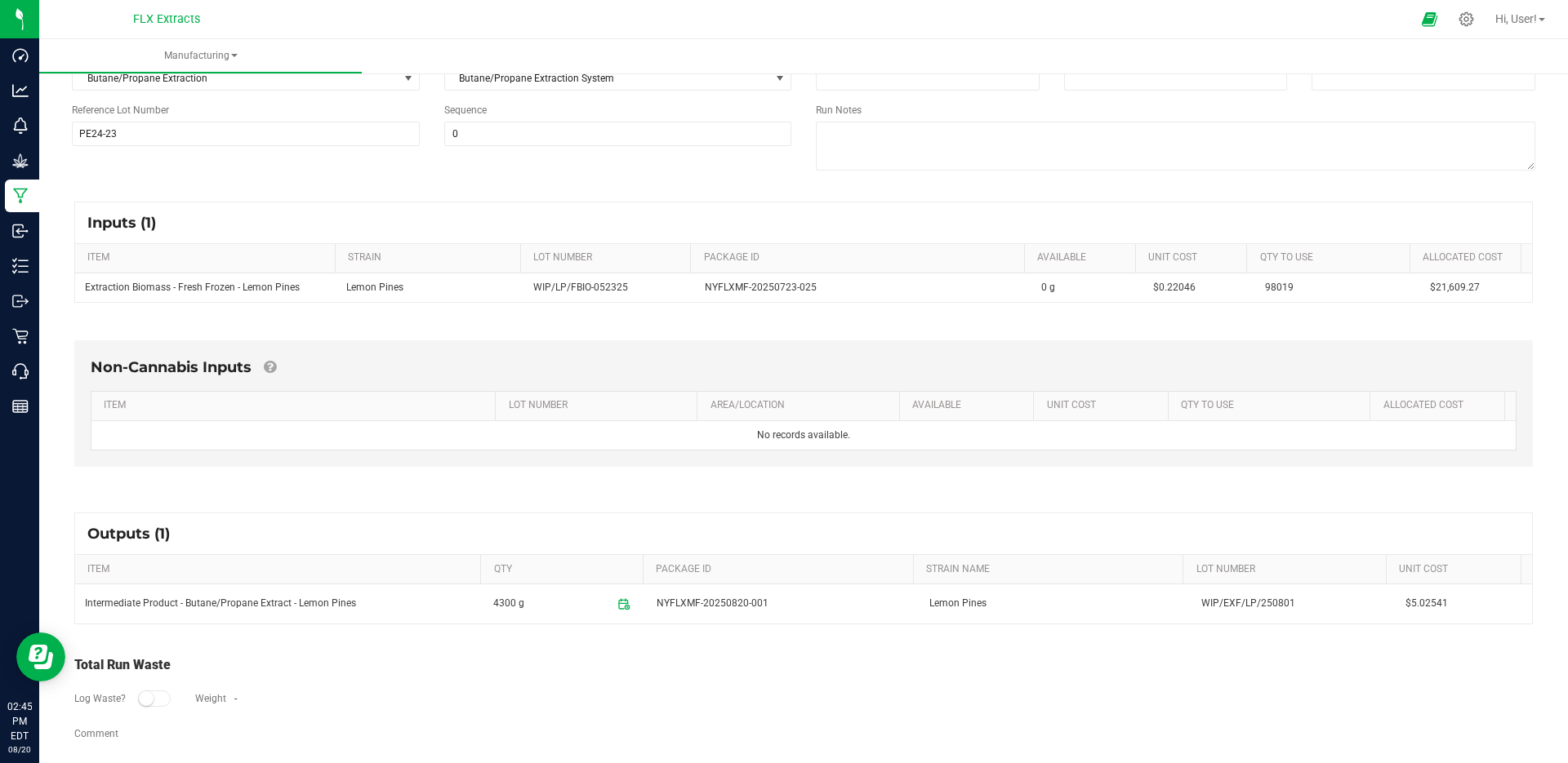
scroll to position [193, 0]
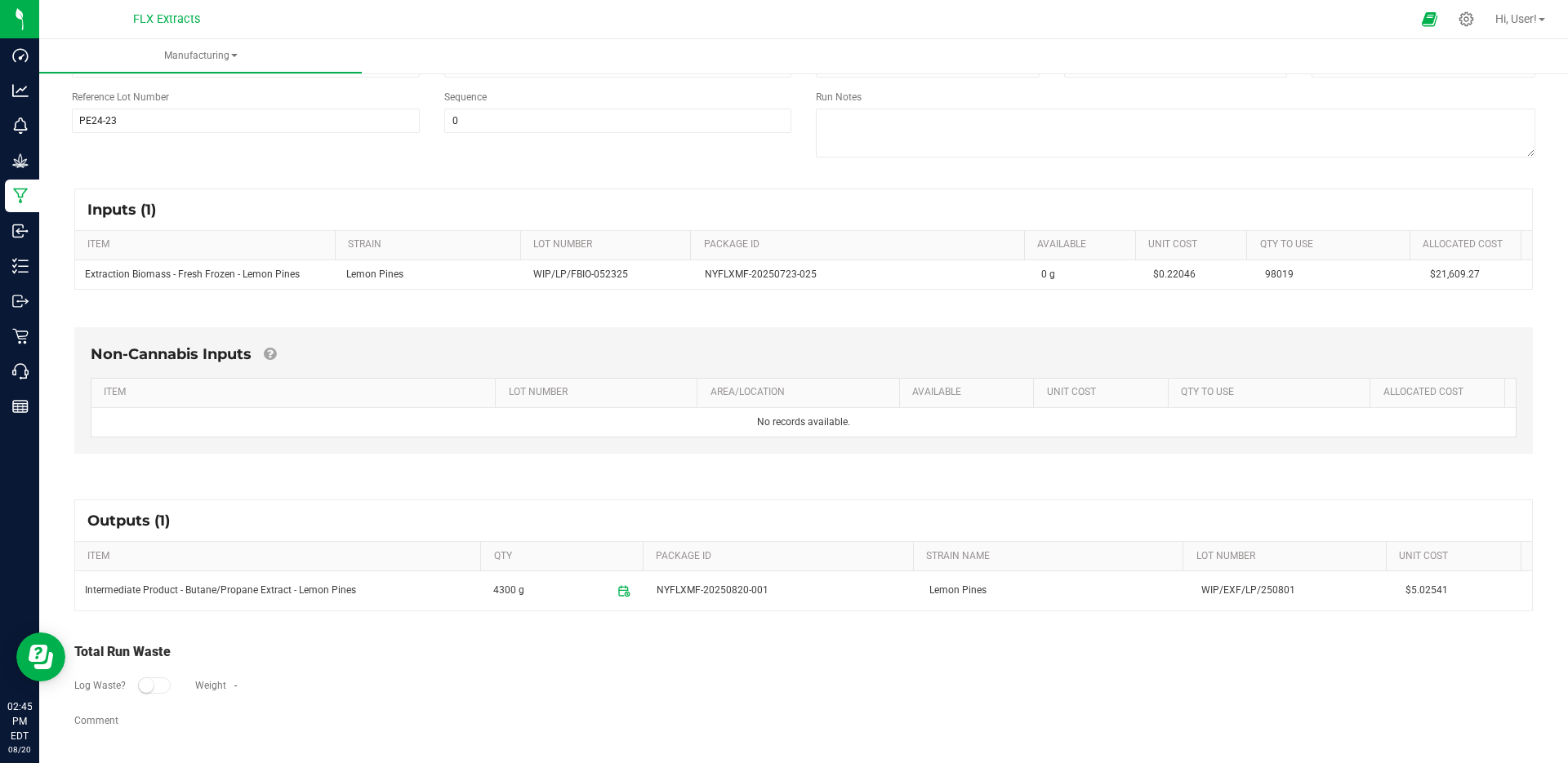
click at [787, 596] on span "NYFLXMF-20250820-001" at bounding box center [783, 590] width 252 height 16
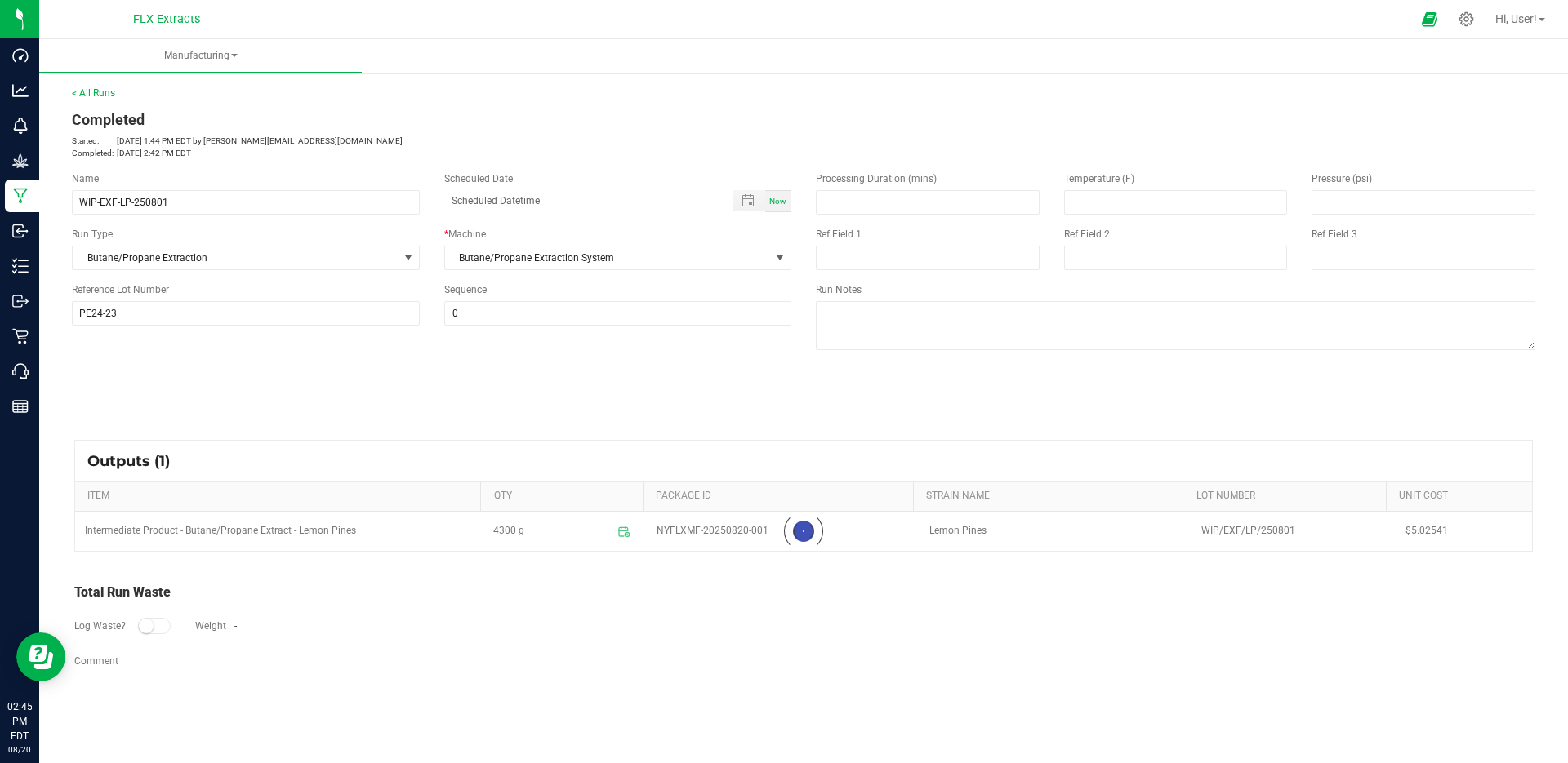
scroll to position [0, 0]
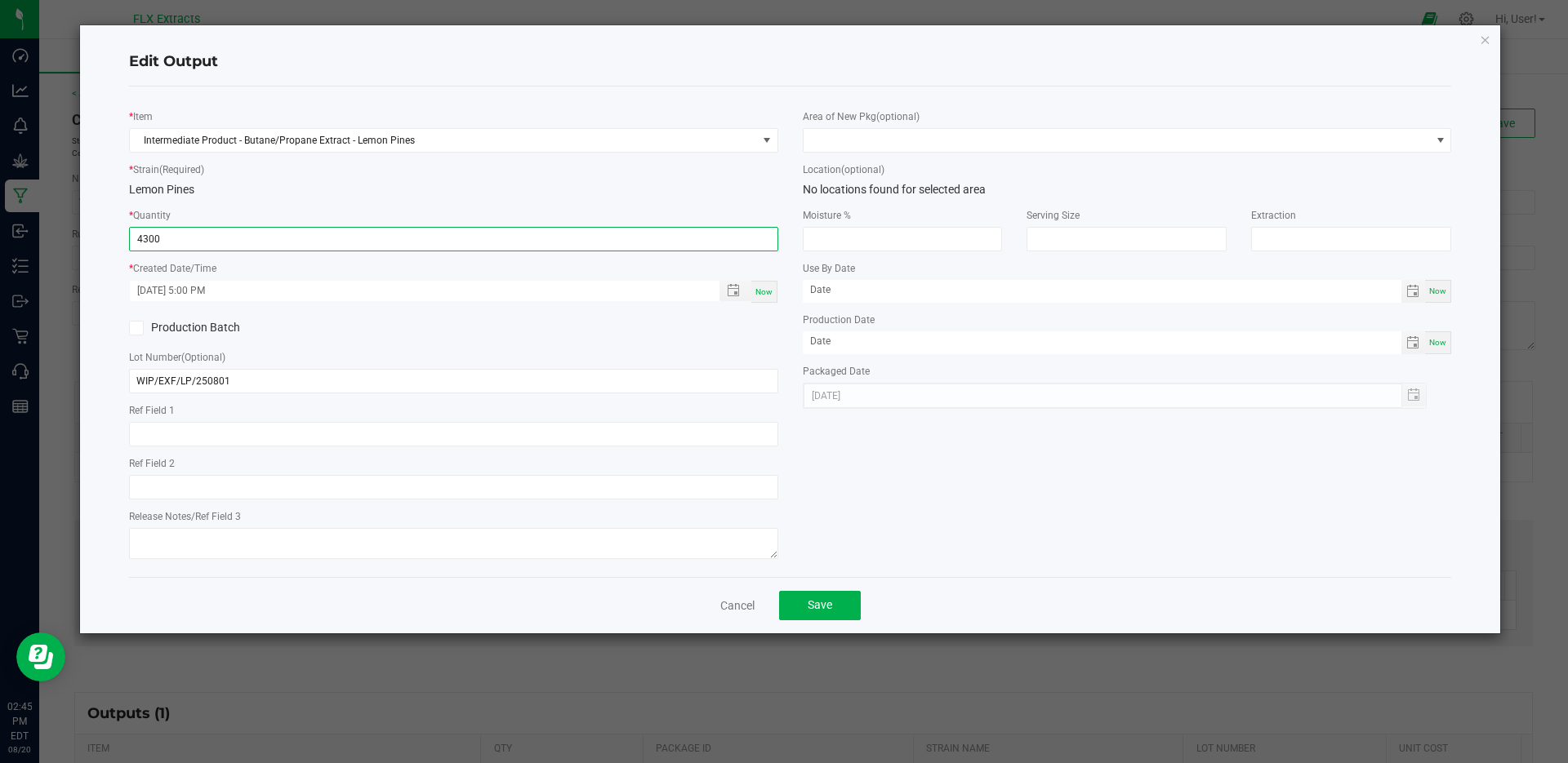
click at [293, 235] on input "4300" at bounding box center [453, 238] width 648 height 23
type input "4300.0000 g"
click at [725, 613] on link "Cancel" at bounding box center [738, 606] width 35 height 16
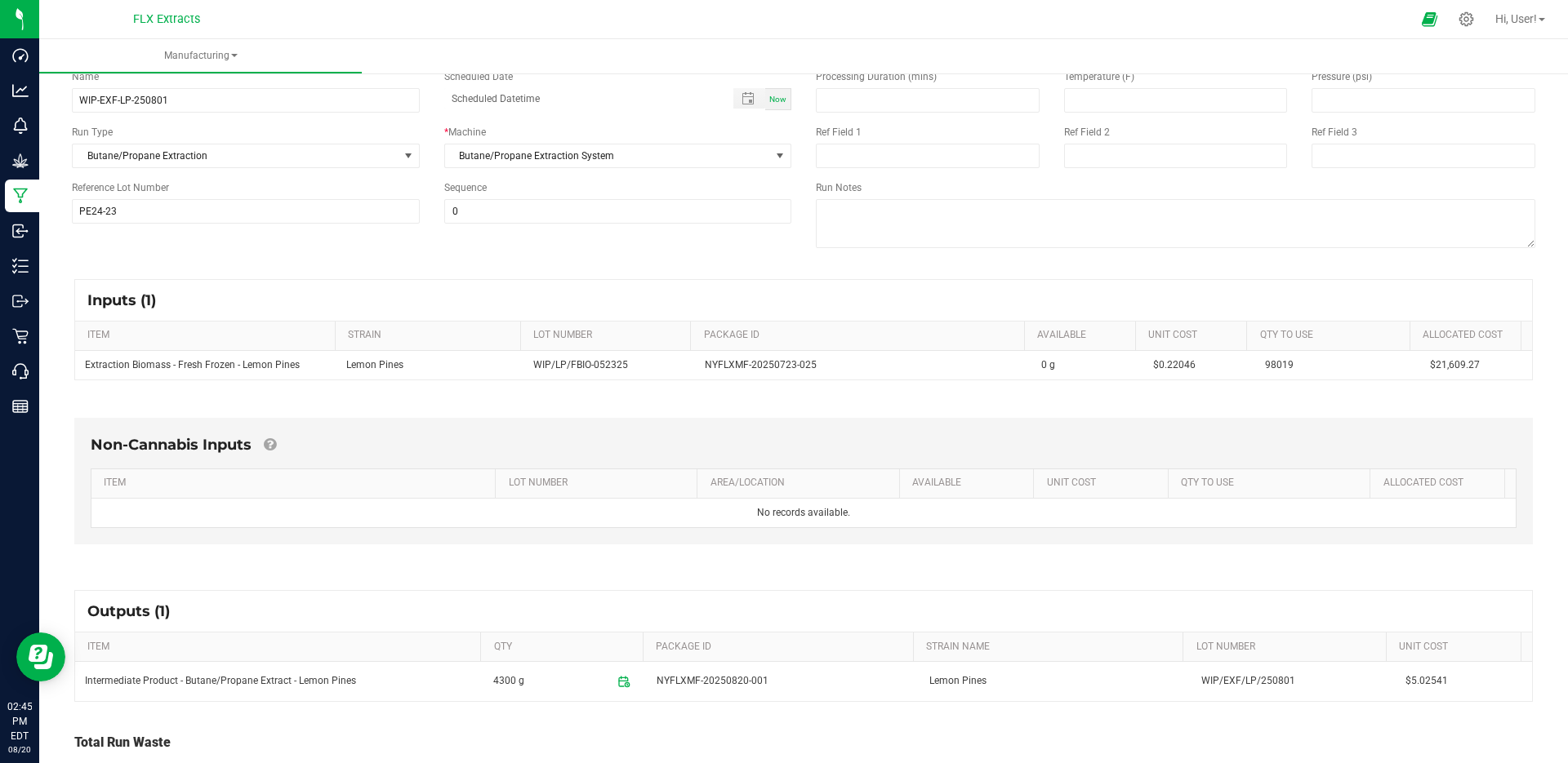
scroll to position [193, 0]
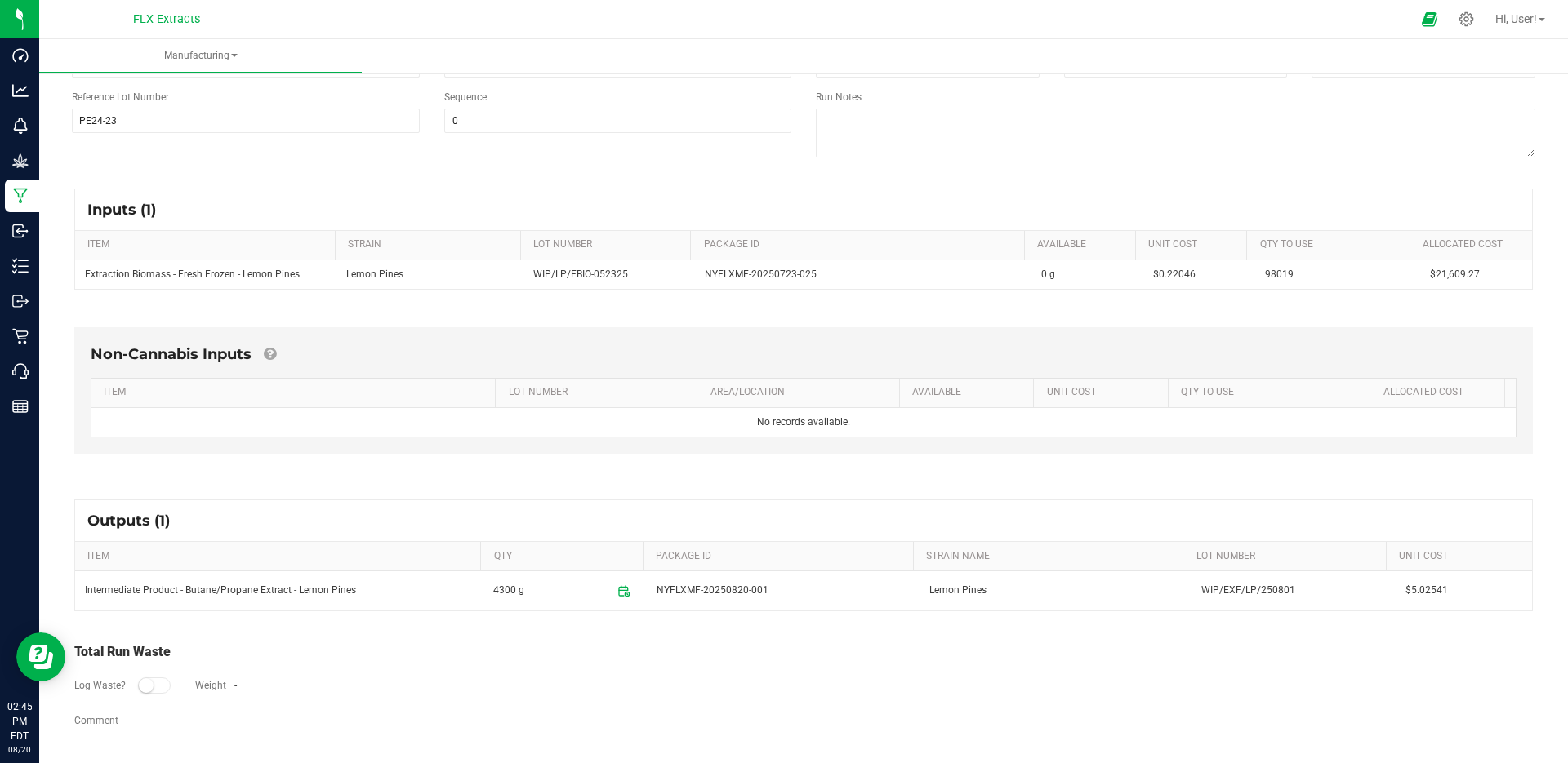
click at [789, 589] on span "NYFLXMF-20250820-001" at bounding box center [783, 590] width 252 height 16
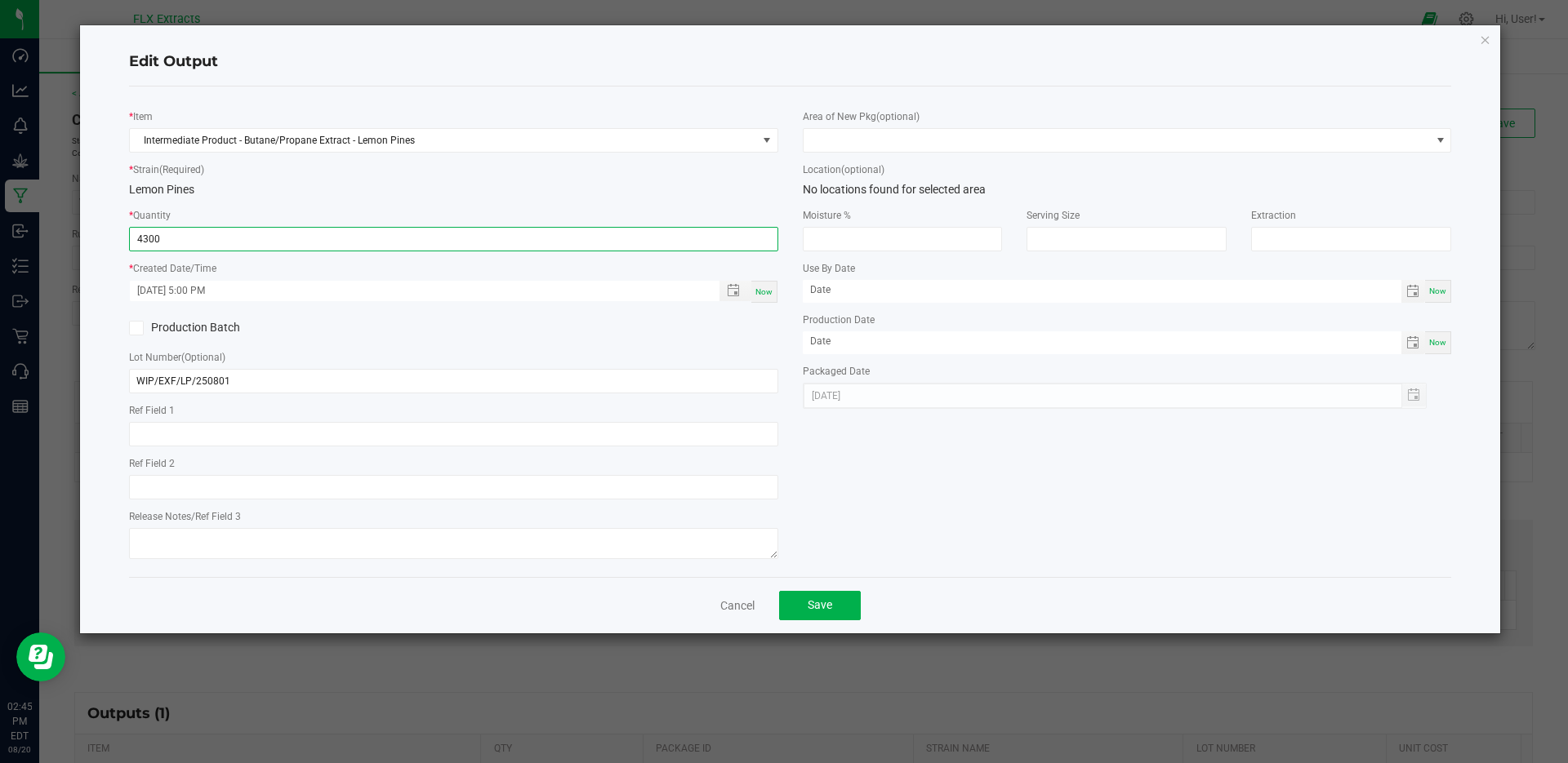
click at [497, 241] on input "4300" at bounding box center [453, 238] width 648 height 23
click at [396, 240] on input "4300" at bounding box center [453, 238] width 648 height 23
click at [464, 207] on div "* Quantity 4300.0000 g" at bounding box center [453, 228] width 649 height 45
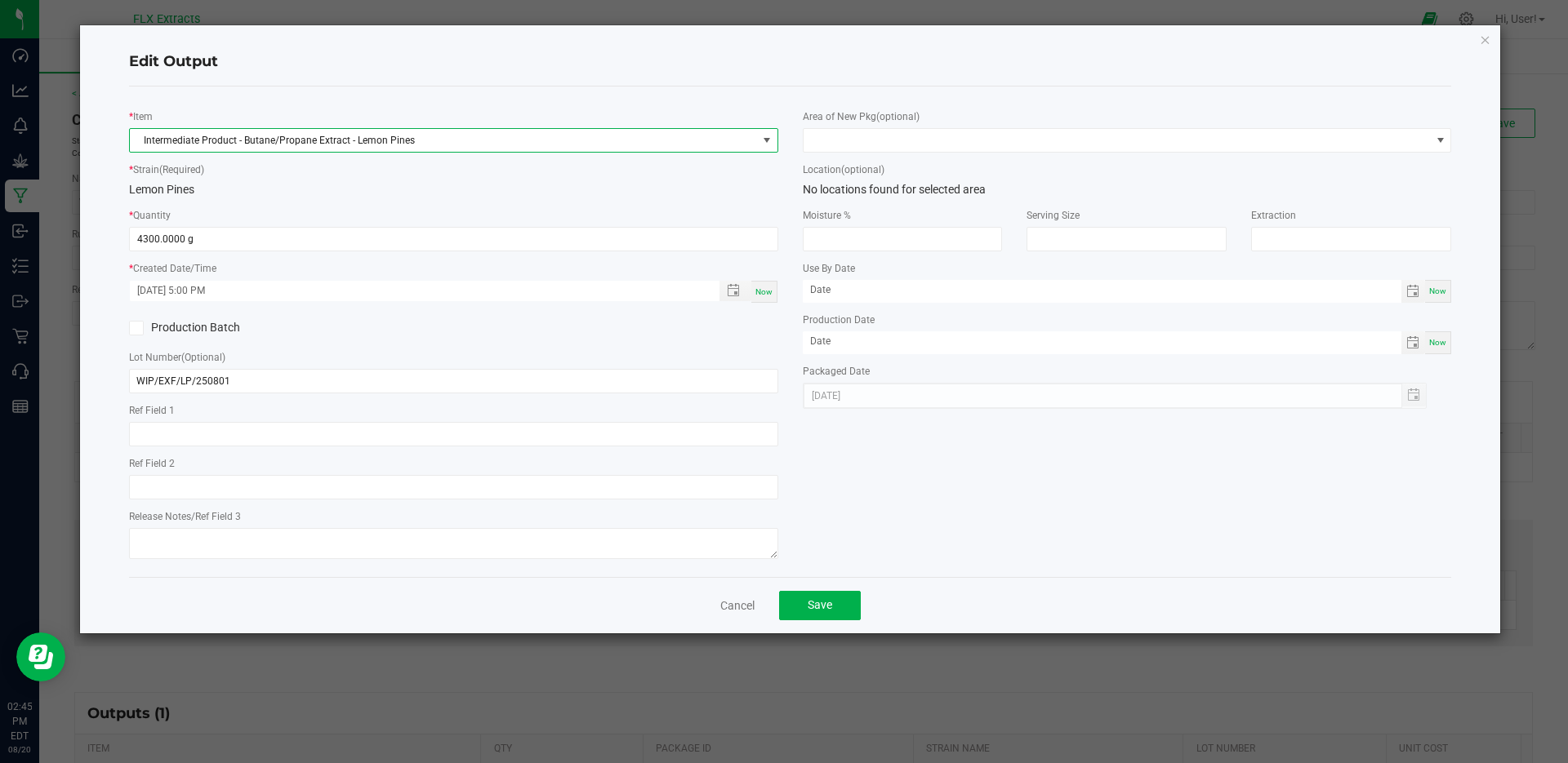
click at [295, 144] on span "Intermediate Product - Butane/Propane Extract - Lemon Pines" at bounding box center [443, 140] width 627 height 23
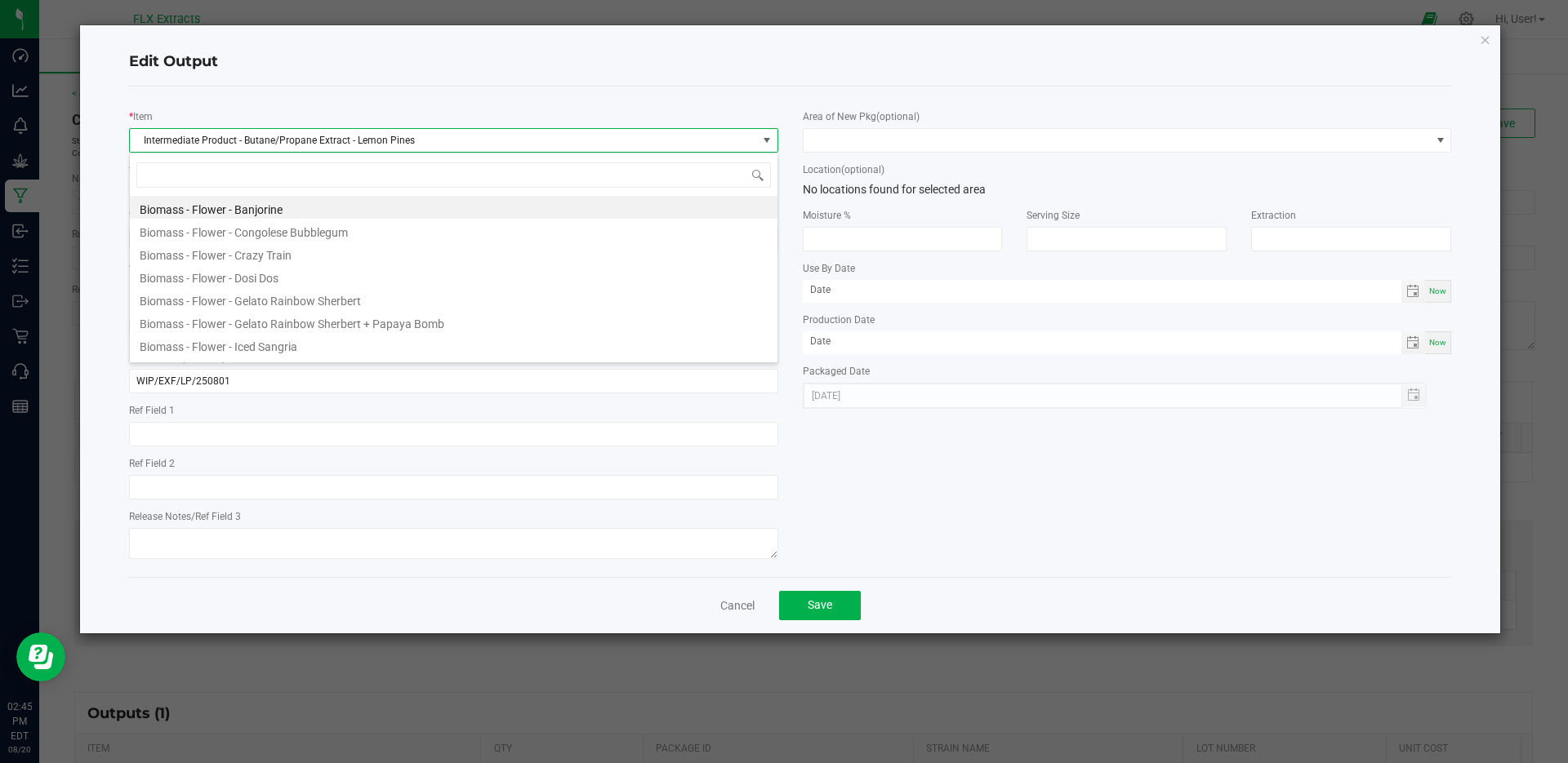
scroll to position [25, 649]
click at [310, 108] on div "* Item Intermediate Product - Butane/Propane Extract - Lemon Pines" at bounding box center [453, 130] width 649 height 45
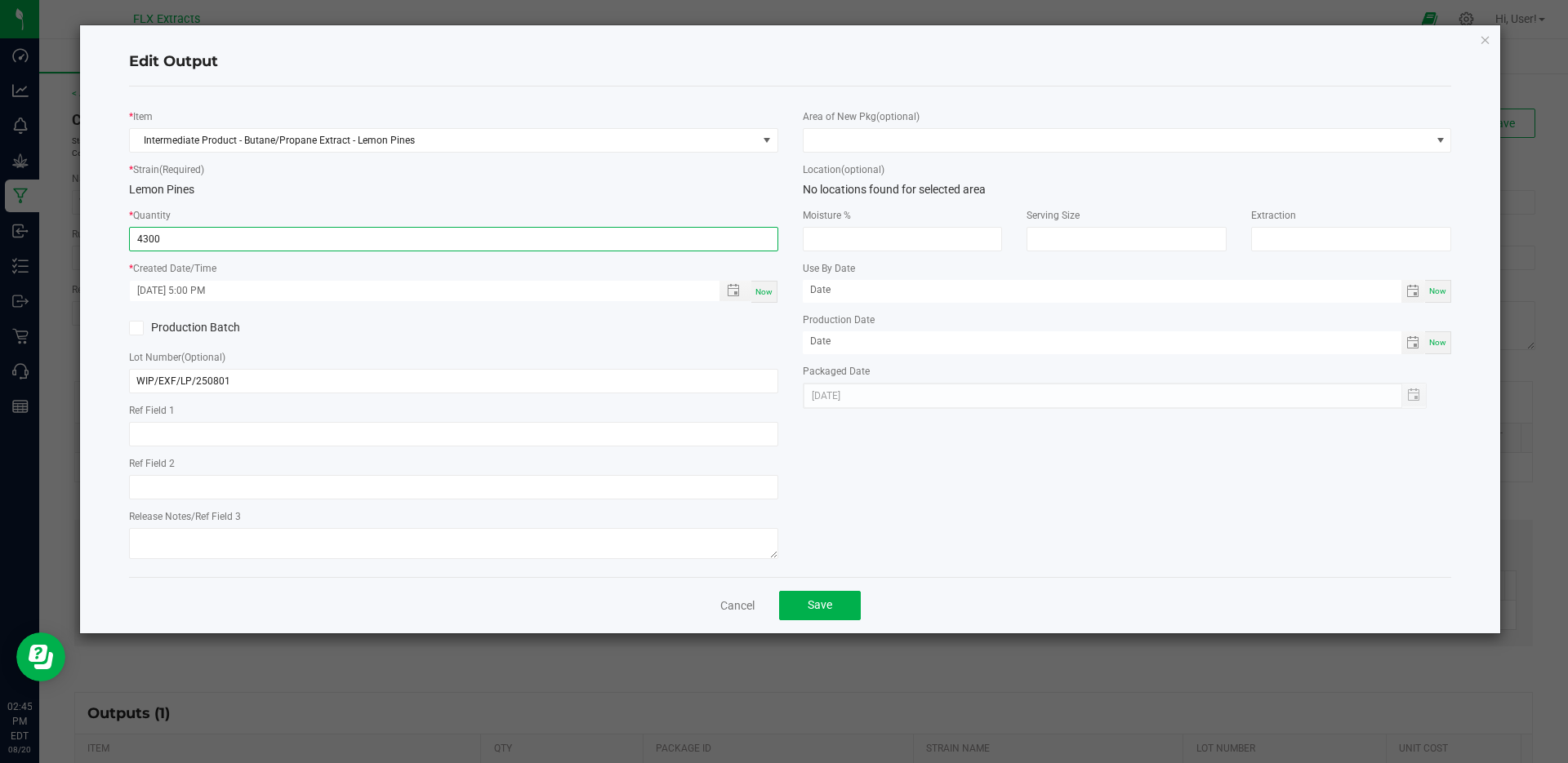
click at [282, 237] on input "4300" at bounding box center [453, 238] width 648 height 23
type input "4300.0000 g"
click at [300, 291] on input "[DATE] 5:00 PM" at bounding box center [416, 291] width 572 height 20
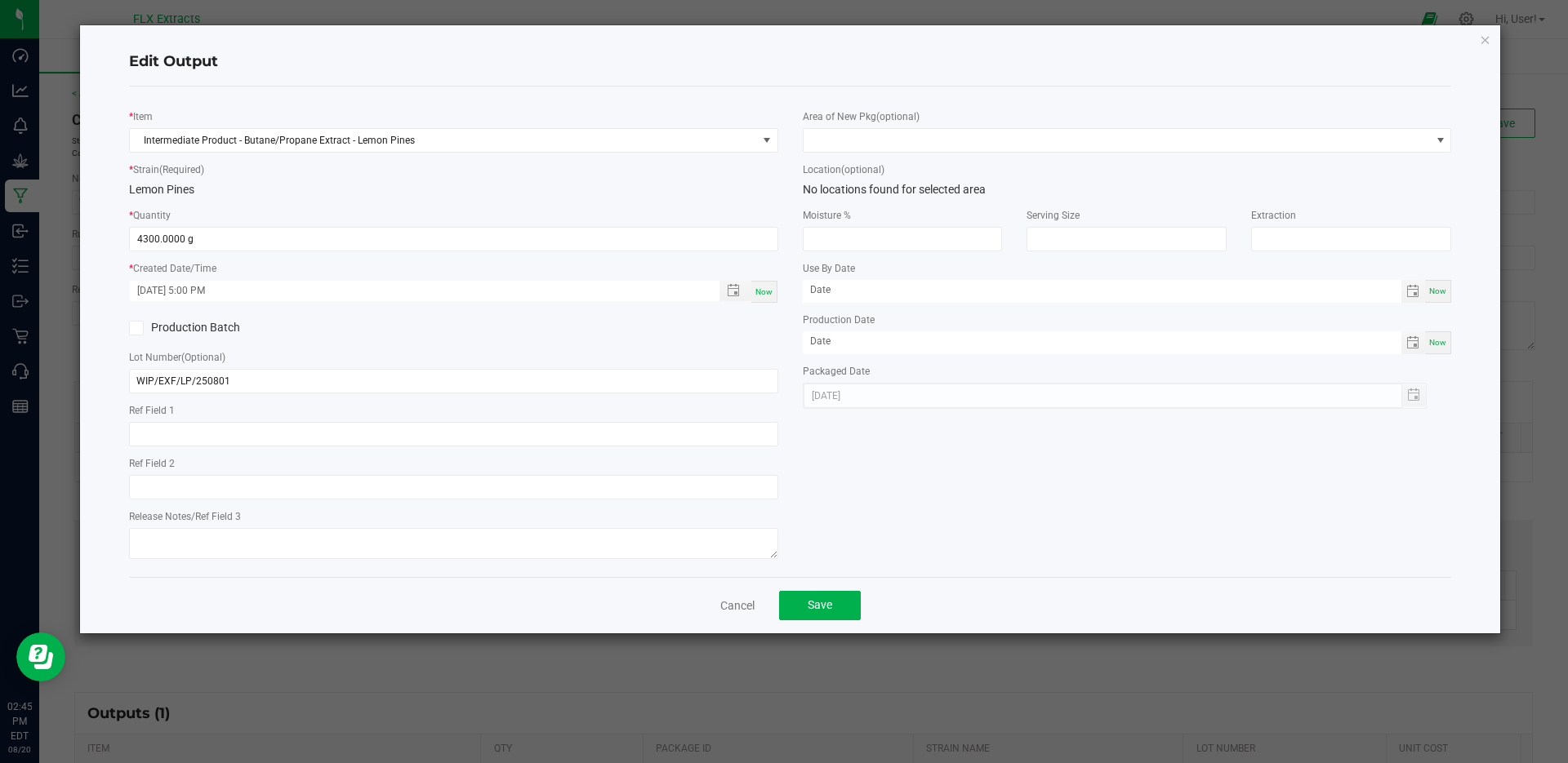
click at [138, 334] on span at bounding box center [136, 328] width 15 height 15
click at [0, 0] on input "Production Batch" at bounding box center [0, 0] width 0 height 0
click at [138, 334] on span at bounding box center [136, 328] width 15 height 15
click at [0, 0] on input "Production Batch" at bounding box center [0, 0] width 0 height 0
click at [138, 334] on span at bounding box center [136, 328] width 15 height 15
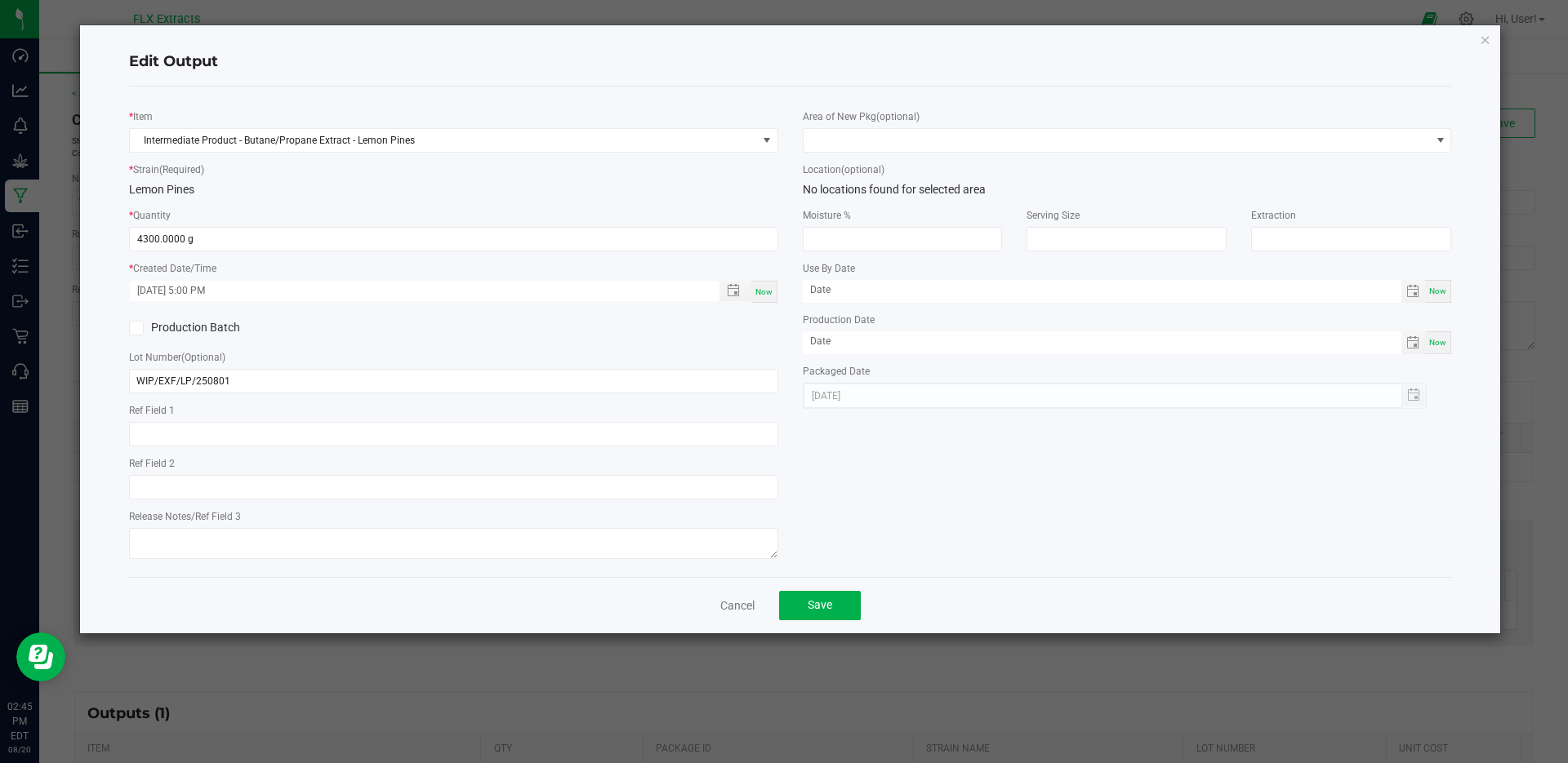
click at [0, 0] on input "Production Batch" at bounding box center [0, 0] width 0 height 0
click at [377, 382] on input "WIP/EXF/LP/250801" at bounding box center [453, 381] width 649 height 25
click at [839, 600] on button "Save" at bounding box center [819, 606] width 81 height 29
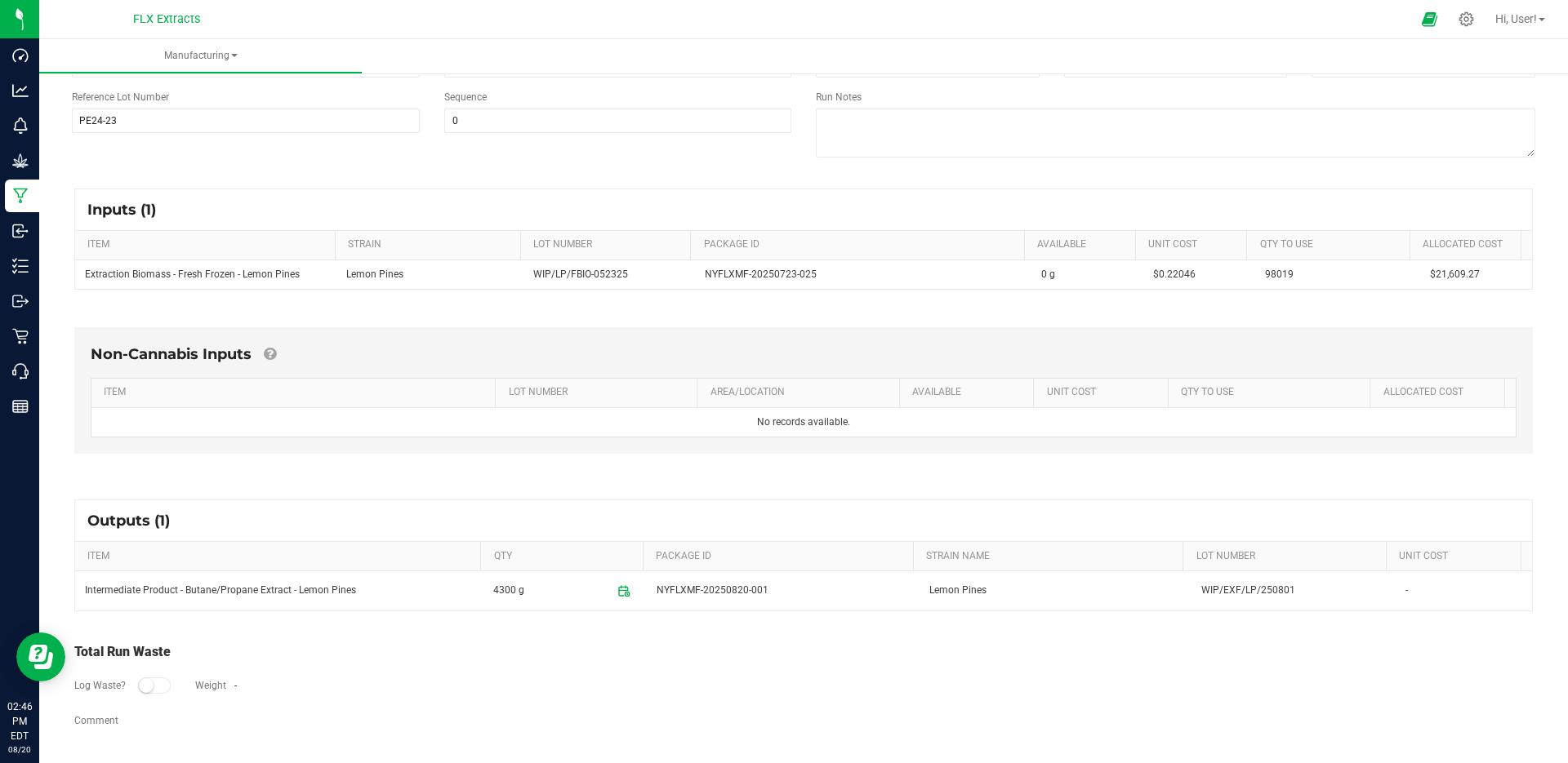
click at [617, 588] on icon at bounding box center [624, 591] width 13 height 13
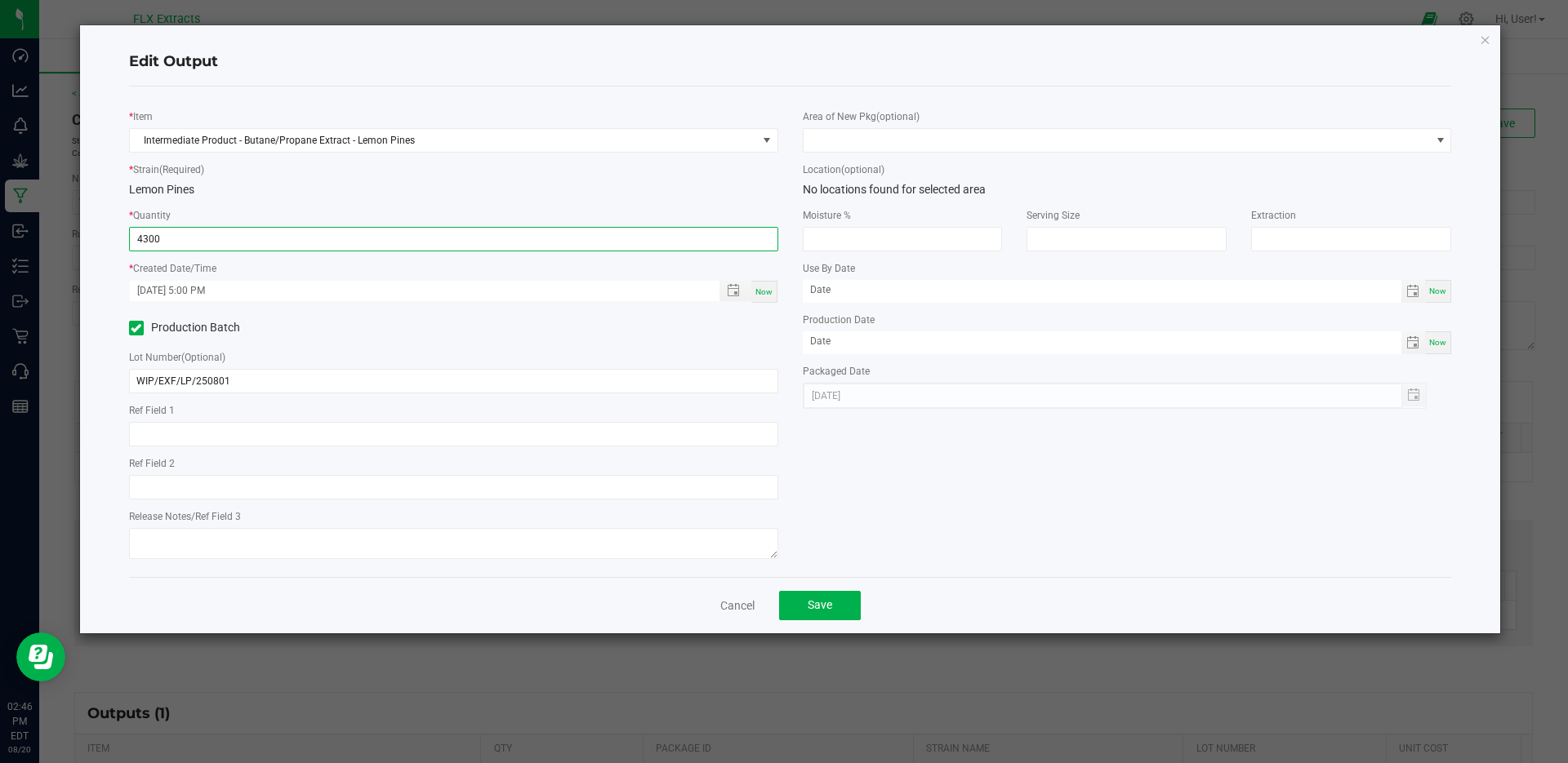
click at [267, 241] on input "4300" at bounding box center [453, 238] width 648 height 23
type input "4300.0000 g"
click at [303, 183] on div "Lemon Pines" at bounding box center [453, 189] width 649 height 17
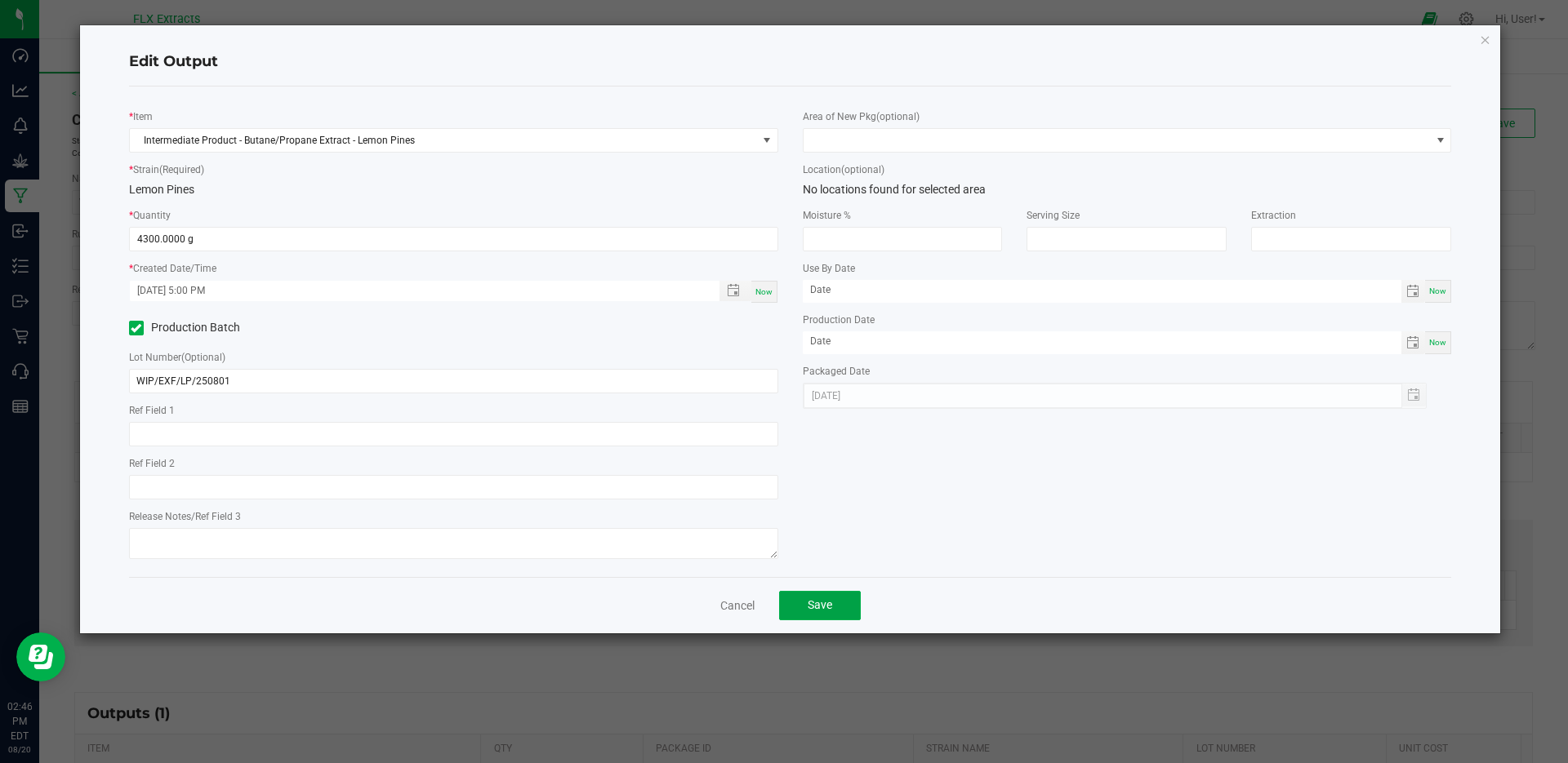
click at [823, 596] on button "Save" at bounding box center [819, 606] width 81 height 29
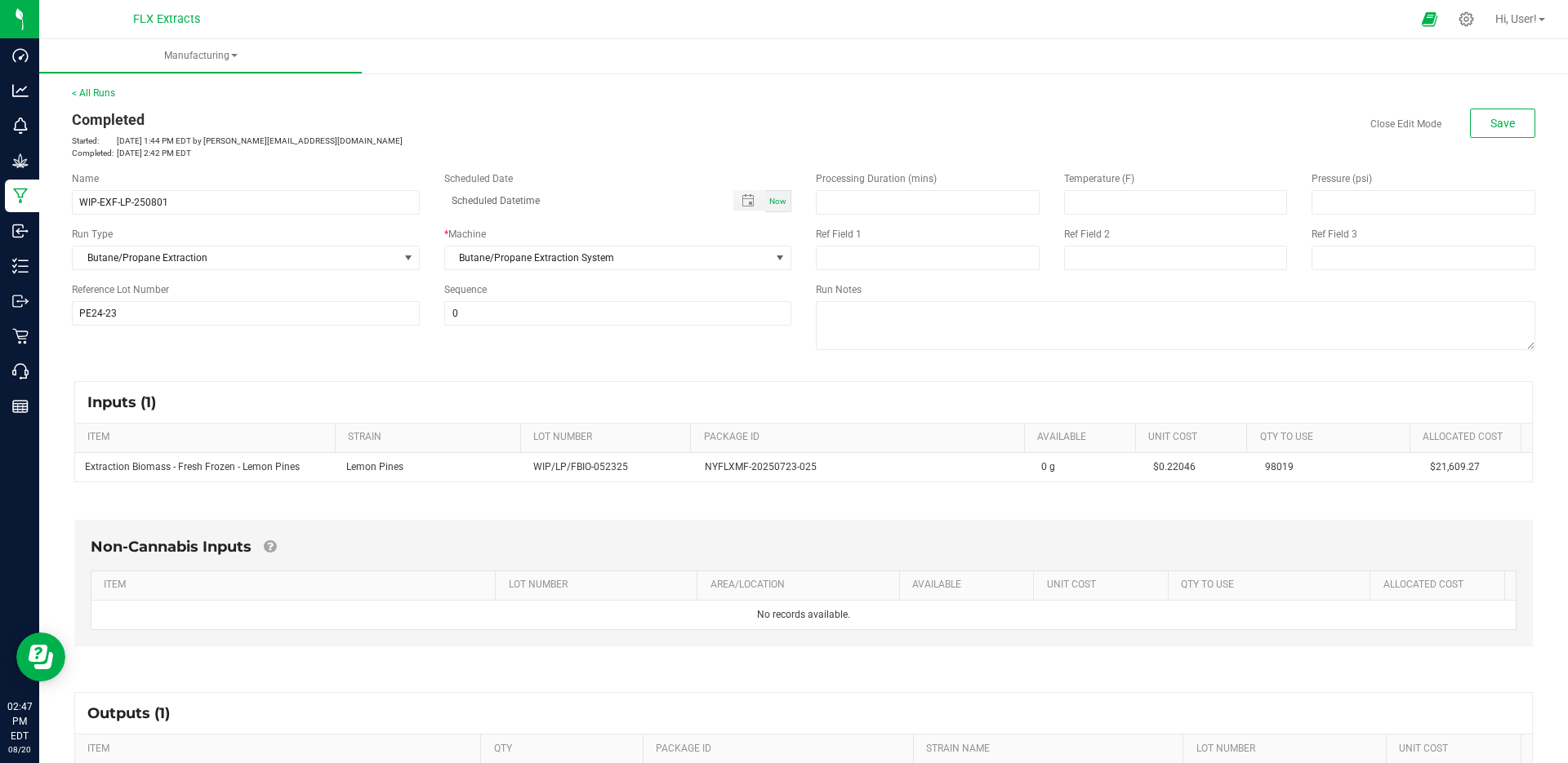
click at [592, 375] on div "Inputs (1) ITEM STRAIN LOT NUMBER PACKAGE ID AVAILABLE Unit Cost QTY TO USE All…" at bounding box center [804, 431] width 1488 height 131
click at [507, 365] on div "Name WIP-EXF-LP-250801 Scheduled Date Now Run Type Butane/Propane Extraction * …" at bounding box center [804, 262] width 1488 height 207
click at [1474, 122] on button "Save" at bounding box center [1502, 123] width 65 height 29
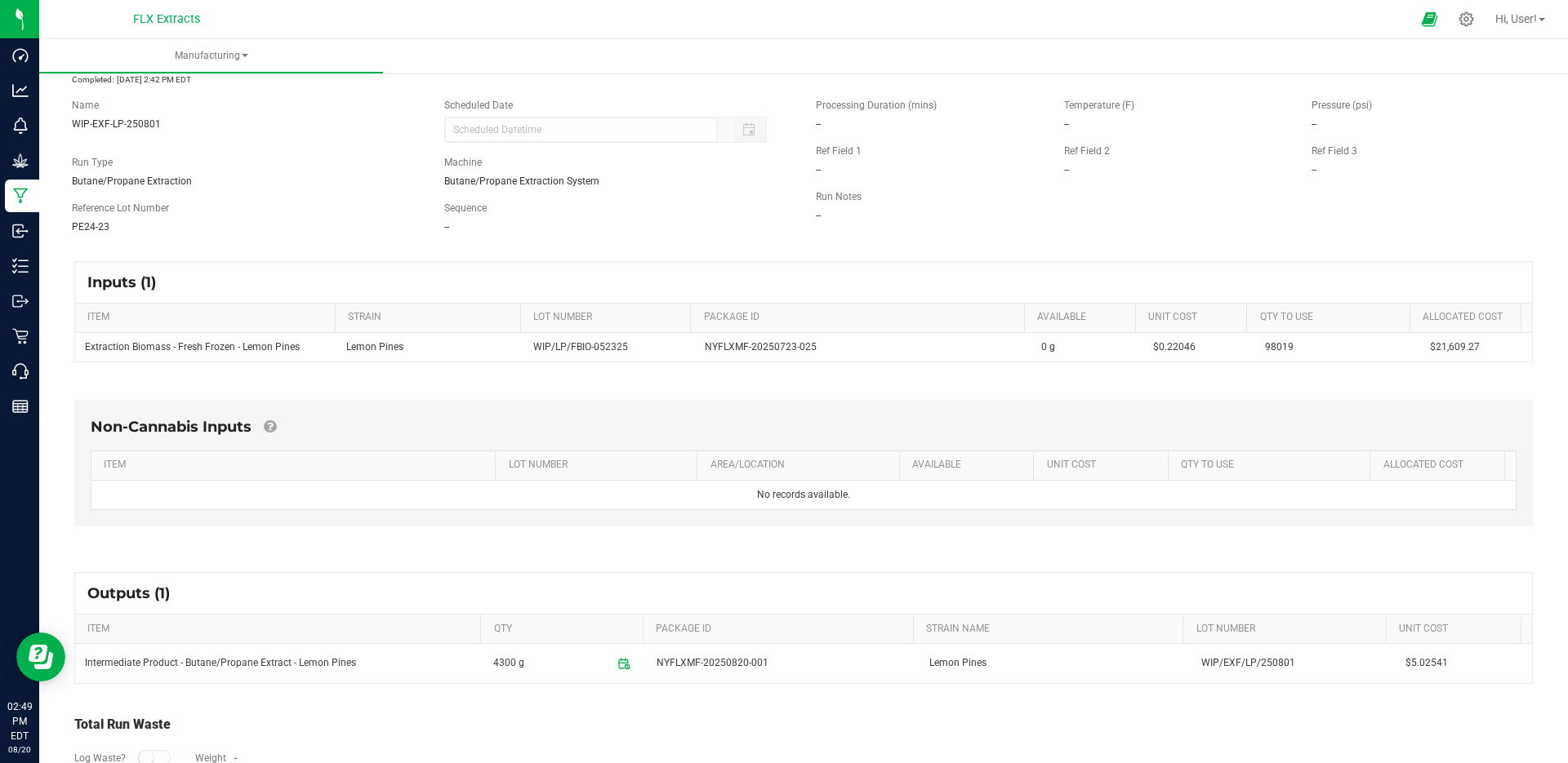
scroll to position [146, 0]
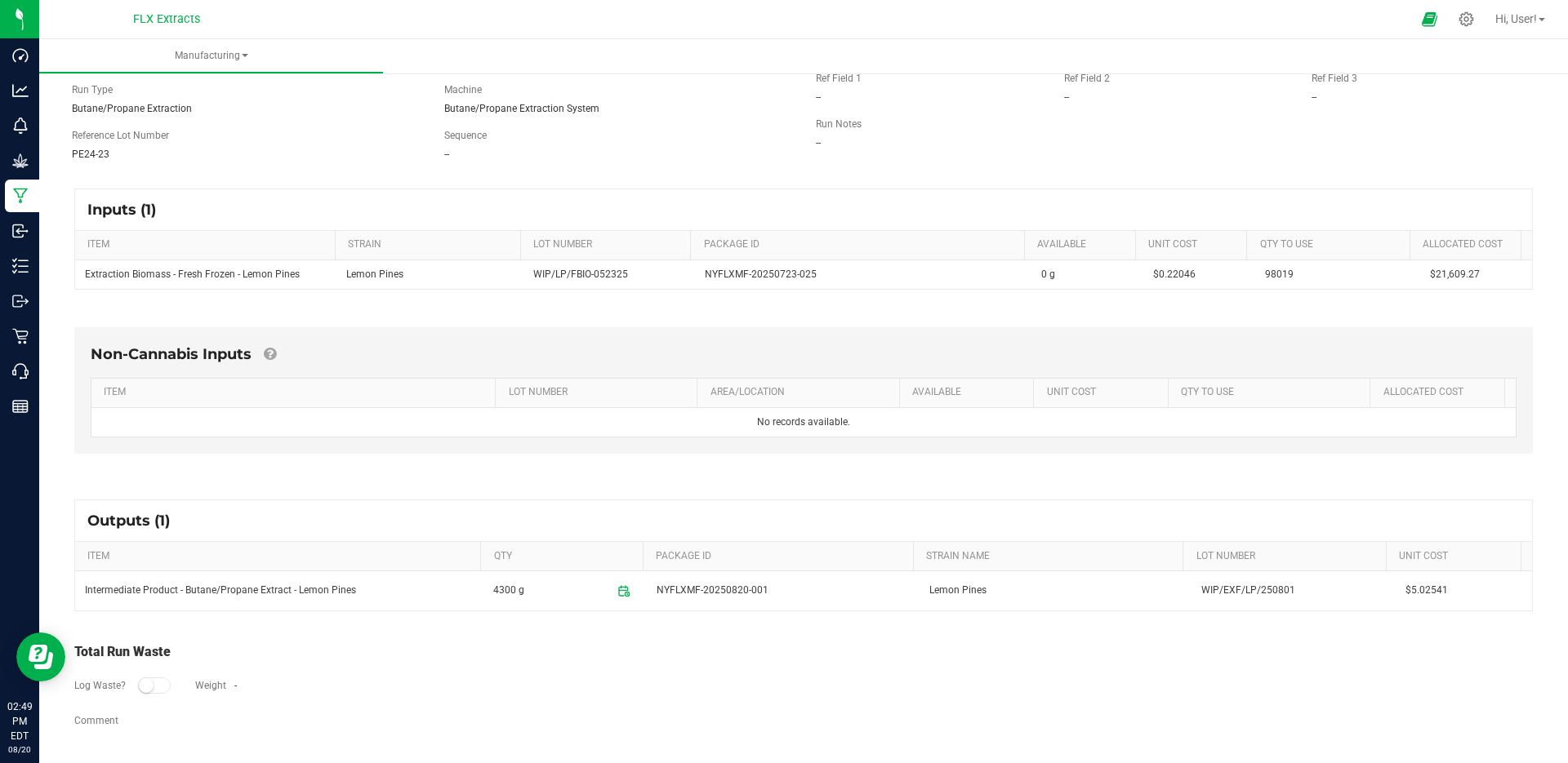
click at [749, 589] on span "NYFLXMF-20250820-001" at bounding box center [712, 590] width 112 height 16
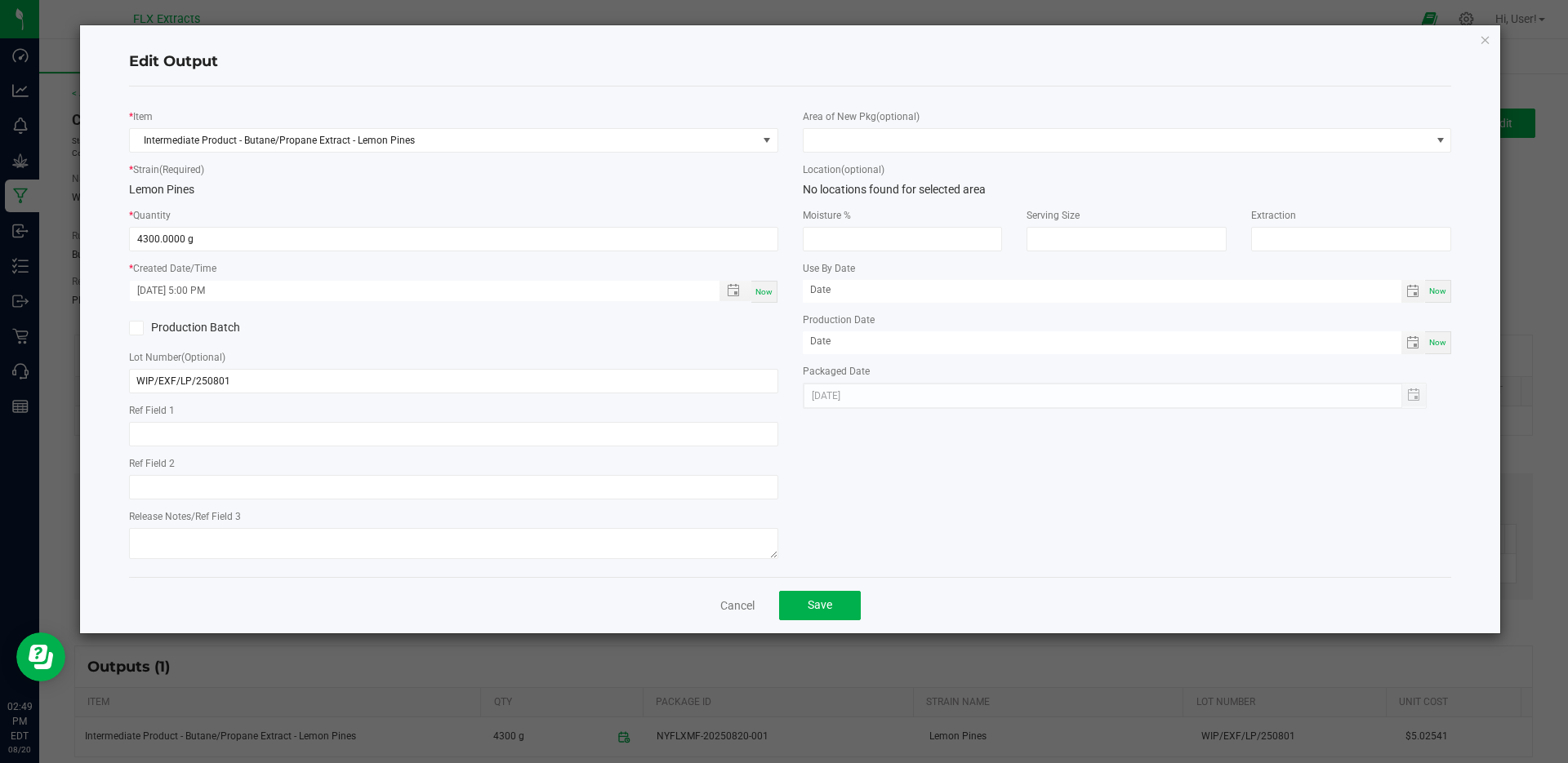
click at [749, 589] on div "Cancel Save" at bounding box center [790, 606] width 1323 height 57
click at [1484, 37] on icon "button" at bounding box center [1486, 38] width 12 height 19
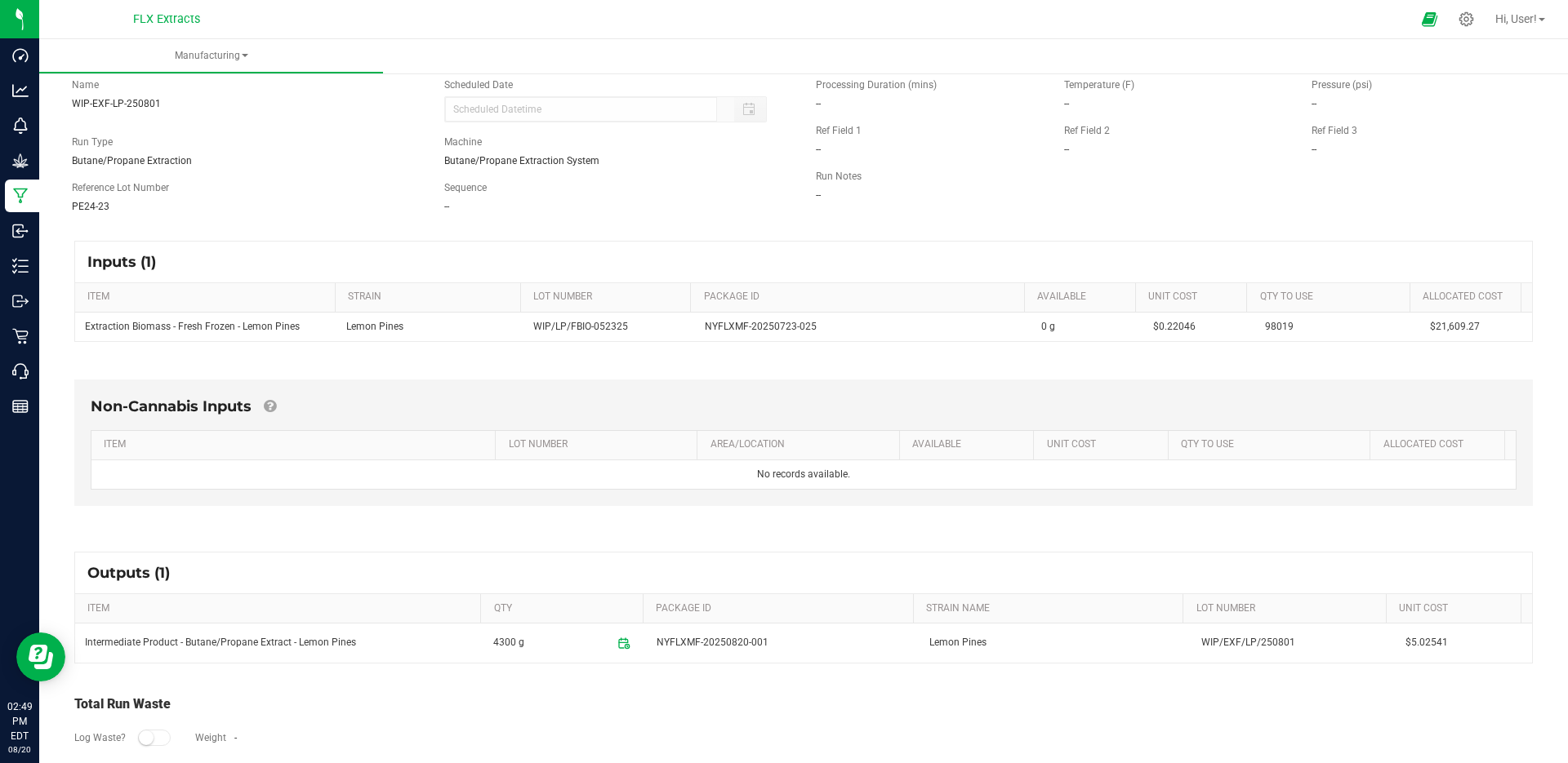
scroll to position [146, 0]
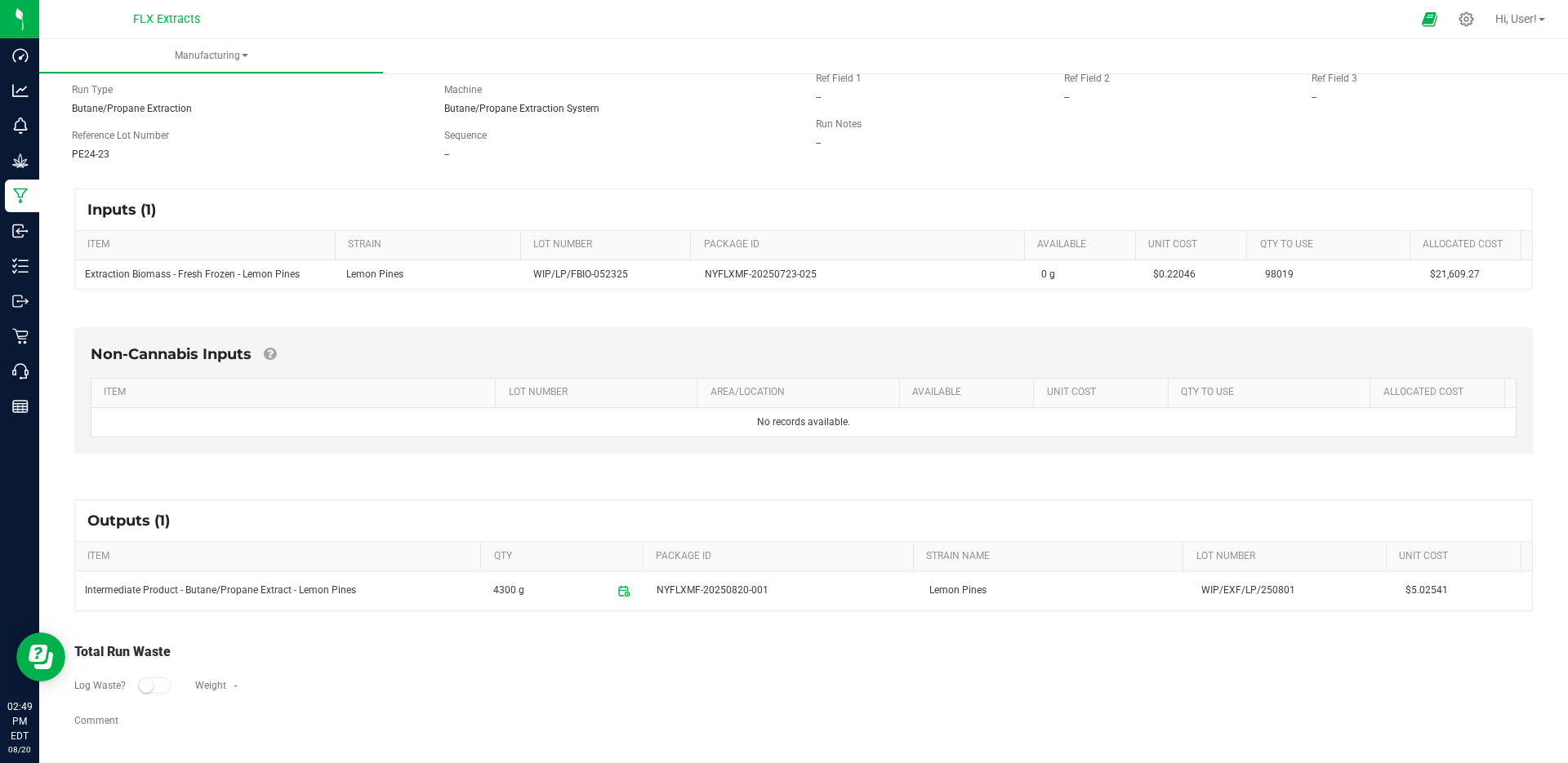
drag, startPoint x: 770, startPoint y: 590, endPoint x: 629, endPoint y: 599, distance: 141.3
click at [629, 599] on tr "Intermediate Product - Butane/Propane Extract - Lemon Pines 4300 g NYFLXMF-2025…" at bounding box center [804, 590] width 1457 height 39
click at [656, 638] on div "Total Run Waste Log Waste? Weight - Comment" at bounding box center [804, 686] width 1488 height 121
click at [0, 0] on p "Manufacturing" at bounding box center [0, 0] width 0 height 0
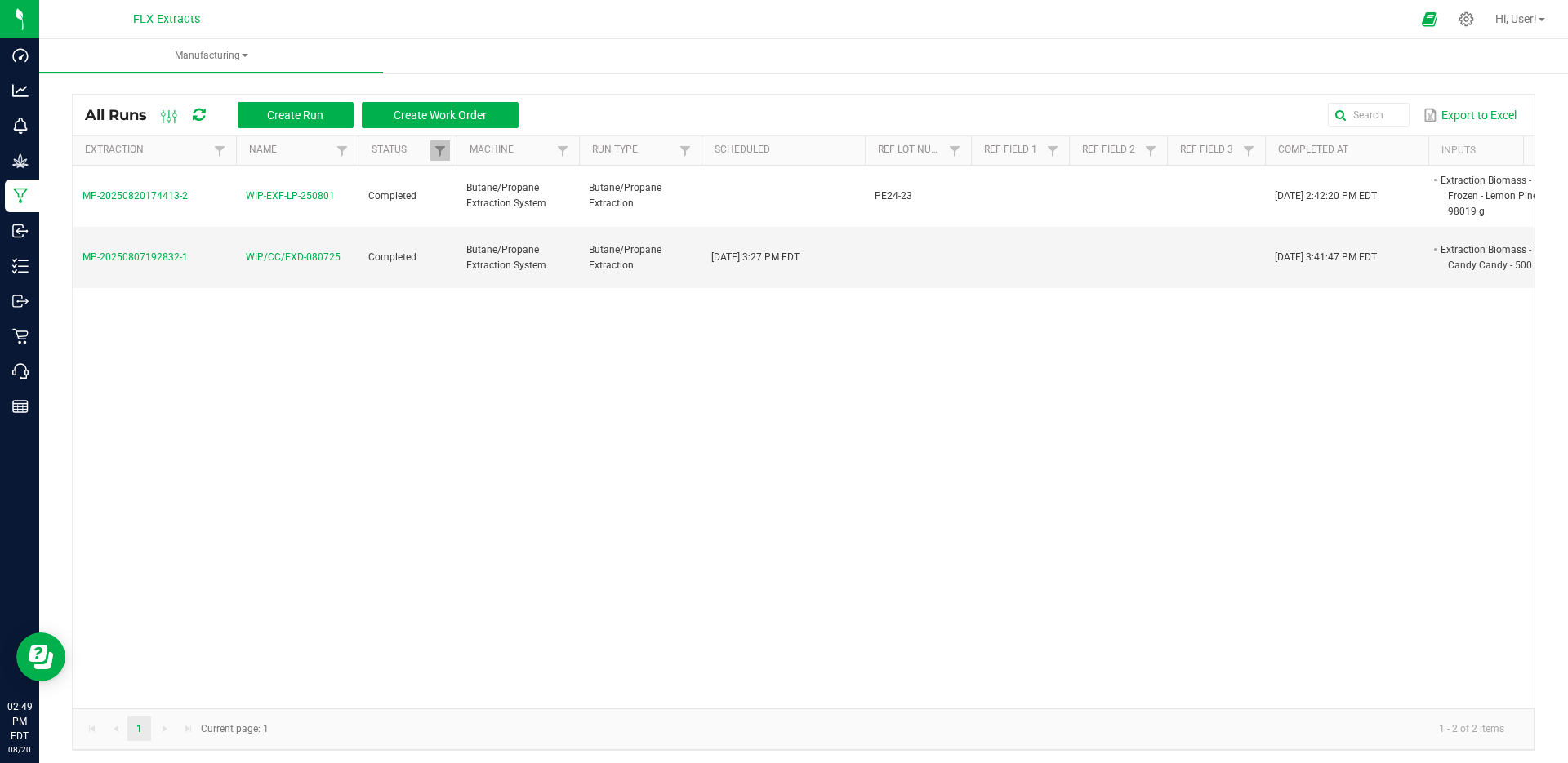
click at [165, 196] on span "MP-20250820174413-2" at bounding box center [134, 196] width 105 height 12
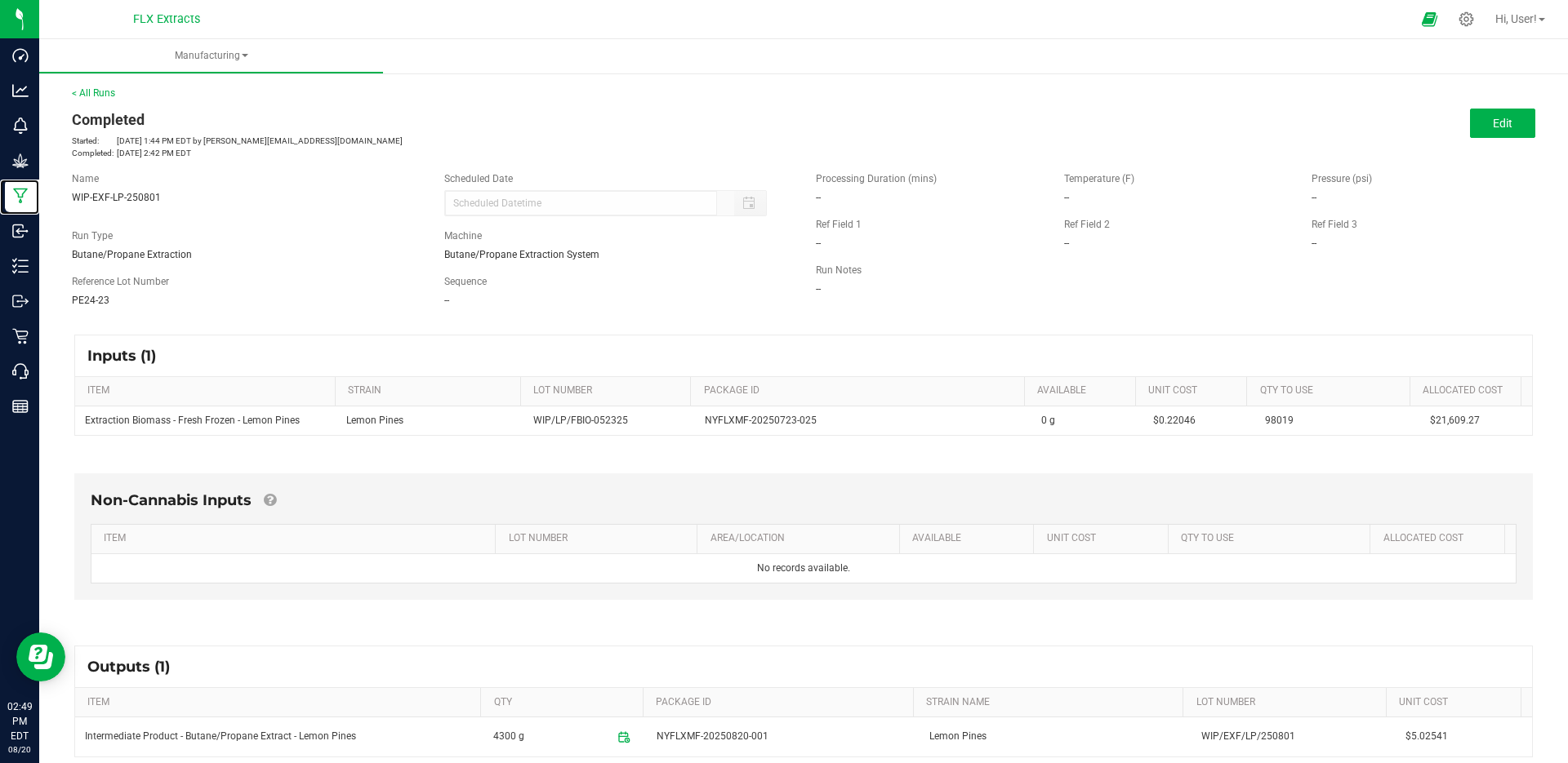
click at [0, 0] on p "Manufacturing" at bounding box center [0, 0] width 0 height 0
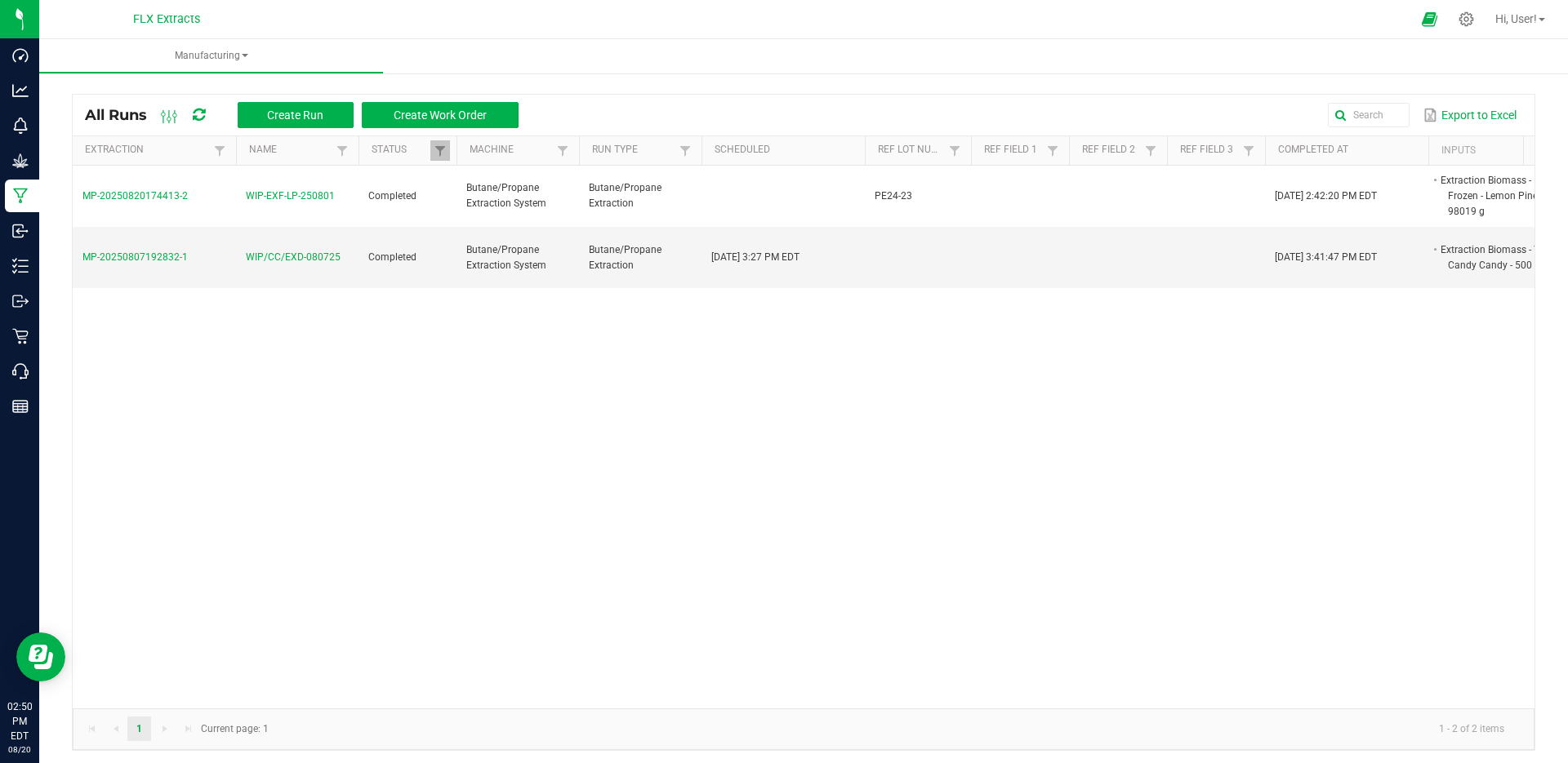
click at [1461, 23] on icon at bounding box center [1467, 19] width 16 height 16
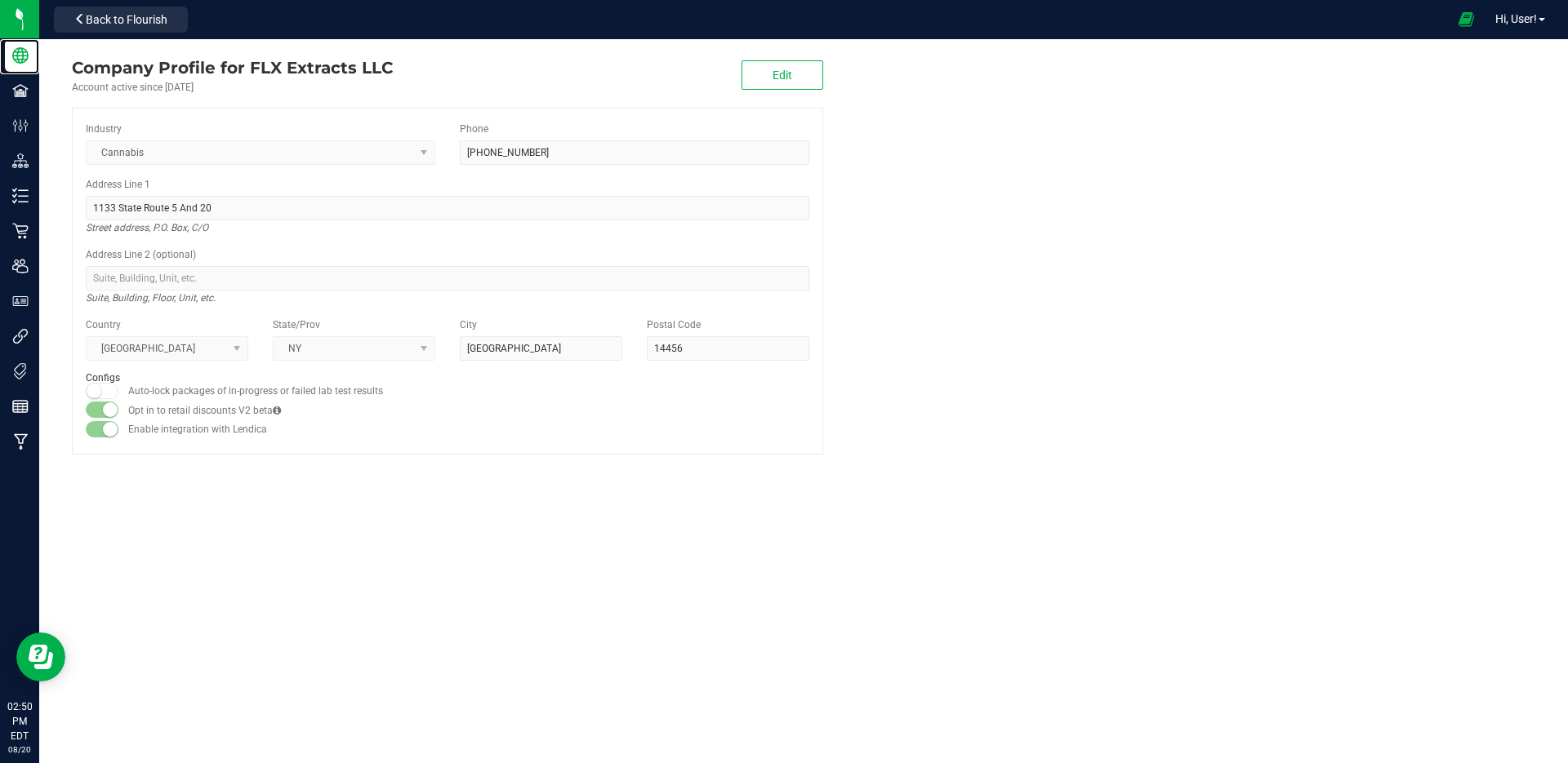
click at [0, 0] on p "Company" at bounding box center [0, 0] width 0 height 0
click at [158, 17] on span "Back to Flourish" at bounding box center [126, 19] width 81 height 13
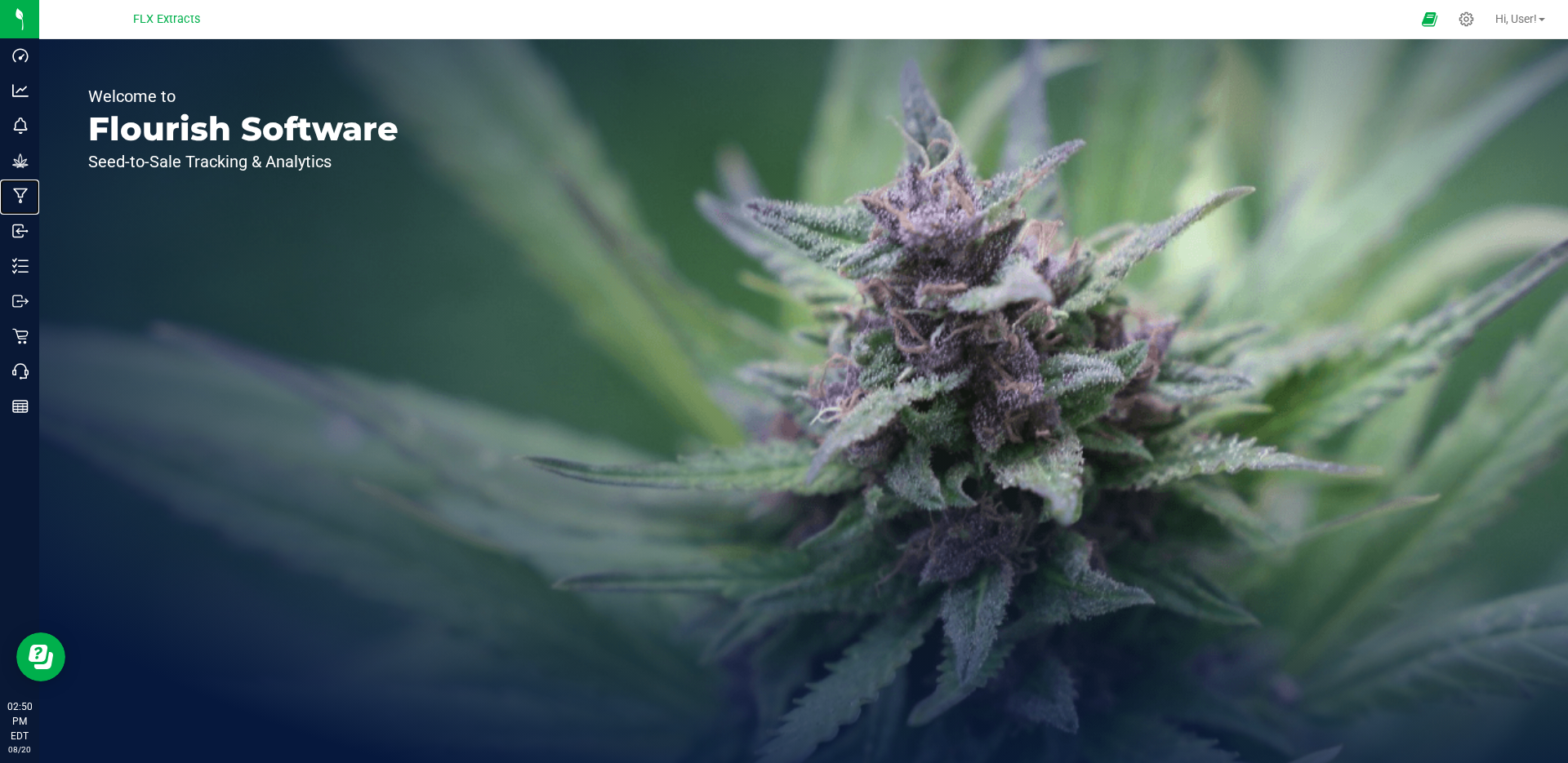
click at [0, 0] on p "Manufacturing" at bounding box center [0, 0] width 0 height 0
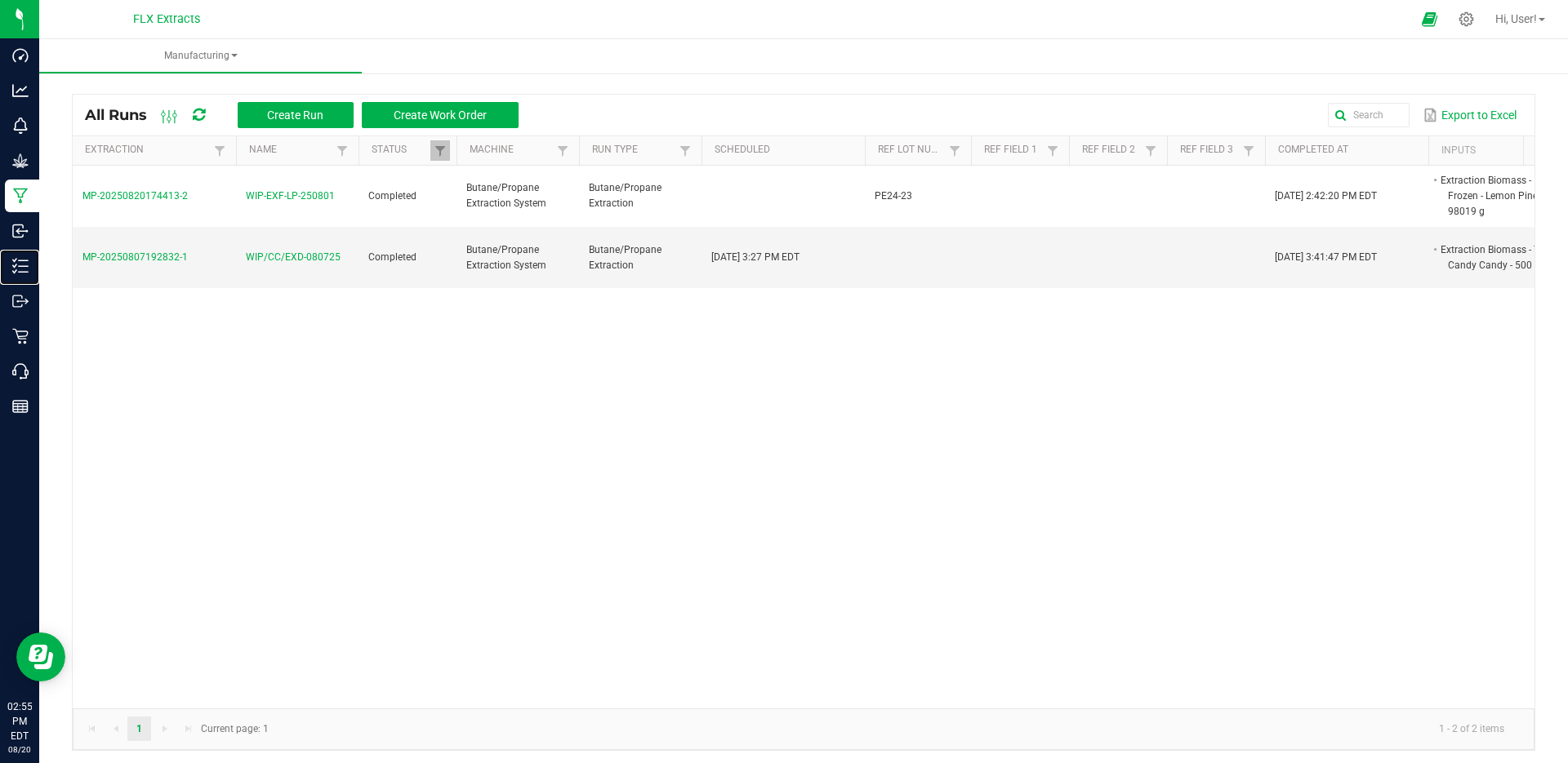
click at [0, 0] on p "Inventory" at bounding box center [0, 0] width 0 height 0
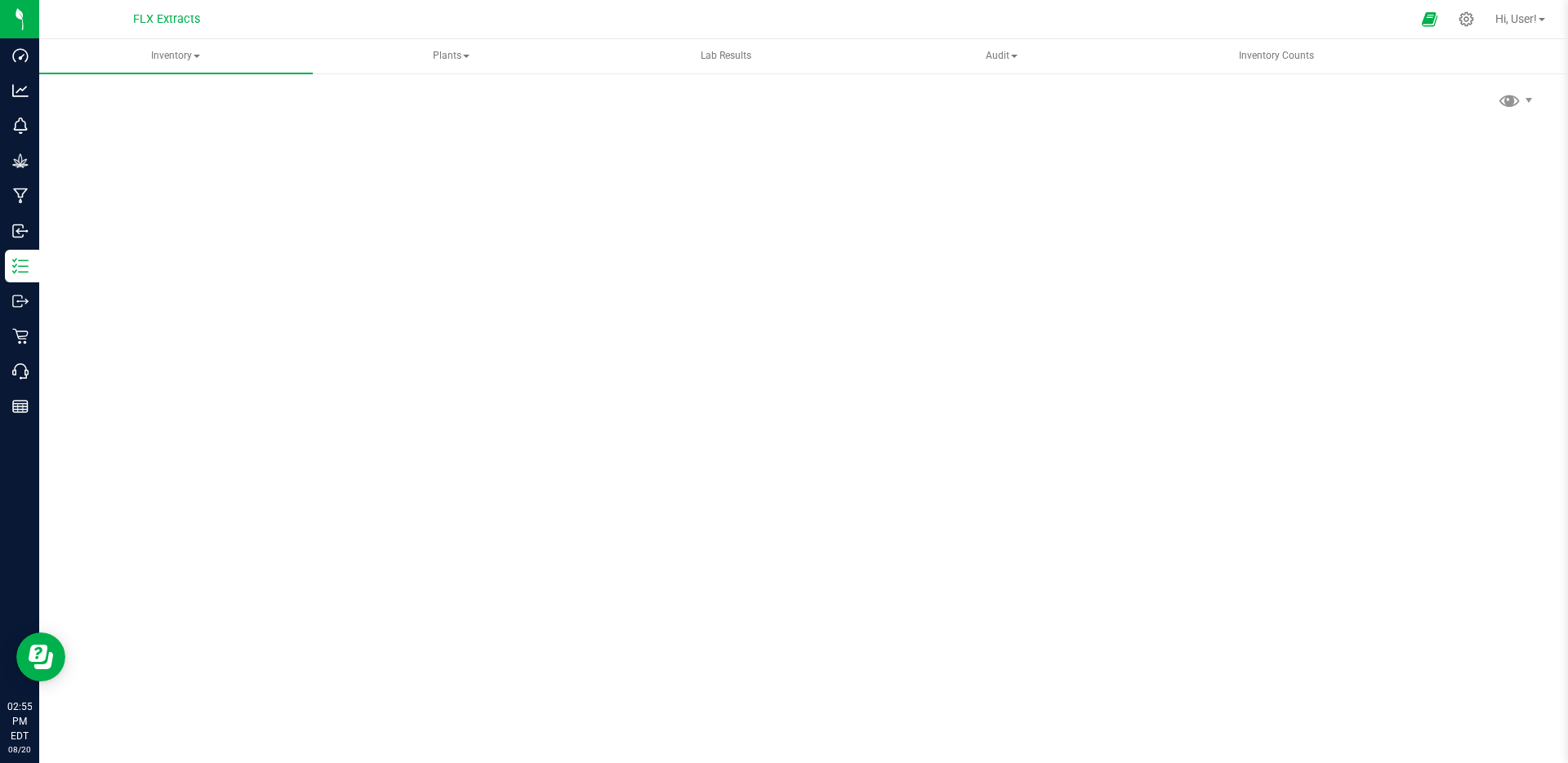
click at [1463, 26] on icon at bounding box center [1467, 19] width 15 height 15
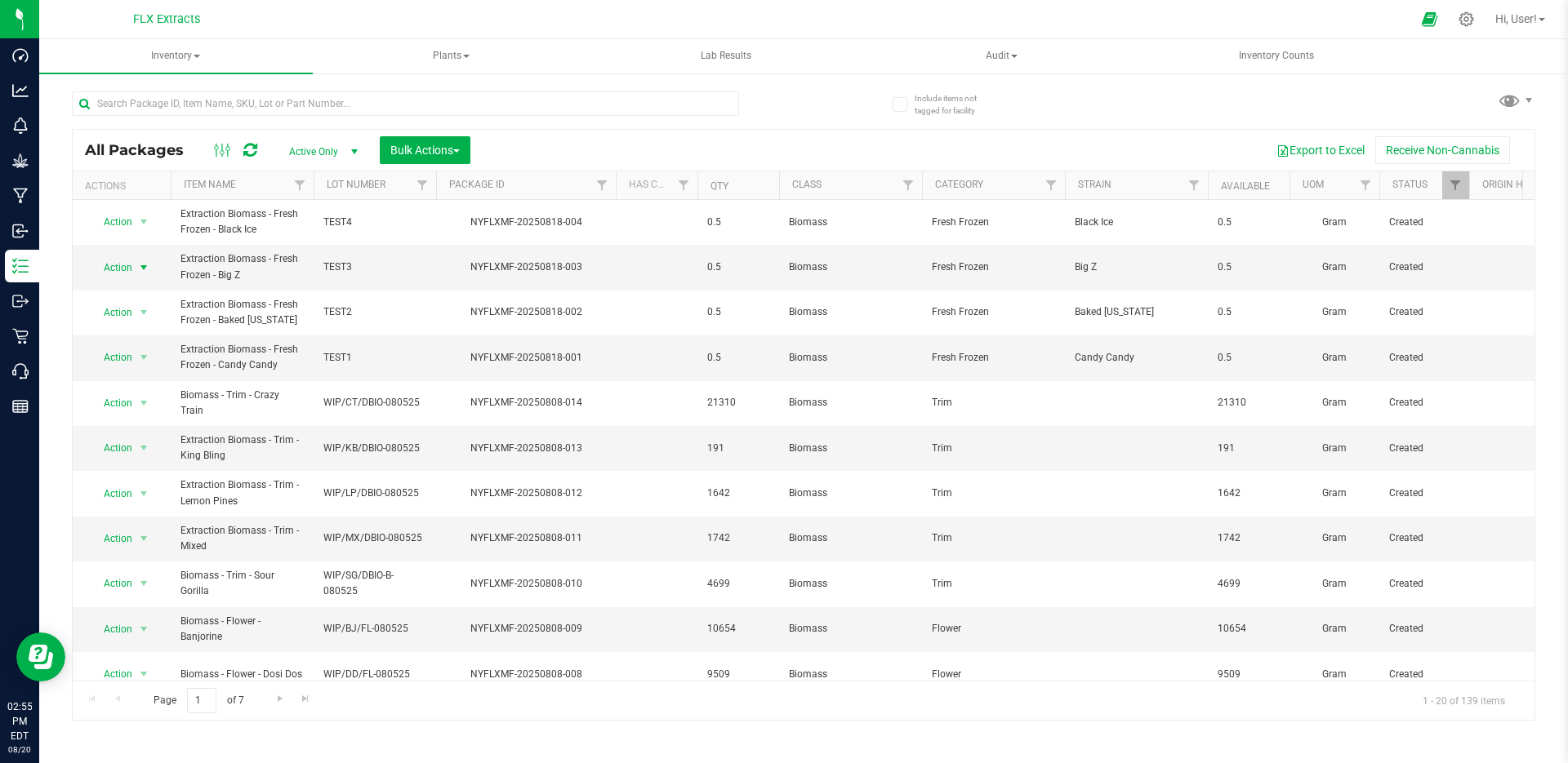
click at [128, 272] on span "Action" at bounding box center [111, 268] width 44 height 23
click at [209, 275] on span "Extraction Biomass - Fresh Frozen - Big Z" at bounding box center [241, 267] width 123 height 31
click at [119, 270] on span "Action" at bounding box center [111, 268] width 44 height 23
click at [1468, 22] on icon at bounding box center [1467, 19] width 15 height 15
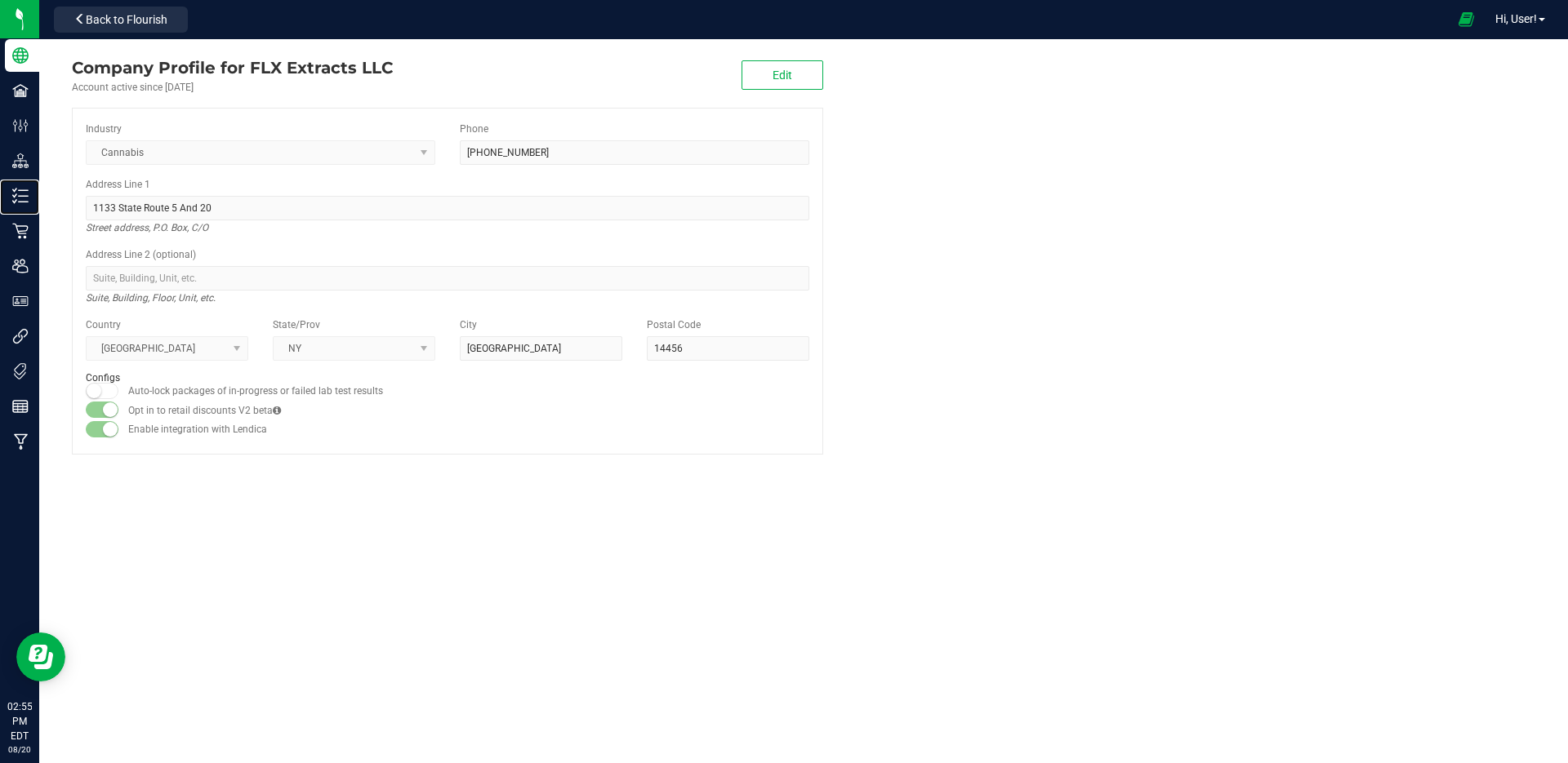
click at [0, 0] on p "Inventory" at bounding box center [0, 0] width 0 height 0
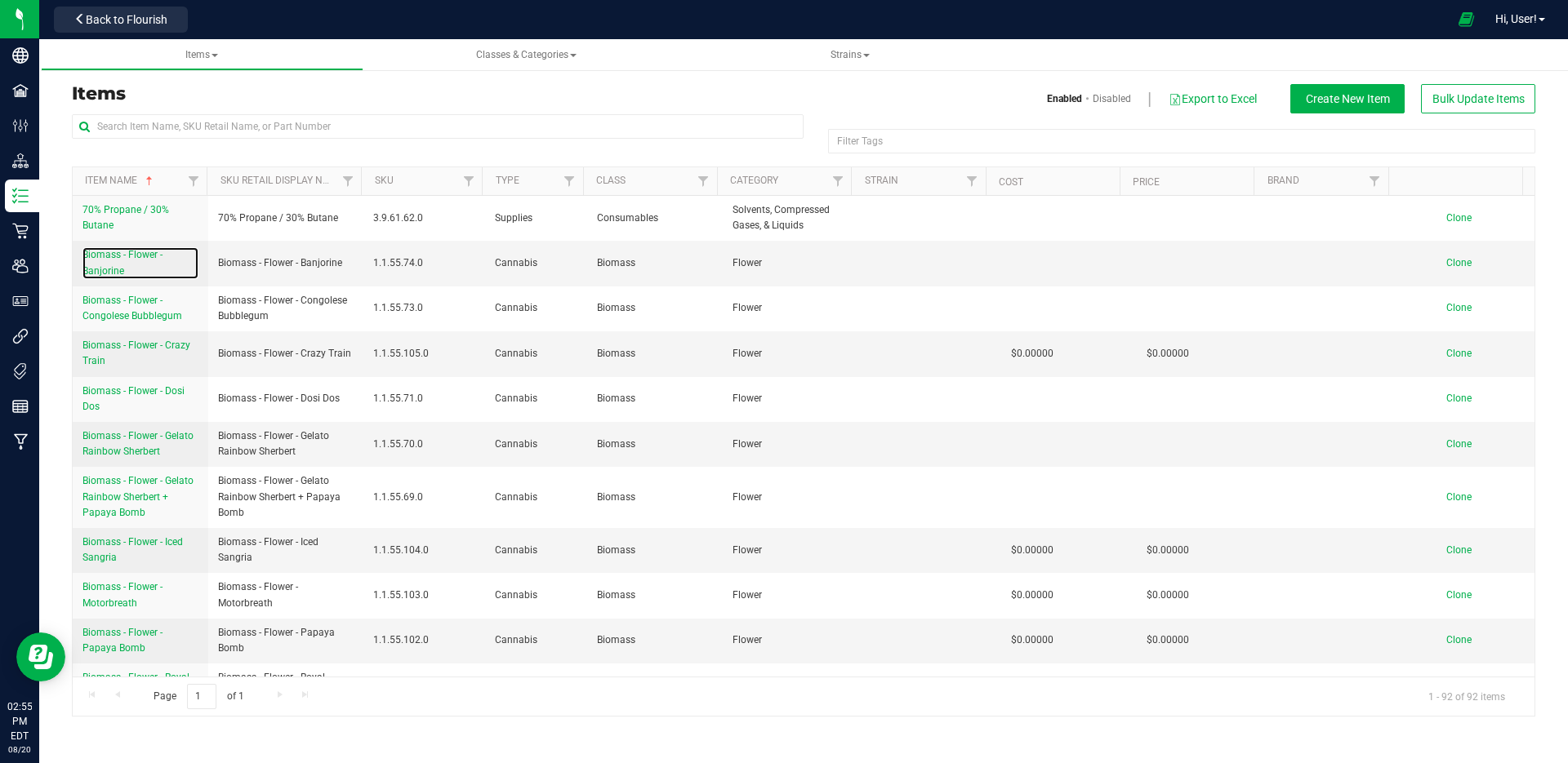
click at [157, 263] on link "Biomass - Flower - Banjorine" at bounding box center [140, 263] width 116 height 31
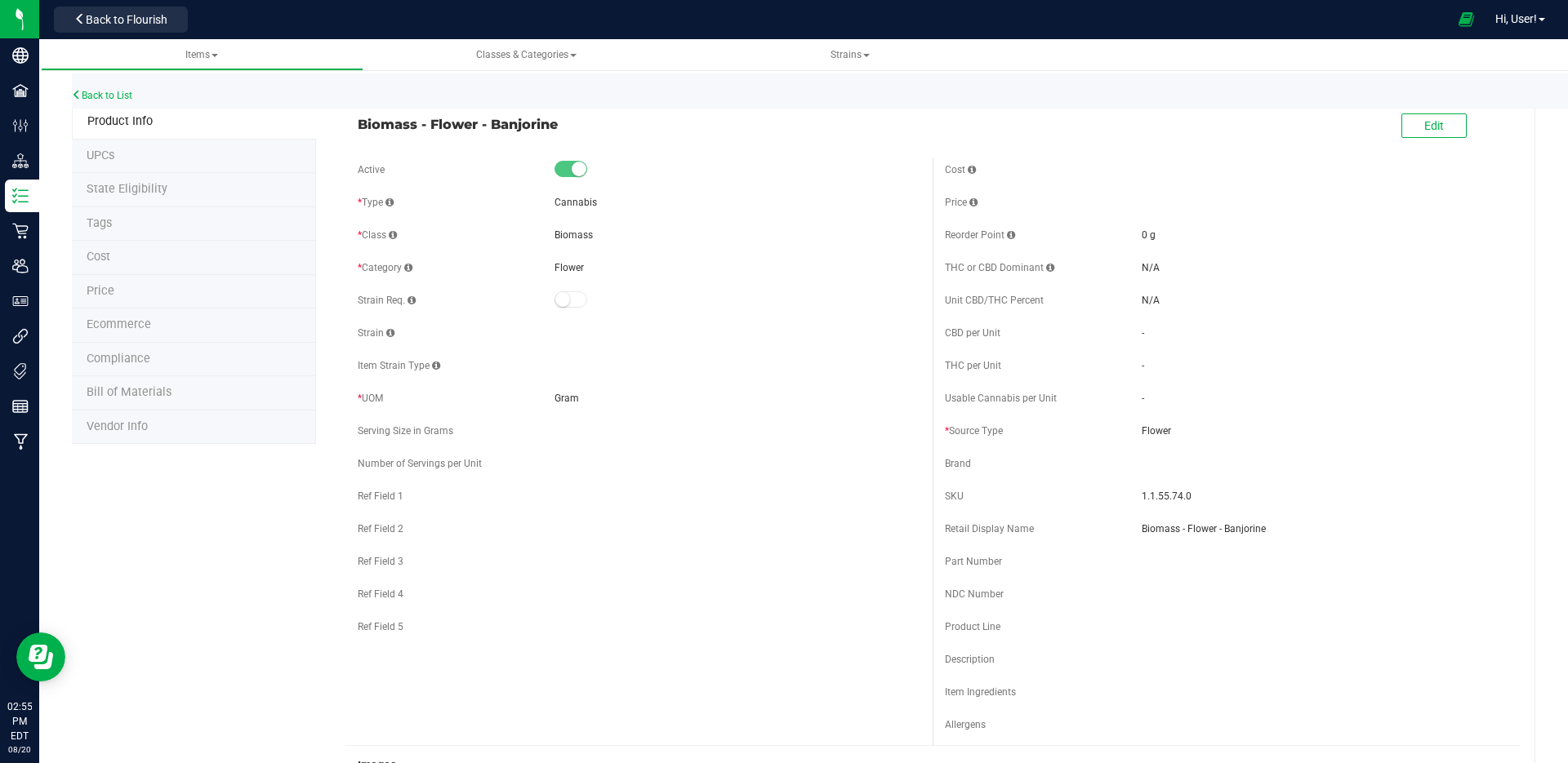
click at [142, 400] on li "Bill of Materials" at bounding box center [194, 394] width 244 height 35
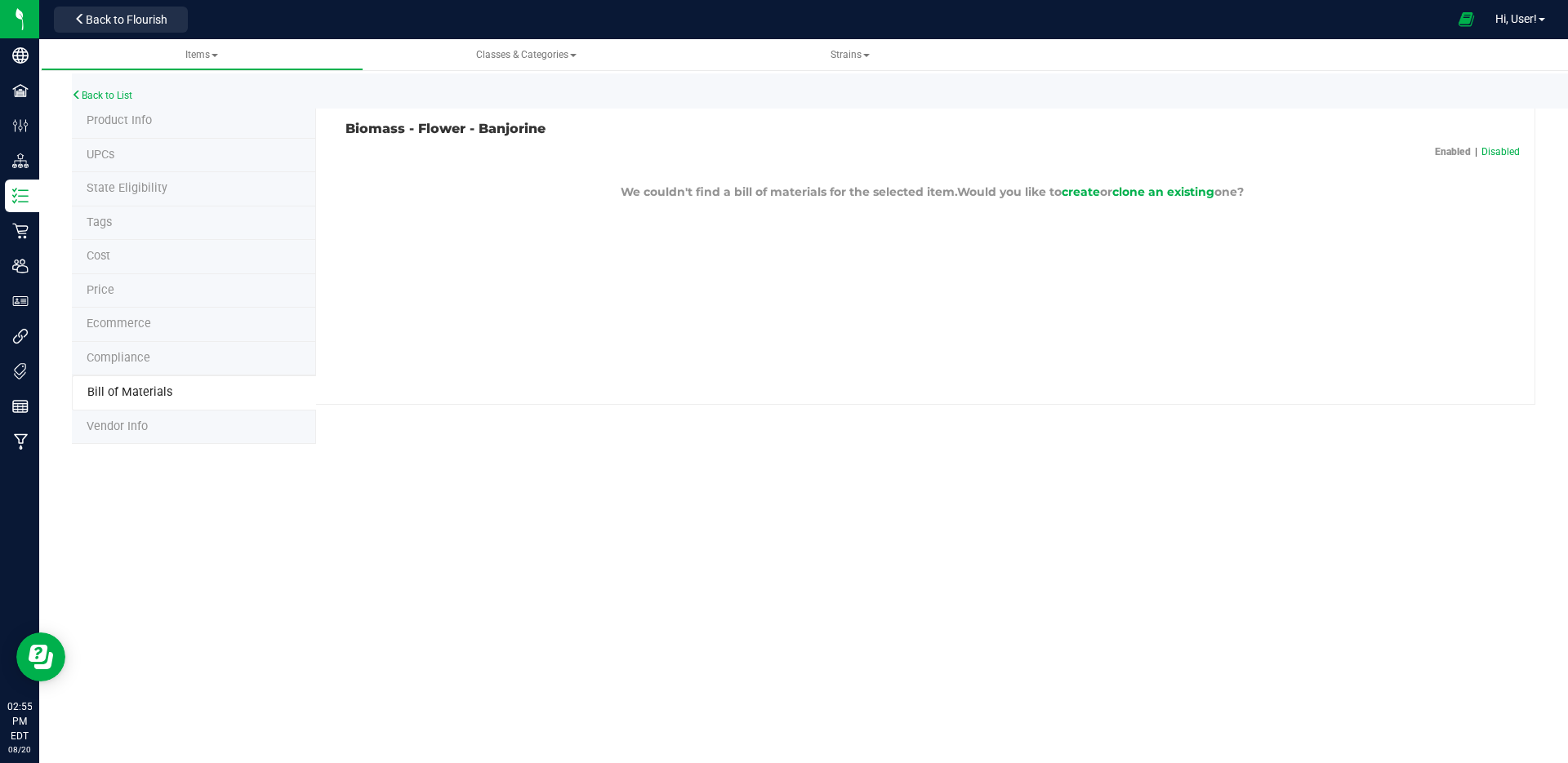
click at [143, 419] on li "Vendor Info" at bounding box center [194, 428] width 244 height 35
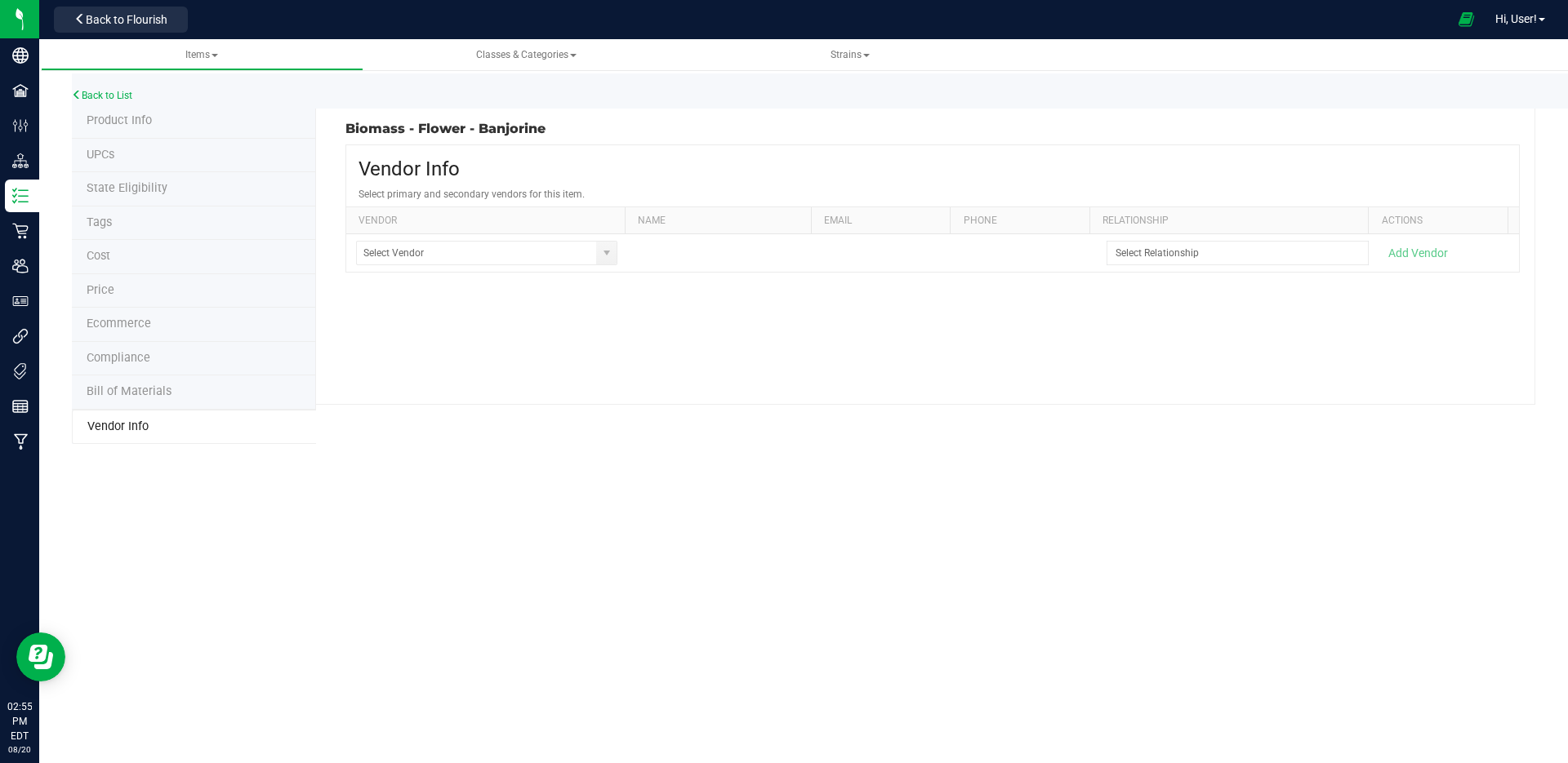
click at [178, 336] on li "Ecommerce" at bounding box center [194, 325] width 244 height 35
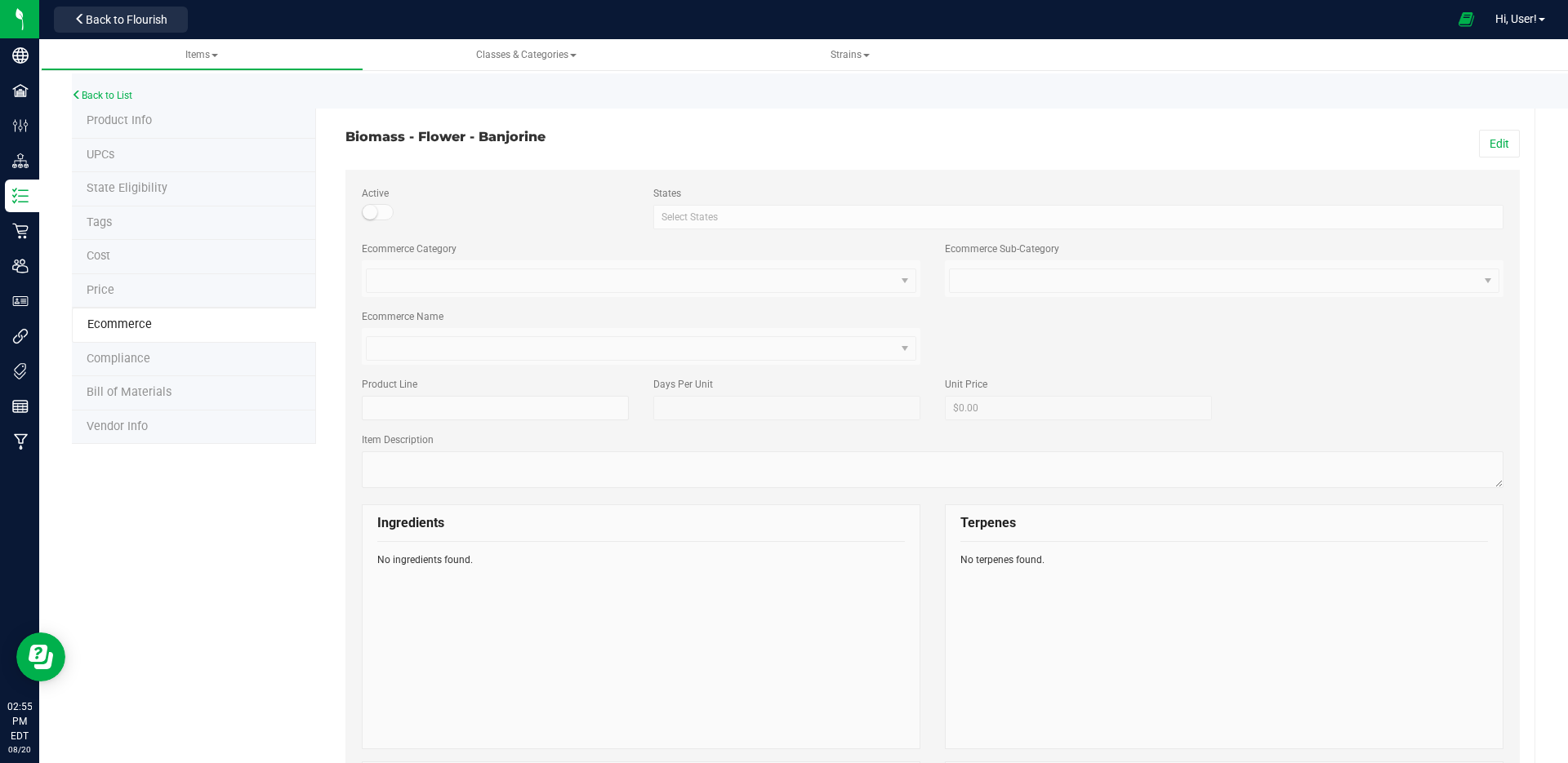
click at [192, 356] on li "Compliance" at bounding box center [194, 360] width 244 height 35
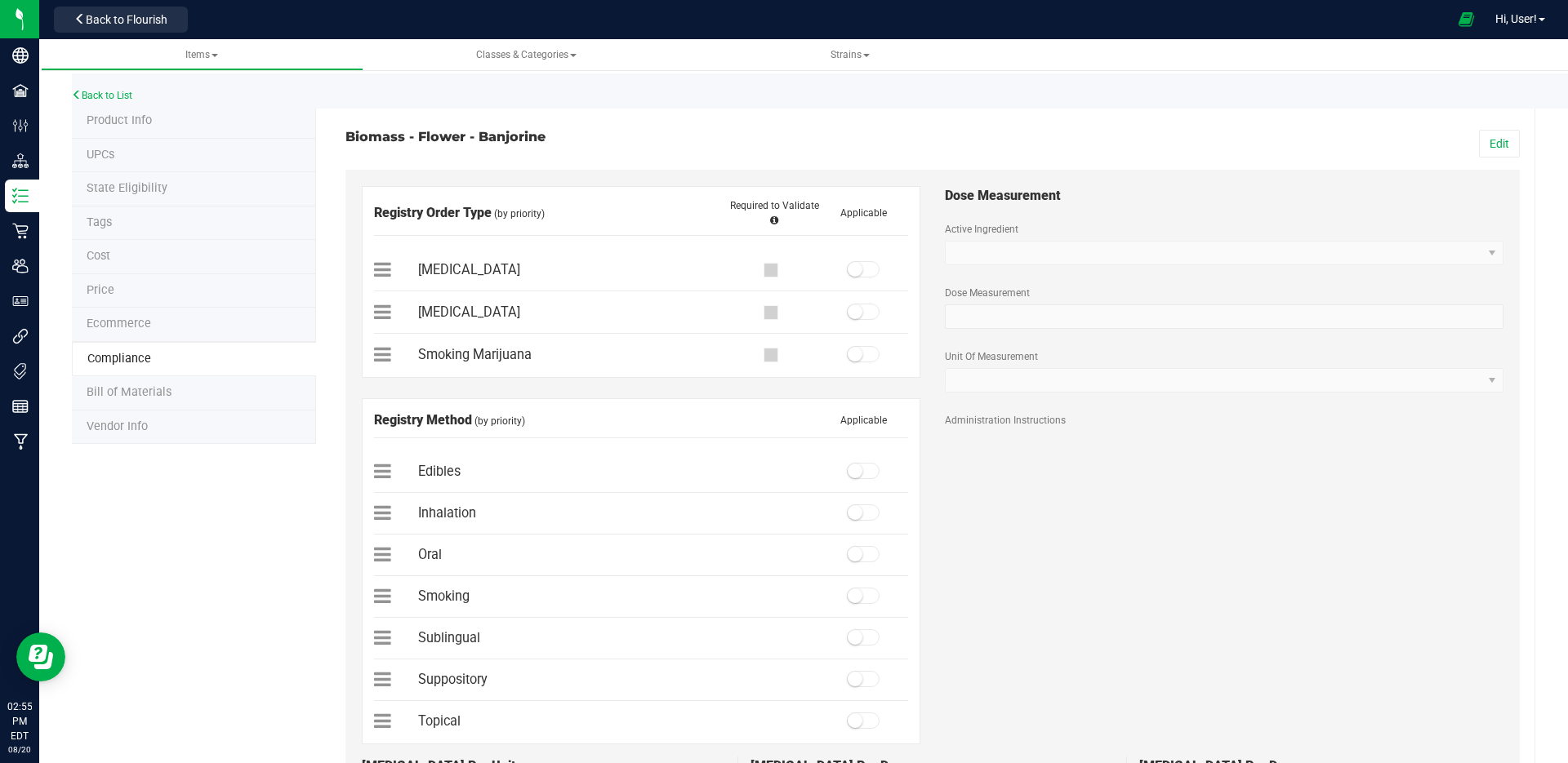
click at [200, 272] on li "Cost" at bounding box center [194, 258] width 244 height 35
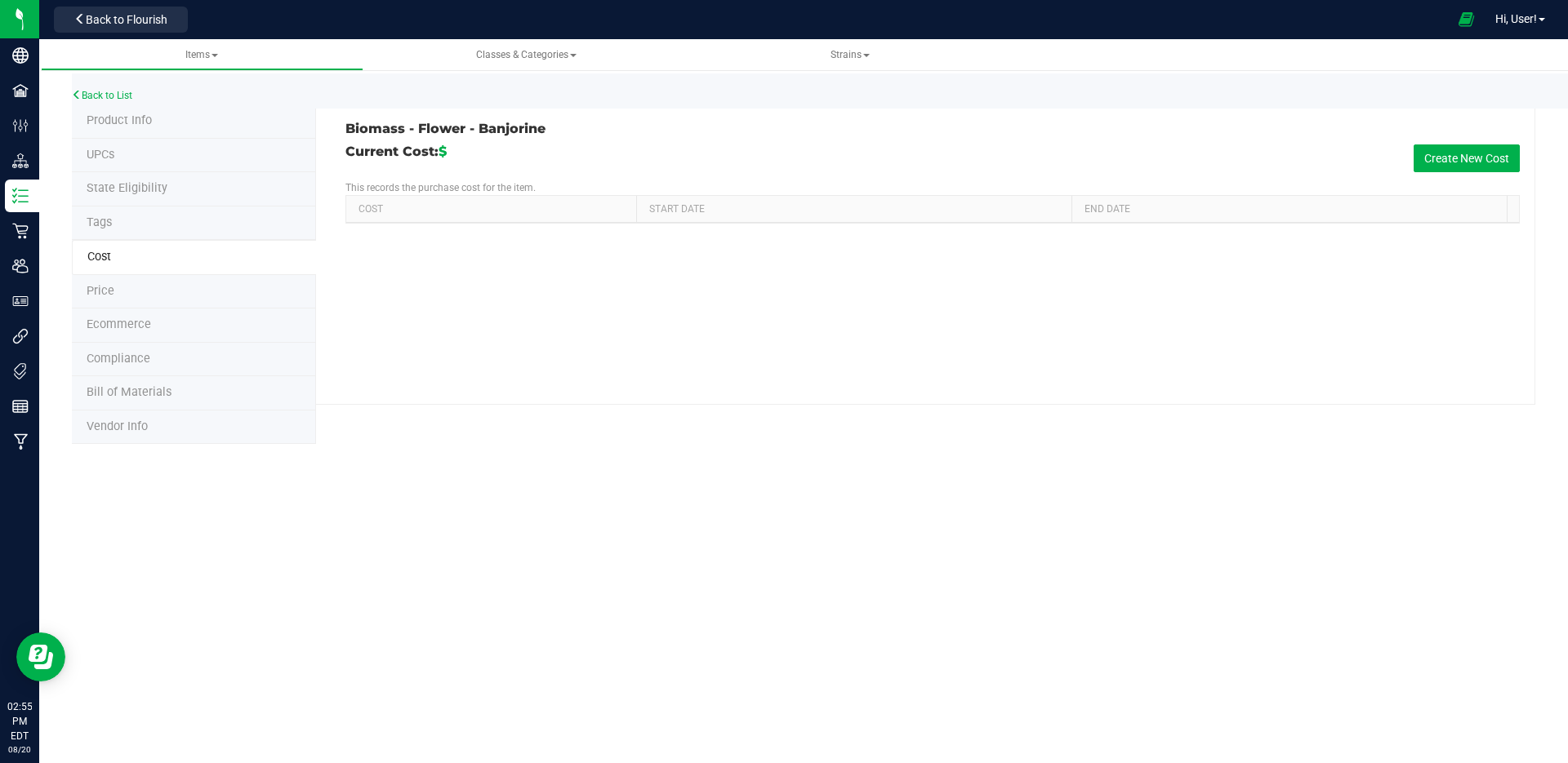
click at [194, 218] on li "Tags" at bounding box center [194, 224] width 244 height 35
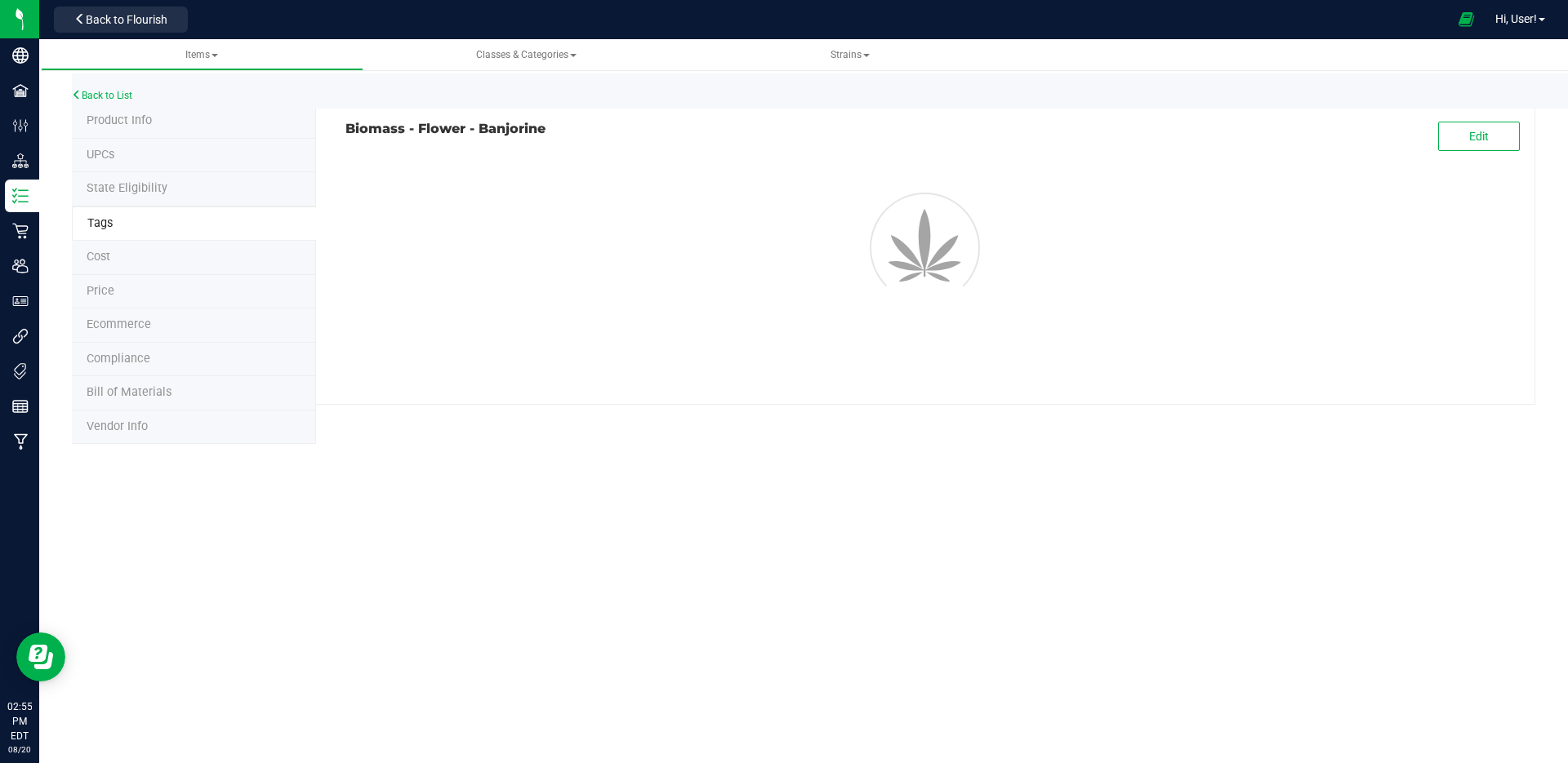
click at [204, 189] on li "State Eligibility" at bounding box center [194, 190] width 244 height 35
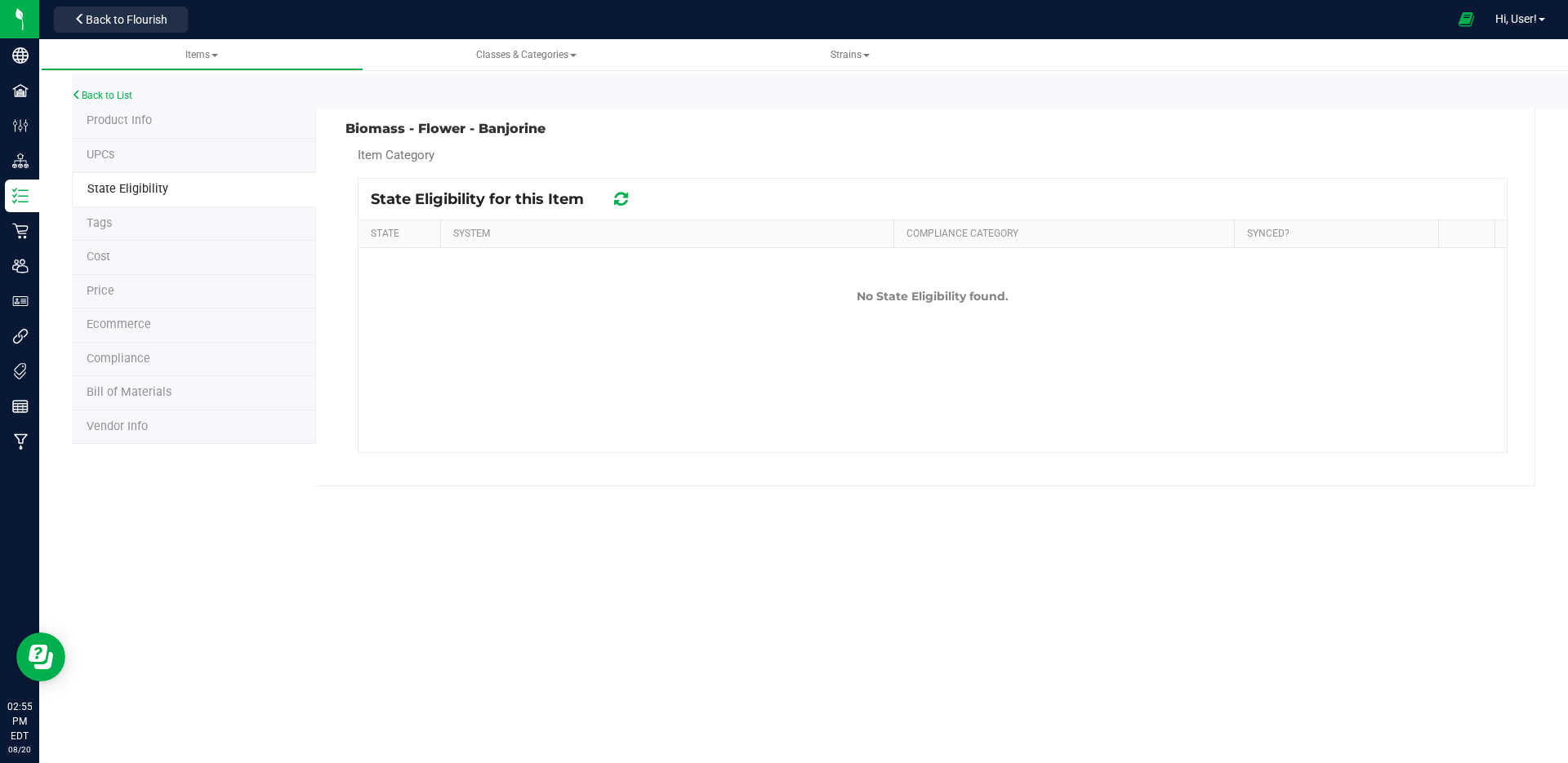
click at [213, 147] on li "UPCs" at bounding box center [194, 156] width 244 height 35
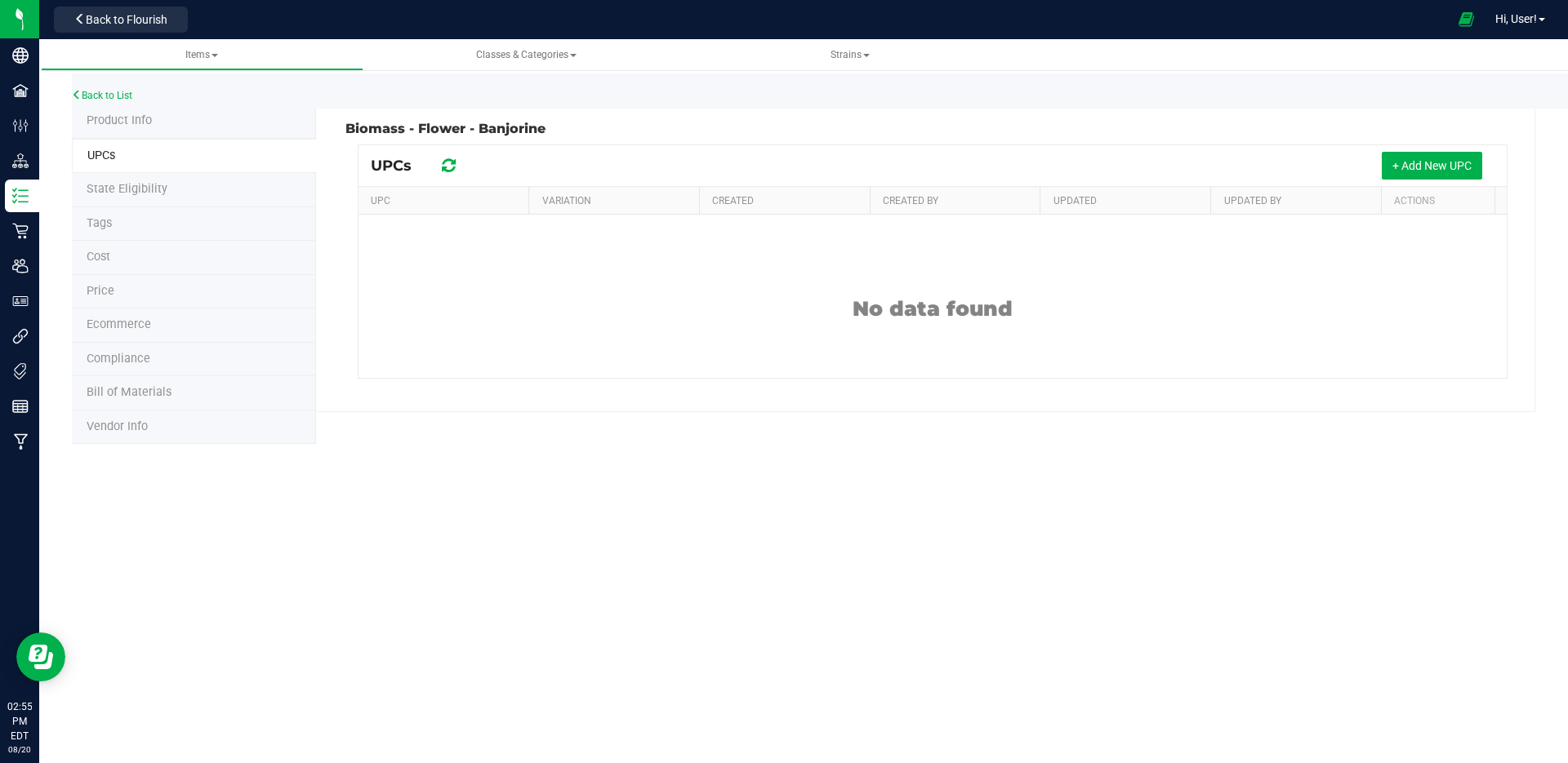
click at [229, 122] on li "Product Info" at bounding box center [194, 122] width 244 height 35
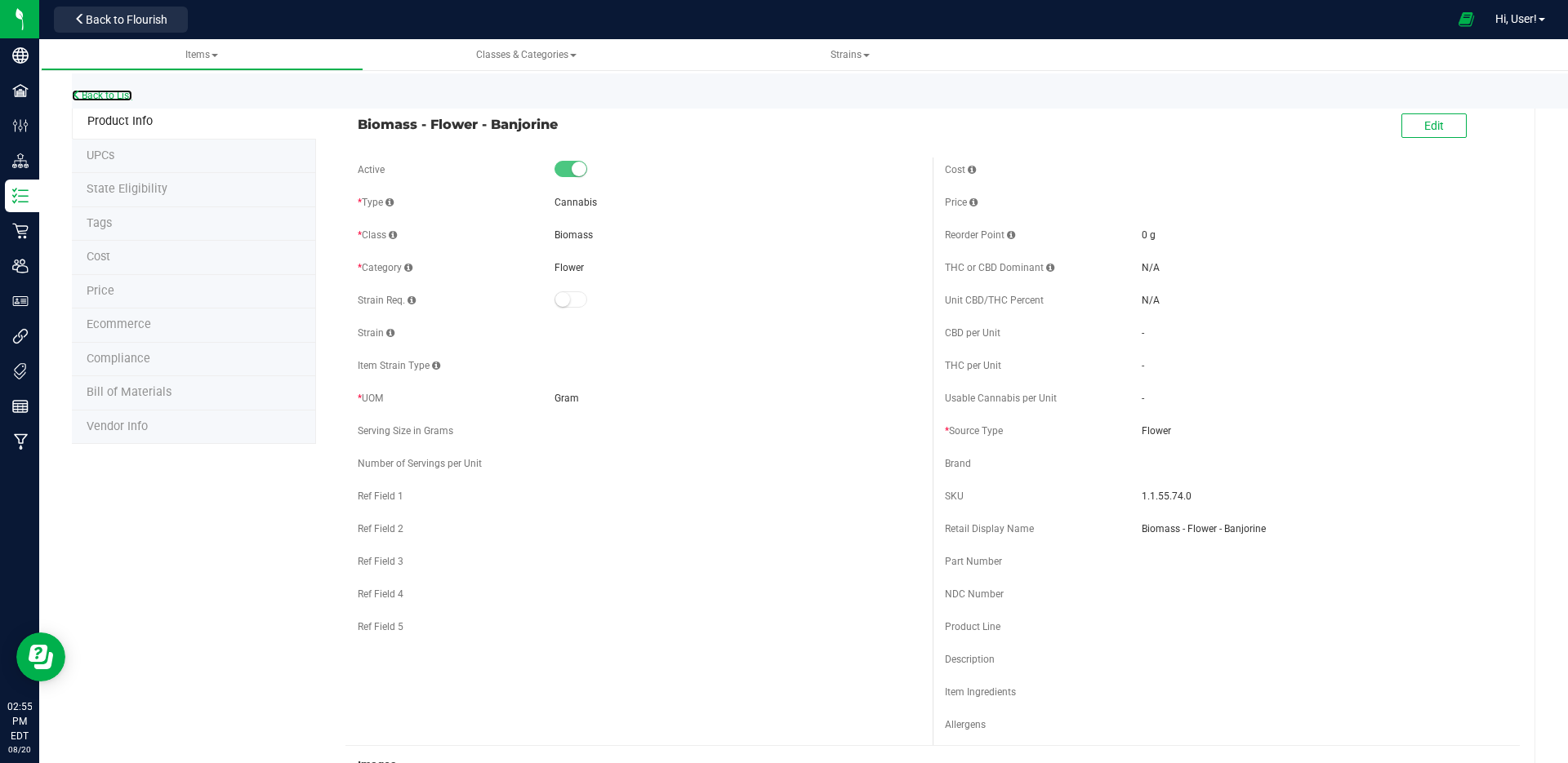
click at [96, 91] on link "Back to List" at bounding box center [102, 95] width 60 height 12
